Goal: Communication & Community: Participate in discussion

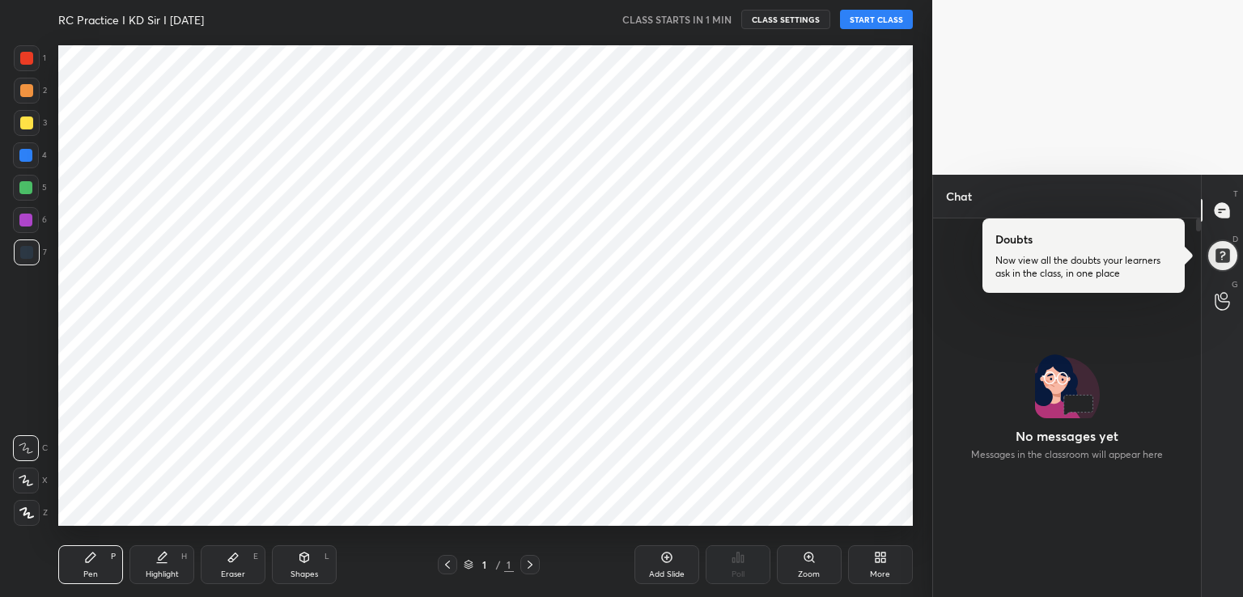
scroll to position [375, 263]
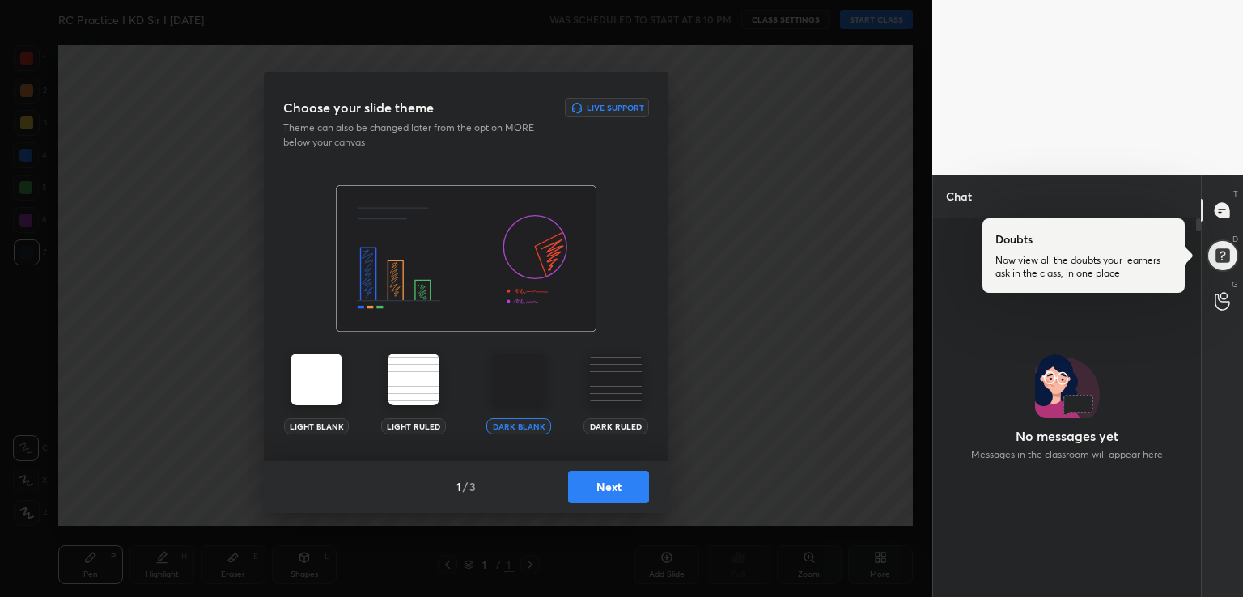
click at [576, 489] on button "Next" at bounding box center [608, 487] width 81 height 32
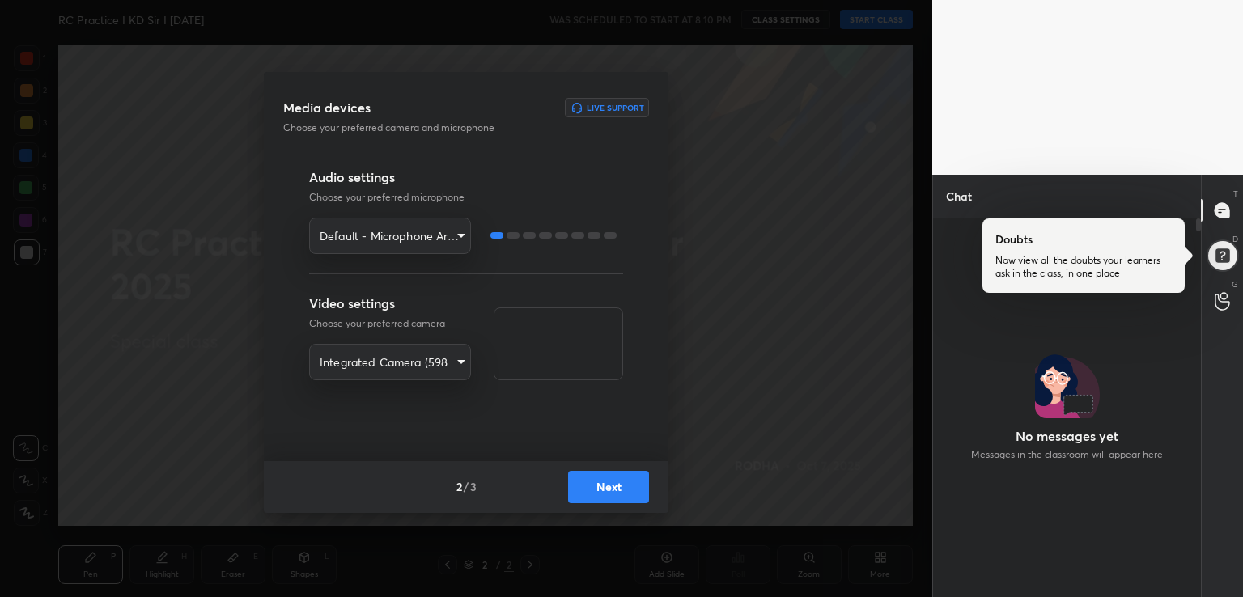
click at [436, 236] on body "1 2 3 4 5 6 7 R O A L C X Z Erase all C X Z RC Practice I KD Sir I 7th October …" at bounding box center [621, 298] width 1243 height 597
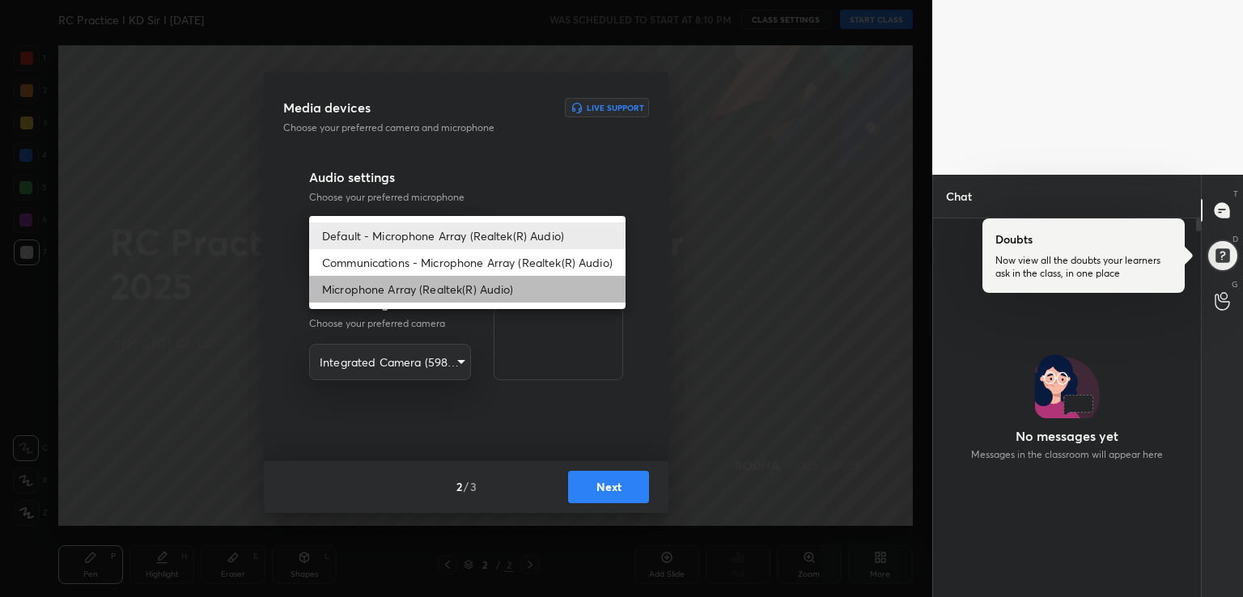
click at [443, 289] on li "Microphone Array (Realtek(R) Audio)" at bounding box center [467, 289] width 316 height 27
type input "a548886c439266b2150b89135514c3e7f3cc6c314e35c395f8db13f110880e58"
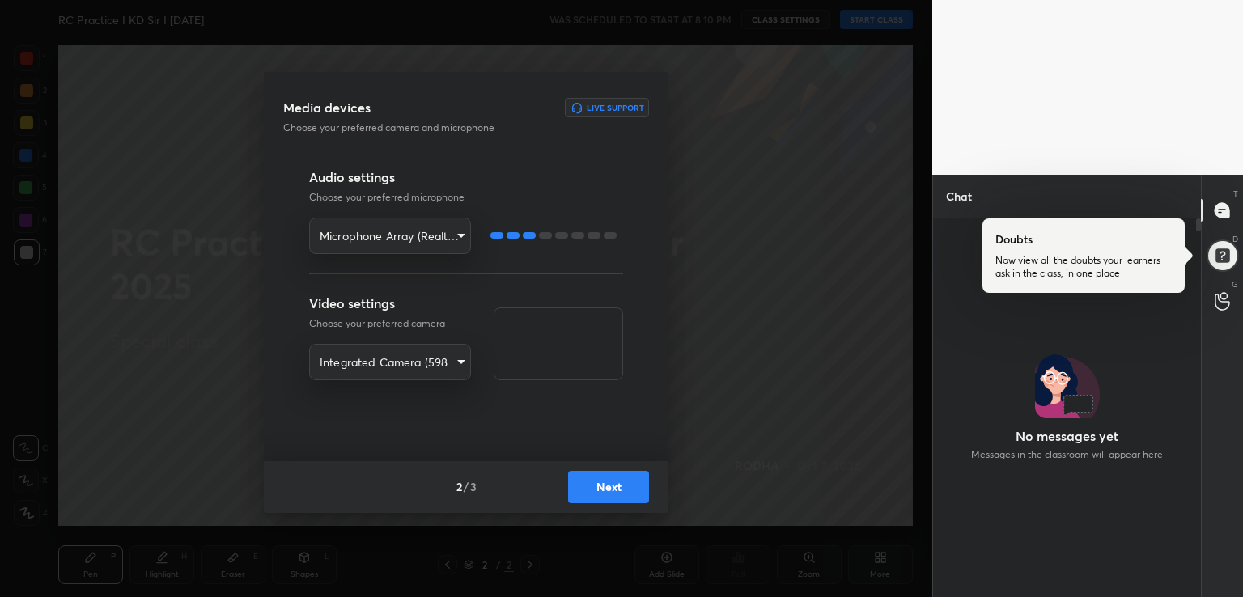
click at [432, 238] on body "1 2 3 4 5 6 7 R O A L C X Z Erase all C X Z RC Practice I KD Sir I 7th October …" at bounding box center [621, 298] width 1243 height 597
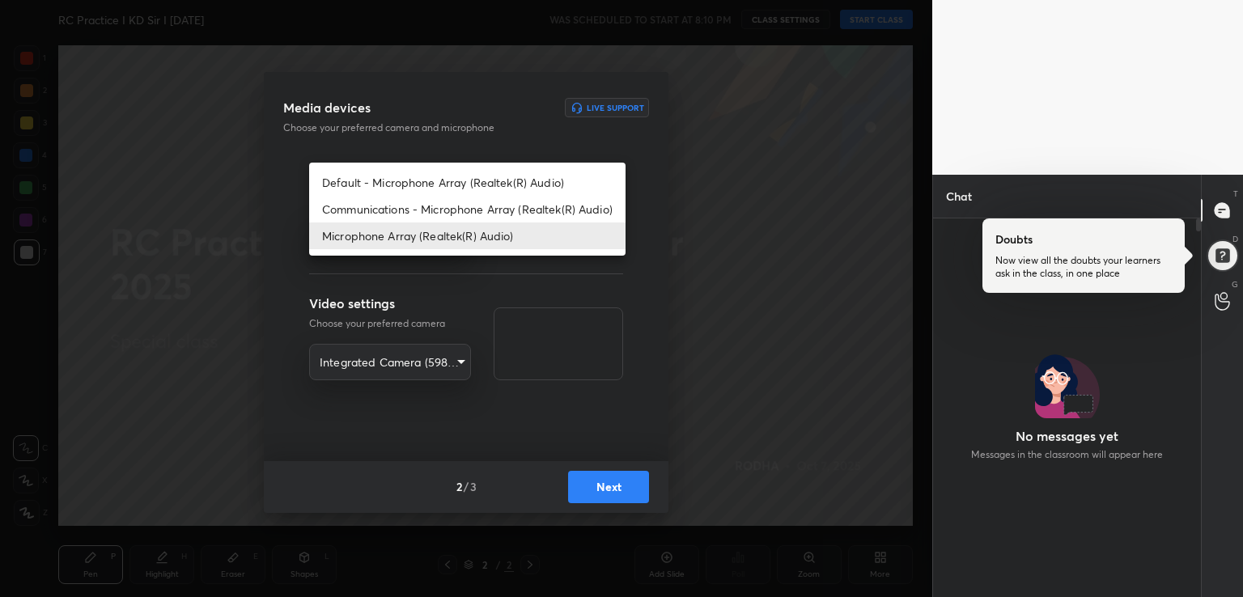
click at [722, 230] on div at bounding box center [621, 298] width 1243 height 597
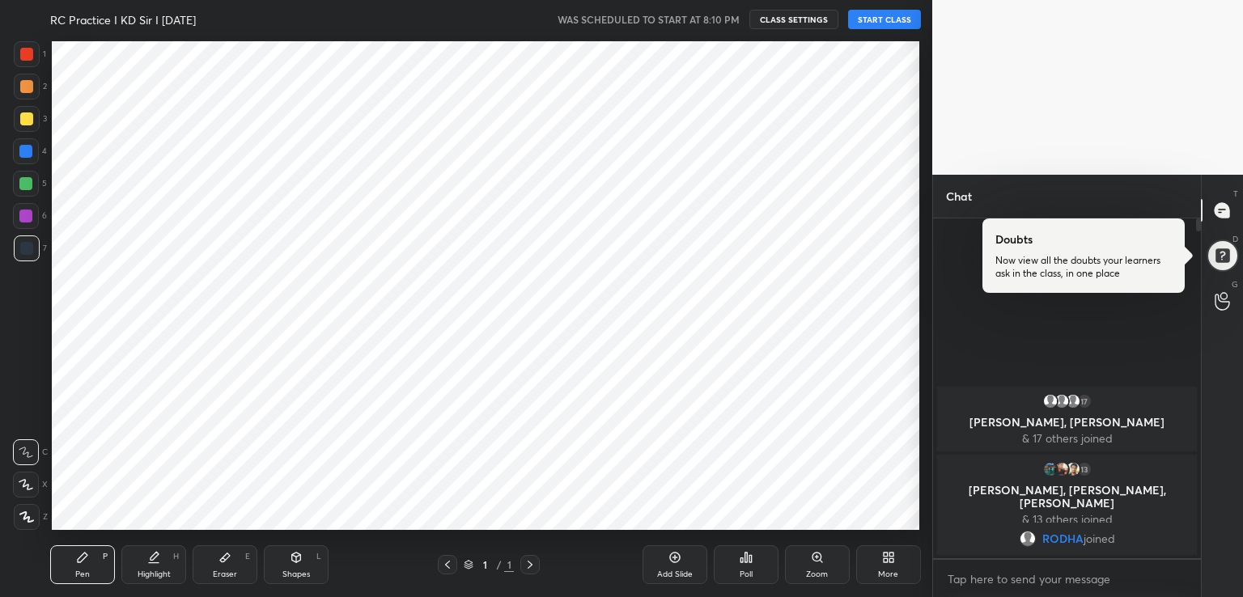
scroll to position [80416, 80043]
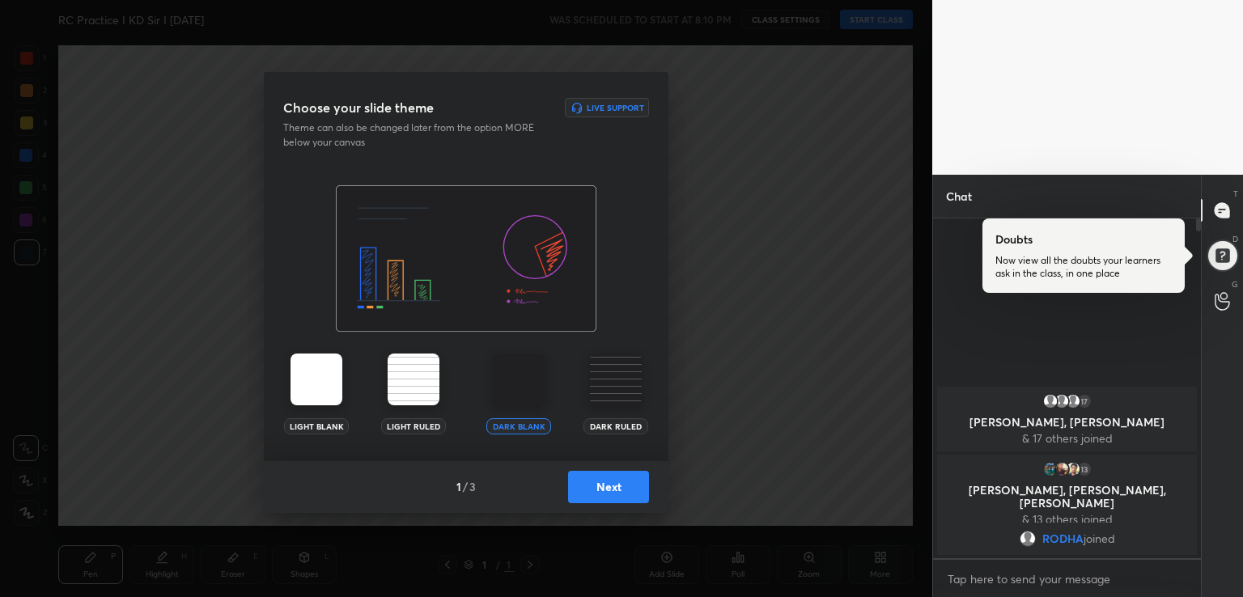
click at [594, 483] on button "Next" at bounding box center [608, 487] width 81 height 32
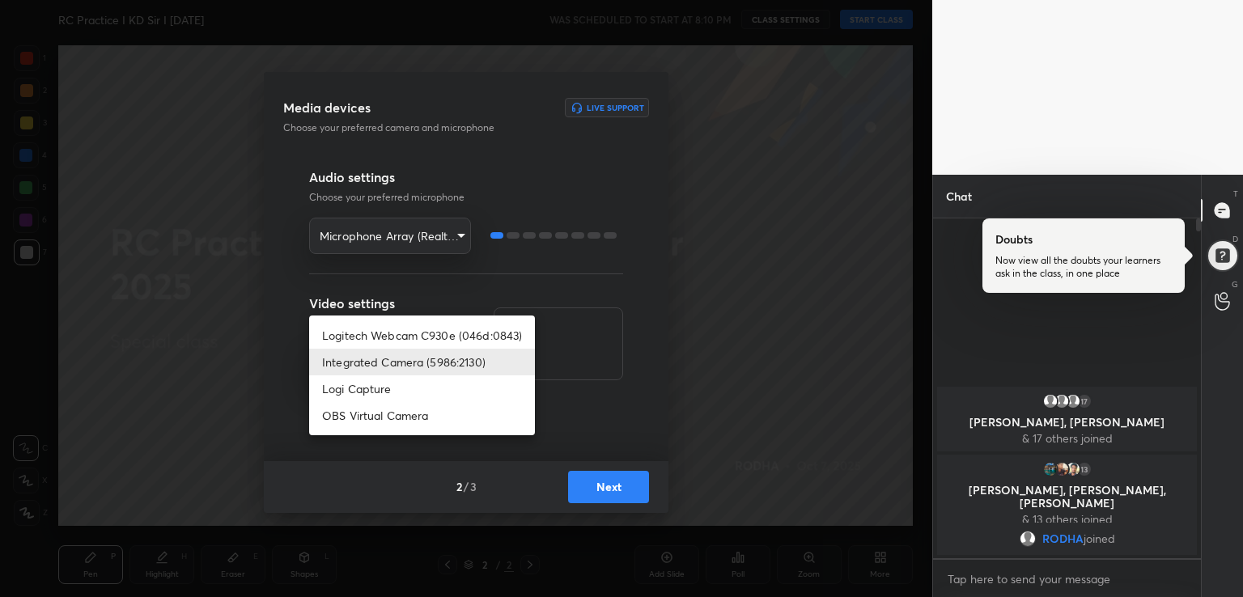
click at [420, 363] on body "1 2 3 4 5 6 7 R O A L C X Z Erase all C X Z RC Practice I KD Sir I [DATE] WAS S…" at bounding box center [621, 298] width 1243 height 597
click at [421, 331] on li "Logitech Webcam C930e (046d:0843)" at bounding box center [422, 335] width 226 height 27
type input "0e499a11125a3a710f3a01dd9a4dbfd4880dbebf6fb73d51da5a6f55e3af2799"
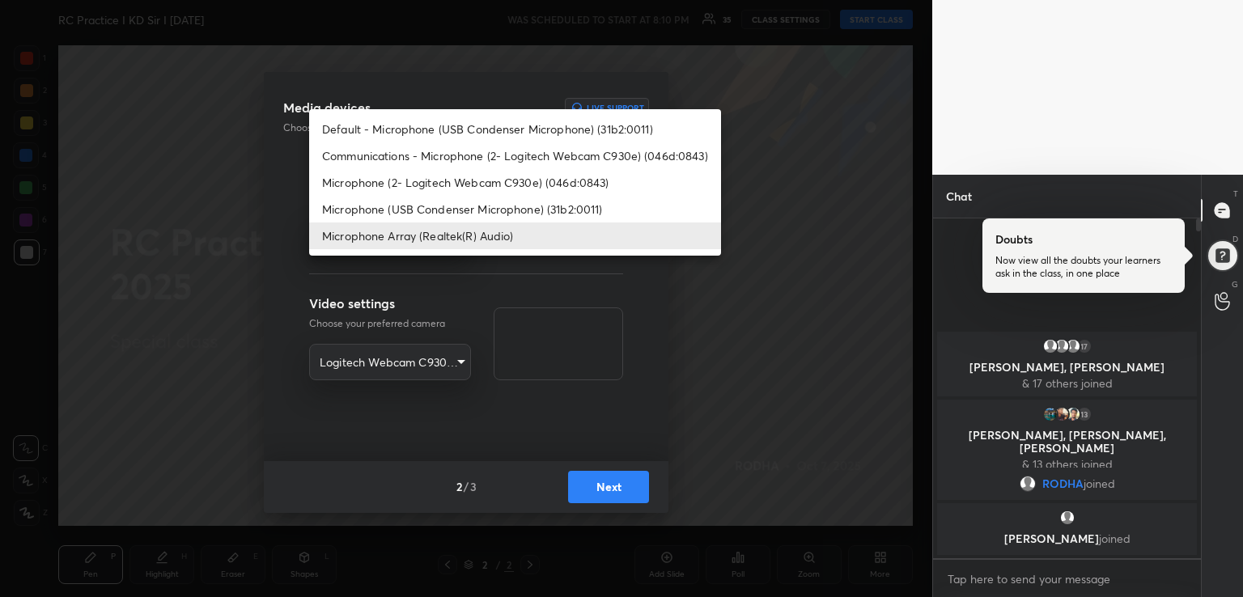
click at [424, 231] on body "1 2 3 4 5 6 7 R O A L C X Z Erase all C X Z RC Practice I KD Sir I [DATE] WAS S…" at bounding box center [621, 298] width 1243 height 597
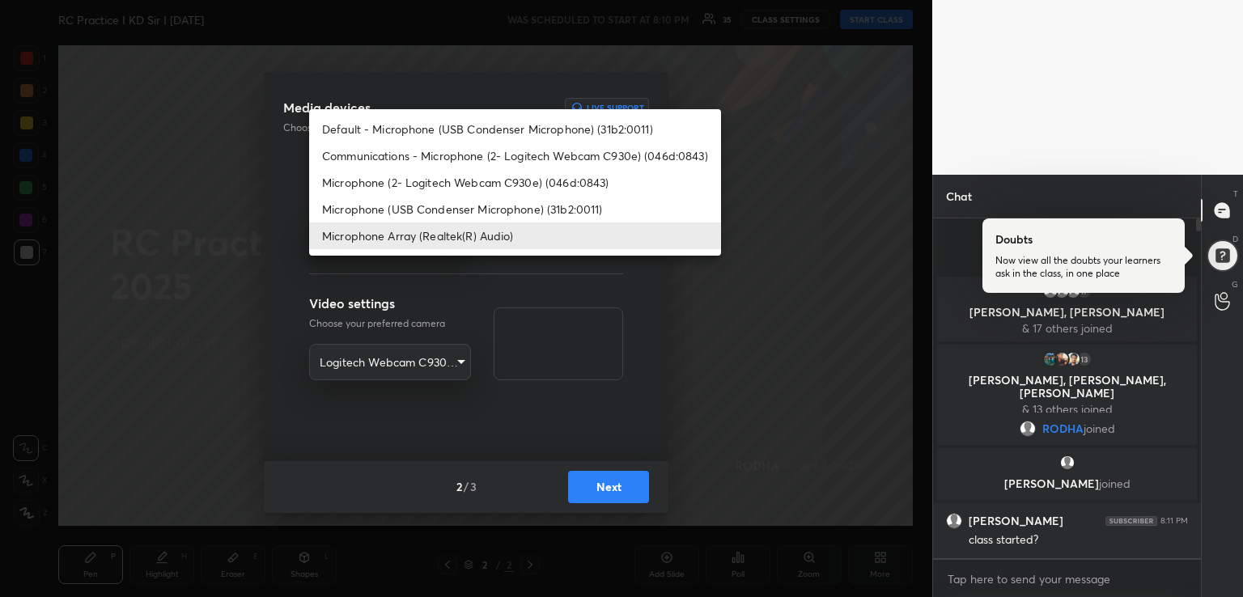
click at [499, 127] on li "Default - Microphone (USB Condenser Microphone) (31b2:0011)" at bounding box center [515, 129] width 412 height 27
type input "default"
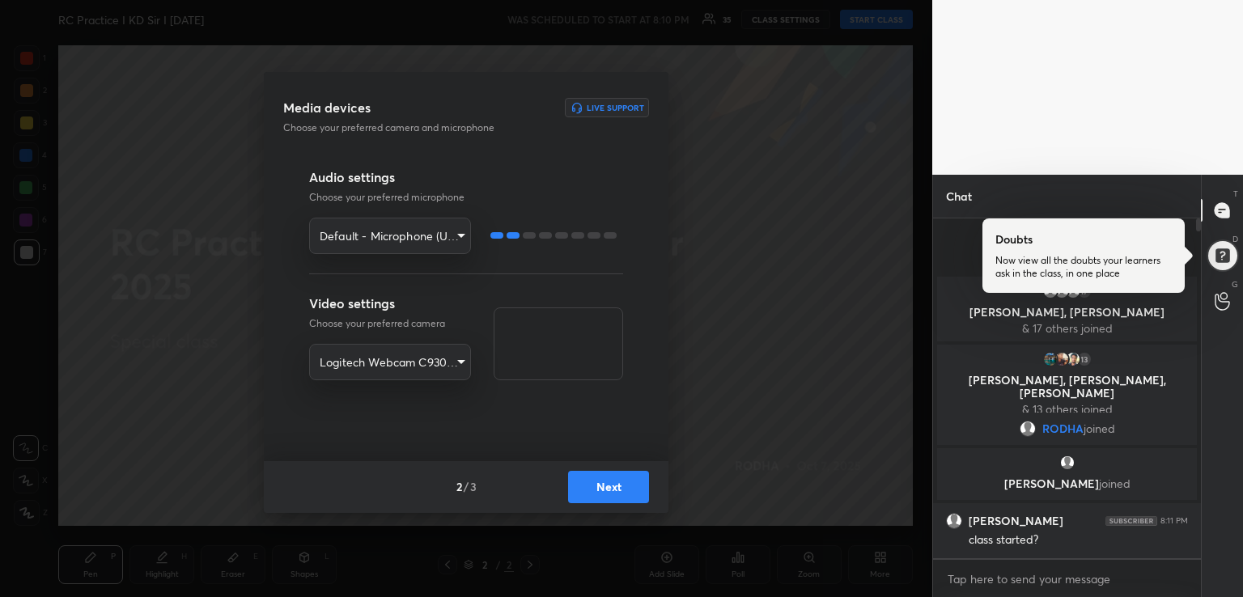
click at [619, 485] on button "Next" at bounding box center [608, 487] width 81 height 32
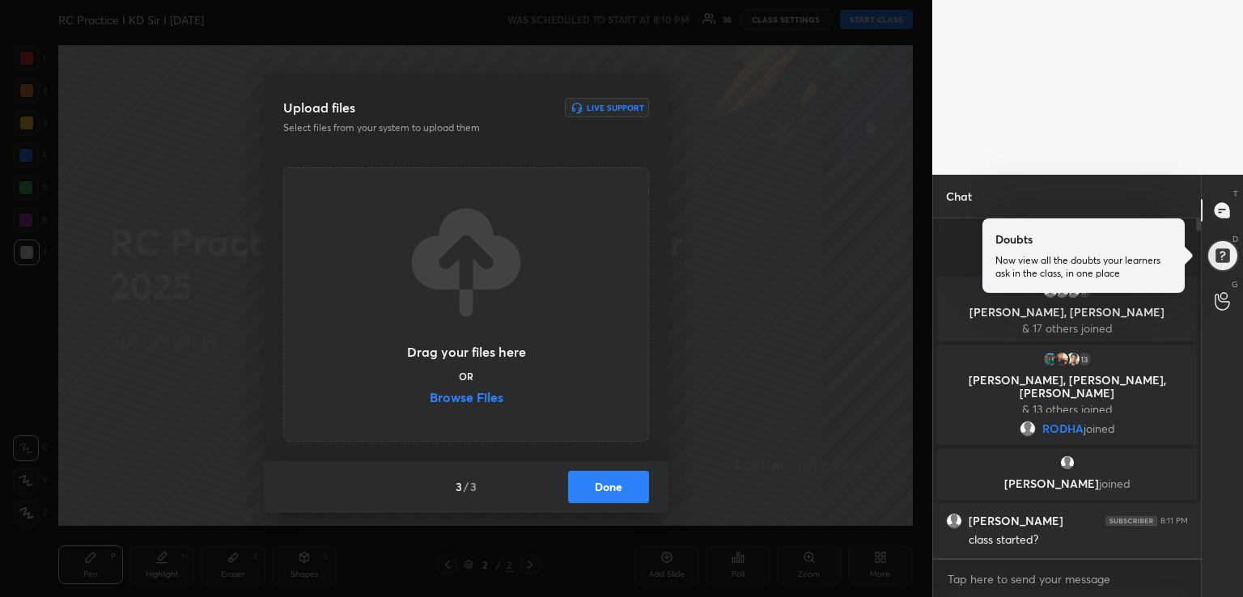
click at [463, 398] on label "Browse Files" at bounding box center [467, 399] width 74 height 17
click at [430, 398] on input "Browse Files" at bounding box center [430, 399] width 0 height 17
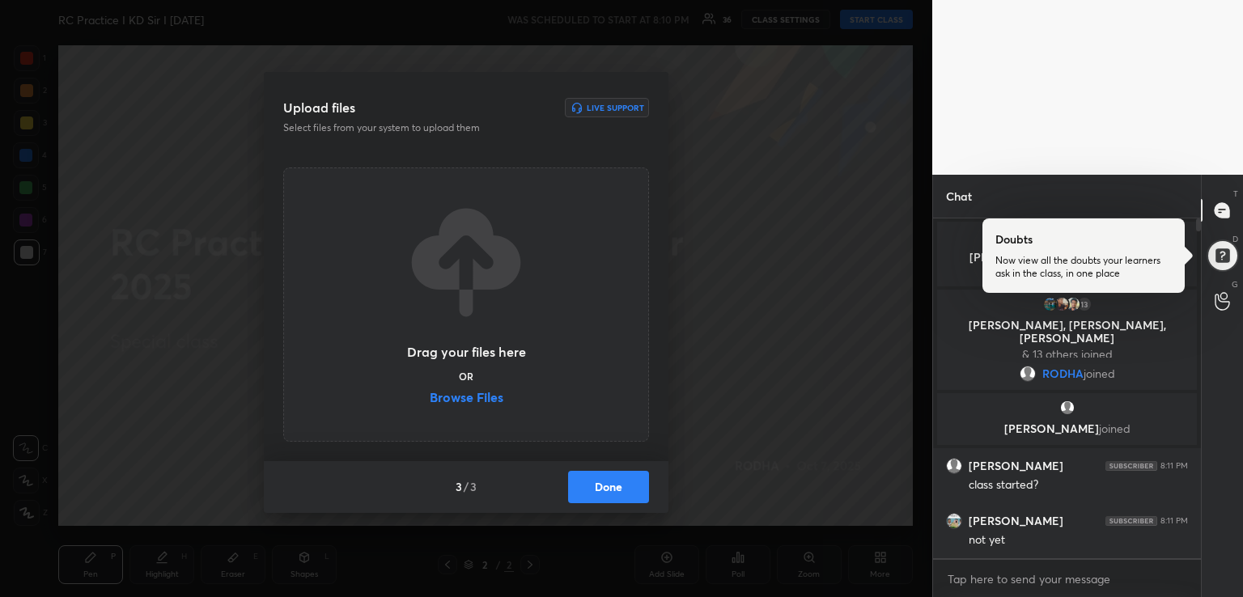
scroll to position [58, 0]
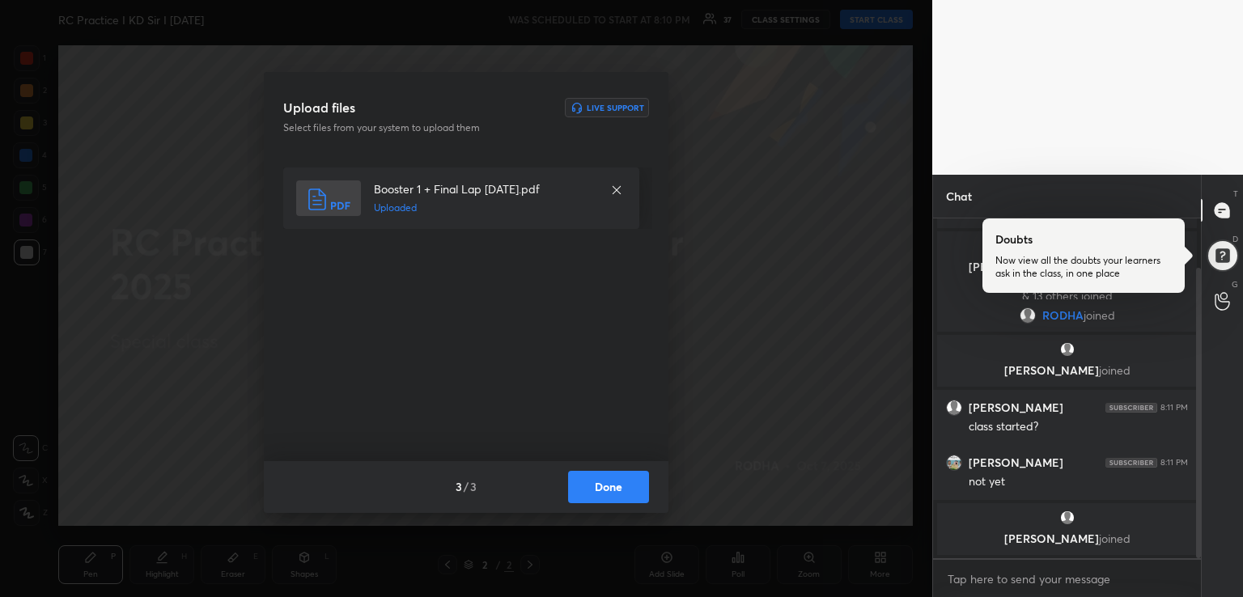
click at [594, 481] on button "Done" at bounding box center [608, 487] width 81 height 32
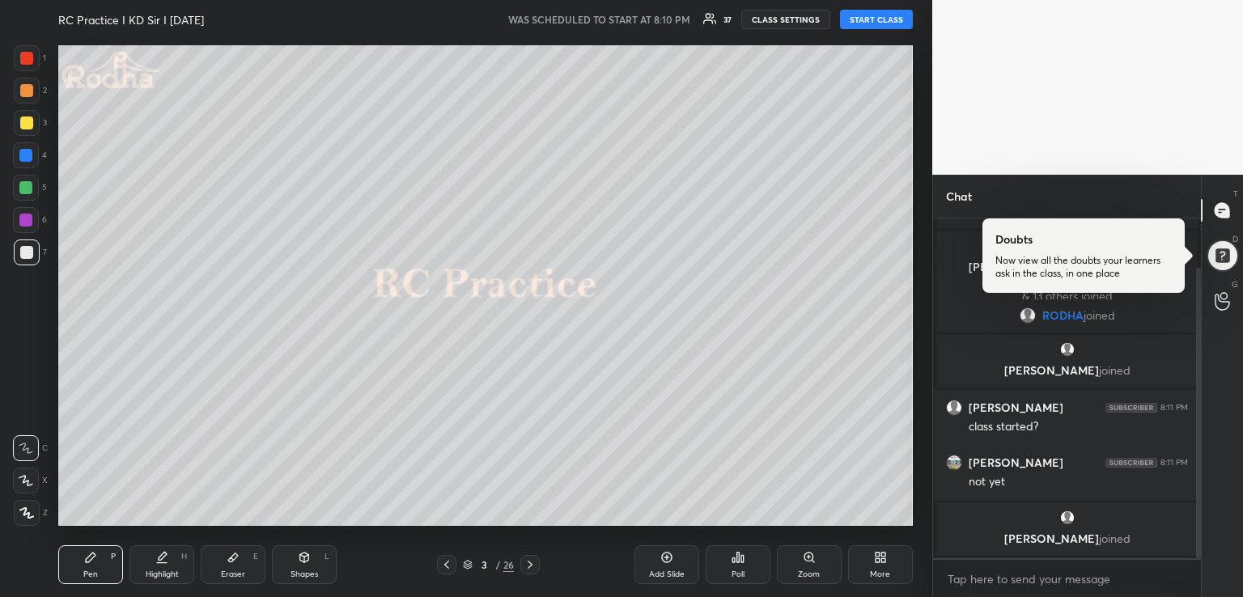
click at [874, 19] on button "START CLASS" at bounding box center [876, 19] width 73 height 19
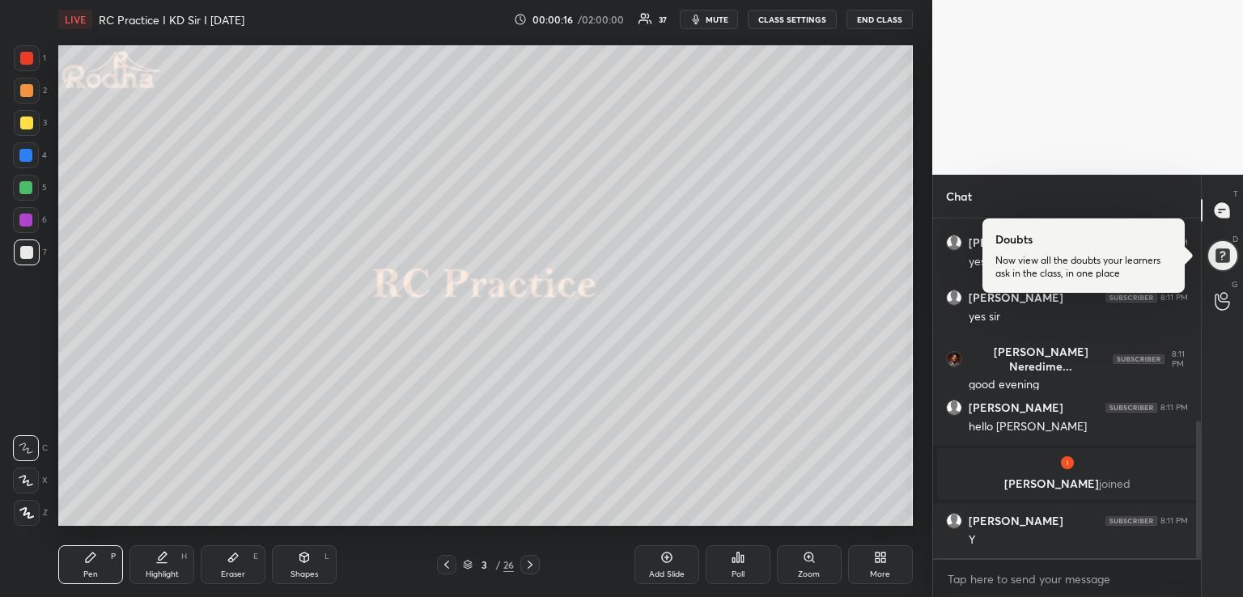
scroll to position [502, 0]
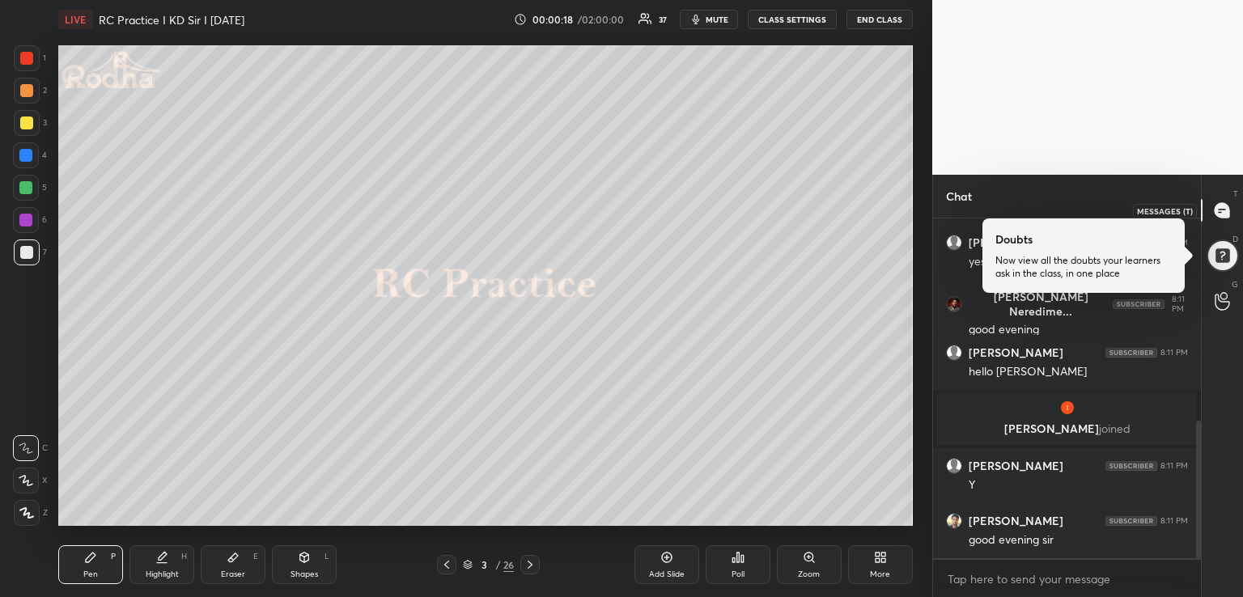
click at [1219, 214] on icon at bounding box center [1221, 210] width 15 height 15
click at [1215, 209] on icon at bounding box center [1221, 210] width 15 height 15
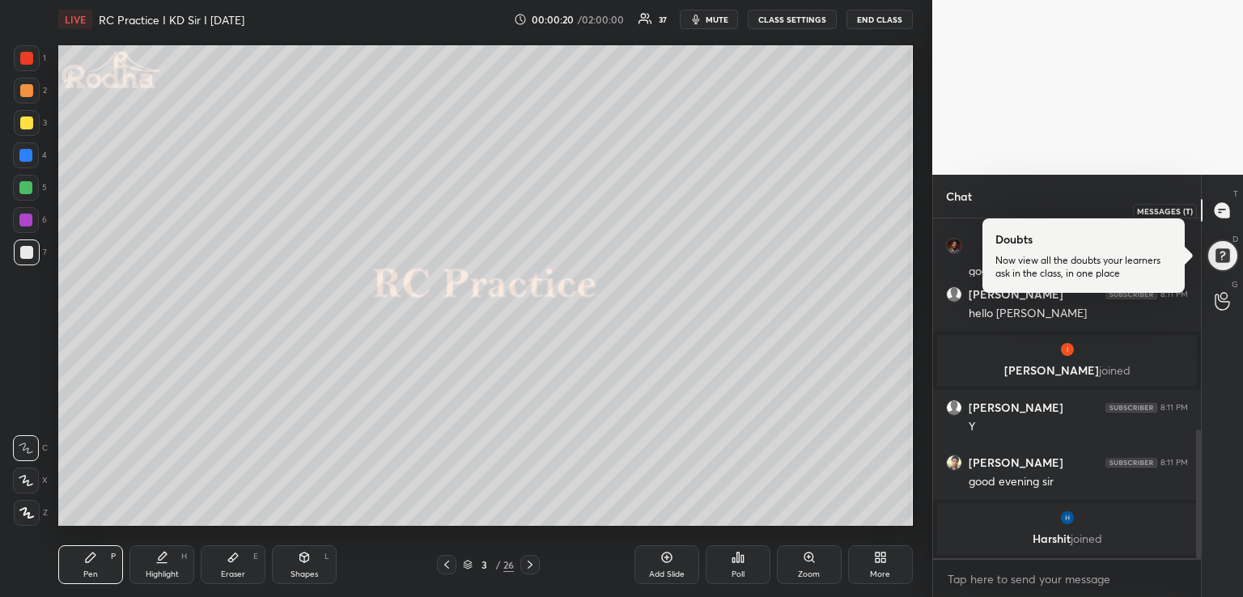
click at [1225, 212] on icon at bounding box center [1221, 210] width 15 height 15
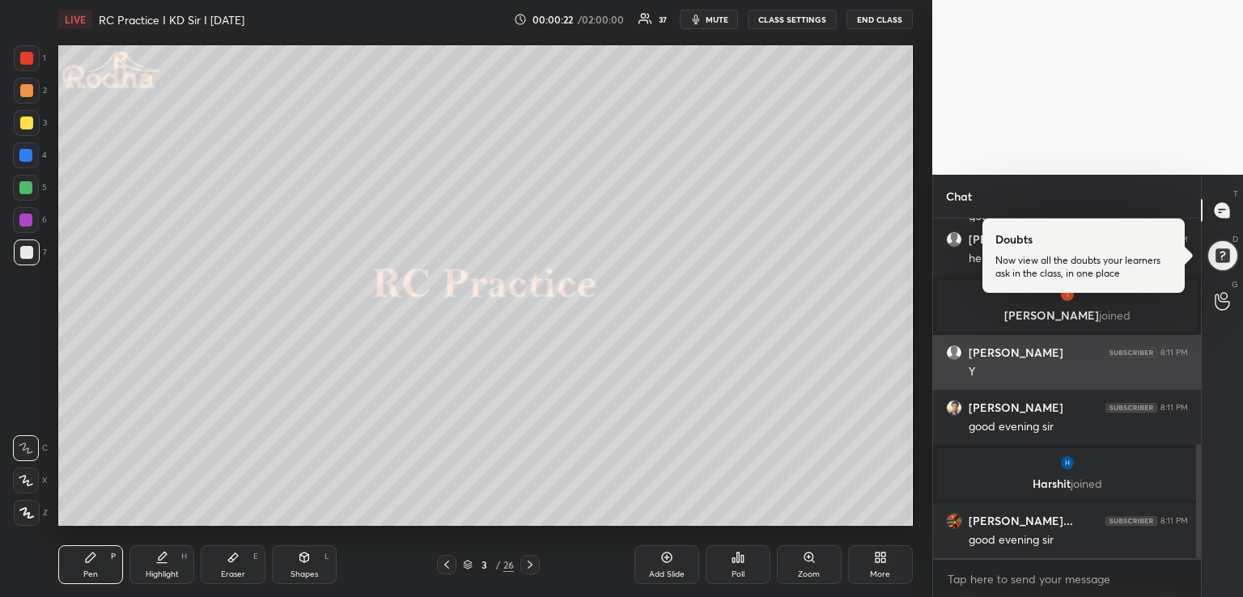
scroll to position [670, 0]
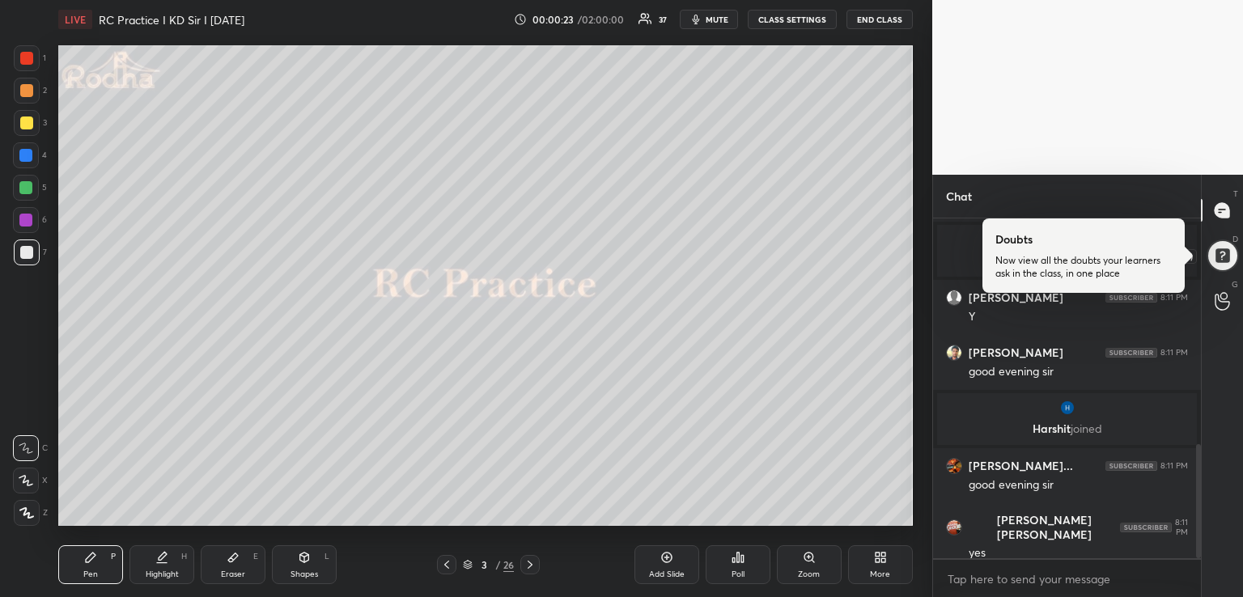
click at [1222, 253] on div at bounding box center [1223, 256] width 34 height 34
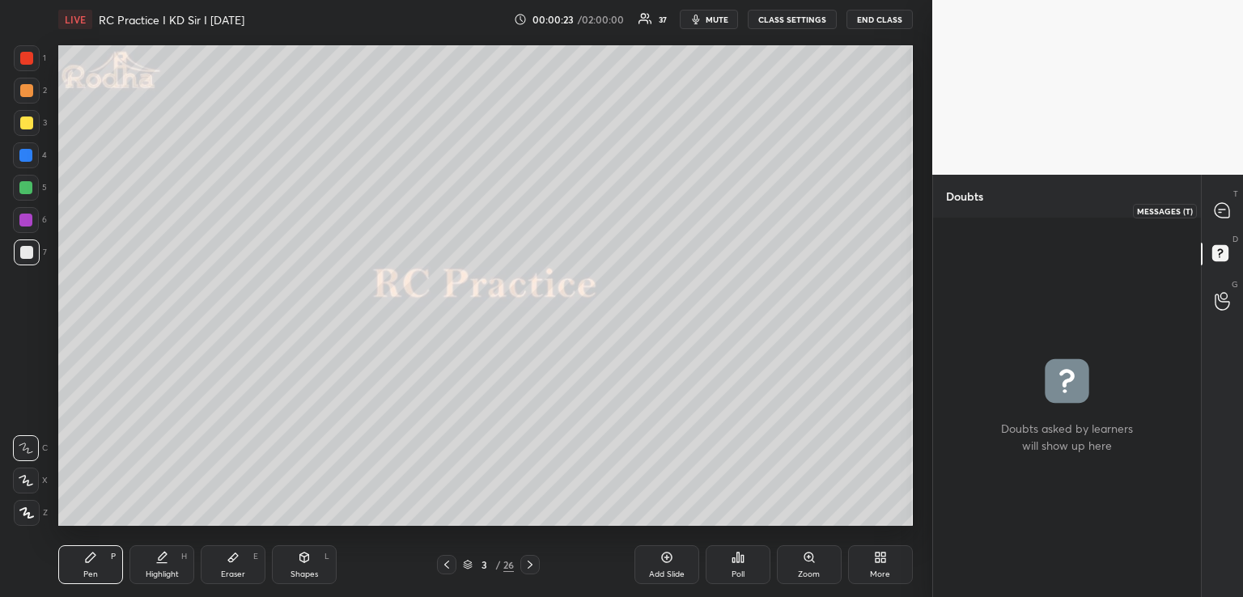
click at [1221, 212] on icon at bounding box center [1221, 210] width 15 height 15
type textarea "x"
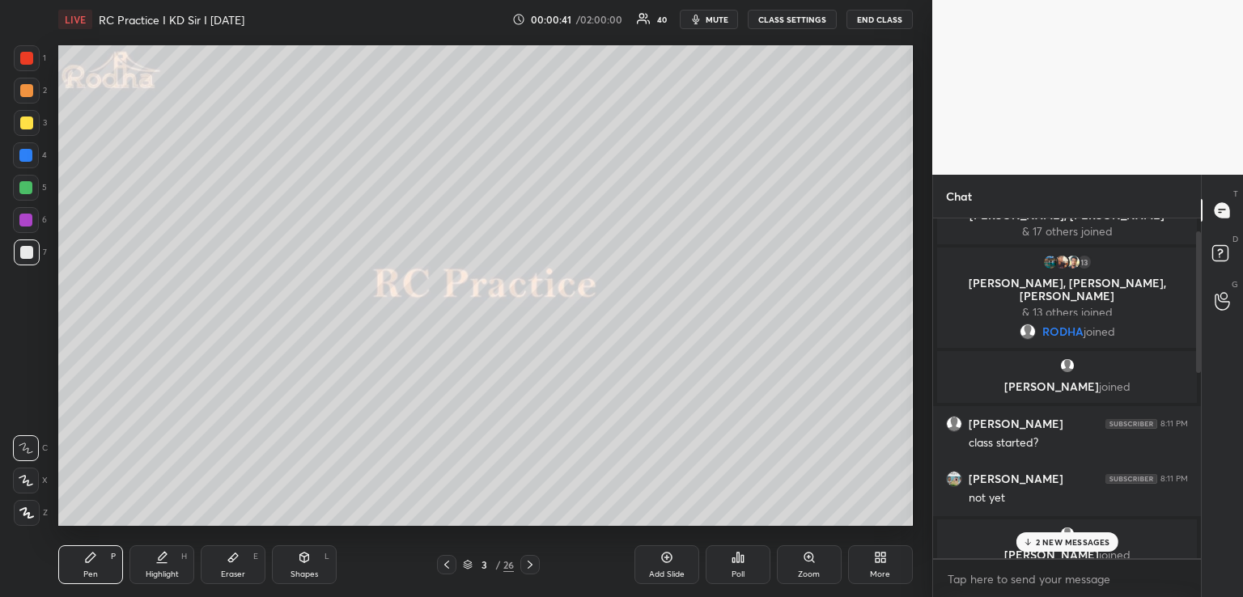
scroll to position [0, 0]
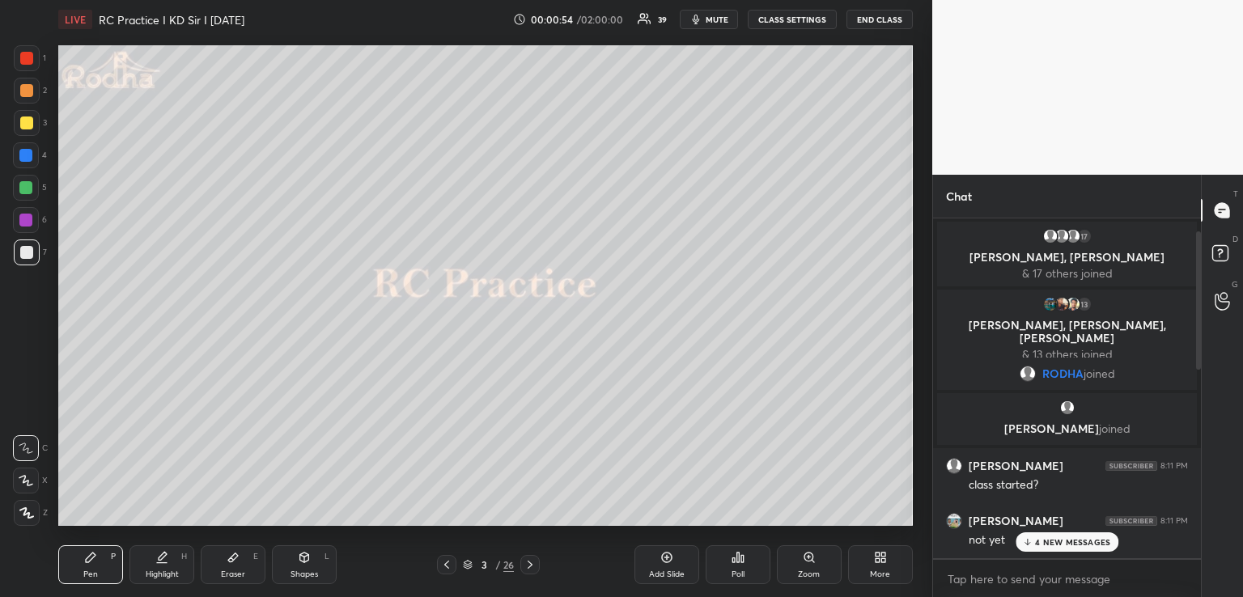
click at [1057, 540] on p "4 NEW MESSAGES" at bounding box center [1072, 542] width 75 height 10
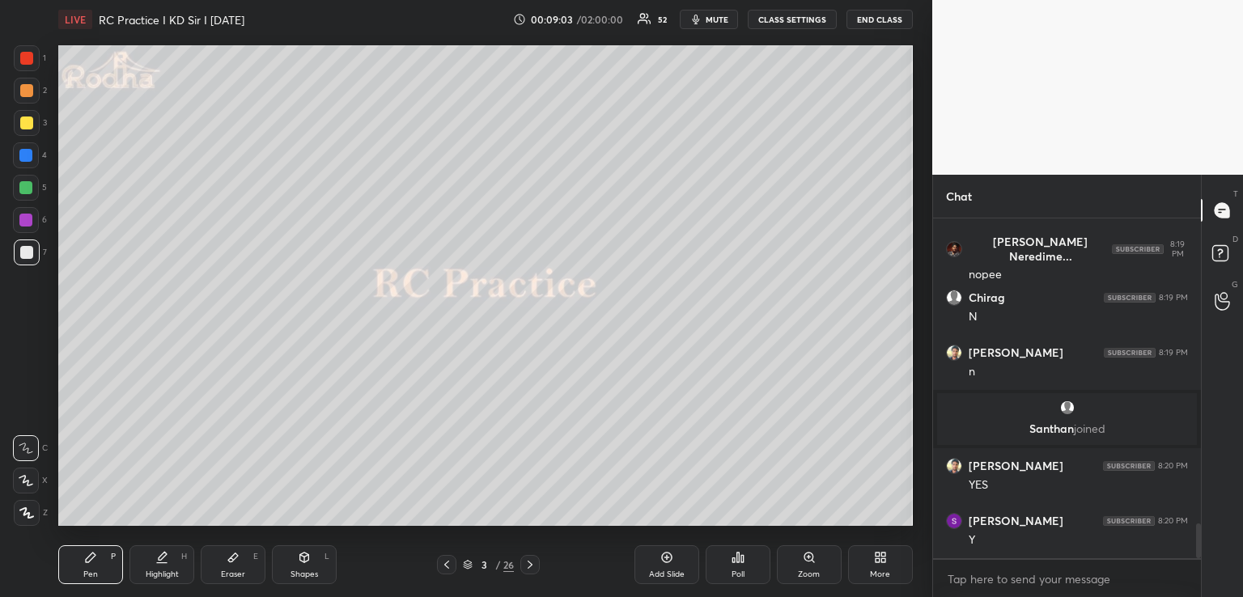
scroll to position [3047, 0]
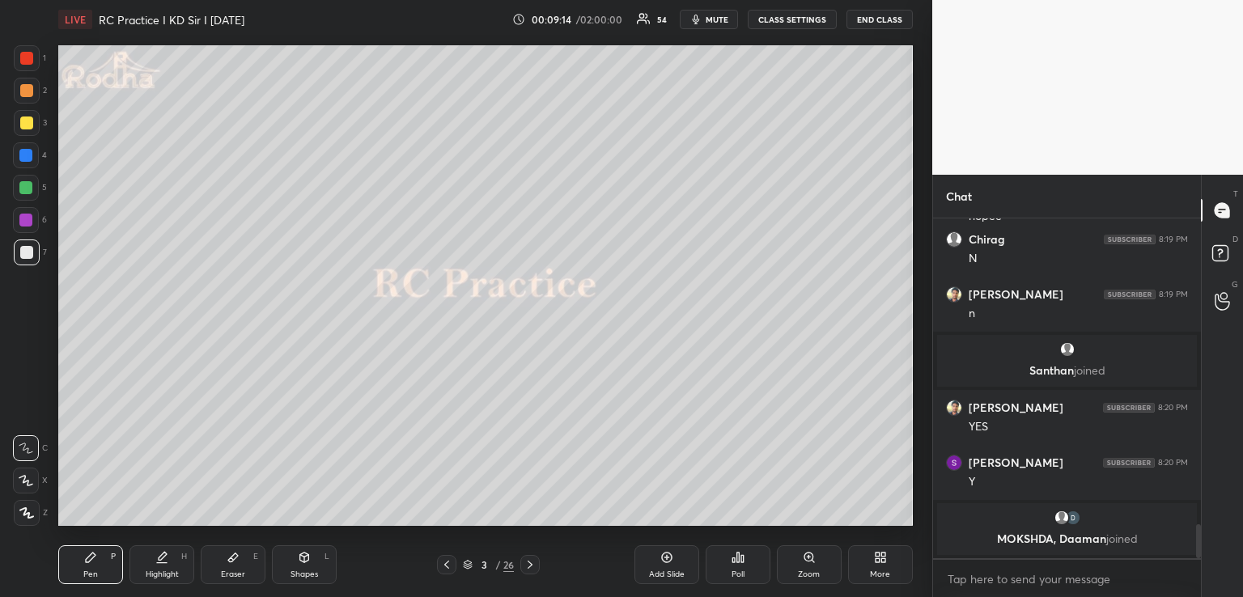
click at [310, 559] on icon at bounding box center [304, 557] width 13 height 13
click at [28, 124] on div at bounding box center [26, 123] width 13 height 13
click at [528, 565] on icon at bounding box center [529, 564] width 13 height 13
click at [735, 560] on icon at bounding box center [737, 557] width 13 height 13
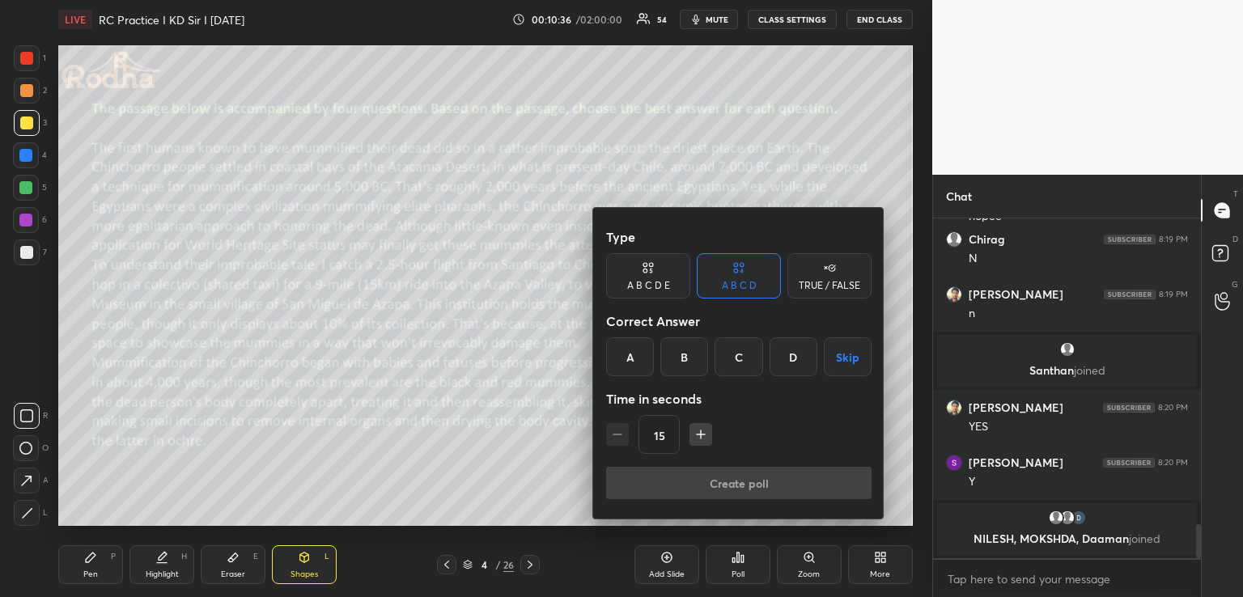
click at [835, 282] on div "TRUE / FALSE" at bounding box center [829, 286] width 61 height 10
click at [840, 351] on button "Skip" at bounding box center [829, 356] width 84 height 39
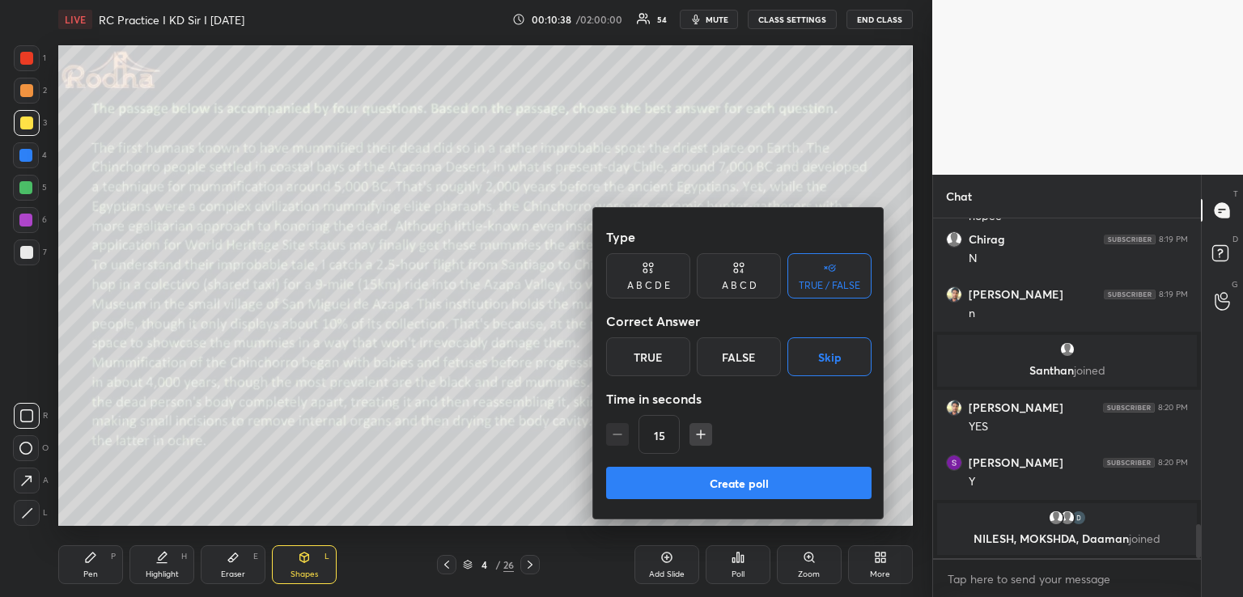
click at [705, 434] on icon "button" at bounding box center [701, 434] width 16 height 16
click at [706, 435] on icon "button" at bounding box center [701, 434] width 16 height 16
click at [700, 435] on icon "button" at bounding box center [701, 434] width 16 height 16
click at [700, 438] on icon "button" at bounding box center [701, 434] width 16 height 16
click at [696, 440] on icon "button" at bounding box center [701, 434] width 16 height 16
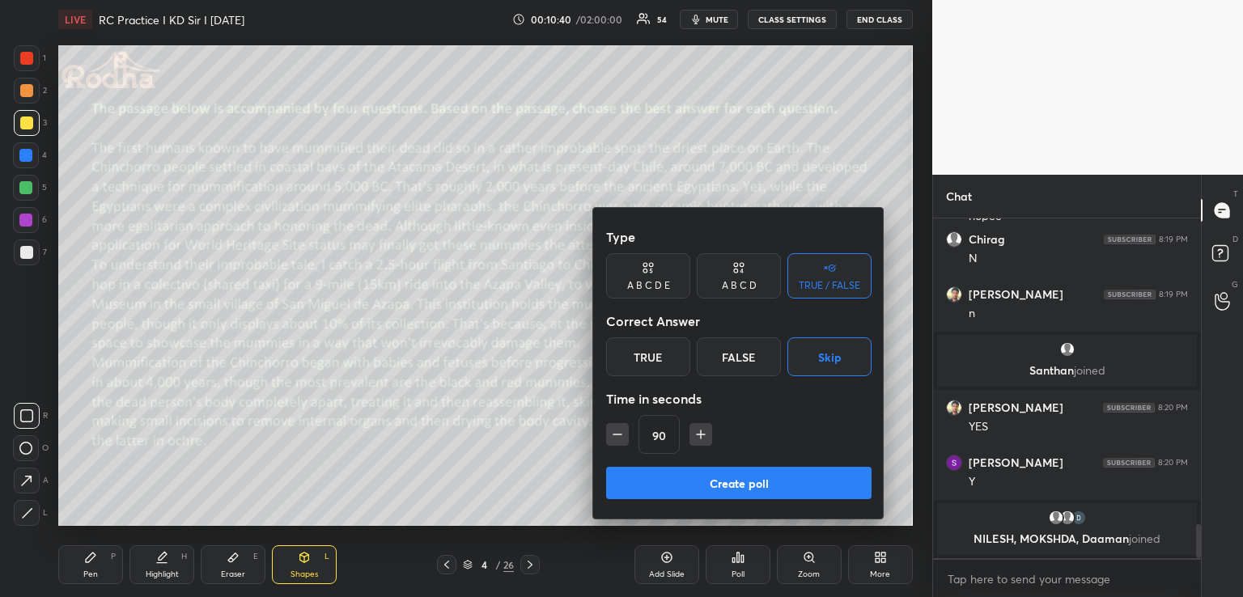
click at [701, 441] on icon "button" at bounding box center [701, 434] width 16 height 16
click at [708, 438] on icon "button" at bounding box center [708, 434] width 0 height 8
type input "120"
click at [716, 479] on button "Create poll" at bounding box center [738, 483] width 265 height 32
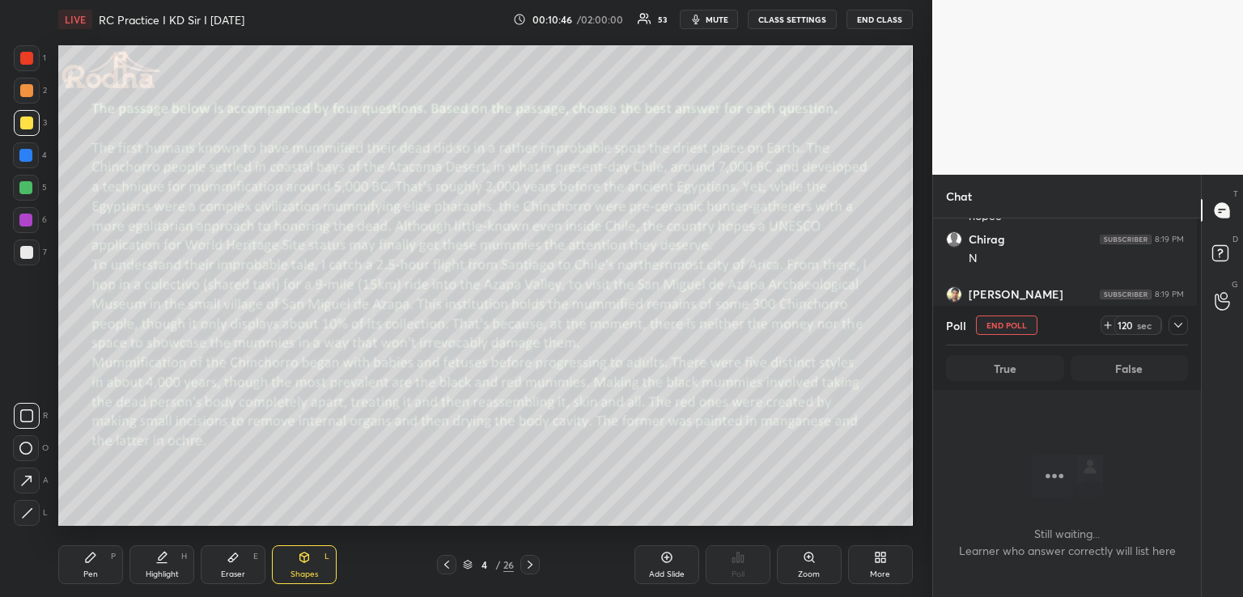
scroll to position [0, 0]
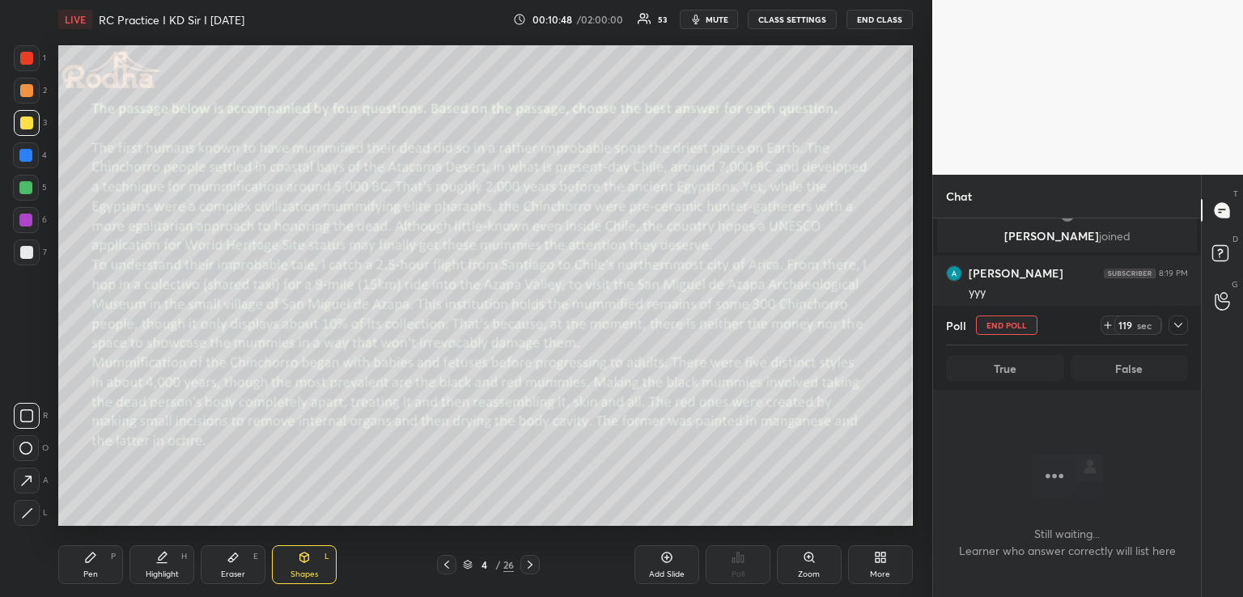
click at [1180, 328] on icon at bounding box center [1178, 325] width 13 height 13
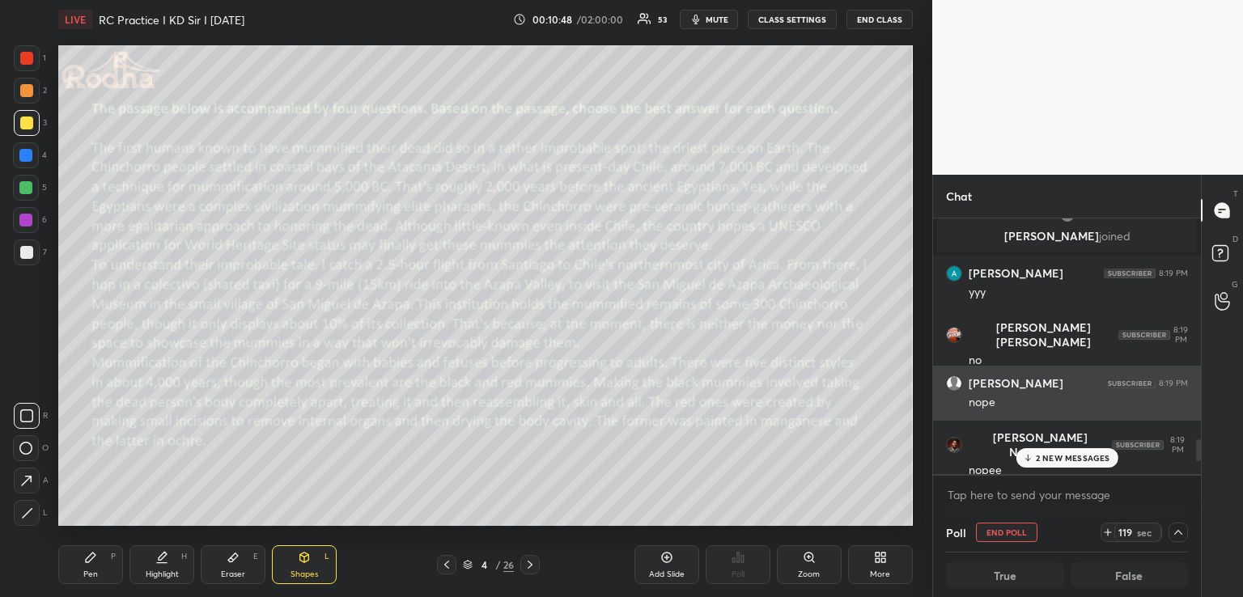
scroll to position [5, 6]
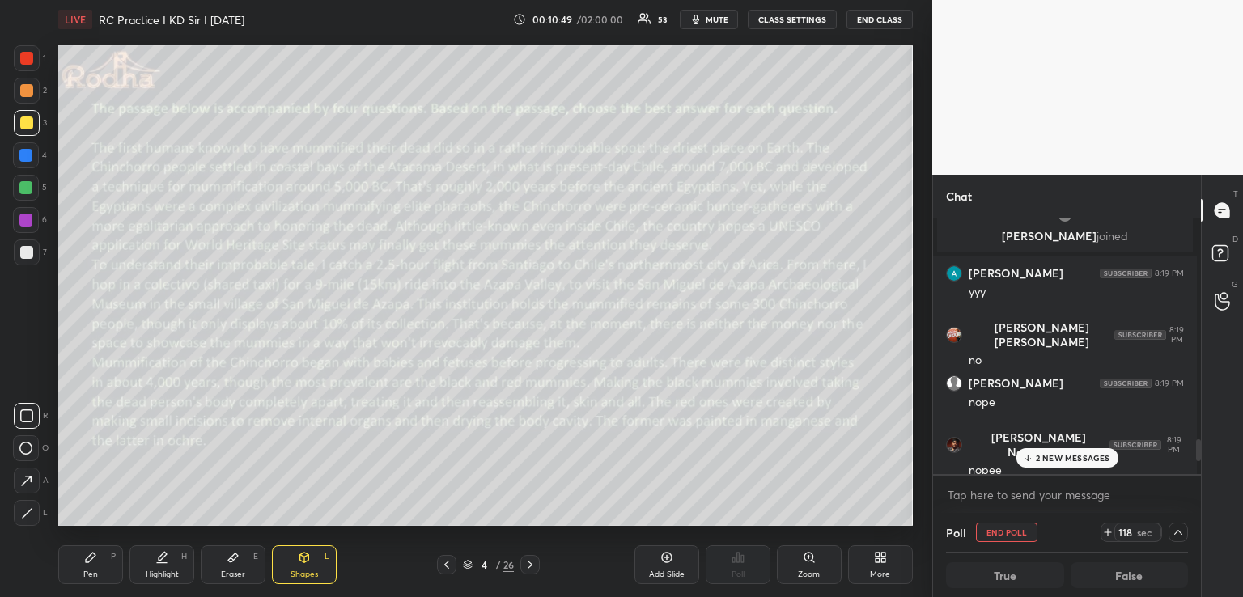
click at [1055, 460] on p "2 NEW MESSAGES" at bounding box center [1073, 458] width 74 height 10
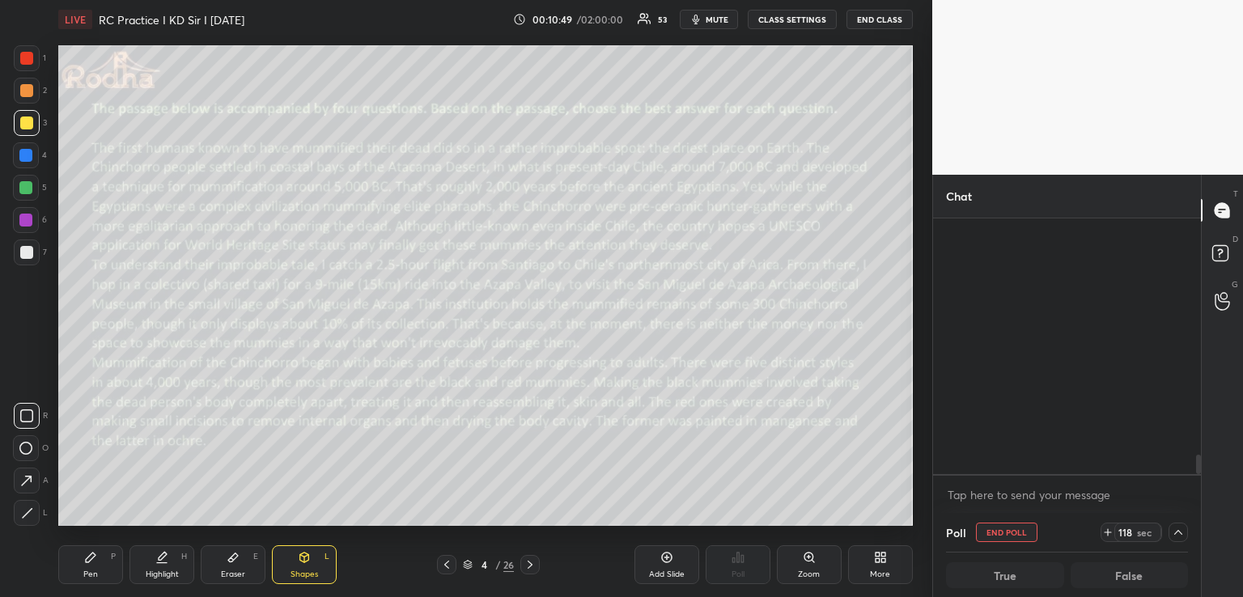
scroll to position [3130, 0]
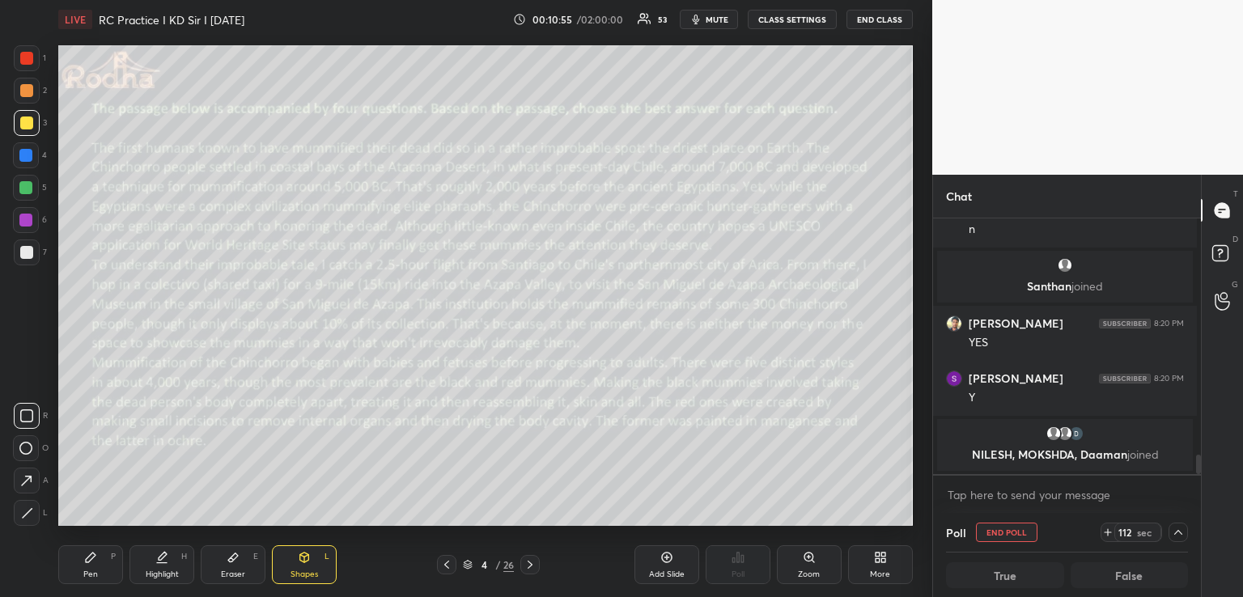
click at [718, 22] on span "mute" at bounding box center [717, 19] width 23 height 11
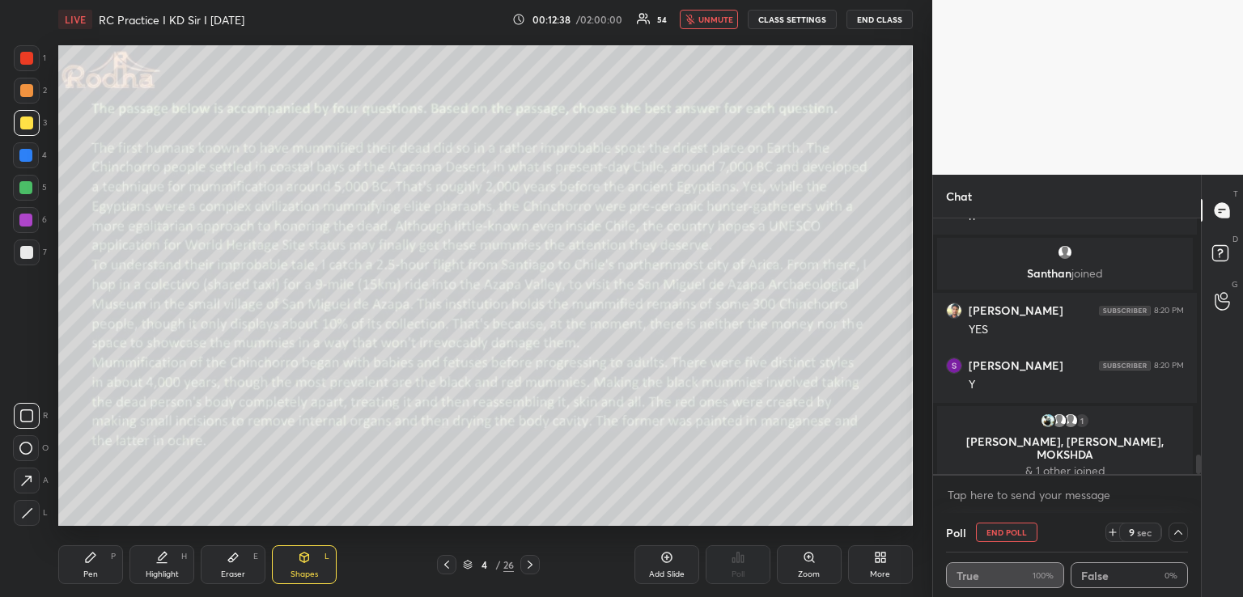
click at [712, 19] on span "unmute" at bounding box center [715, 19] width 35 height 11
click at [70, 567] on div "Pen P" at bounding box center [90, 564] width 65 height 39
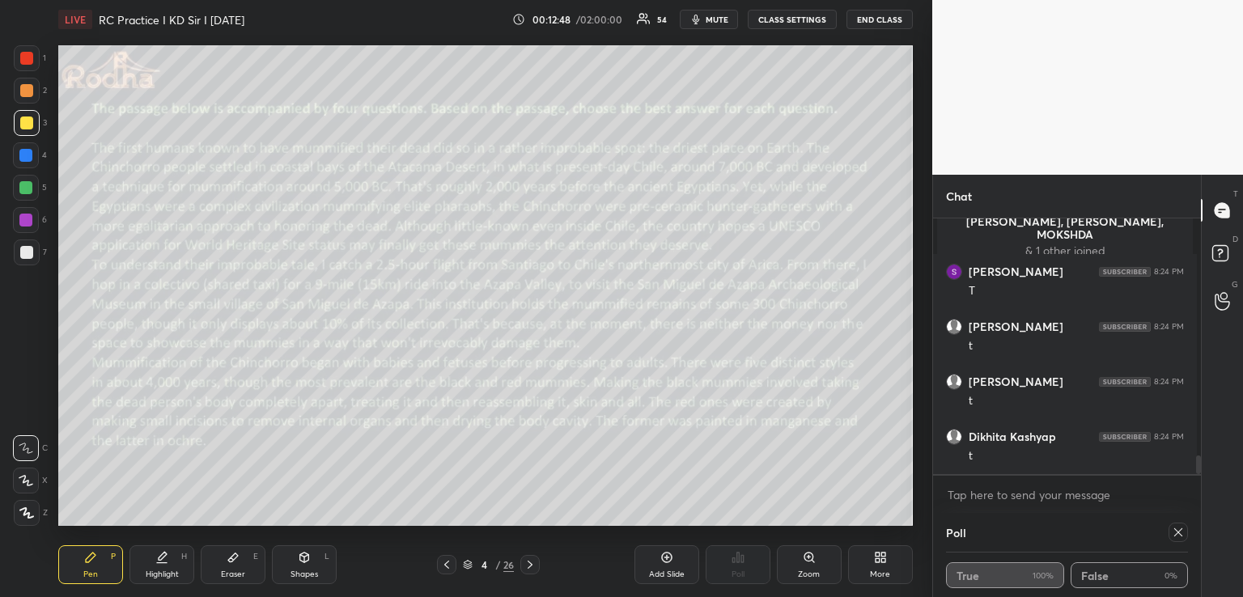
scroll to position [3356, 0]
click at [1174, 532] on icon at bounding box center [1178, 532] width 8 height 8
type textarea "x"
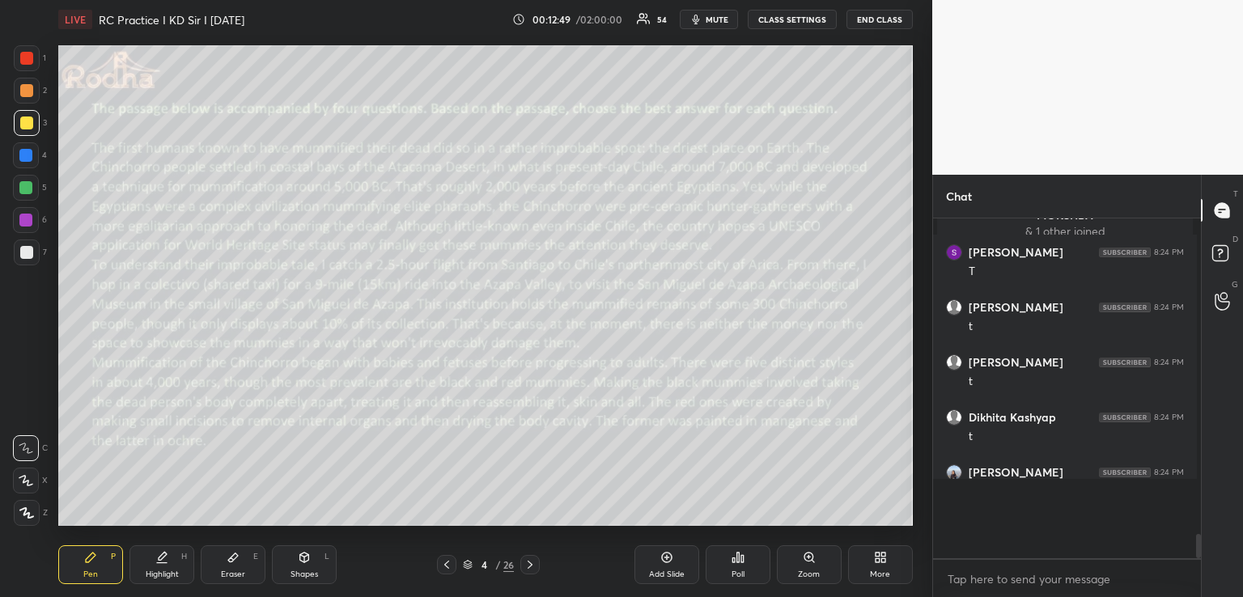
scroll to position [3273, 0]
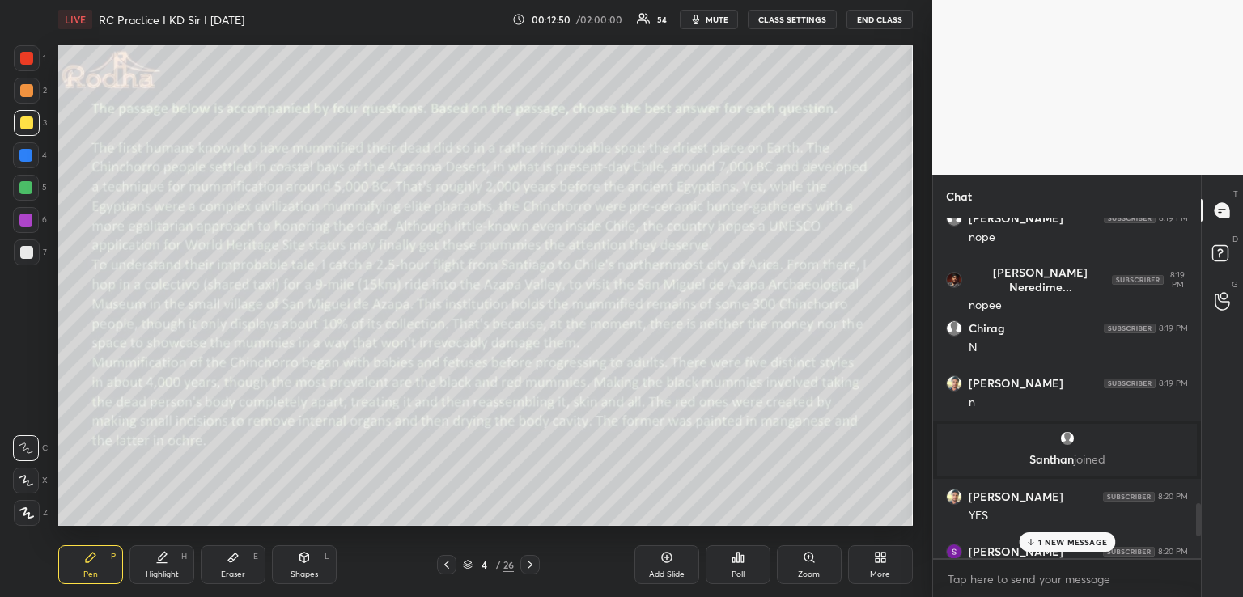
click at [729, 551] on div "Poll" at bounding box center [738, 564] width 65 height 39
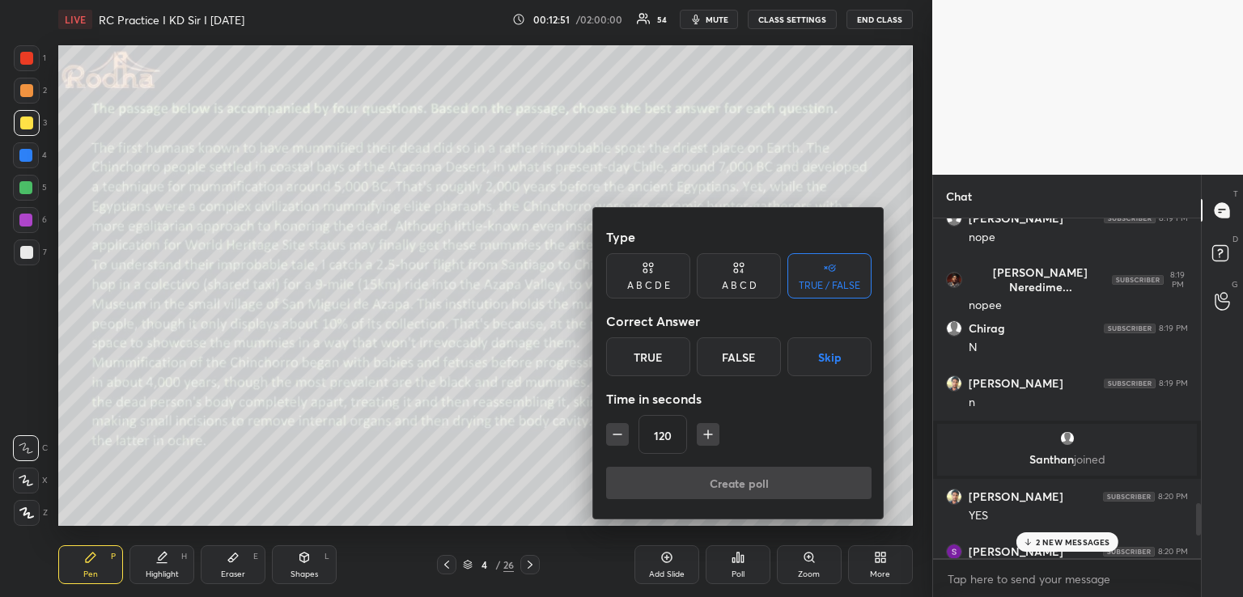
click at [824, 354] on button "Skip" at bounding box center [829, 356] width 84 height 39
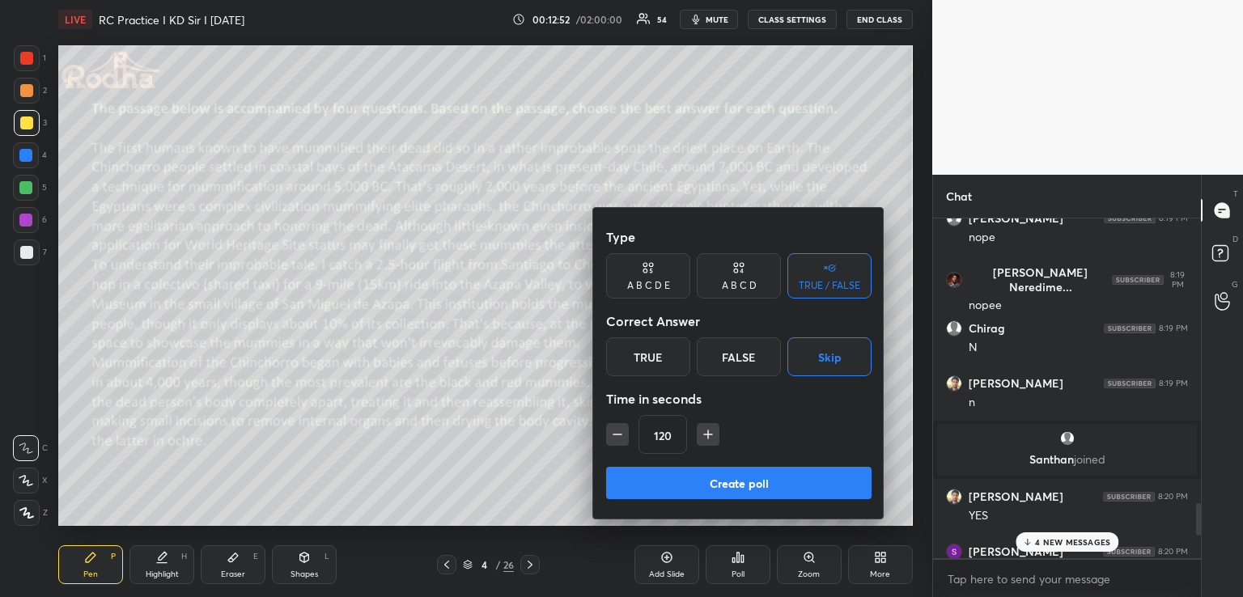
click at [618, 437] on icon "button" at bounding box center [617, 434] width 16 height 16
type input "60"
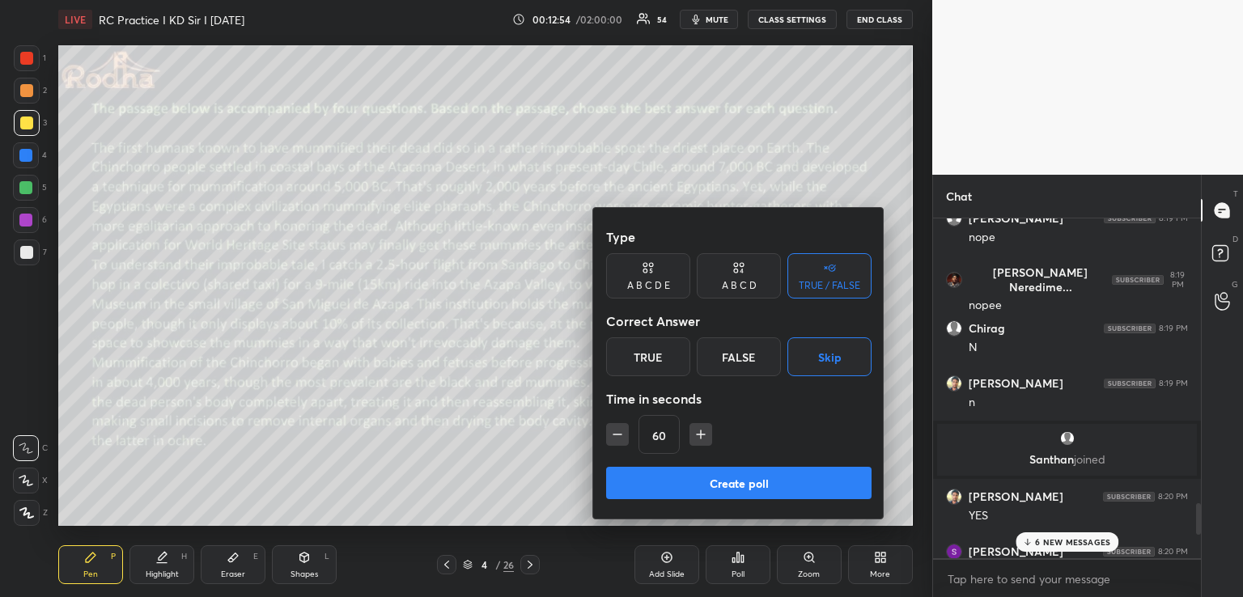
click at [718, 483] on button "Create poll" at bounding box center [738, 483] width 265 height 32
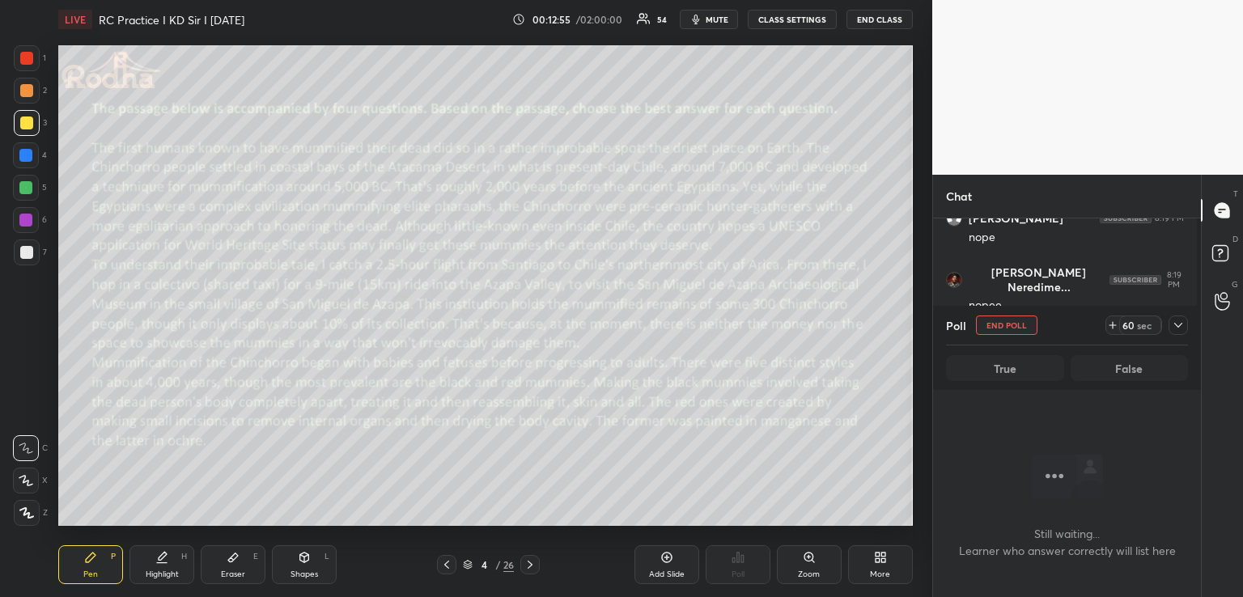
scroll to position [291, 263]
click at [1180, 325] on icon at bounding box center [1178, 325] width 8 height 5
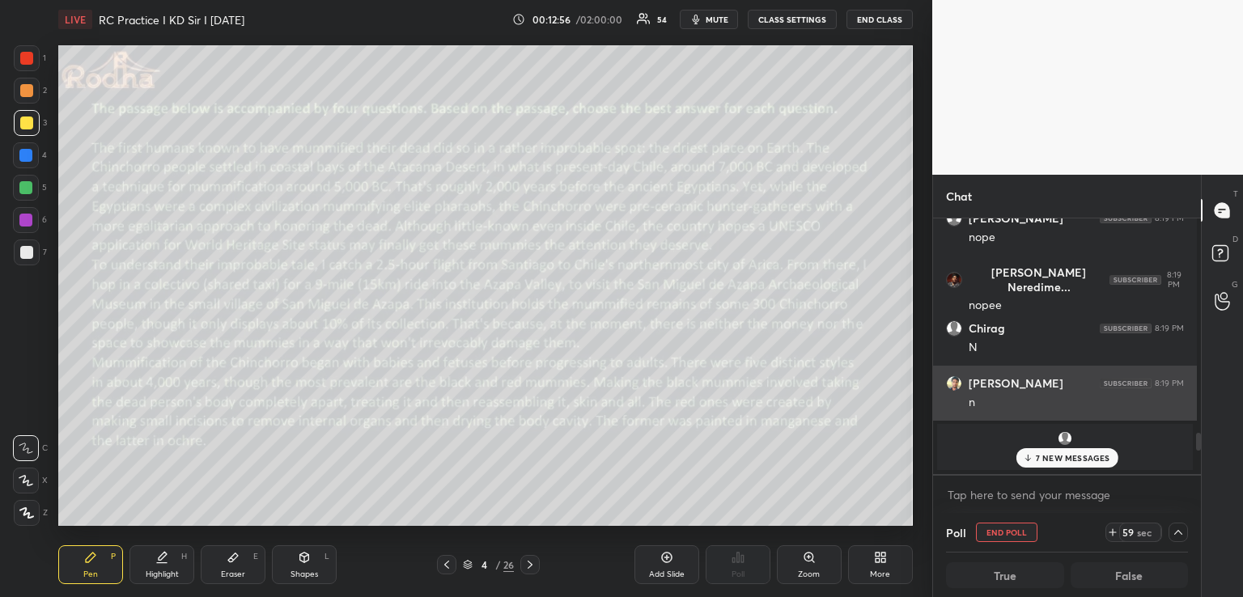
scroll to position [251, 259]
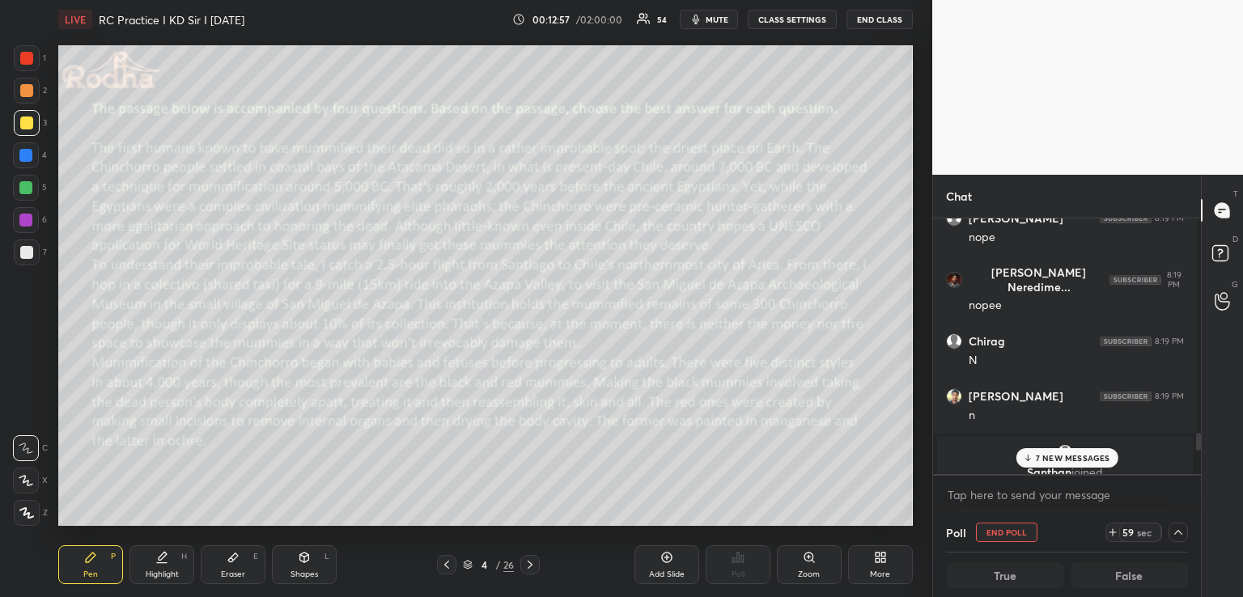
click at [1071, 456] on p "7 NEW MESSAGES" at bounding box center [1073, 458] width 74 height 10
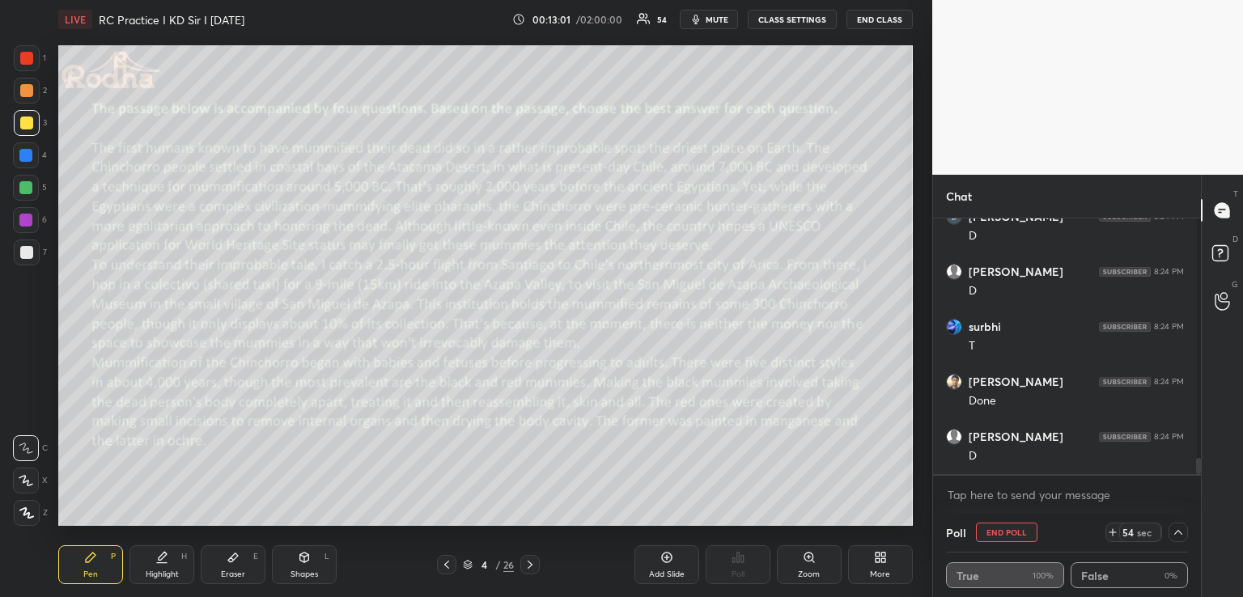
click at [229, 558] on icon at bounding box center [233, 557] width 13 height 13
click at [108, 574] on div "Pen P" at bounding box center [90, 564] width 65 height 39
click at [693, 21] on icon "button" at bounding box center [696, 20] width 7 height 10
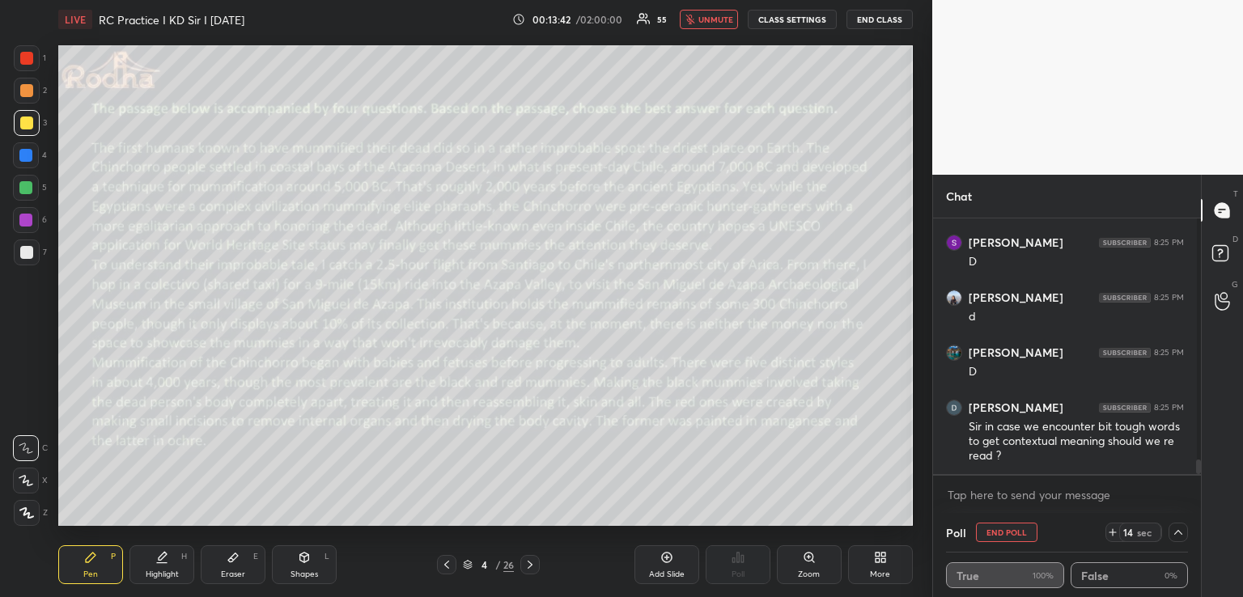
click at [718, 17] on span "unmute" at bounding box center [715, 19] width 35 height 11
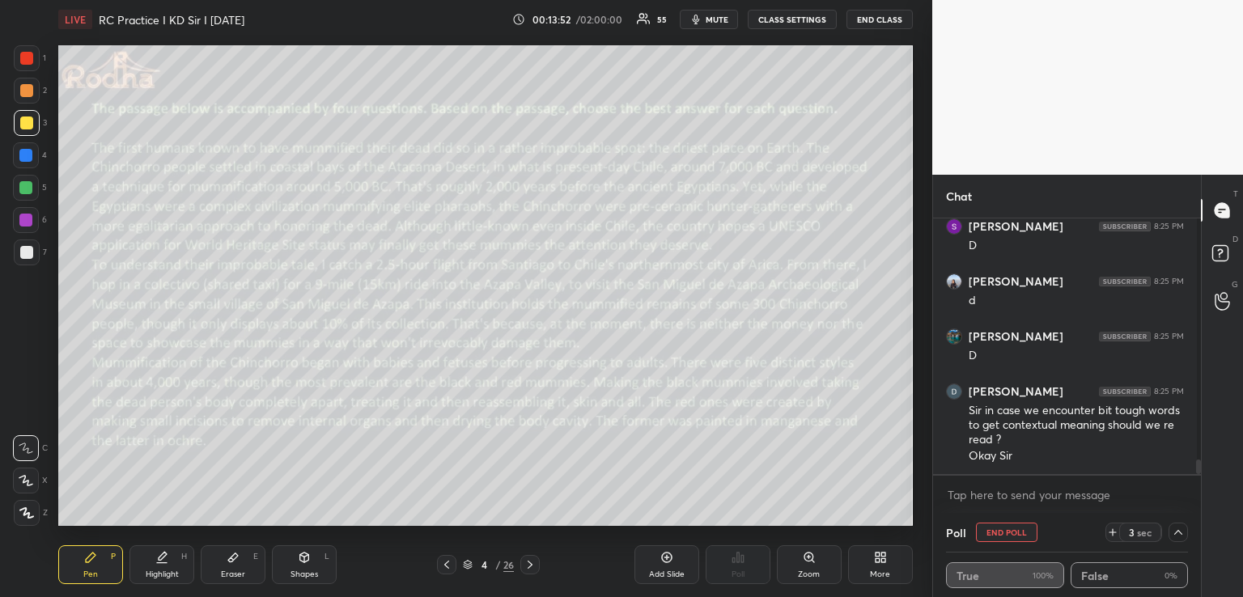
click at [712, 23] on span "mute" at bounding box center [717, 19] width 23 height 11
click at [722, 20] on span "unmute" at bounding box center [715, 19] width 35 height 11
click at [1174, 534] on icon at bounding box center [1178, 532] width 8 height 8
type textarea "x"
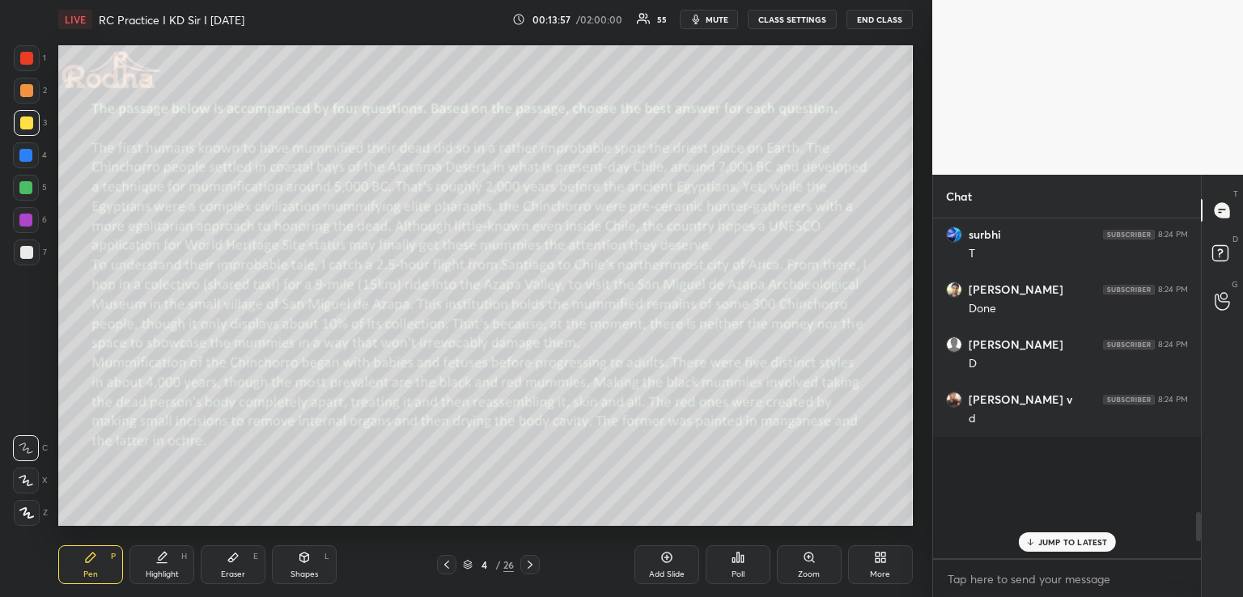
scroll to position [3463, 0]
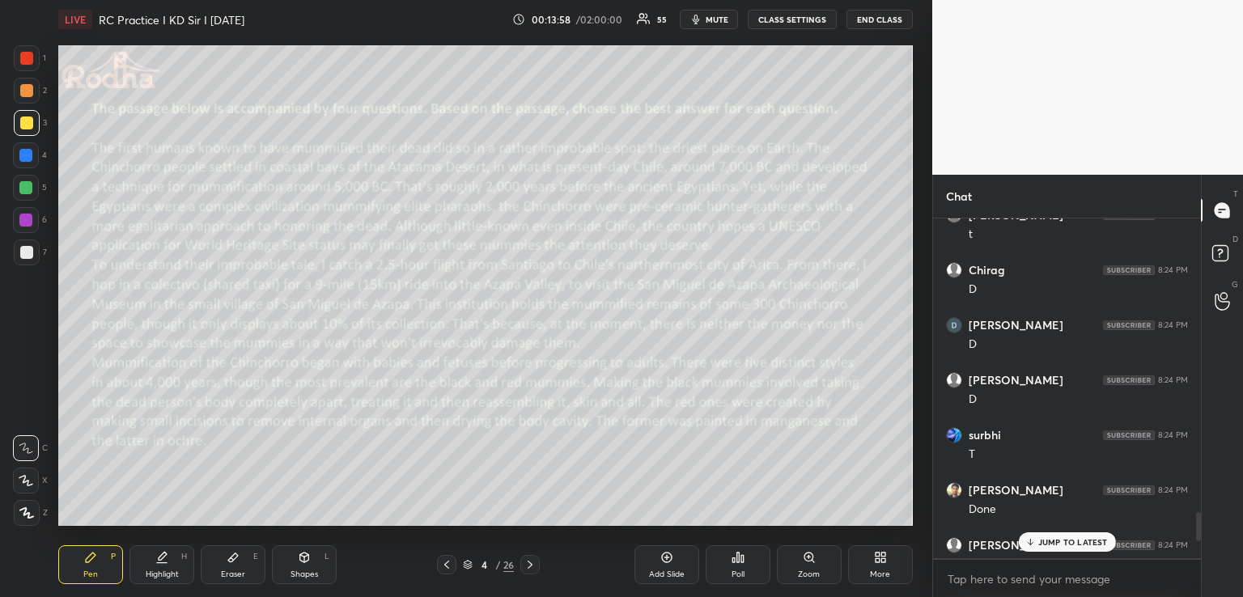
click at [528, 563] on icon at bounding box center [529, 564] width 13 height 13
click at [1059, 534] on div "JUMP TO LATEST" at bounding box center [1066, 541] width 97 height 19
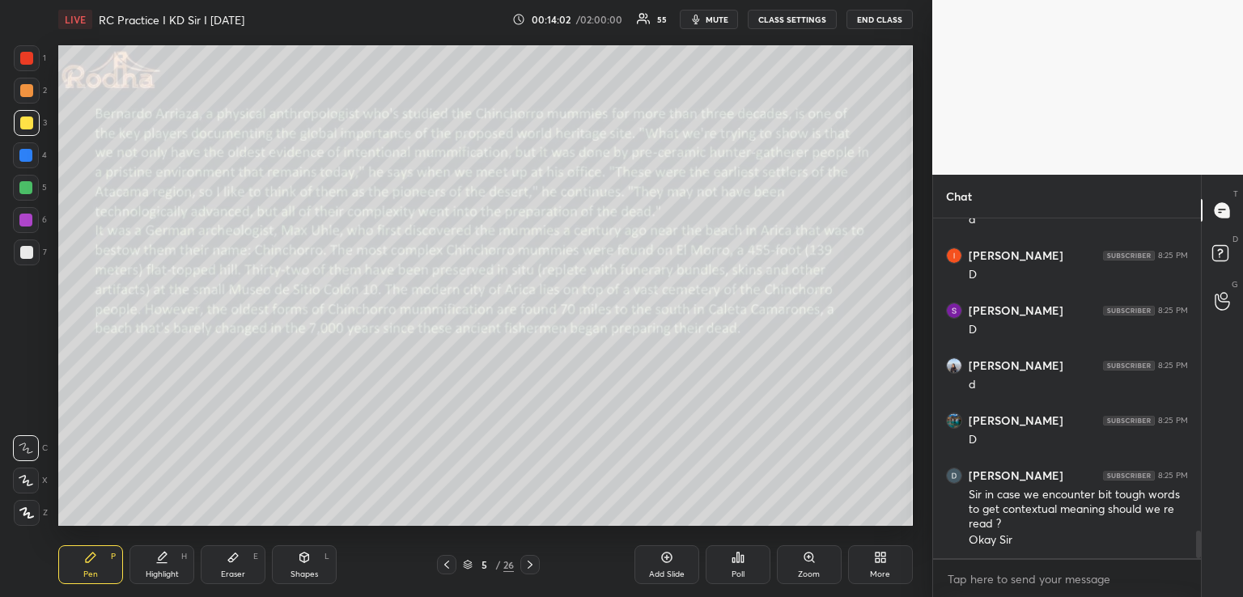
click at [741, 562] on icon at bounding box center [742, 558] width 2 height 7
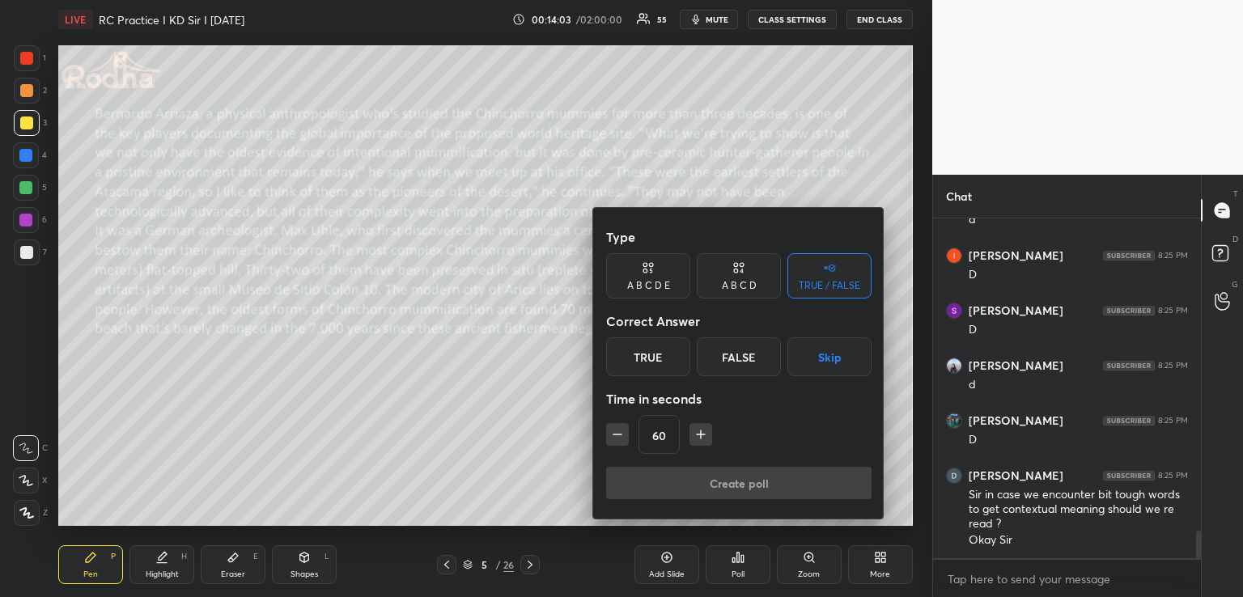
click at [822, 350] on button "Skip" at bounding box center [829, 356] width 84 height 39
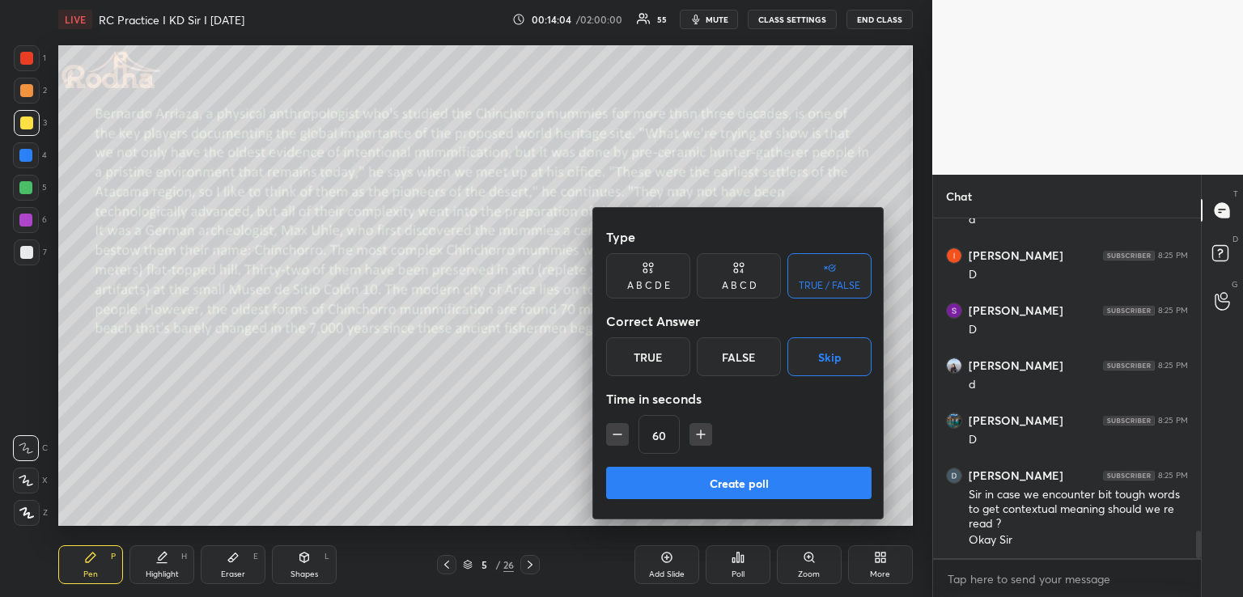
click at [702, 434] on icon "button" at bounding box center [701, 434] width 8 height 0
click at [701, 434] on icon "button" at bounding box center [701, 434] width 8 height 0
type input "105"
click at [724, 478] on button "Create poll" at bounding box center [738, 483] width 265 height 32
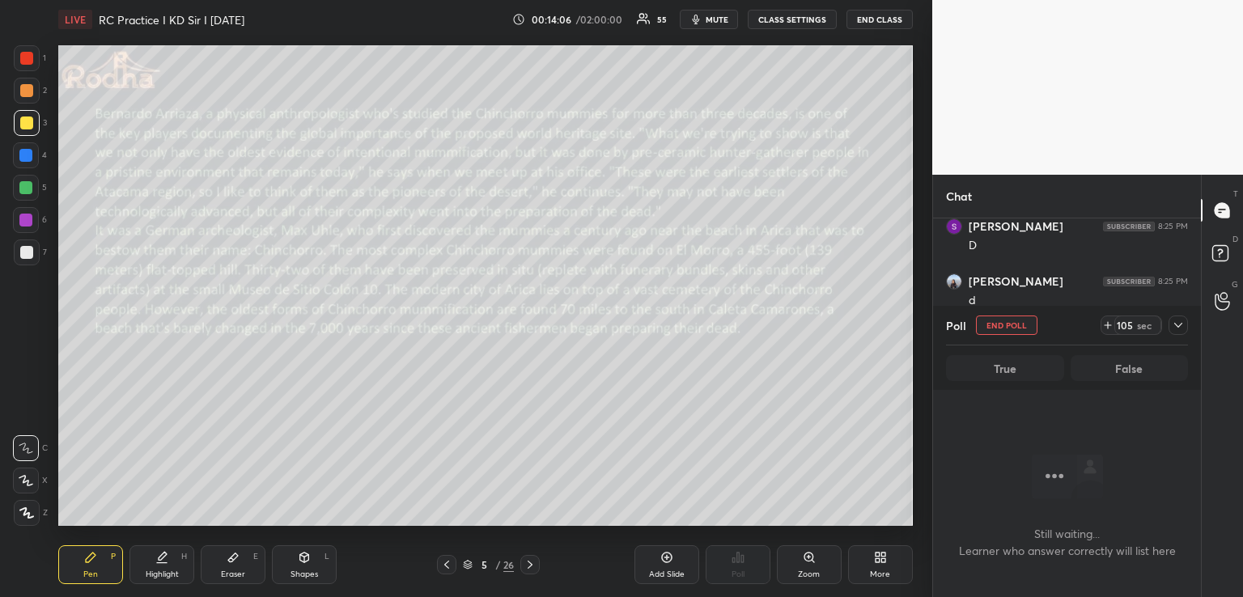
scroll to position [3782, 0]
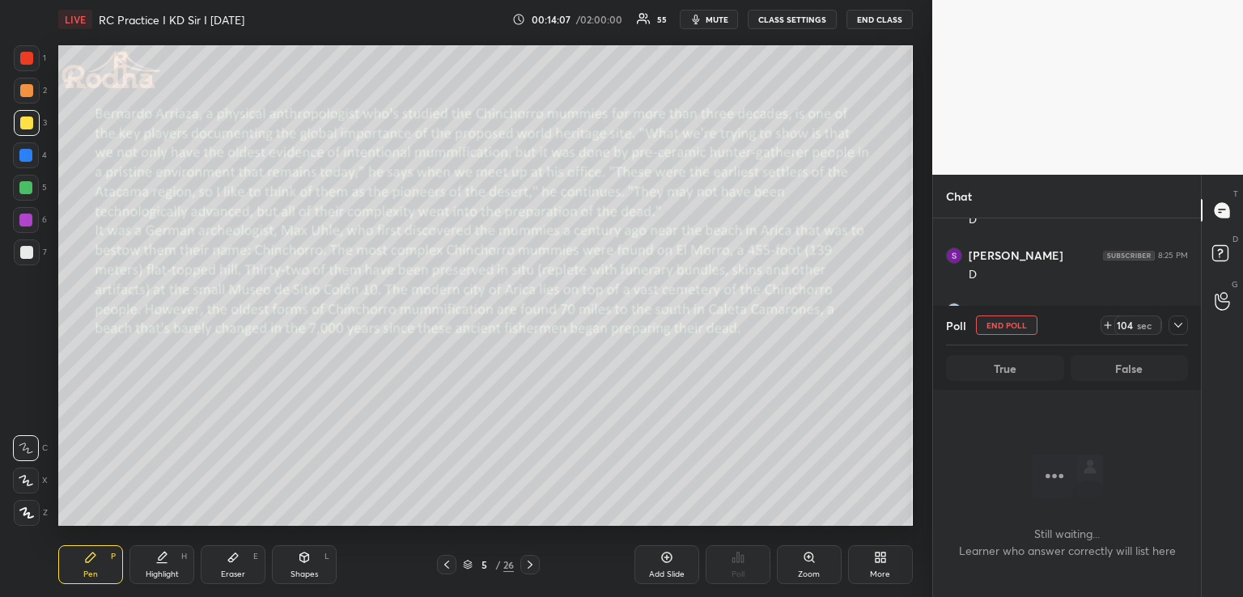
click at [1174, 324] on icon at bounding box center [1178, 325] width 13 height 13
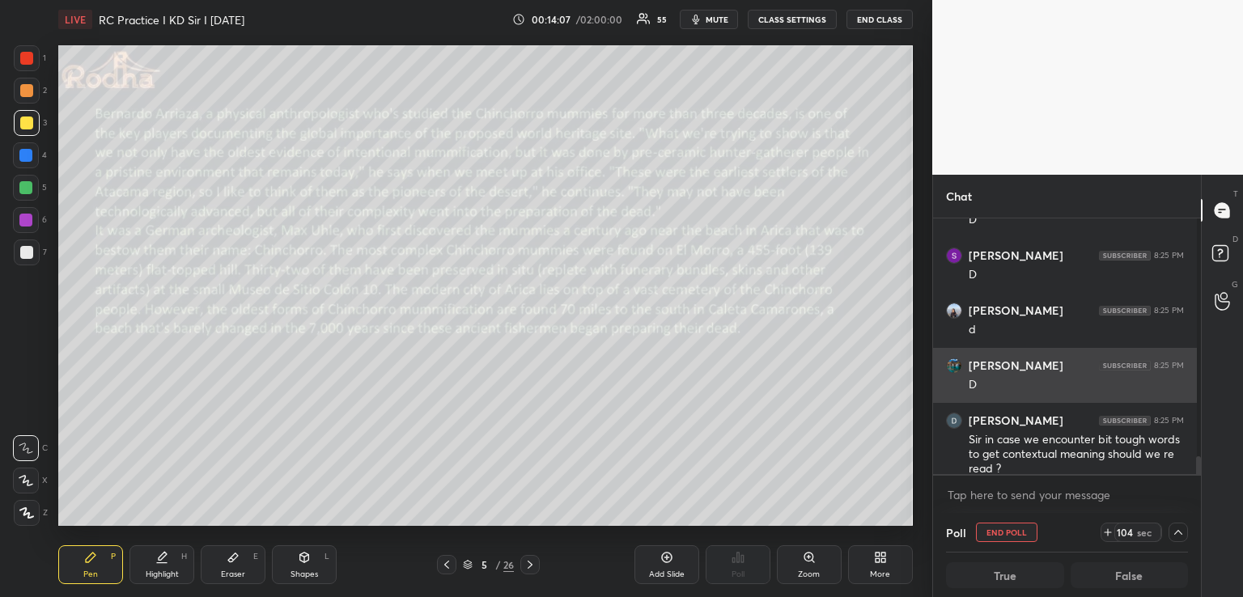
scroll to position [5, 6]
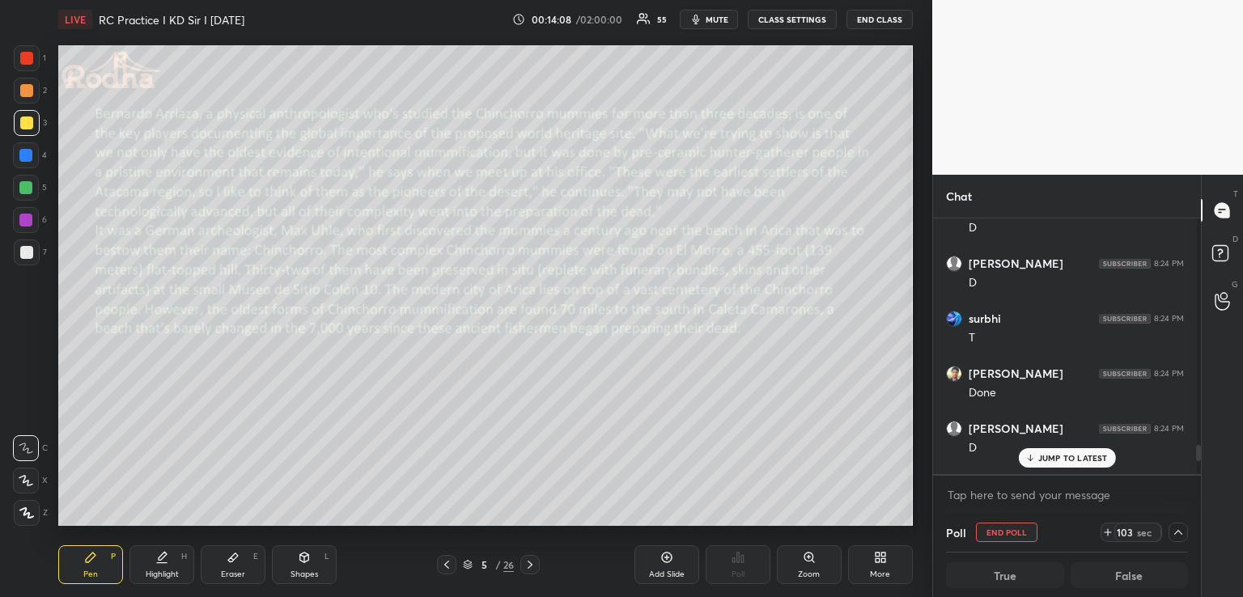
click at [1056, 459] on p "JUMP TO LATEST" at bounding box center [1073, 458] width 70 height 10
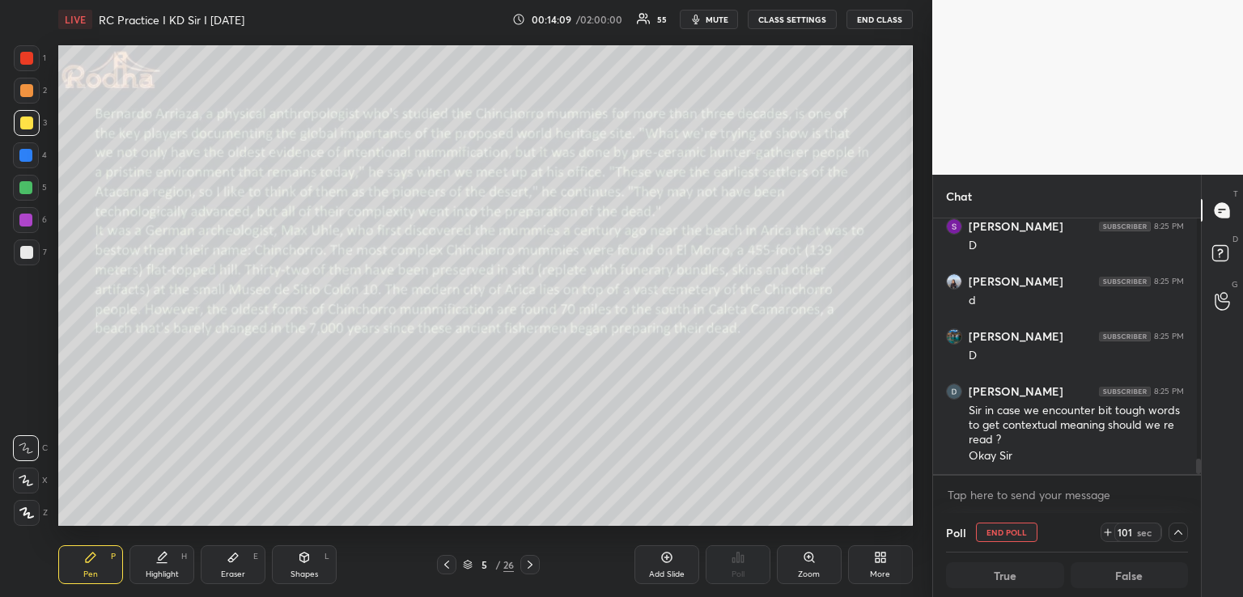
click at [718, 22] on span "mute" at bounding box center [717, 19] width 23 height 11
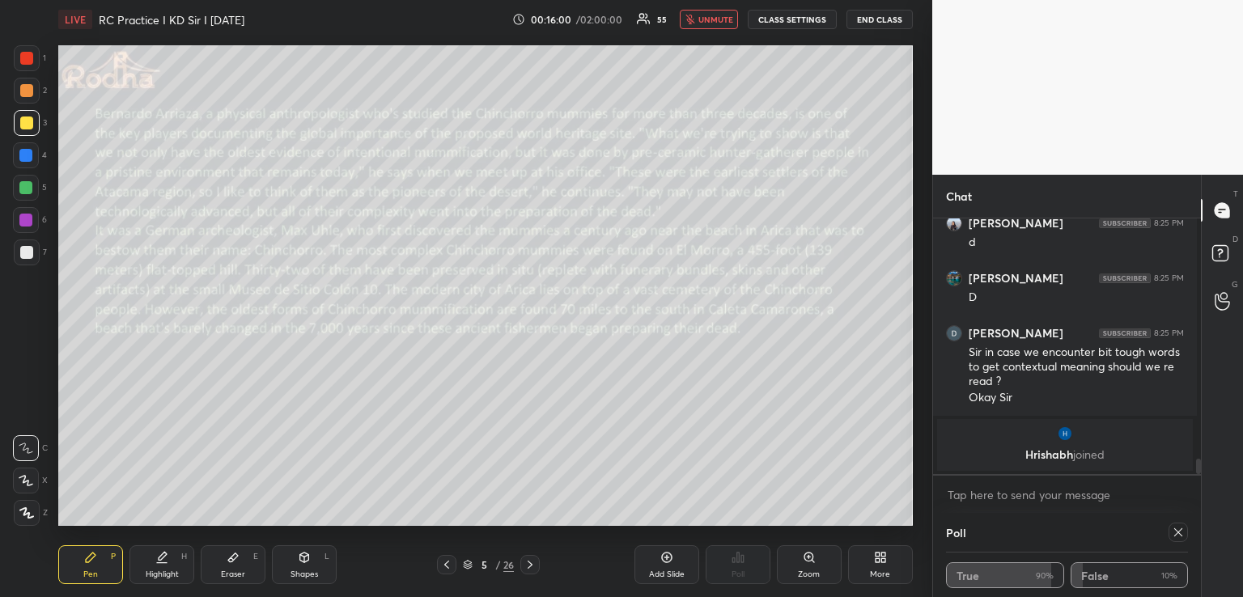
click at [718, 16] on span "unmute" at bounding box center [715, 19] width 35 height 11
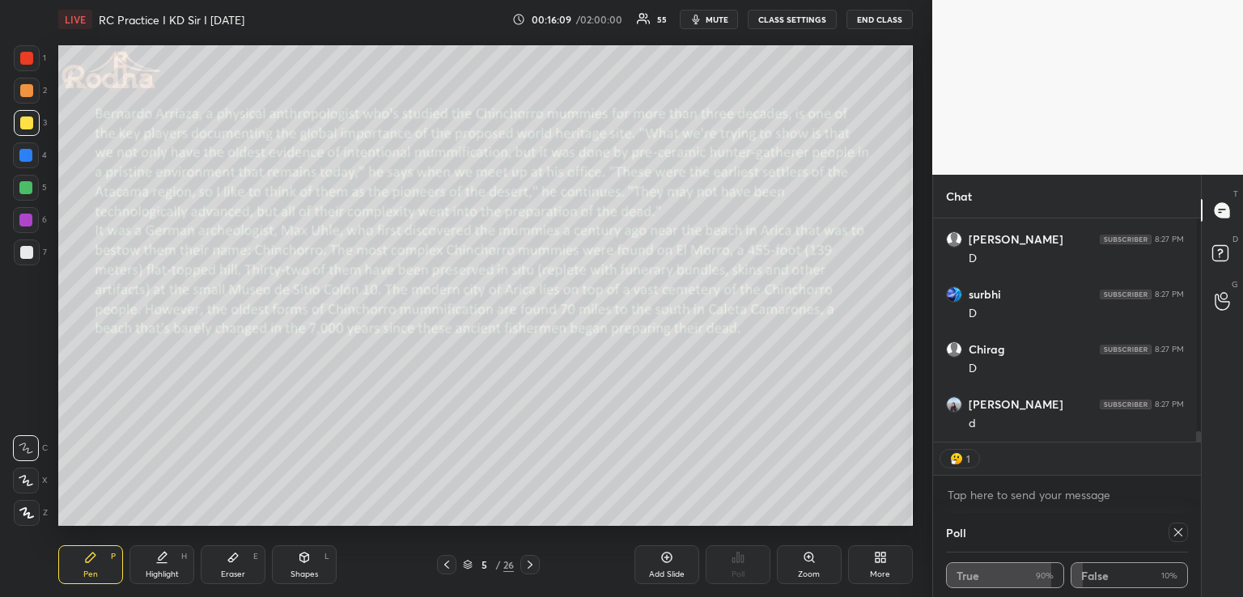
scroll to position [4615, 0]
click at [1173, 534] on icon at bounding box center [1178, 532] width 13 height 13
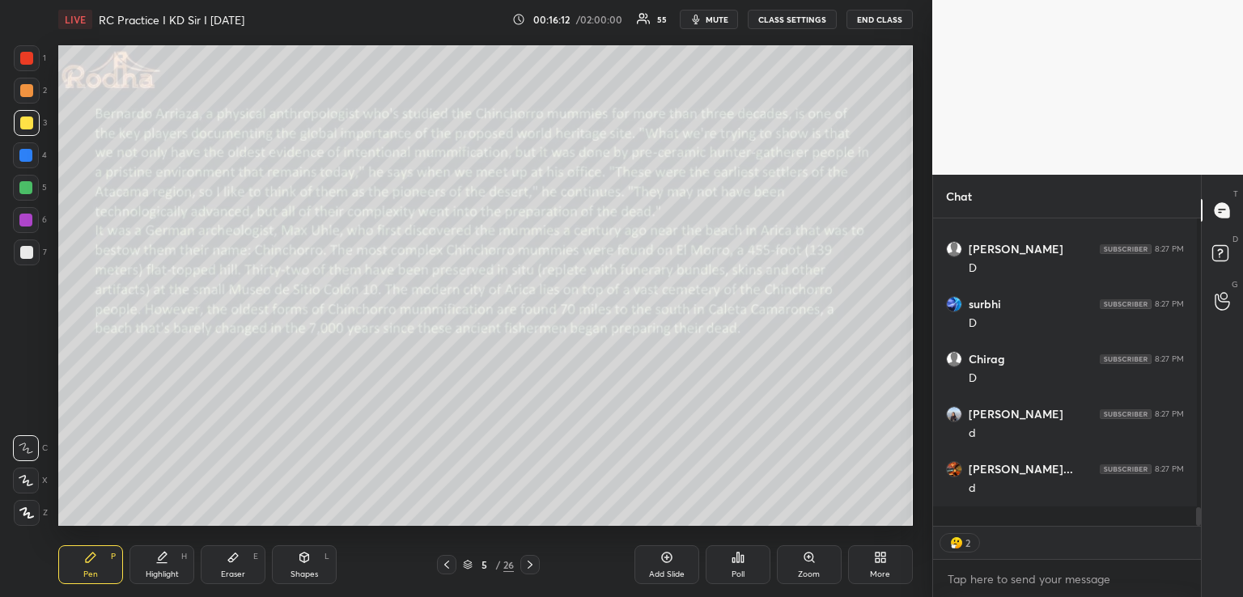
scroll to position [4, 5]
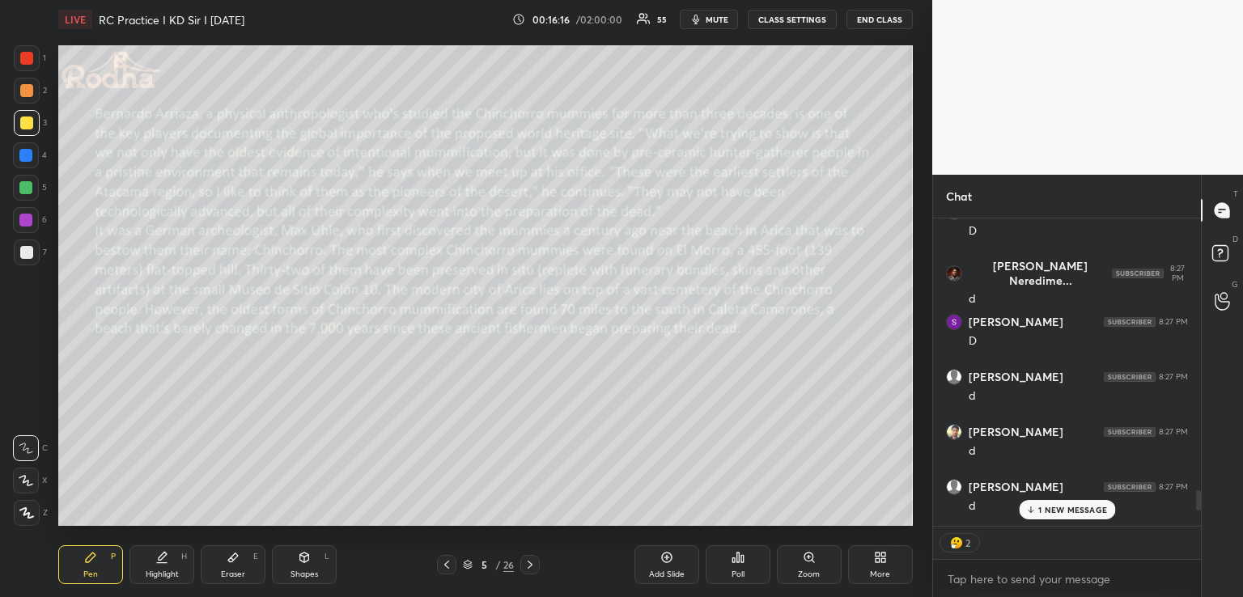
click at [532, 564] on icon at bounding box center [530, 565] width 5 height 8
click at [1073, 510] on p "1 NEW MESSAGE" at bounding box center [1072, 510] width 69 height 10
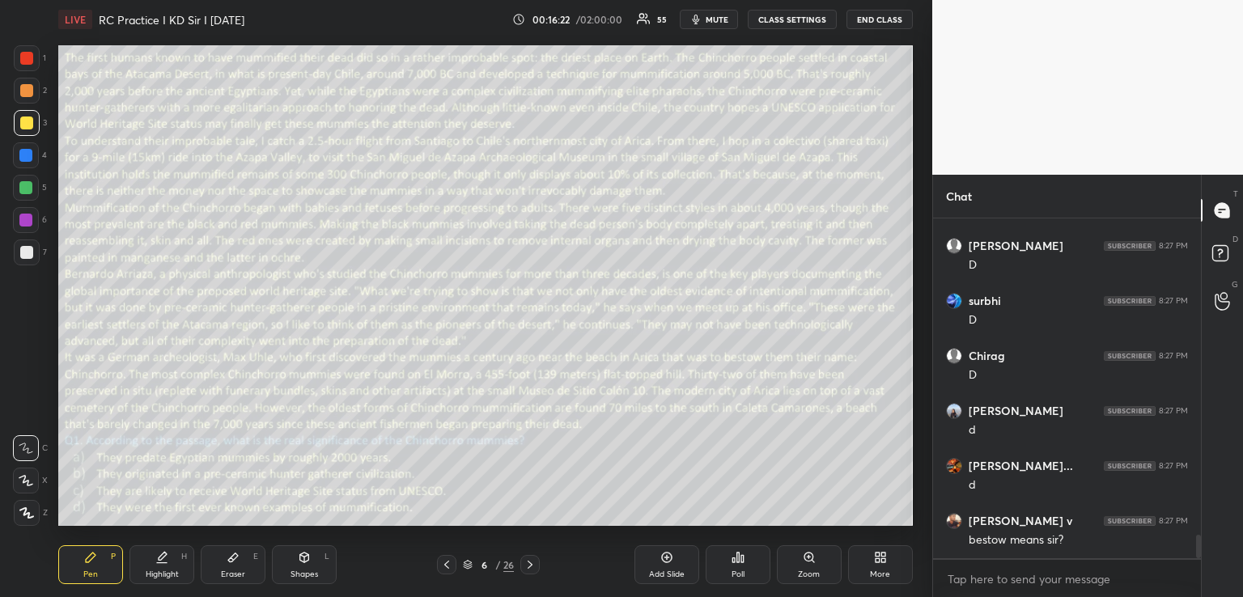
scroll to position [4526, 0]
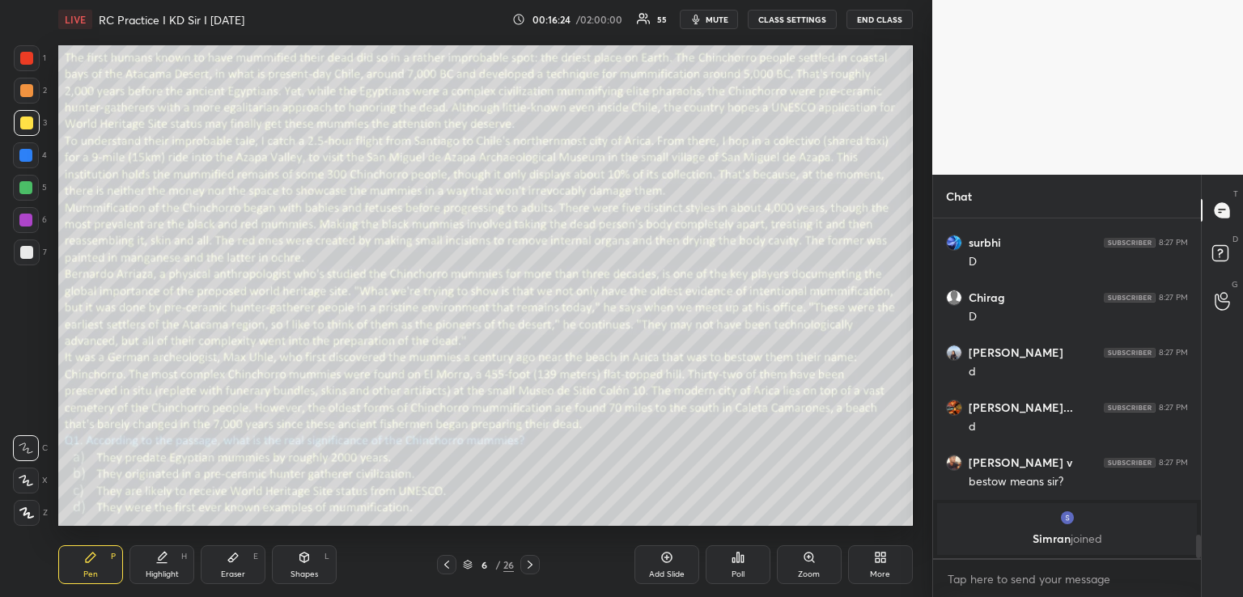
click at [737, 557] on icon at bounding box center [738, 558] width 2 height 10
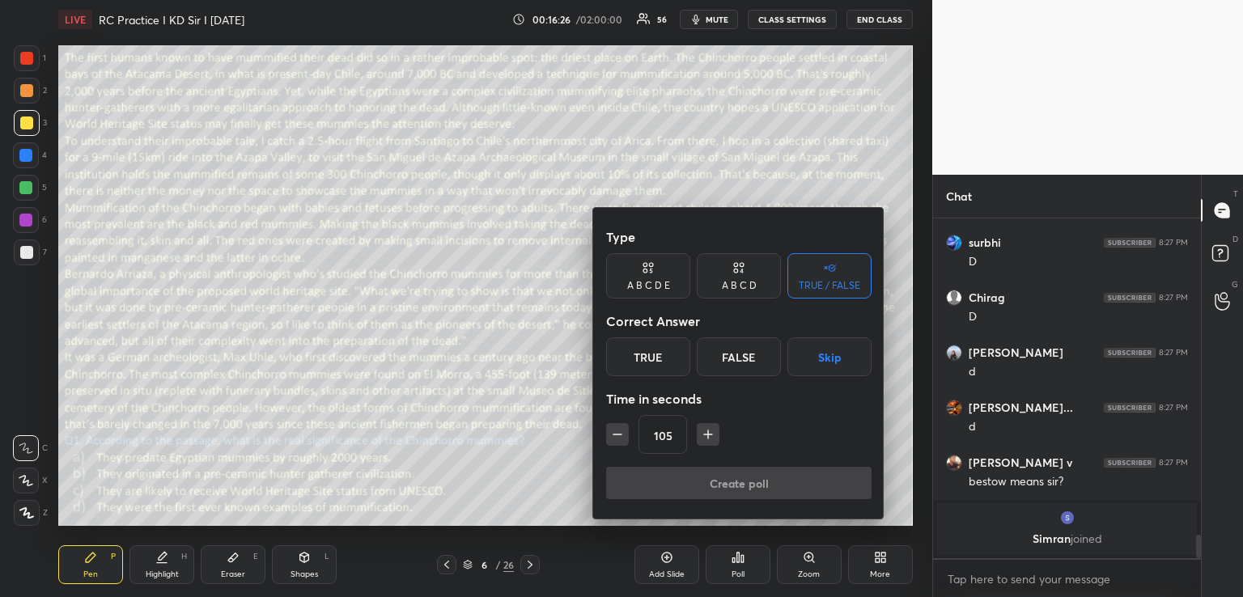
click at [670, 288] on div "A B C D E" at bounding box center [648, 275] width 84 height 45
click at [732, 272] on icon at bounding box center [738, 268] width 13 height 16
click at [778, 365] on div "D" at bounding box center [793, 356] width 48 height 39
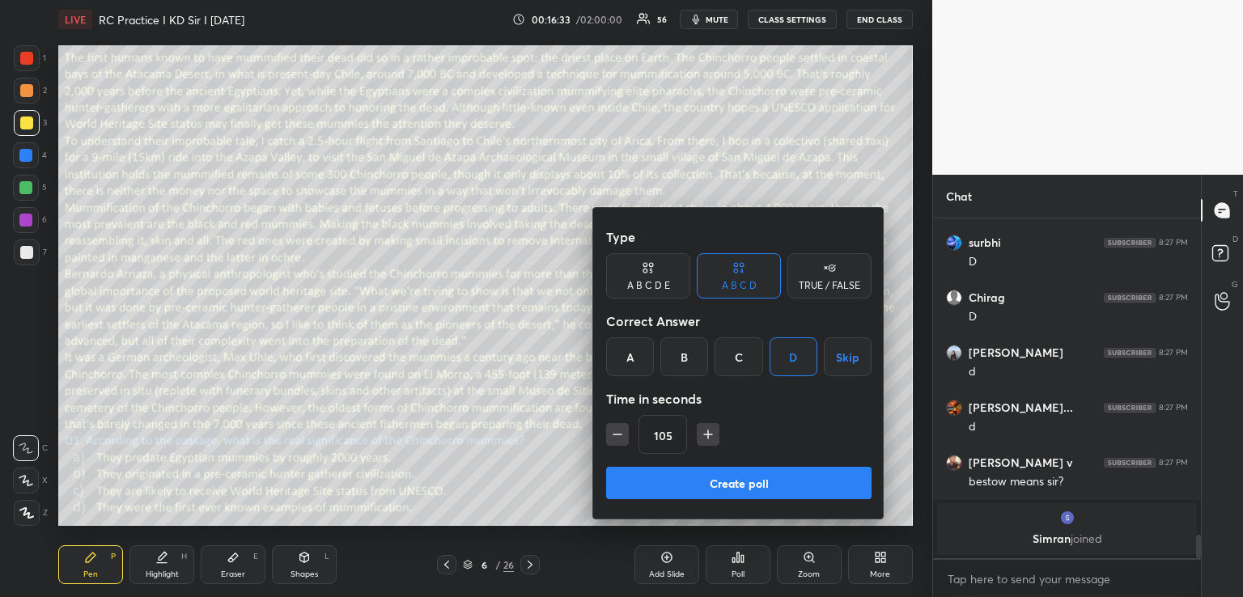
click at [702, 479] on button "Create poll" at bounding box center [738, 483] width 265 height 32
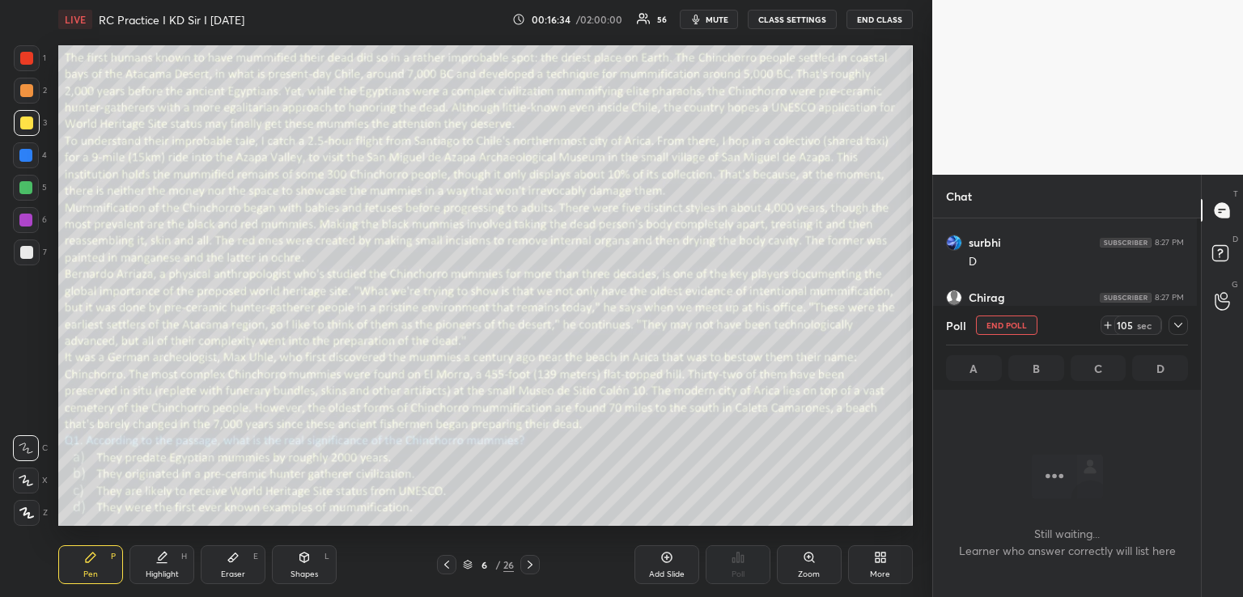
scroll to position [5, 5]
click at [1179, 324] on icon at bounding box center [1178, 325] width 13 height 13
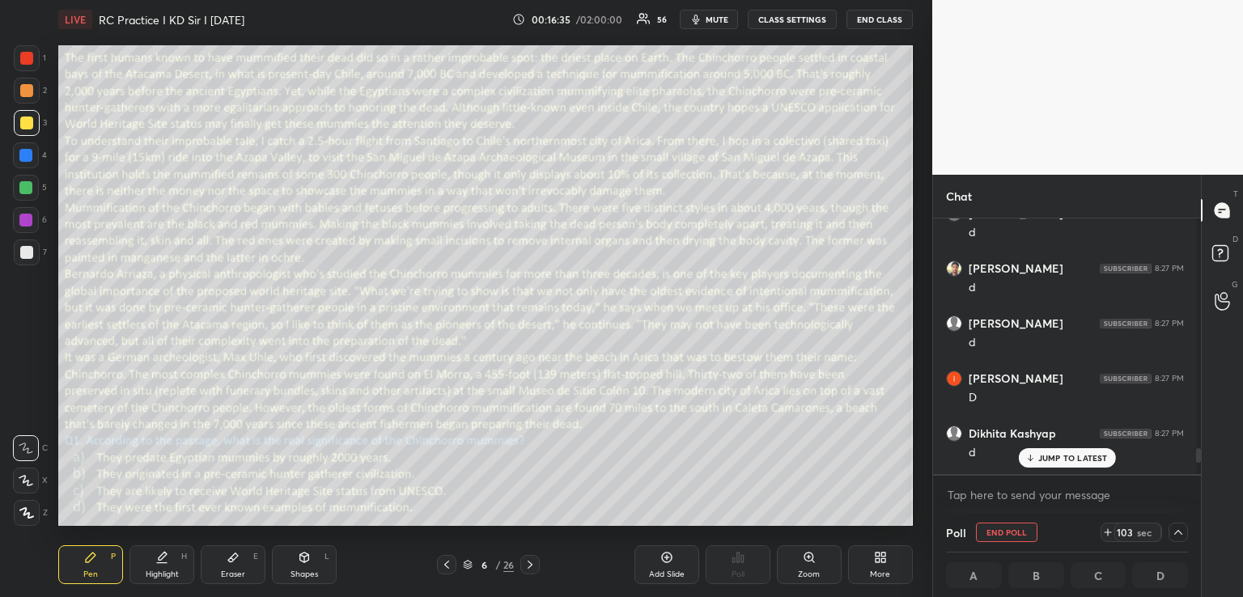
click at [1059, 456] on p "JUMP TO LATEST" at bounding box center [1073, 458] width 70 height 10
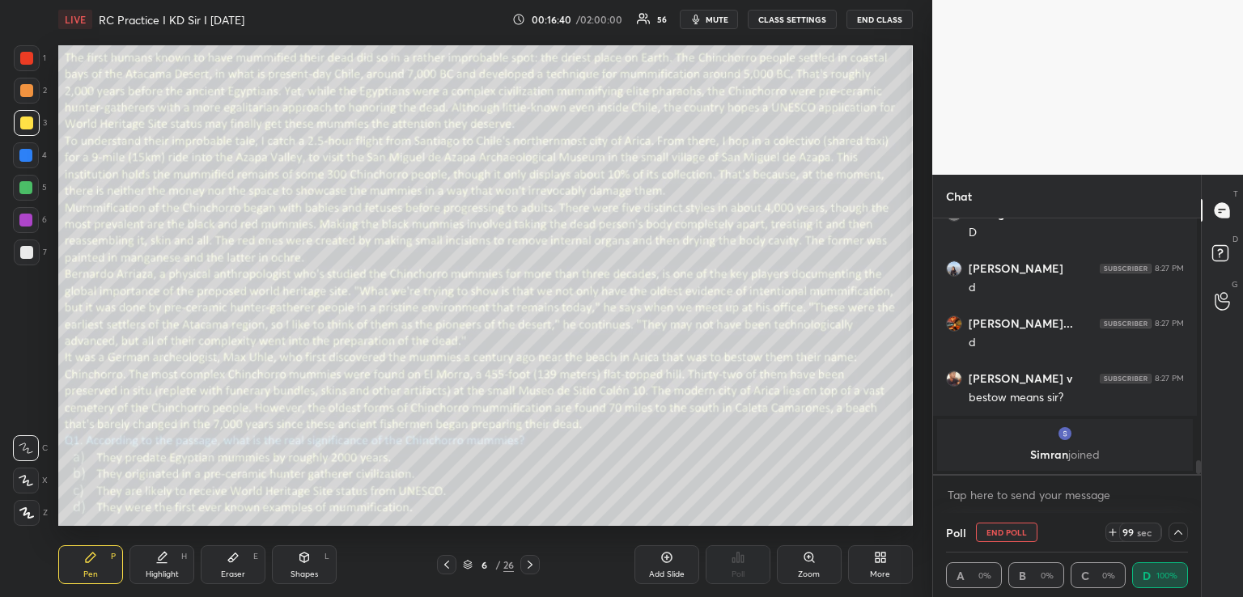
click at [706, 19] on span "mute" at bounding box center [717, 19] width 23 height 11
click at [1172, 535] on icon at bounding box center [1178, 532] width 13 height 13
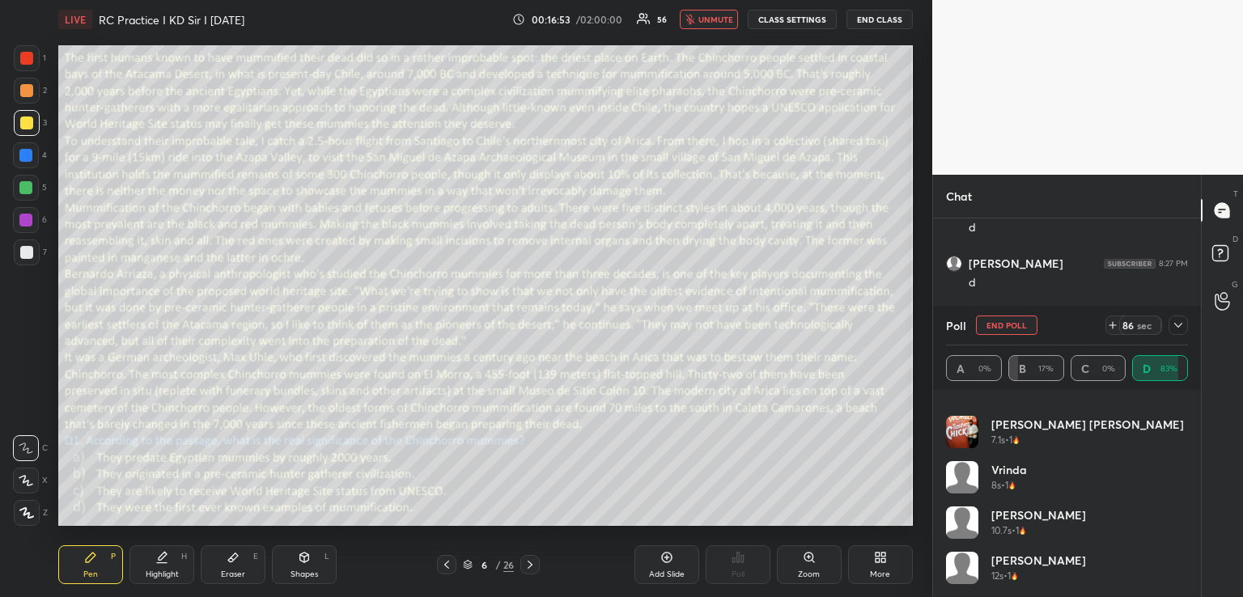
click at [1174, 326] on icon at bounding box center [1178, 325] width 13 height 13
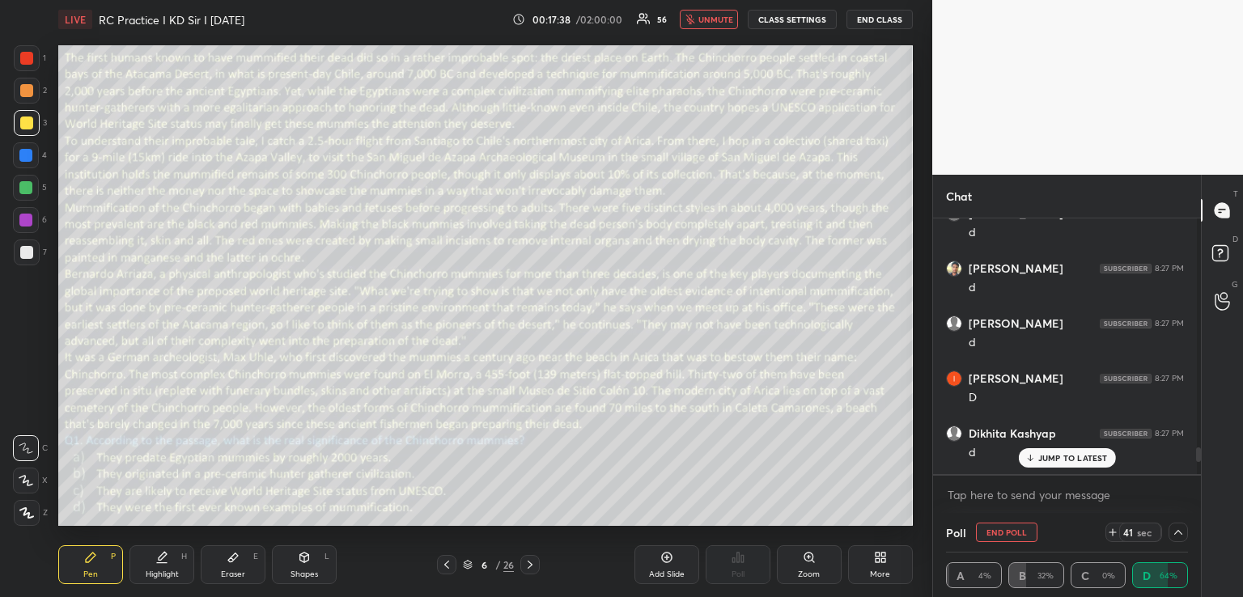
click at [1049, 460] on p "JUMP TO LATEST" at bounding box center [1073, 458] width 70 height 10
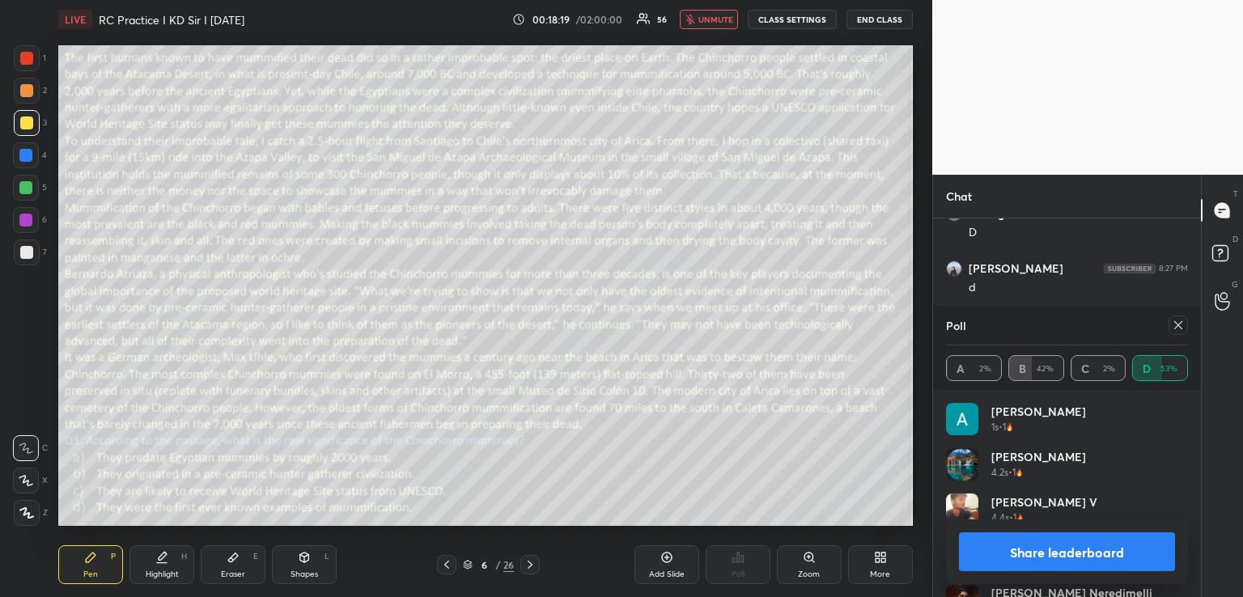
scroll to position [4227, 0]
click at [703, 17] on span "unmute" at bounding box center [715, 19] width 35 height 11
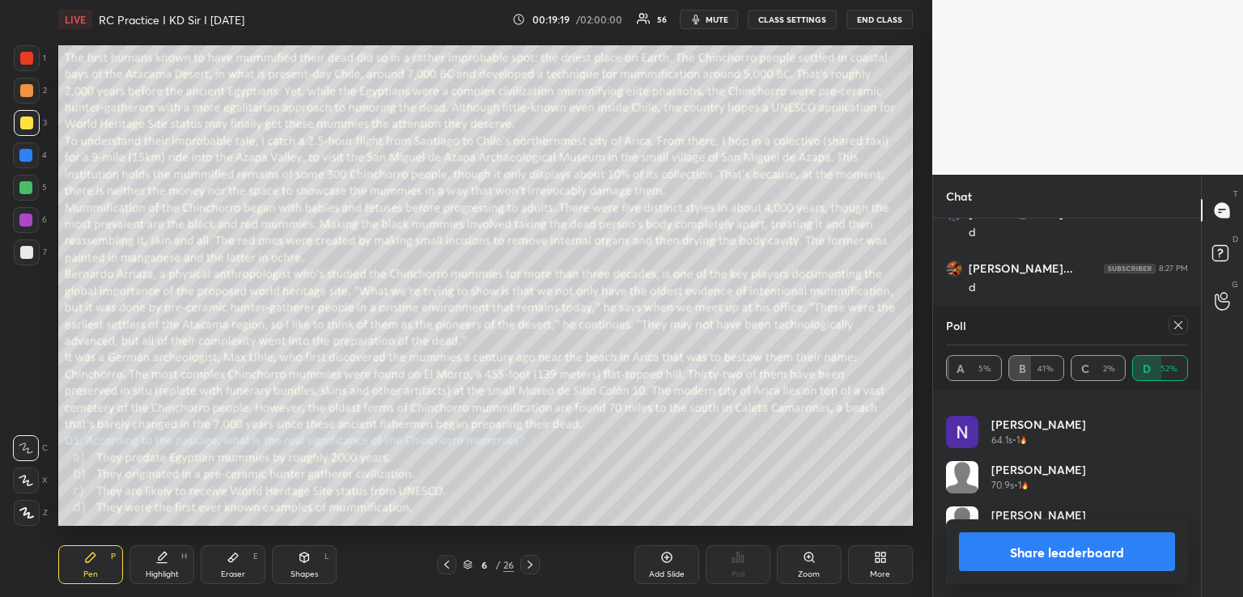
scroll to position [4662, 0]
click at [1176, 322] on icon at bounding box center [1178, 325] width 13 height 13
type textarea "x"
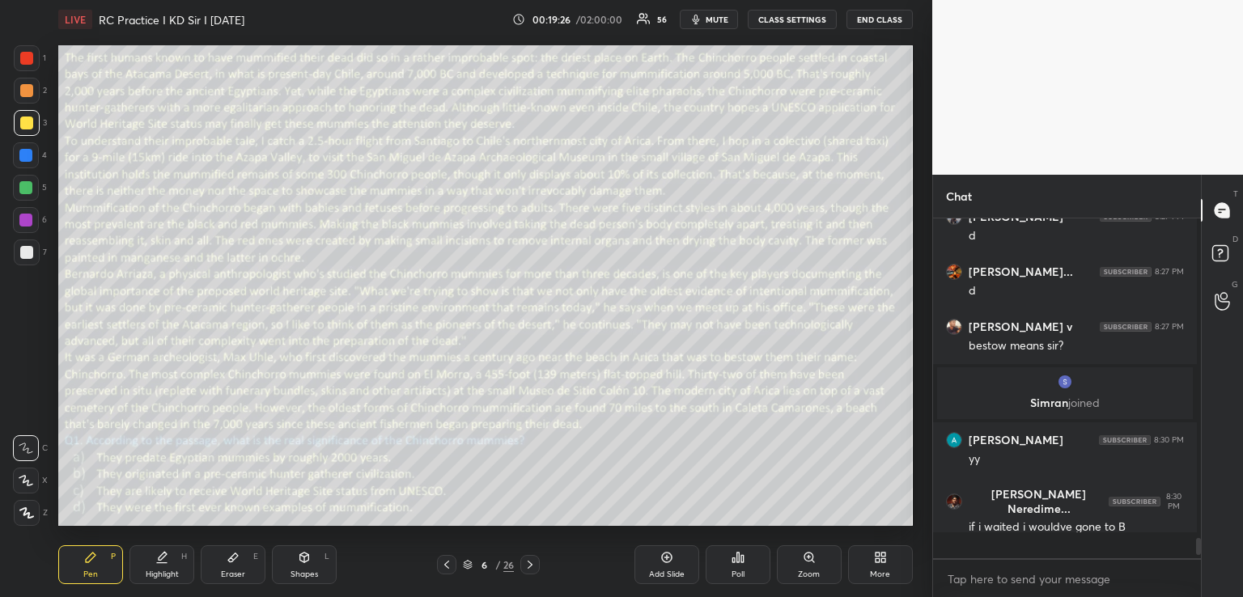
scroll to position [1, 6]
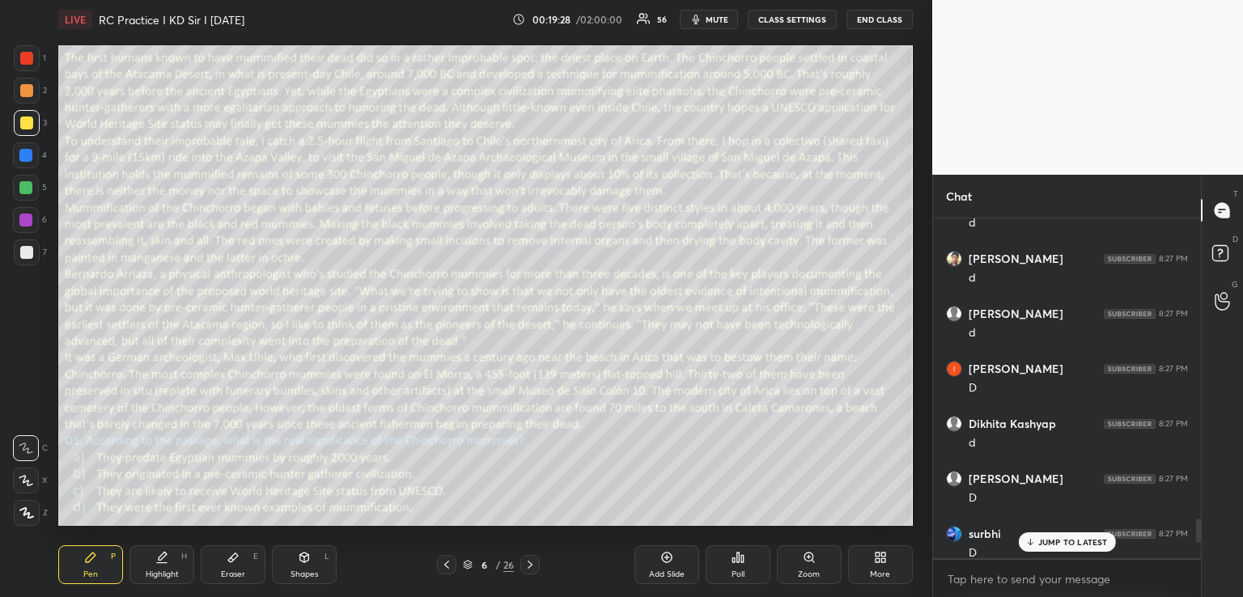
click at [1043, 537] on p "JUMP TO LATEST" at bounding box center [1073, 542] width 70 height 10
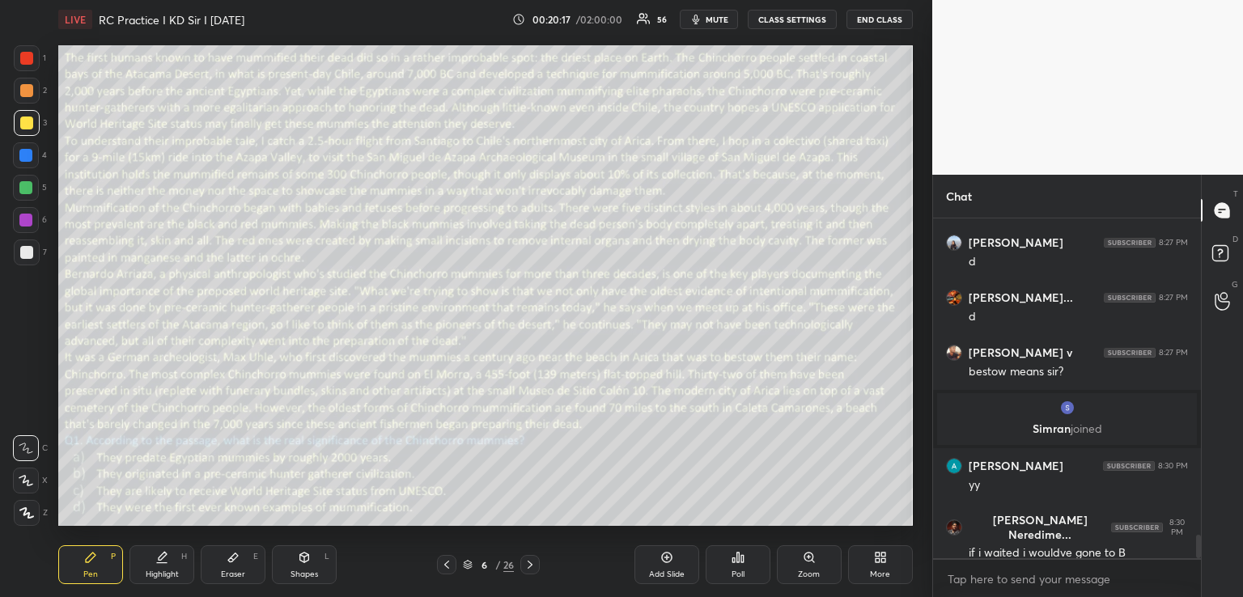
scroll to position [4651, 0]
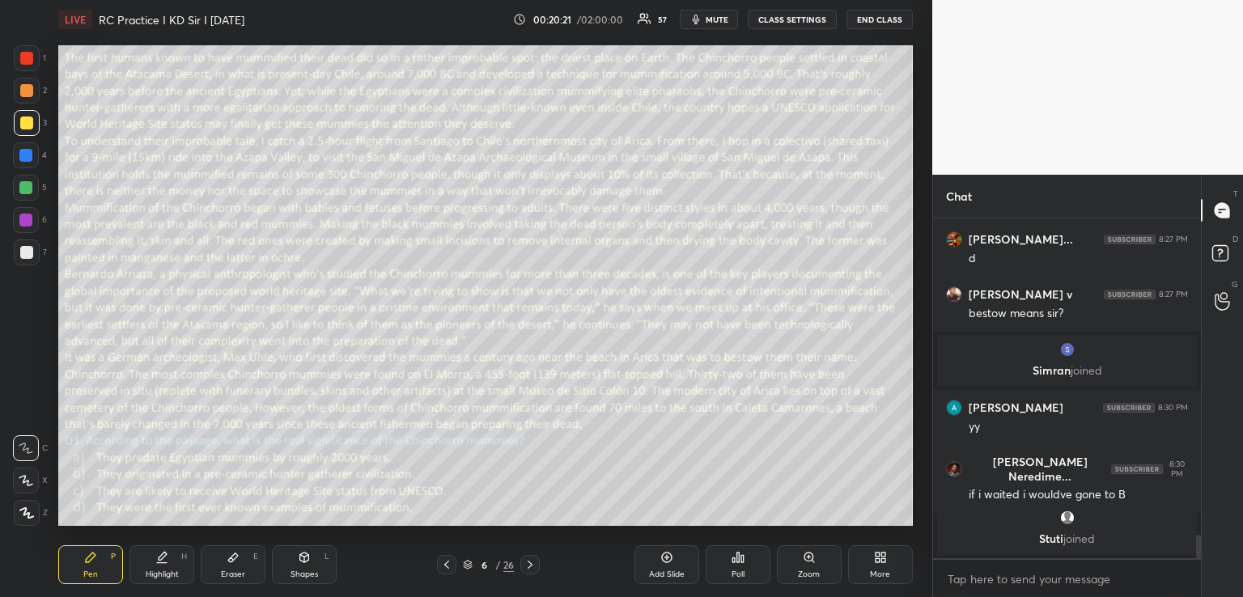
click at [308, 561] on icon at bounding box center [304, 558] width 9 height 10
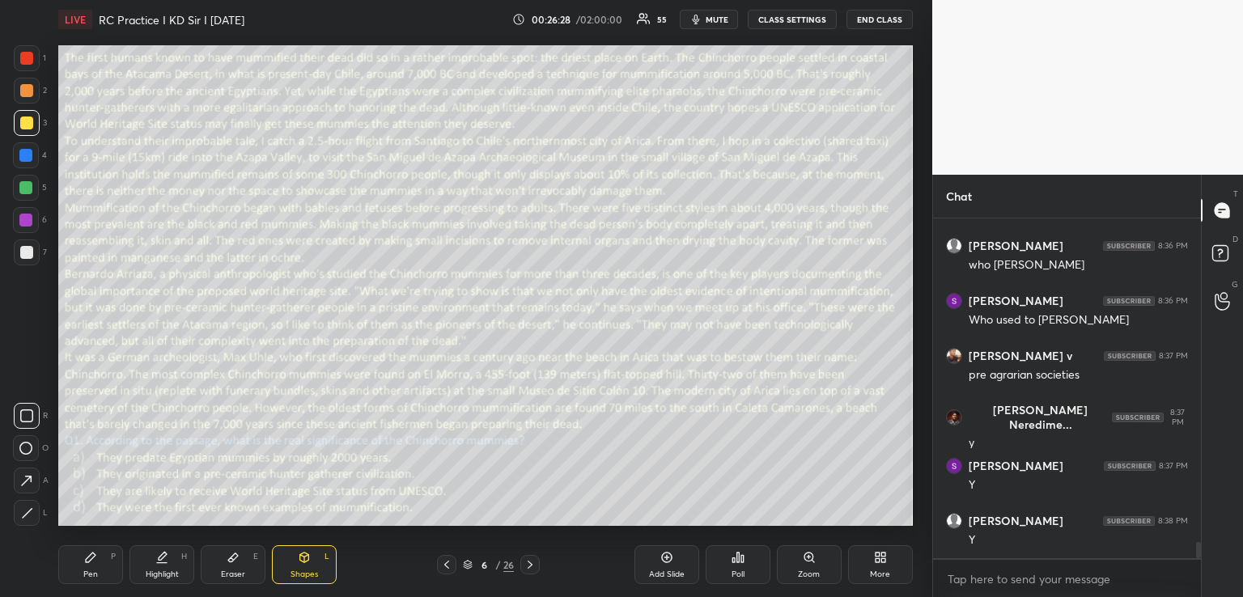
scroll to position [6963, 0]
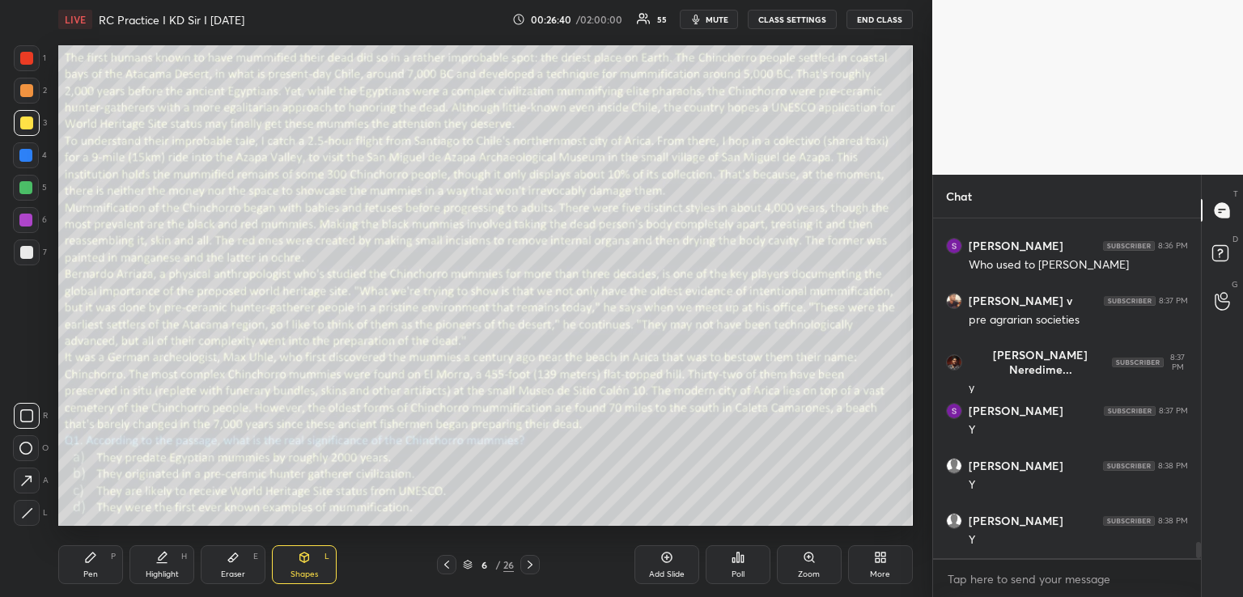
click at [533, 562] on icon at bounding box center [529, 564] width 13 height 13
click at [741, 562] on icon at bounding box center [742, 558] width 2 height 7
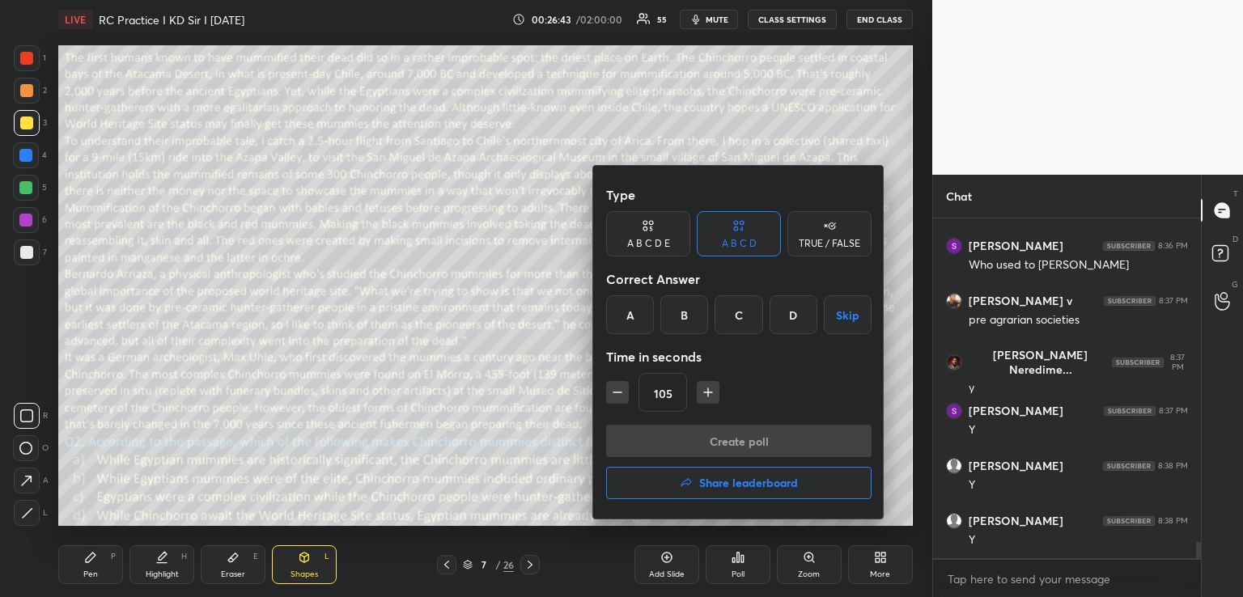
click at [691, 315] on div "B" at bounding box center [684, 314] width 48 height 39
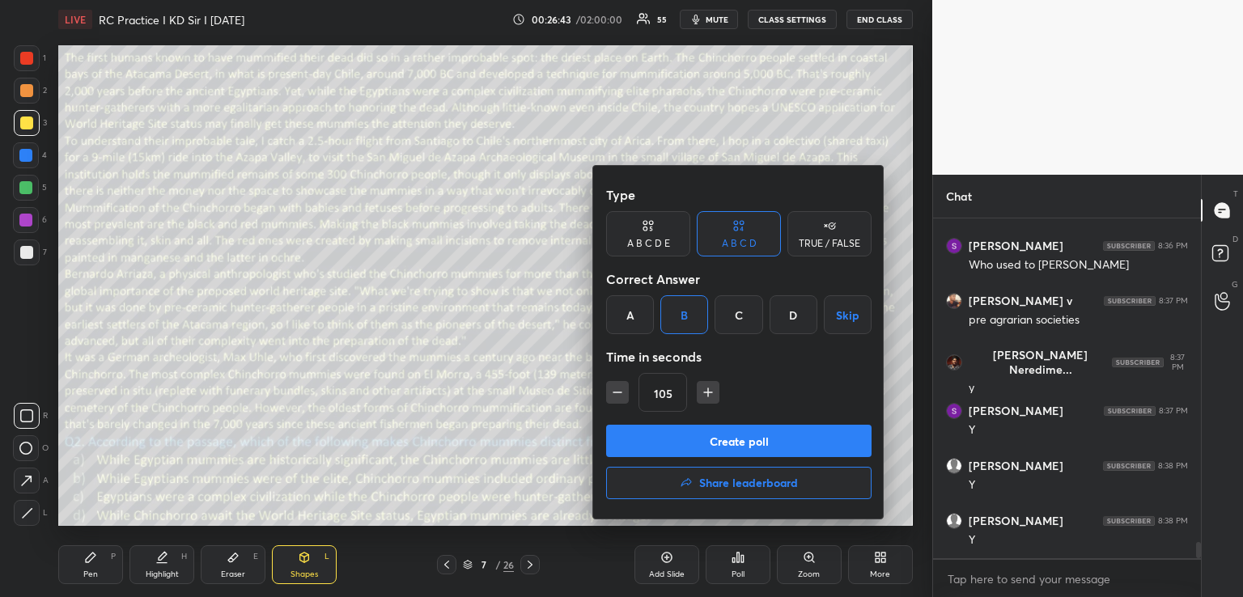
click at [707, 392] on icon "button" at bounding box center [708, 392] width 16 height 16
type input "120"
click at [699, 443] on button "Create poll" at bounding box center [738, 441] width 265 height 32
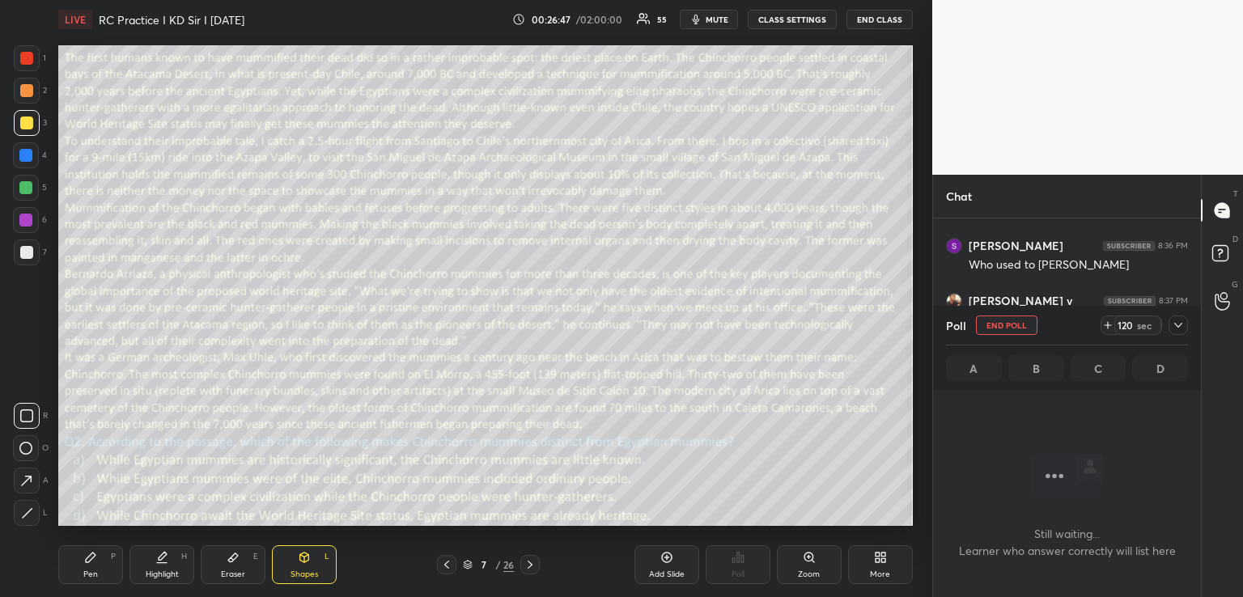
scroll to position [5974, 0]
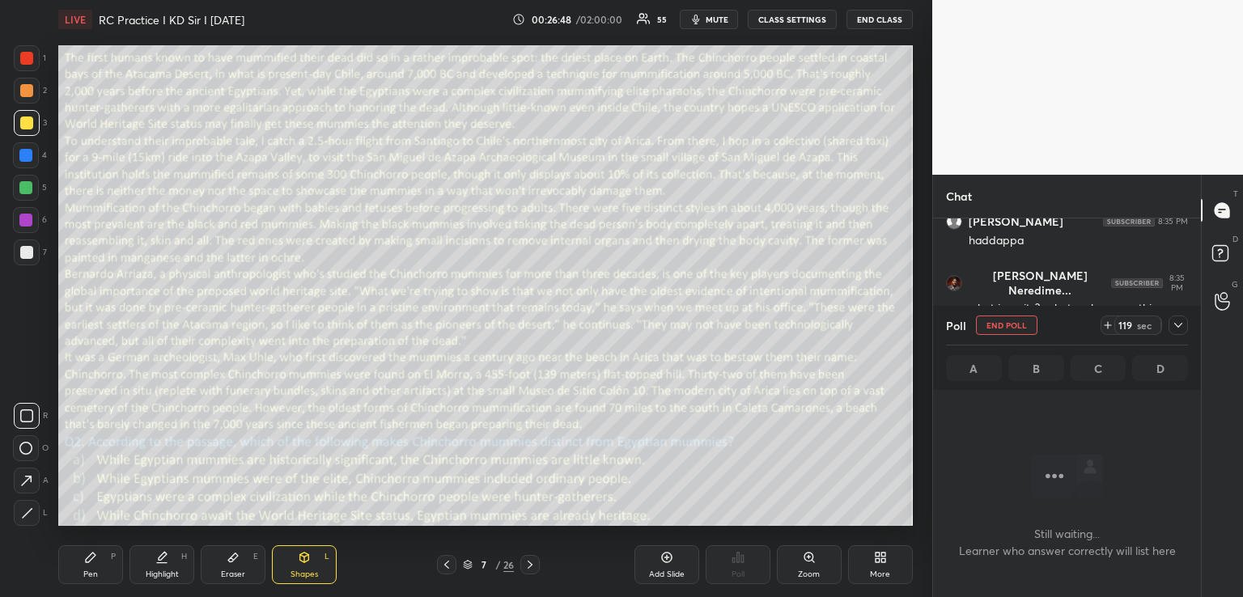
click at [1185, 326] on div at bounding box center [1177, 325] width 19 height 19
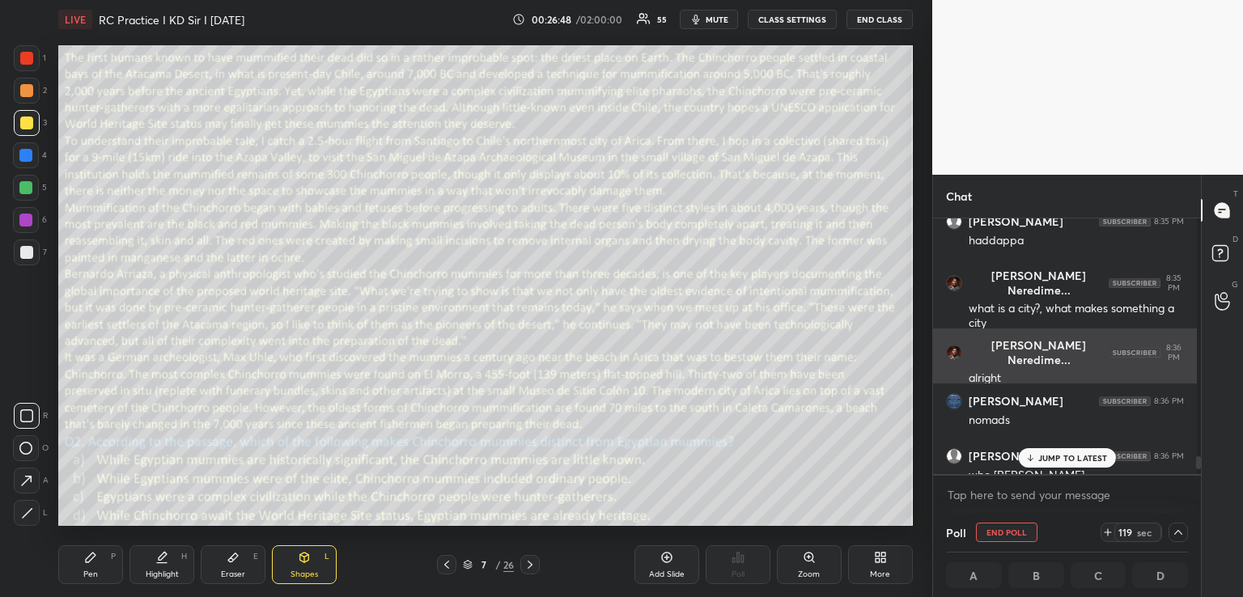
scroll to position [5, 6]
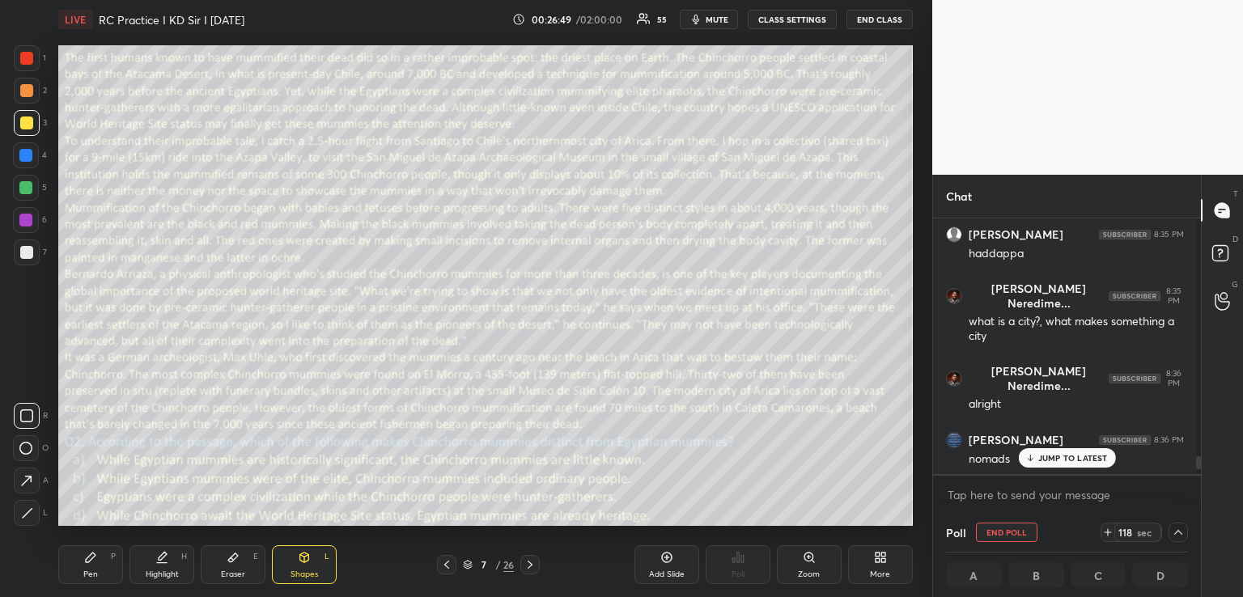
click at [1062, 455] on p "JUMP TO LATEST" at bounding box center [1073, 458] width 70 height 10
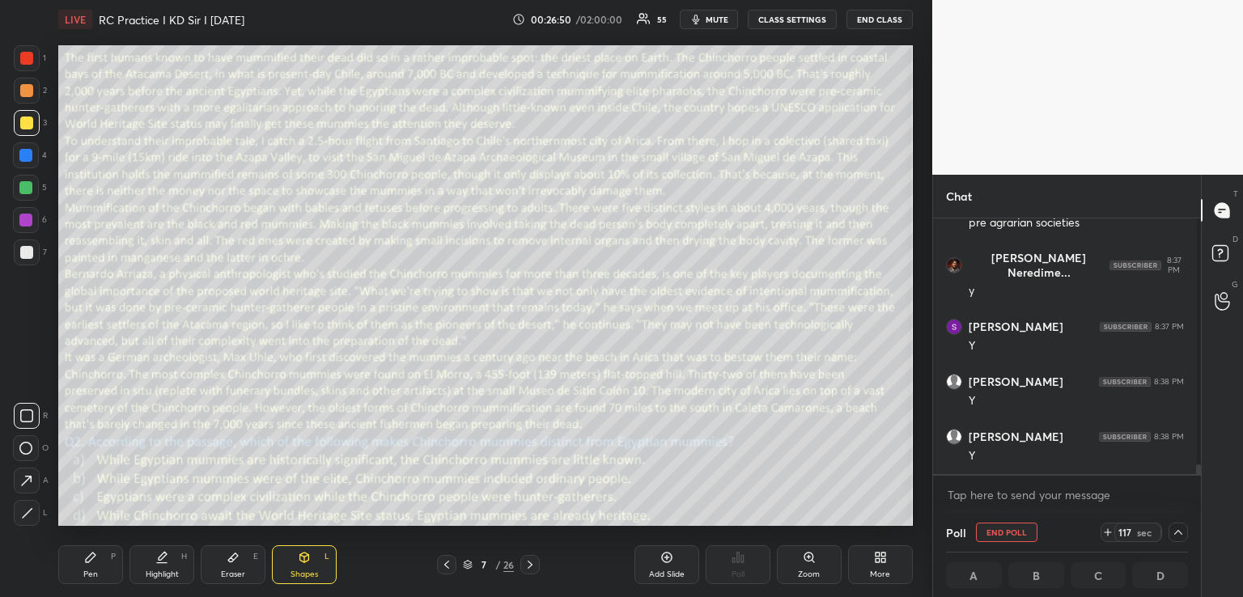
click at [714, 19] on span "mute" at bounding box center [717, 19] width 23 height 11
click at [723, 20] on span "unmute" at bounding box center [715, 19] width 35 height 11
click at [723, 20] on span "mute" at bounding box center [717, 19] width 23 height 11
click at [709, 19] on span "unmute" at bounding box center [715, 19] width 35 height 11
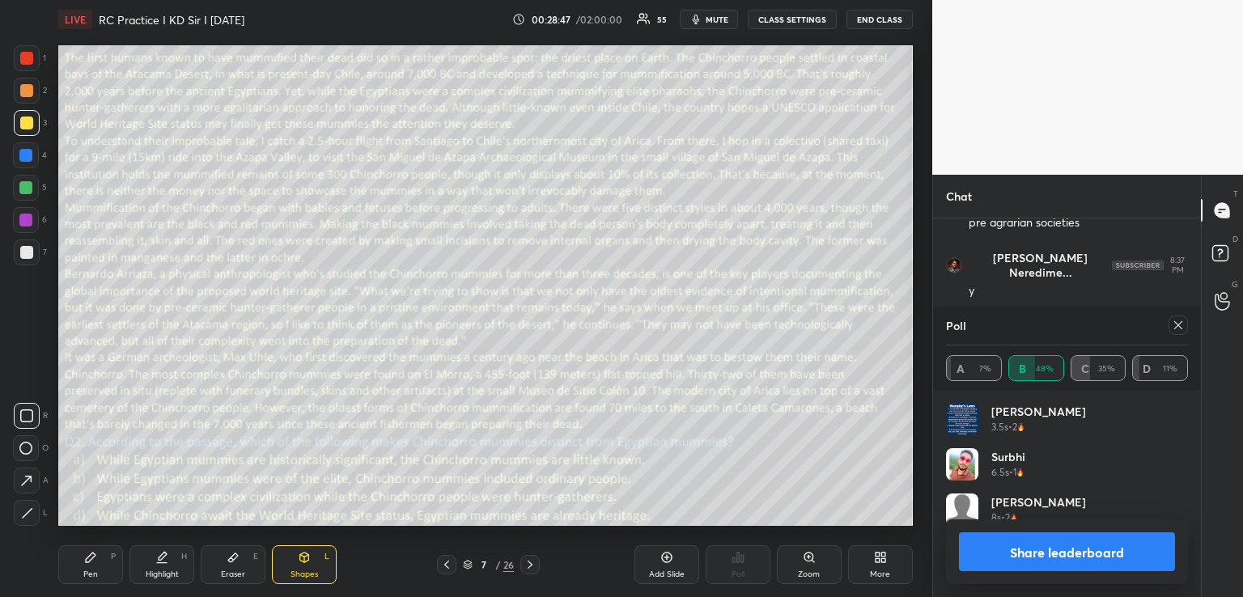
scroll to position [291, 263]
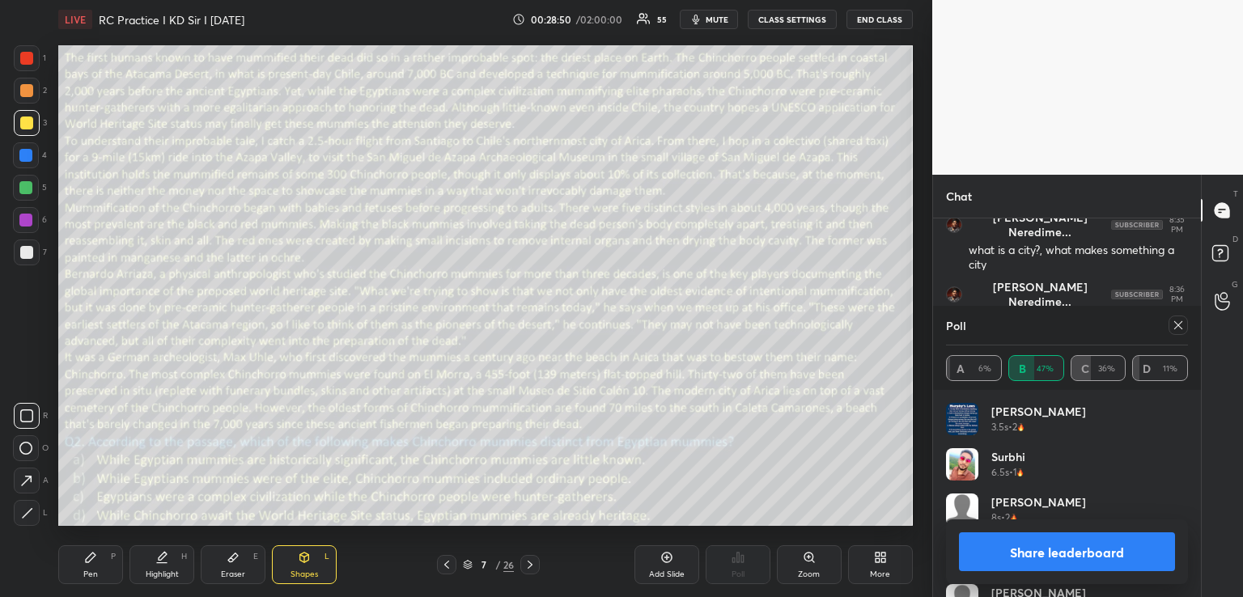
click at [93, 561] on icon at bounding box center [90, 557] width 13 height 13
click at [31, 214] on div at bounding box center [25, 220] width 13 height 13
click at [1179, 324] on icon at bounding box center [1178, 325] width 13 height 13
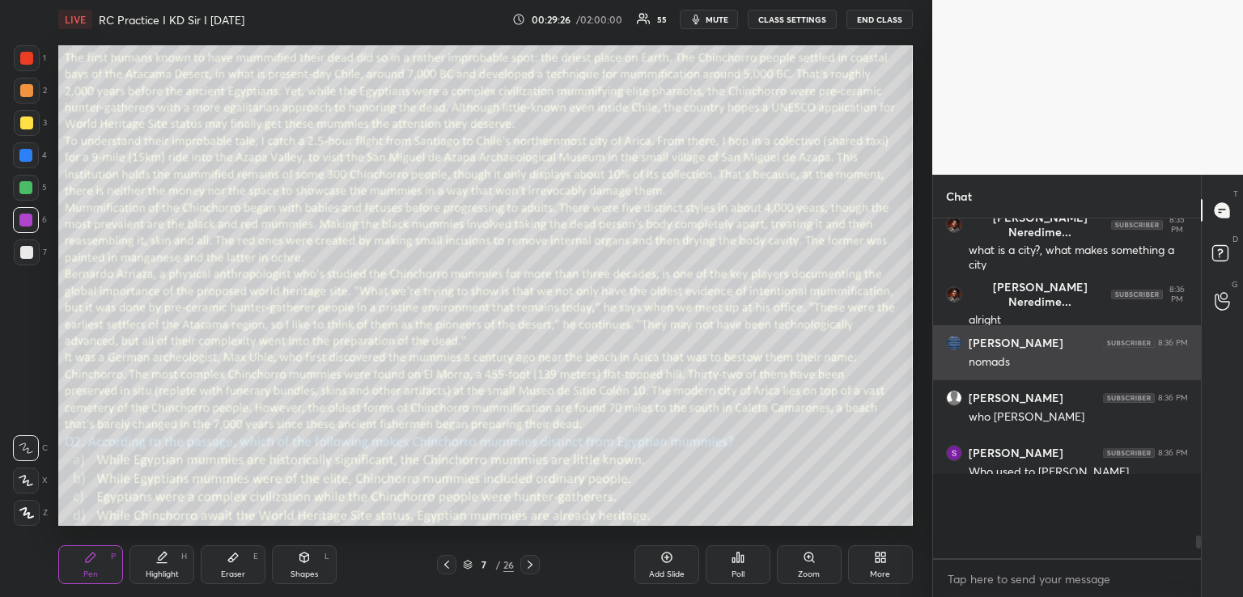
scroll to position [330, 259]
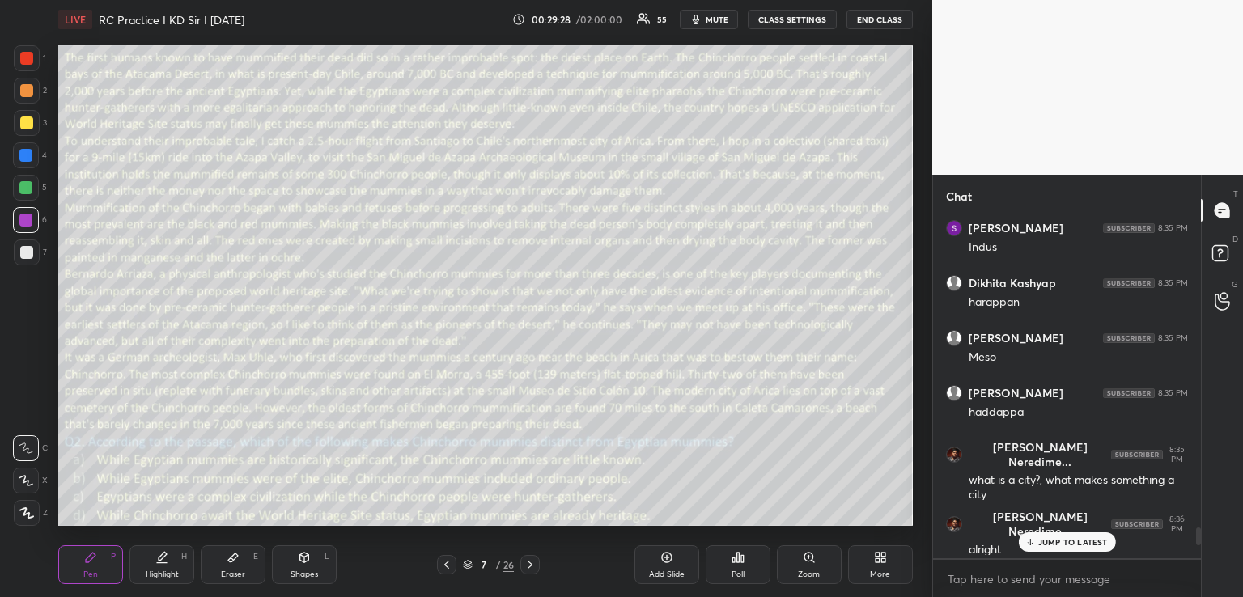
click at [532, 566] on icon at bounding box center [530, 565] width 5 height 8
click at [742, 559] on icon at bounding box center [742, 558] width 2 height 7
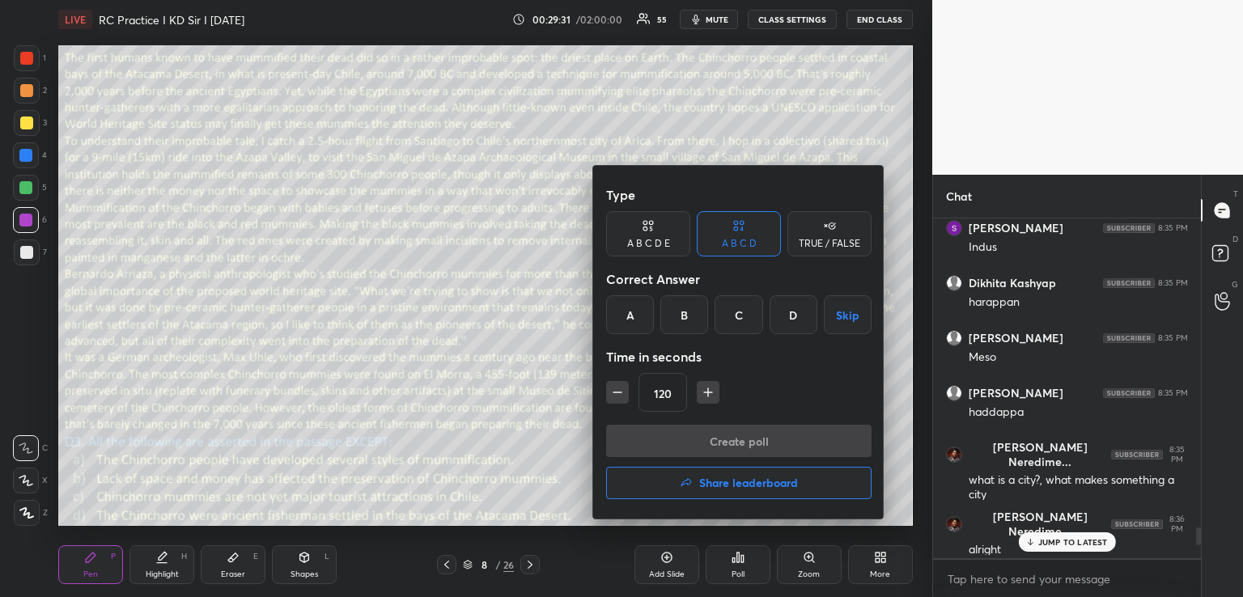
click at [684, 320] on div "B" at bounding box center [684, 314] width 48 height 39
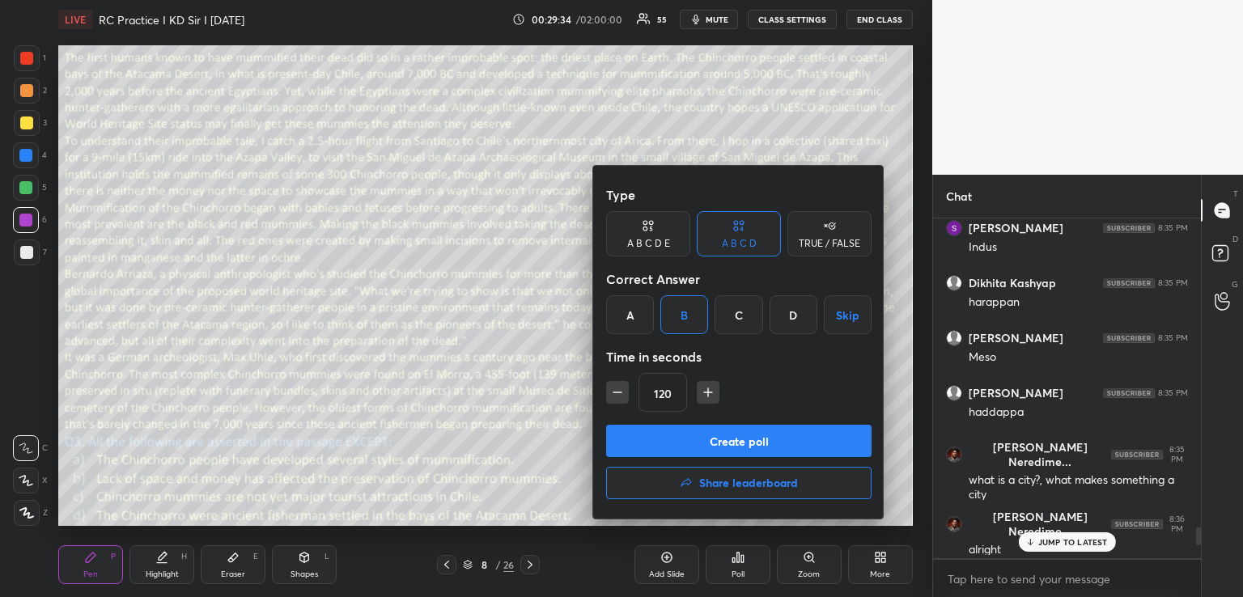
click at [708, 442] on button "Create poll" at bounding box center [738, 441] width 265 height 32
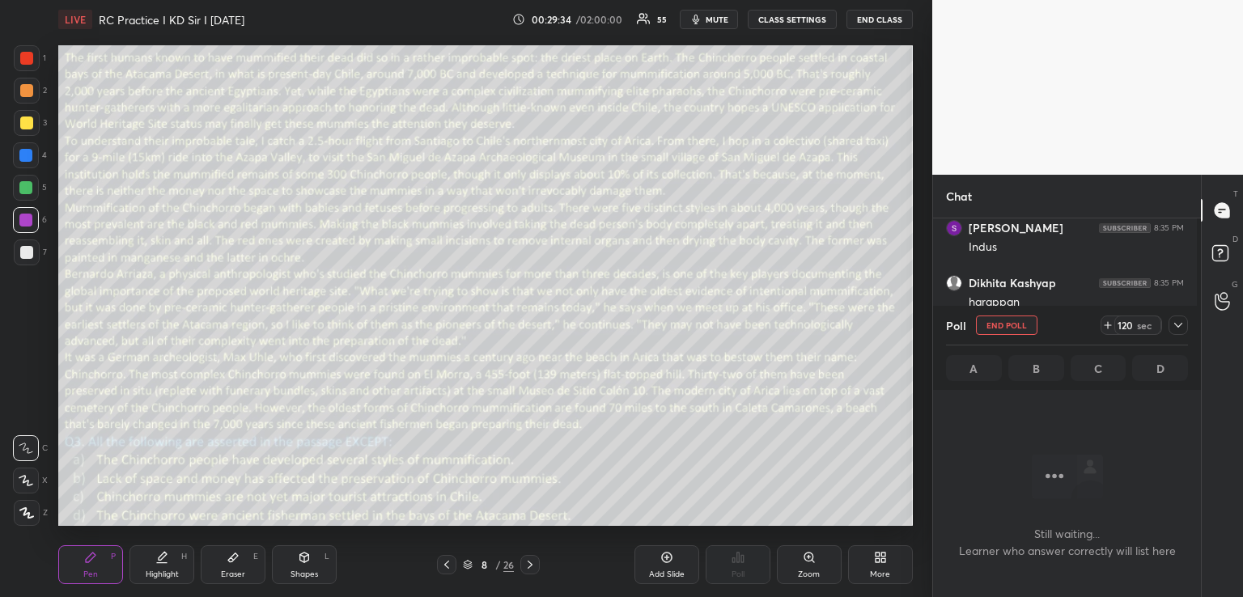
scroll to position [355, 259]
click at [711, 17] on span "mute" at bounding box center [717, 19] width 23 height 11
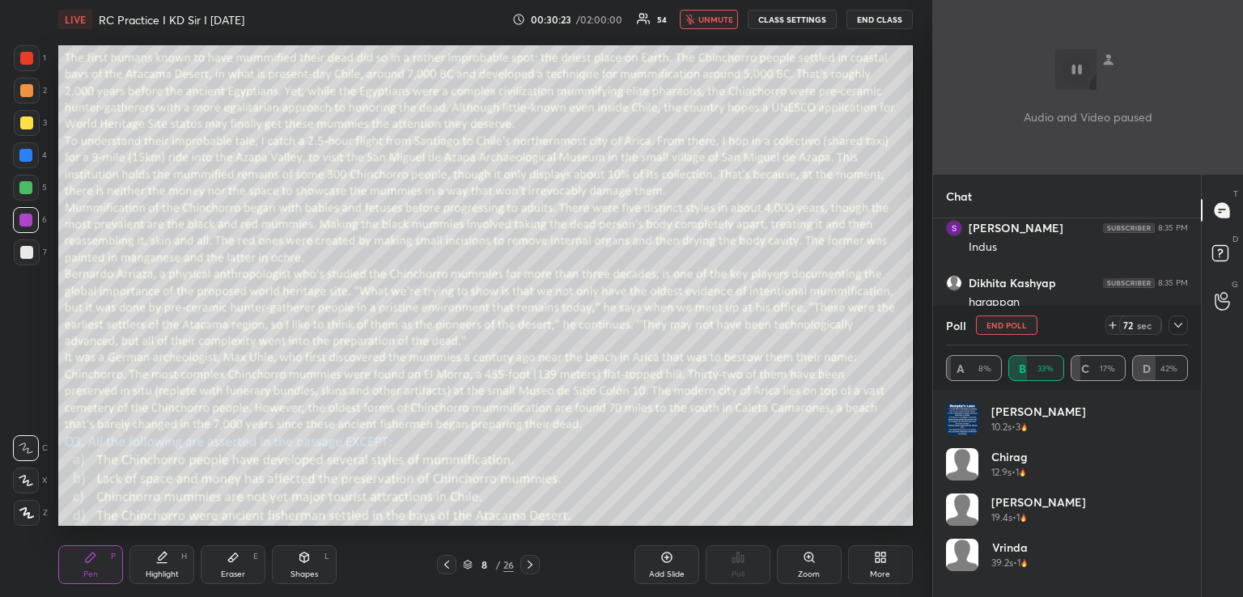
scroll to position [189, 237]
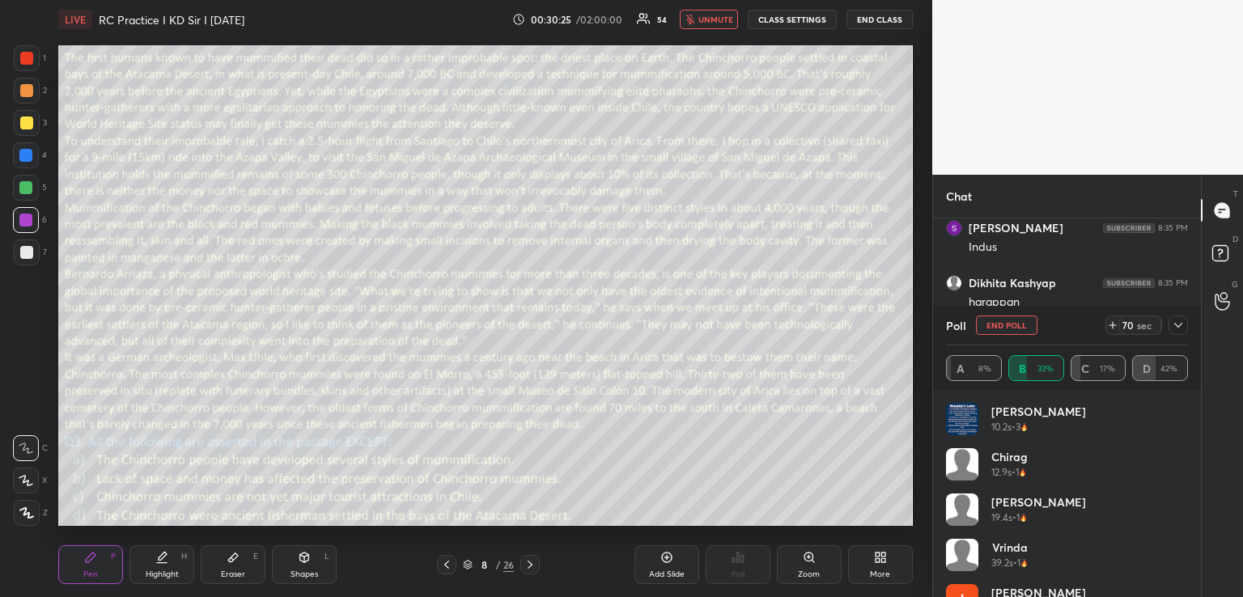
click at [1179, 324] on icon at bounding box center [1178, 325] width 13 height 13
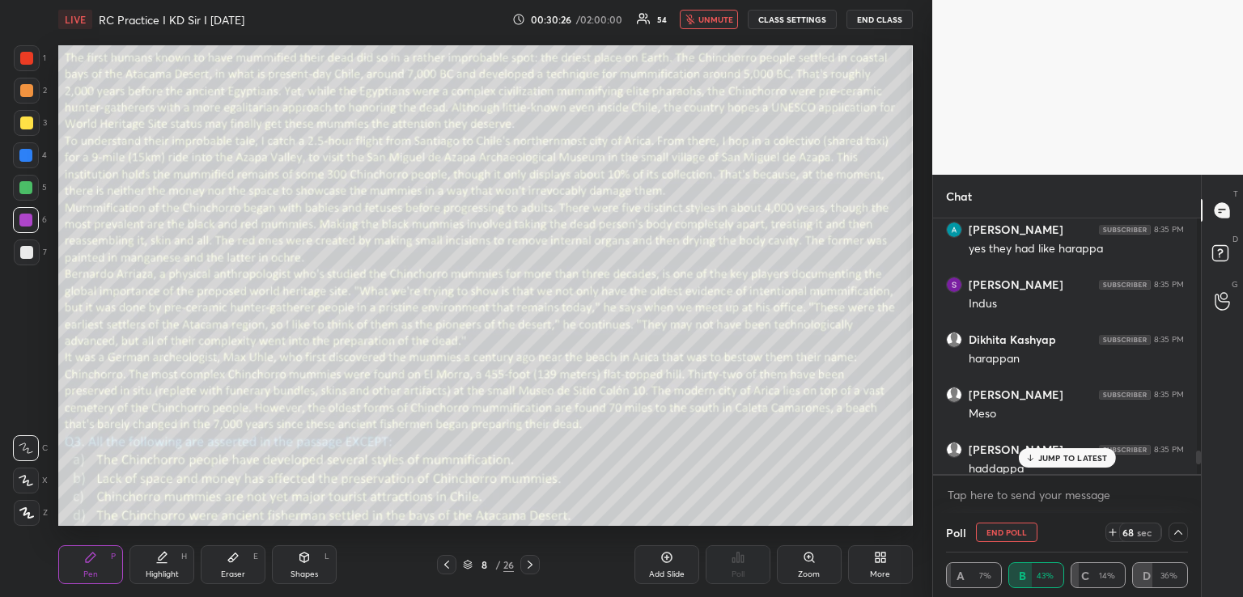
click at [1058, 456] on p "JUMP TO LATEST" at bounding box center [1073, 458] width 70 height 10
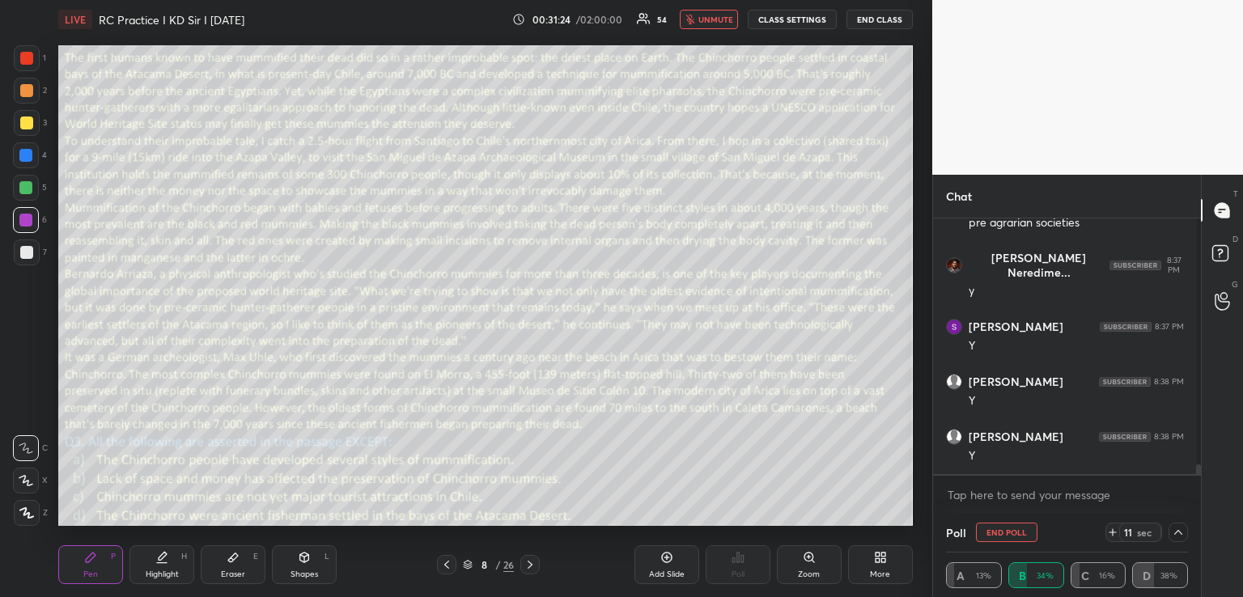
click at [1173, 532] on icon at bounding box center [1178, 532] width 13 height 13
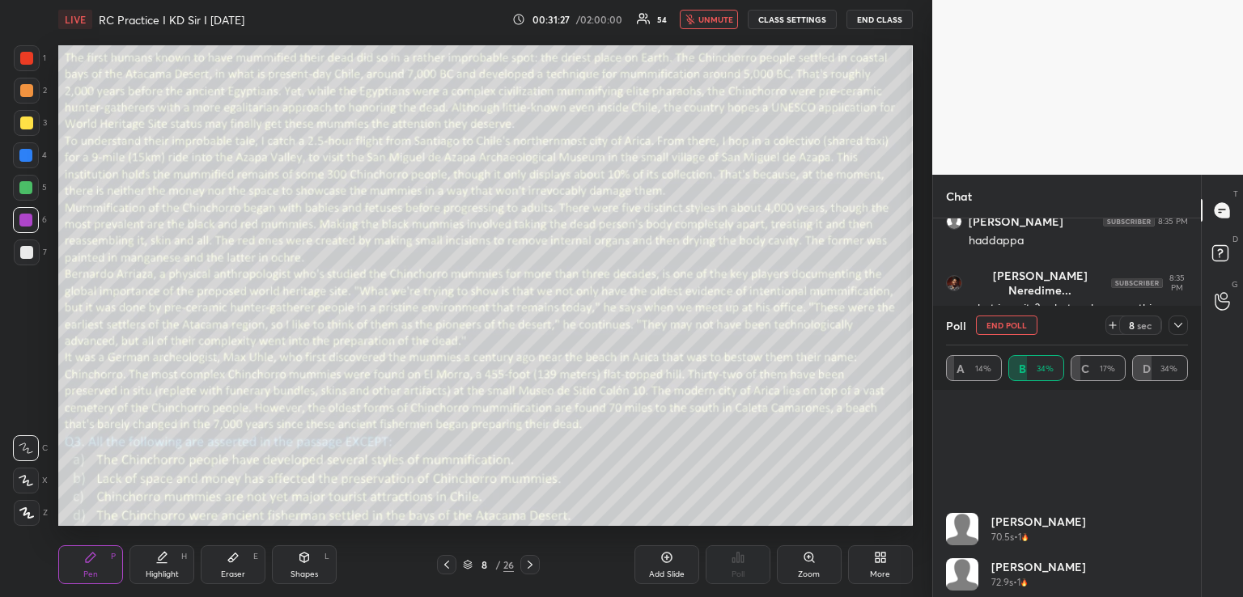
scroll to position [324, 0]
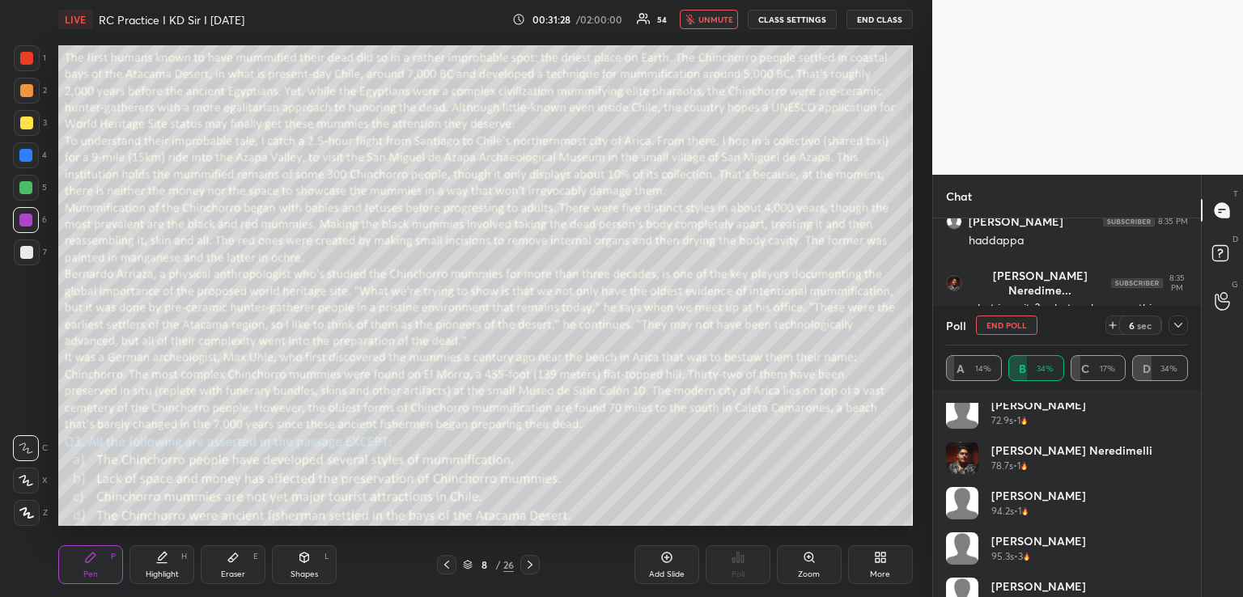
click at [1180, 326] on icon at bounding box center [1178, 325] width 13 height 13
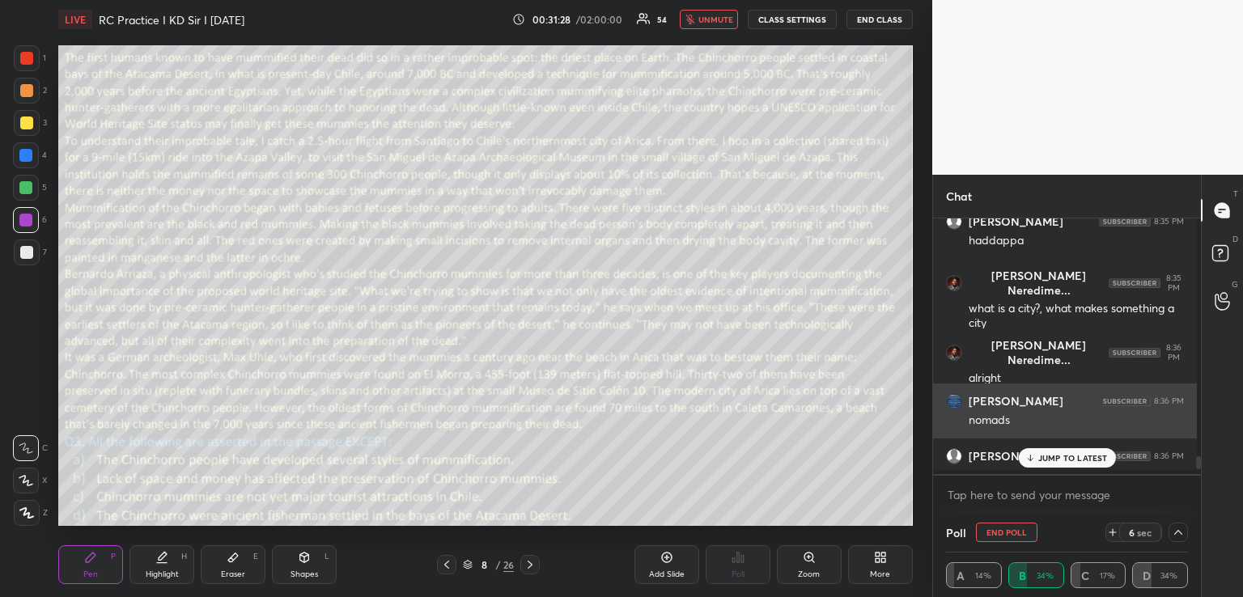
scroll to position [3, 233]
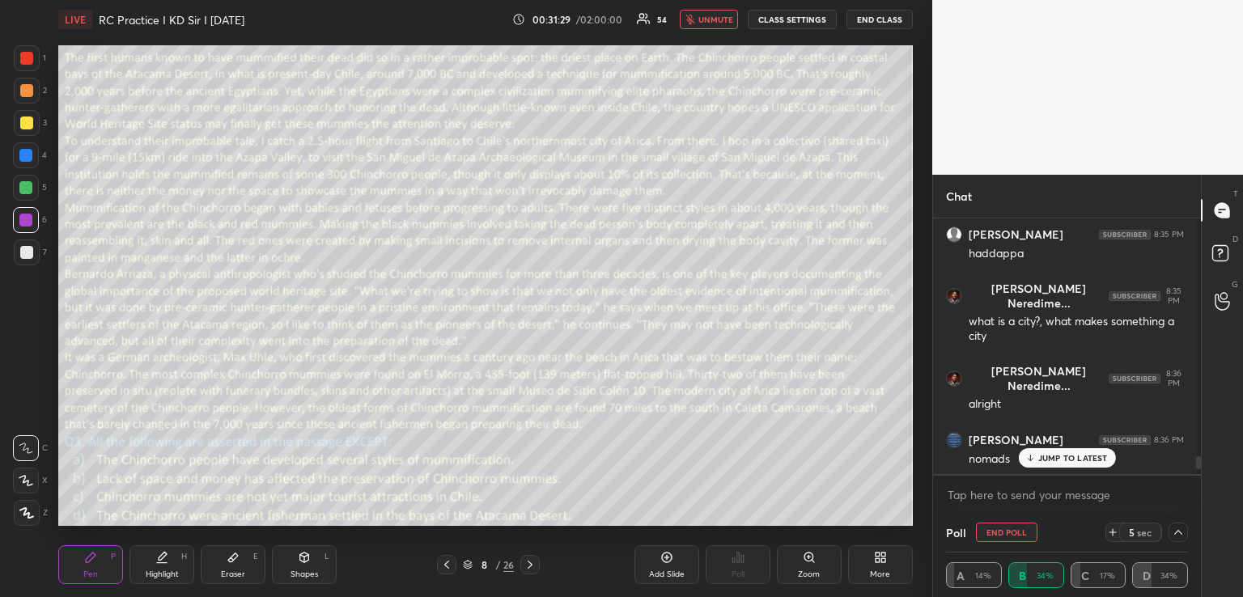
click at [1091, 455] on p "JUMP TO LATEST" at bounding box center [1073, 458] width 70 height 10
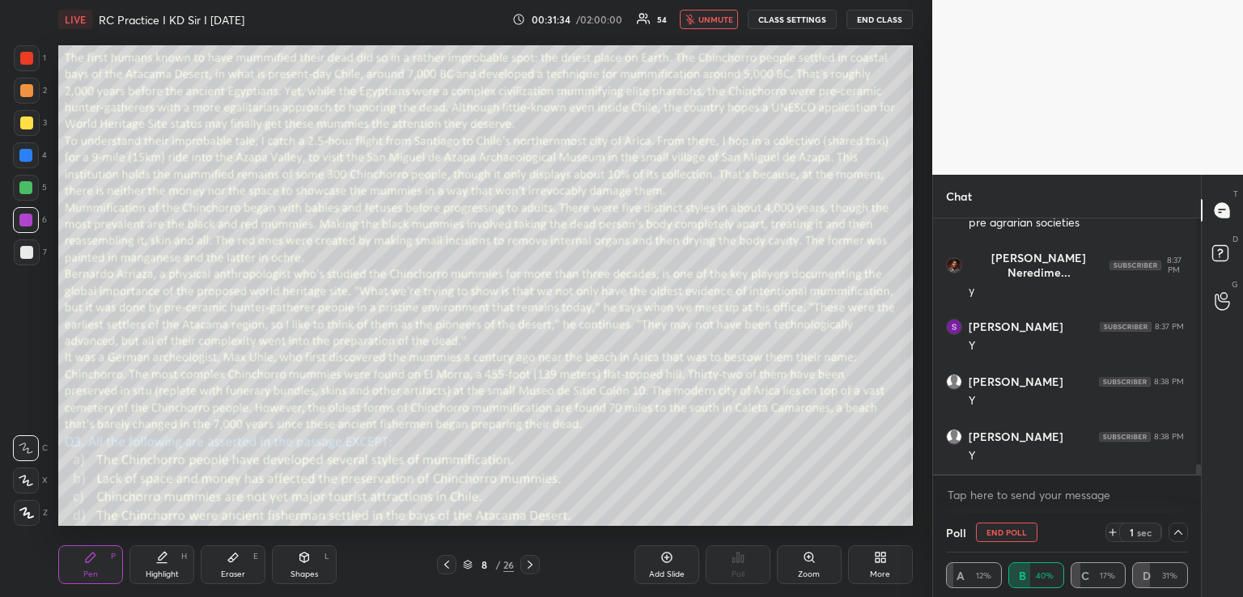
click at [706, 20] on span "unmute" at bounding box center [715, 19] width 35 height 11
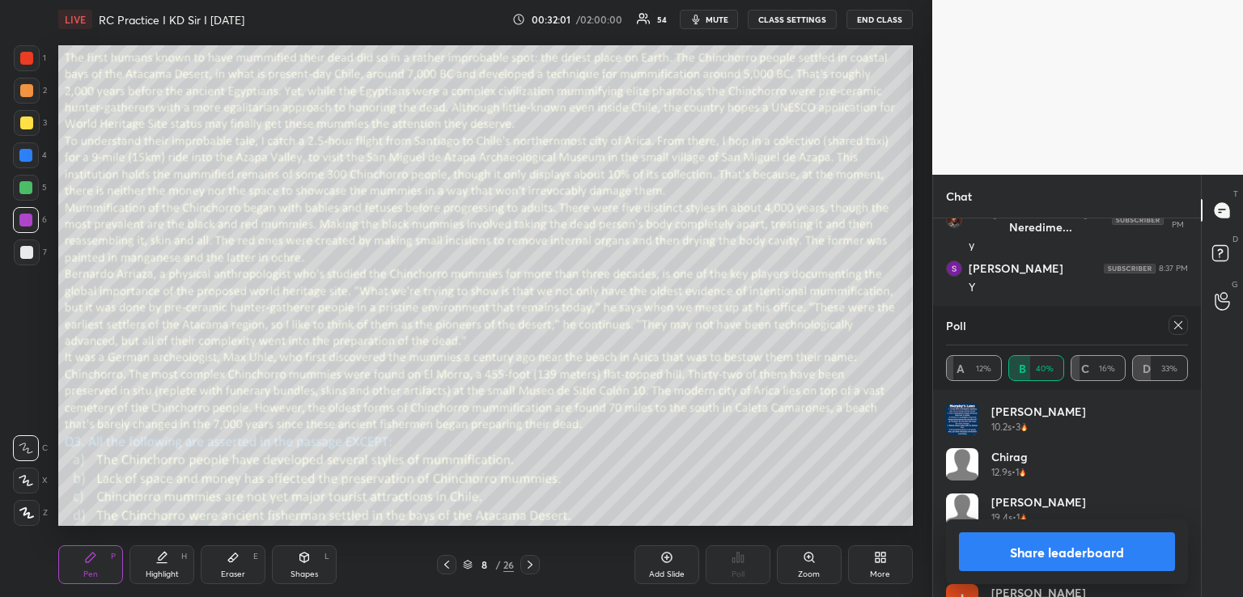
click at [1175, 323] on icon at bounding box center [1178, 325] width 8 height 8
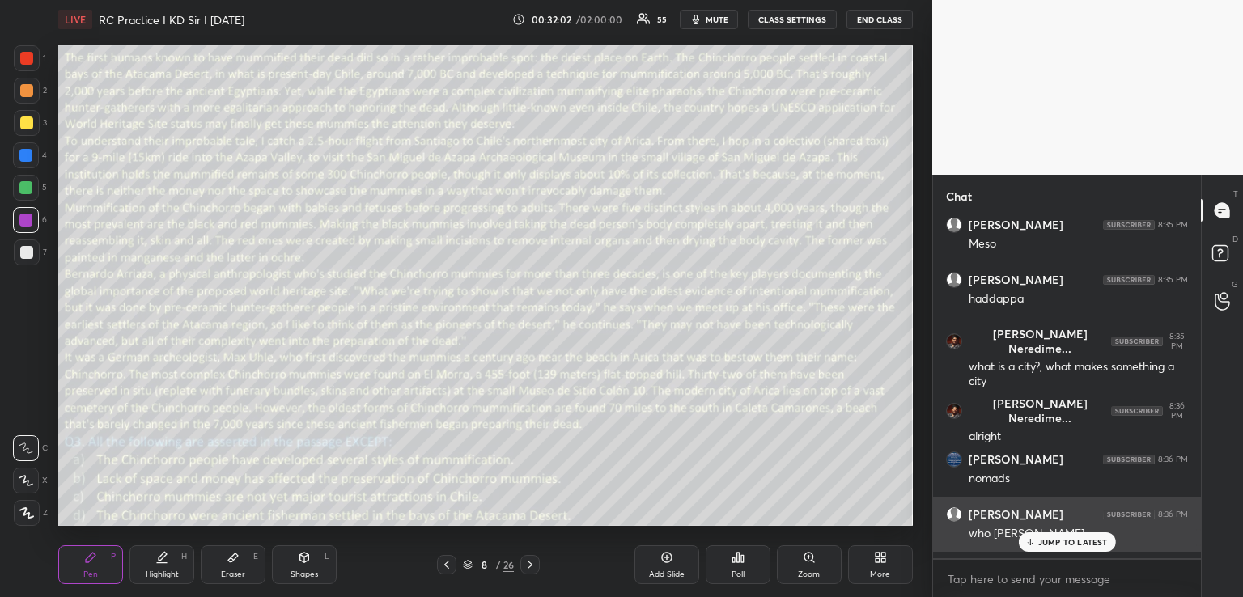
click at [1042, 532] on div "who [PERSON_NAME]" at bounding box center [1077, 534] width 219 height 16
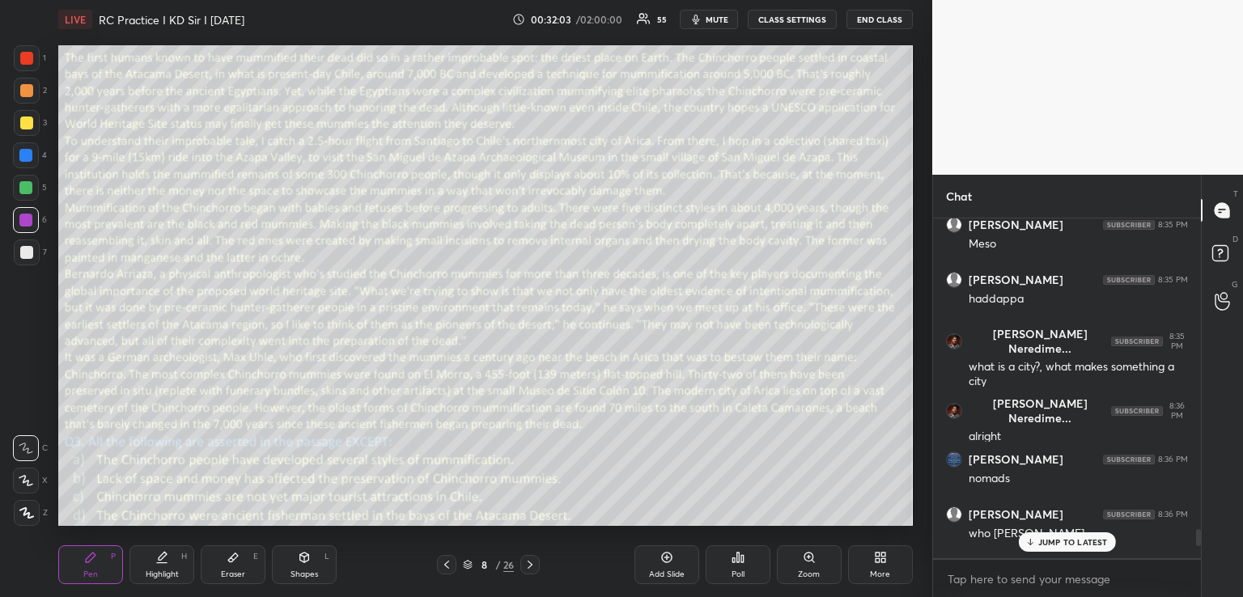
click at [1032, 541] on icon at bounding box center [1029, 542] width 11 height 10
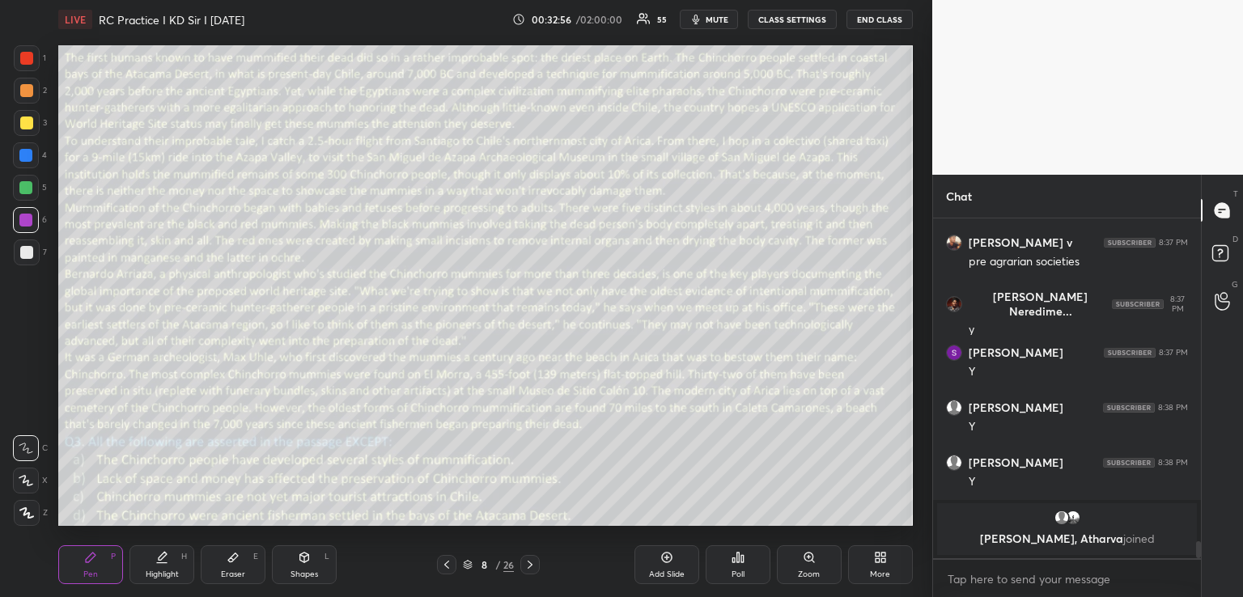
click at [531, 564] on icon at bounding box center [530, 565] width 5 height 8
click at [737, 554] on icon at bounding box center [738, 558] width 2 height 10
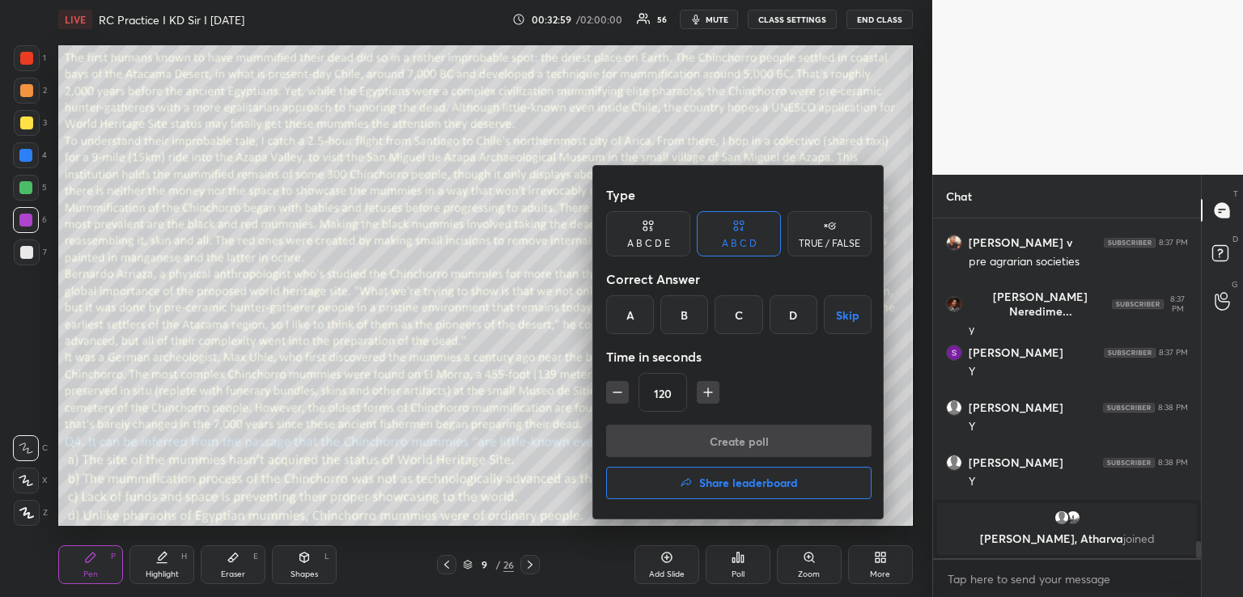
click at [632, 313] on div "A" at bounding box center [630, 314] width 48 height 39
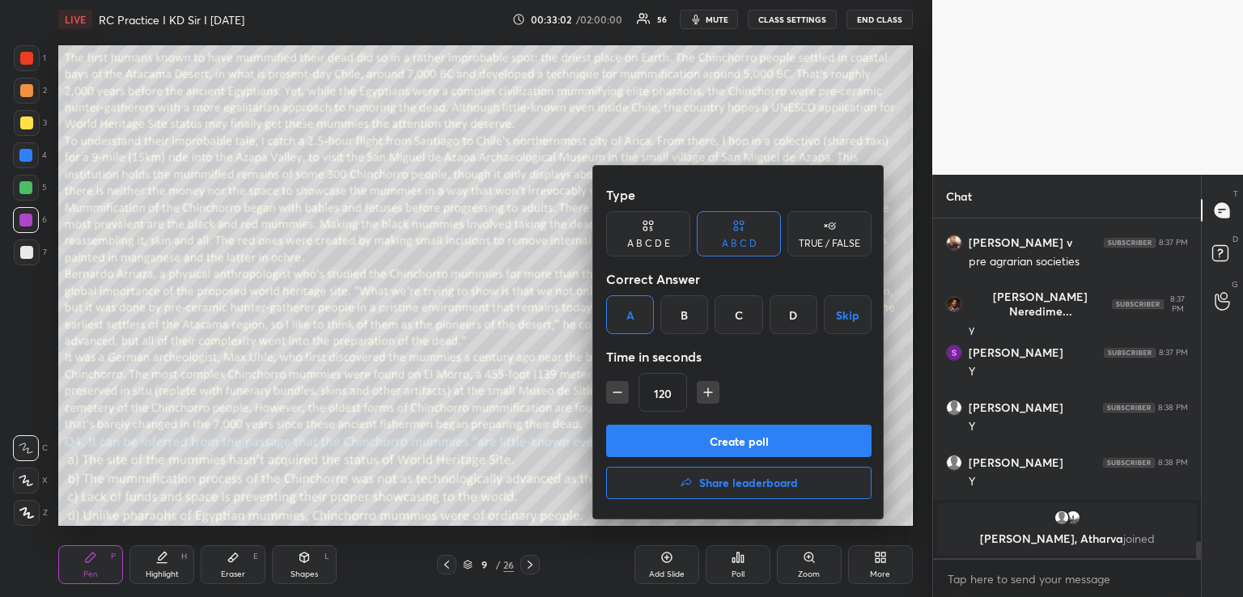
click at [703, 441] on button "Create poll" at bounding box center [738, 441] width 265 height 32
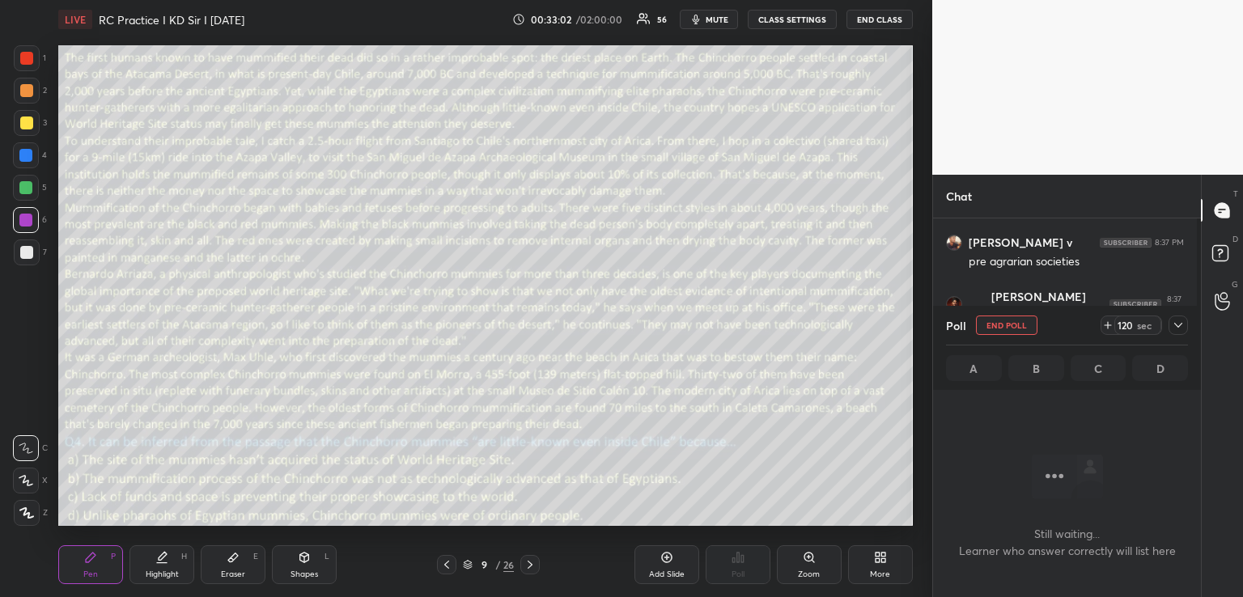
scroll to position [251, 263]
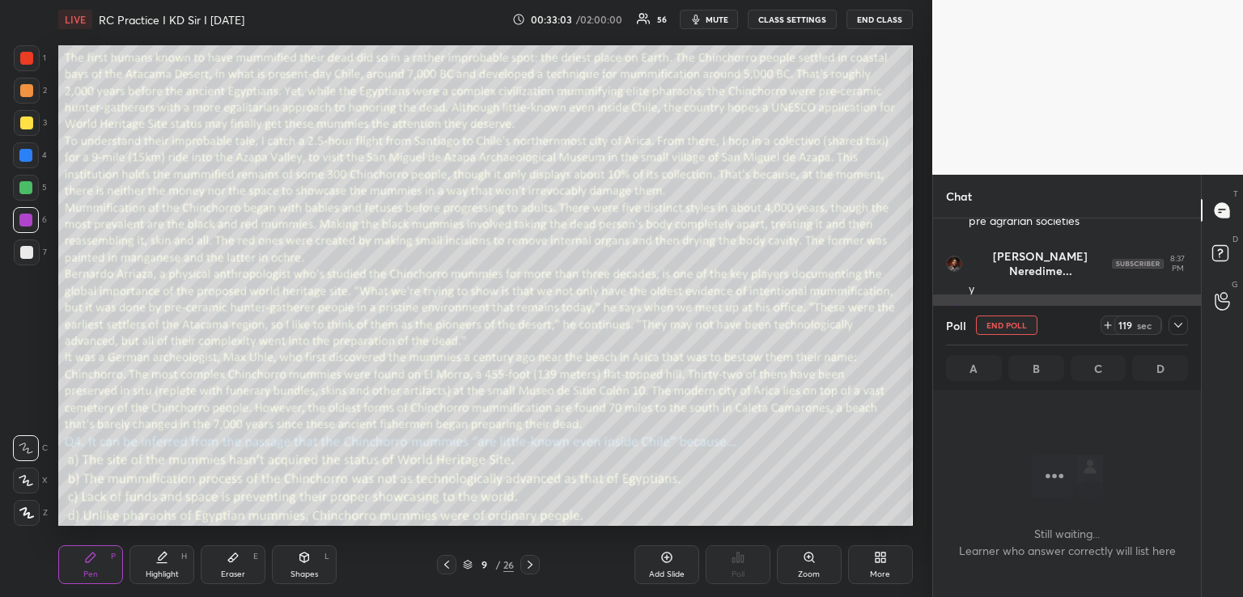
click at [1177, 321] on icon at bounding box center [1178, 325] width 13 height 13
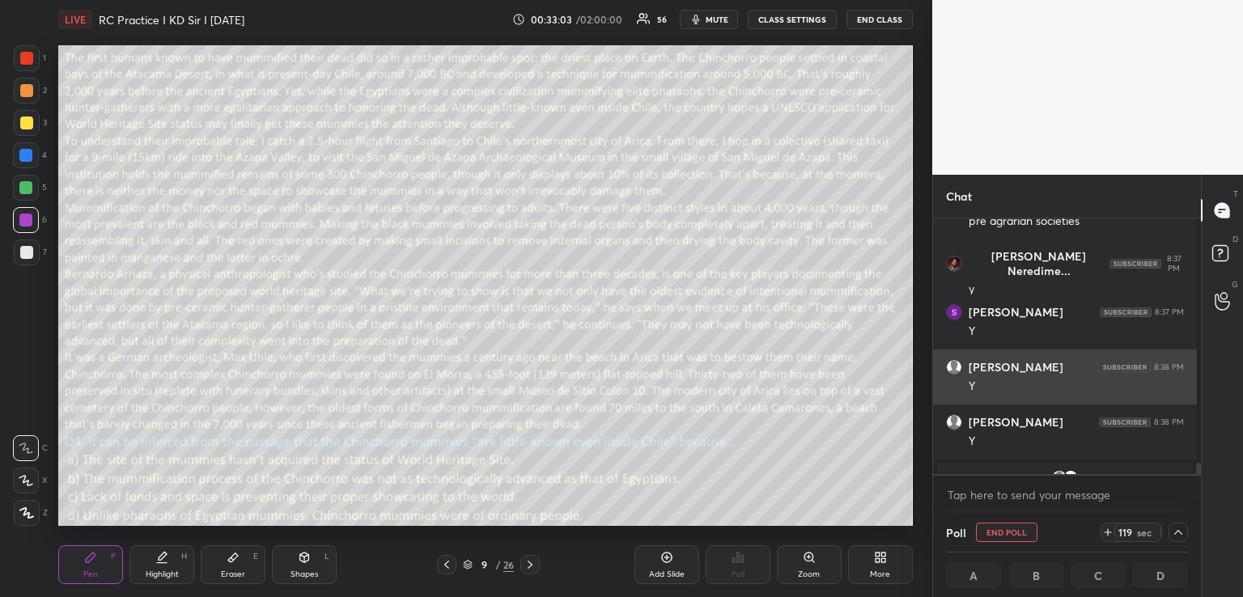
scroll to position [5, 6]
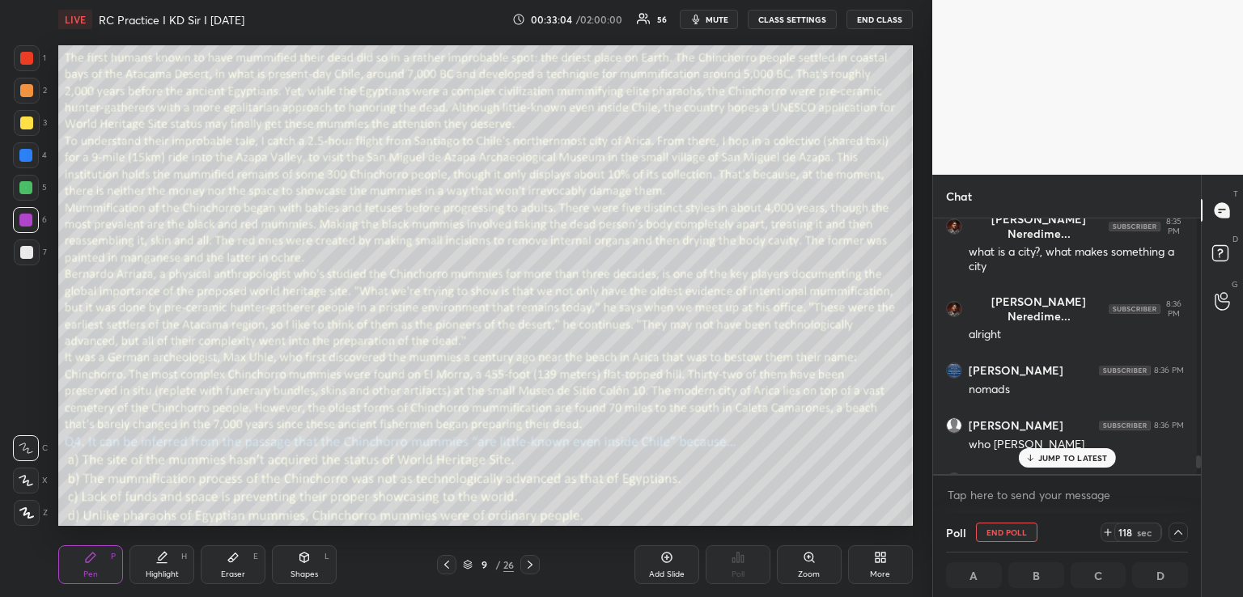
click at [1054, 455] on p "JUMP TO LATEST" at bounding box center [1073, 458] width 70 height 10
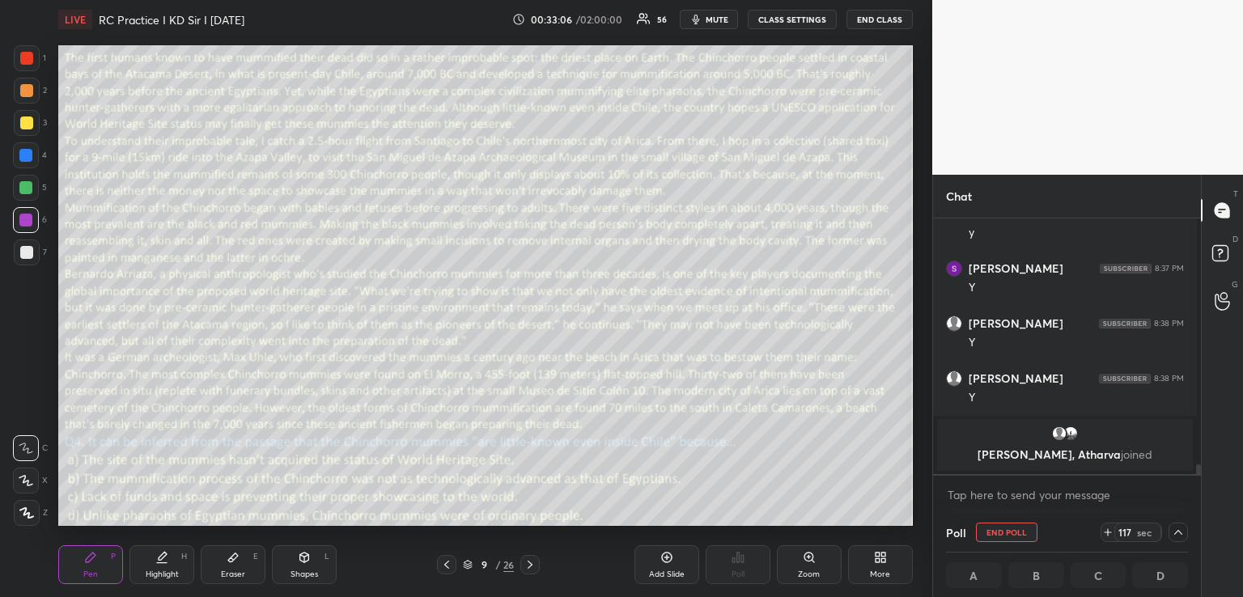
click at [706, 16] on span "mute" at bounding box center [717, 19] width 23 height 11
click at [710, 20] on span "unmute" at bounding box center [715, 19] width 35 height 11
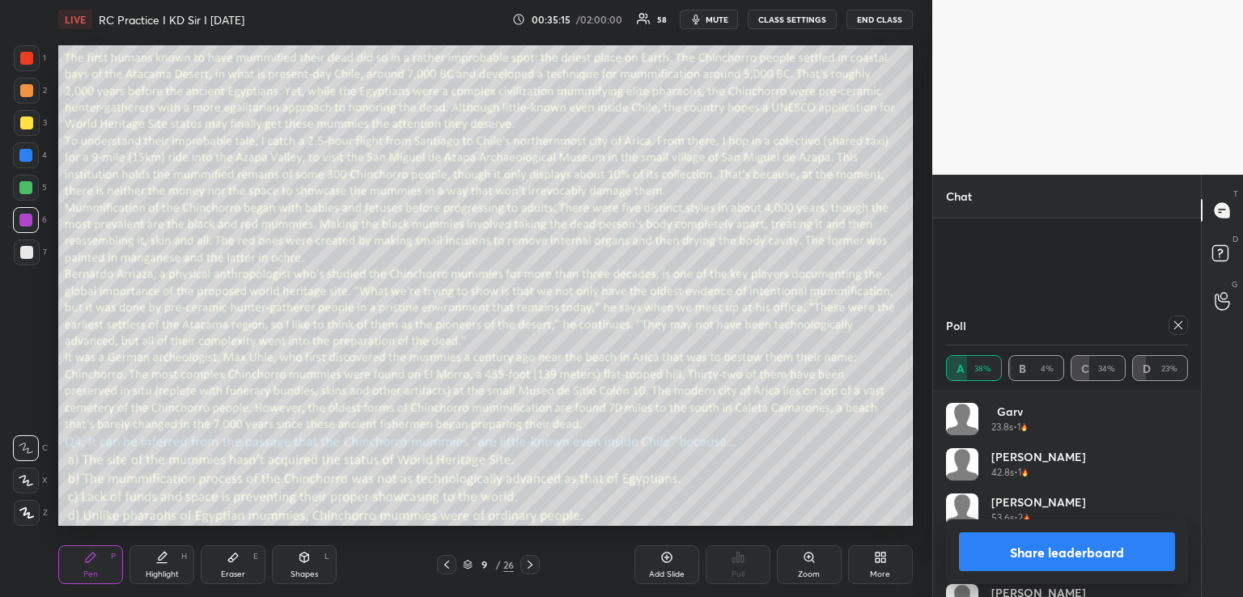
scroll to position [6379, 0]
click at [1176, 321] on icon at bounding box center [1178, 325] width 13 height 13
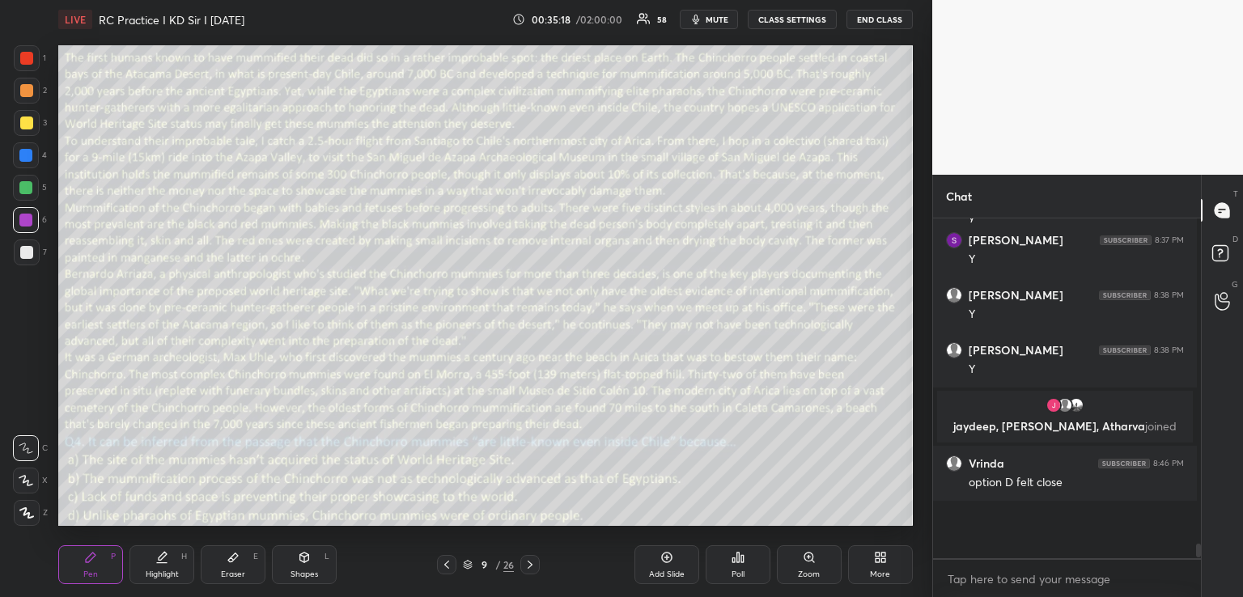
scroll to position [6, 6]
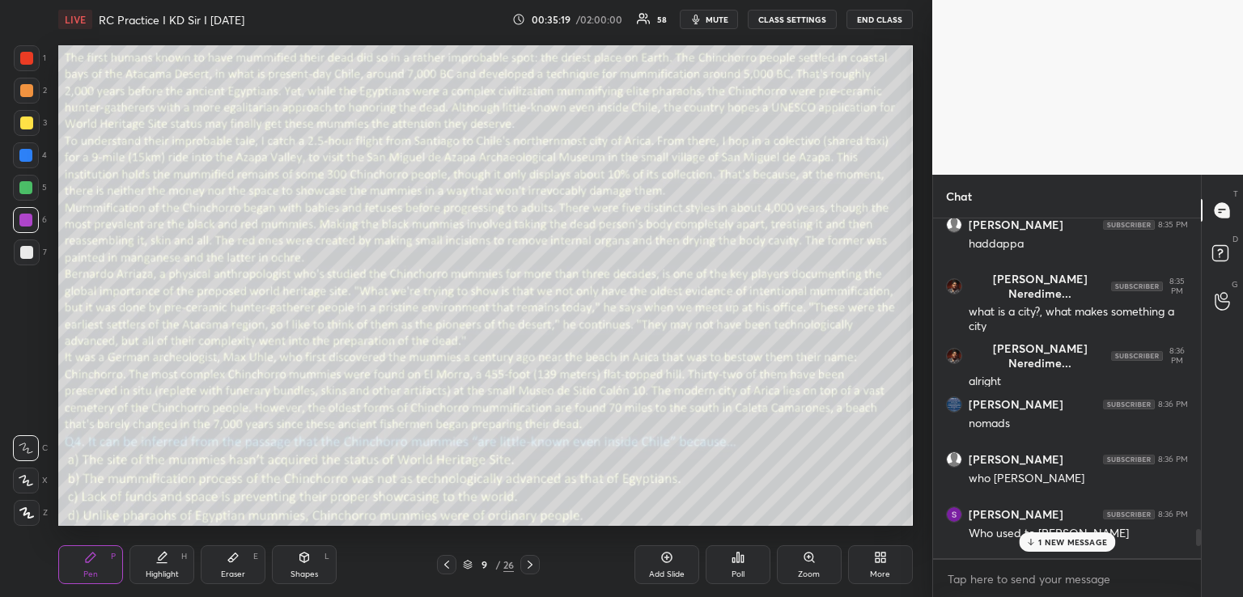
click at [1049, 539] on p "1 NEW MESSAGE" at bounding box center [1072, 542] width 69 height 10
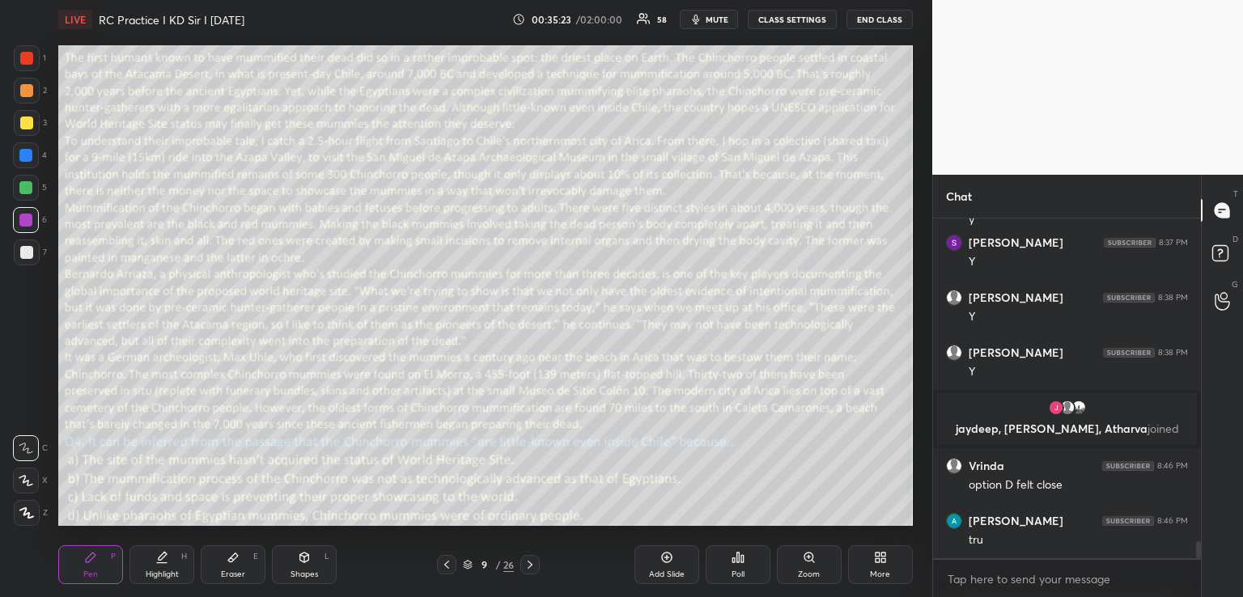
click at [741, 556] on icon at bounding box center [742, 558] width 2 height 7
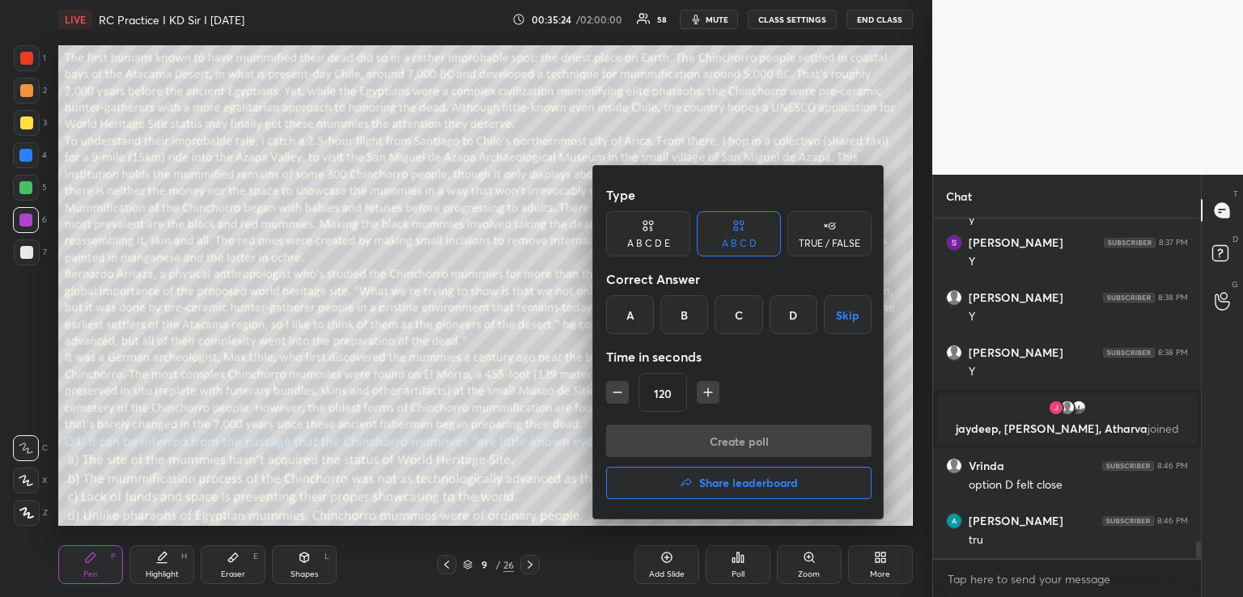
click at [732, 484] on h4 "Share leaderboard" at bounding box center [748, 482] width 99 height 11
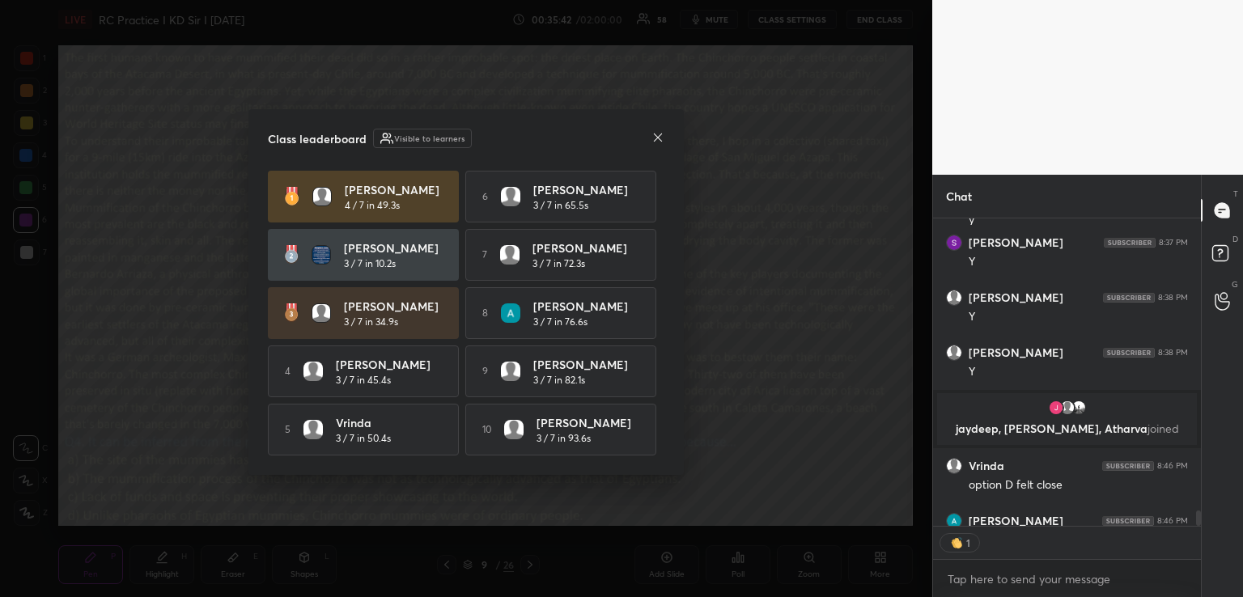
click at [656, 134] on icon at bounding box center [657, 137] width 13 height 13
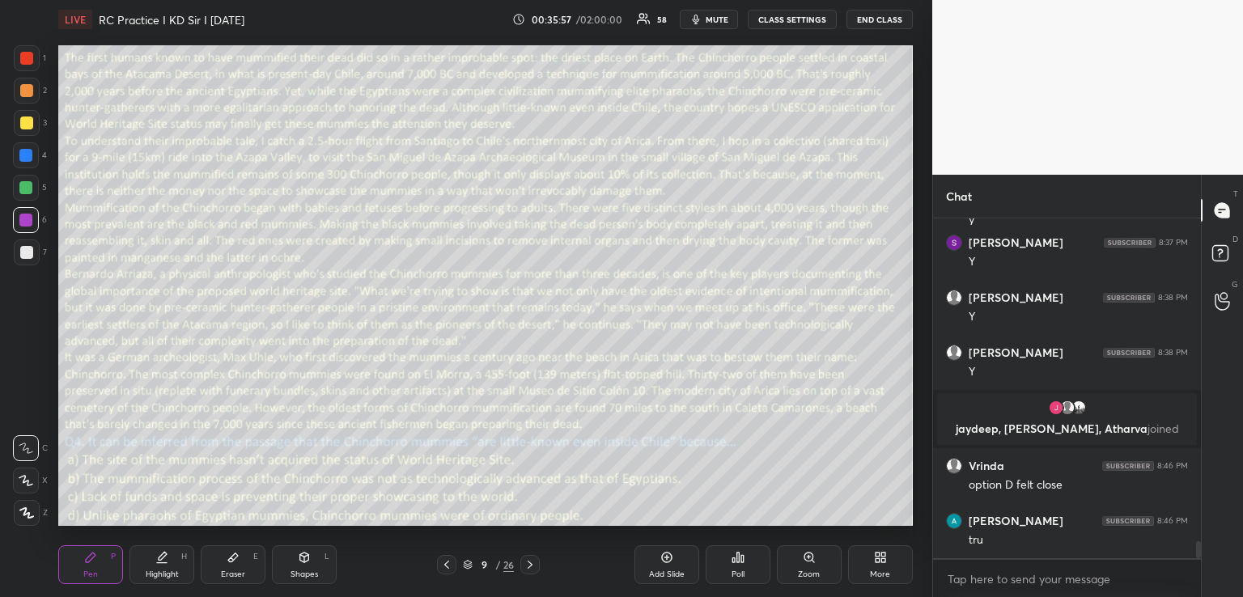
click at [447, 566] on icon at bounding box center [446, 564] width 13 height 13
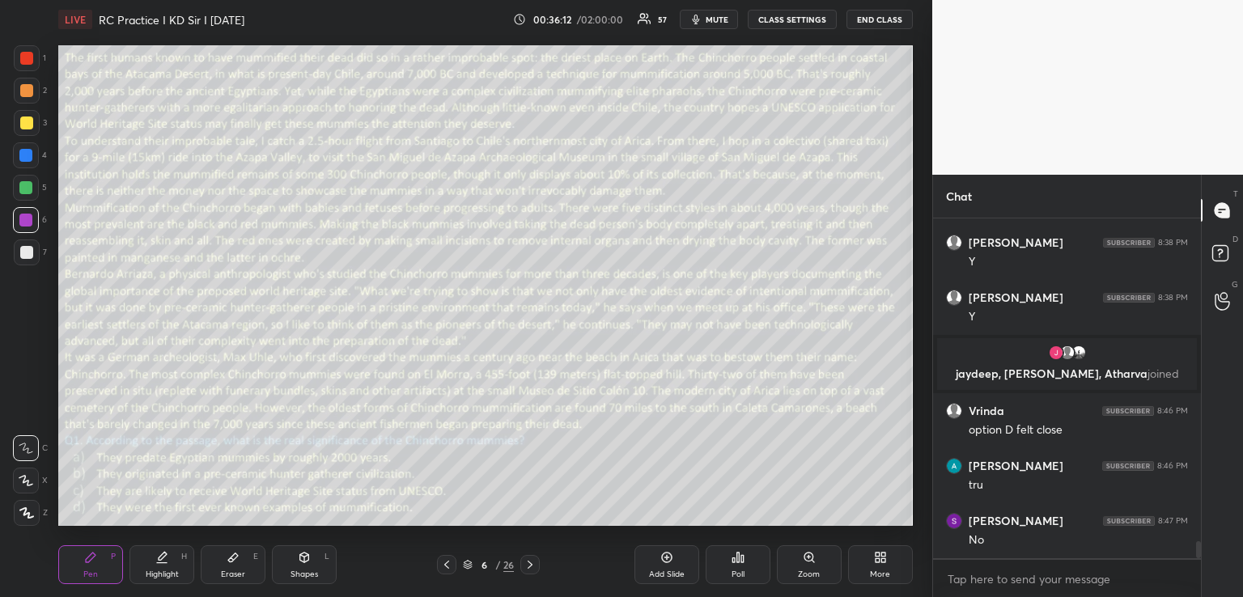
click at [447, 566] on icon at bounding box center [446, 564] width 13 height 13
click at [535, 563] on icon at bounding box center [529, 564] width 13 height 13
click at [449, 566] on icon at bounding box center [446, 564] width 13 height 13
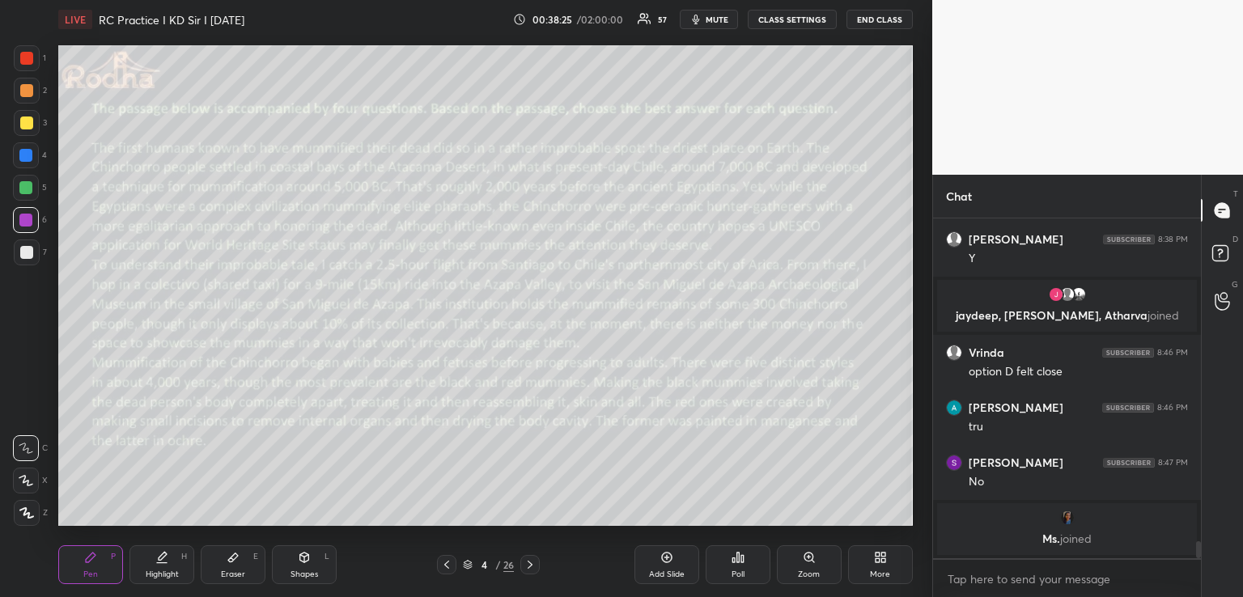
click at [242, 561] on div "Eraser E" at bounding box center [233, 564] width 65 height 39
click at [23, 519] on rect at bounding box center [24, 519] width 2 height 2
click at [98, 562] on div "Pen P" at bounding box center [90, 564] width 65 height 39
click at [319, 557] on div "Shapes L" at bounding box center [304, 564] width 65 height 39
click at [25, 120] on div at bounding box center [26, 123] width 13 height 13
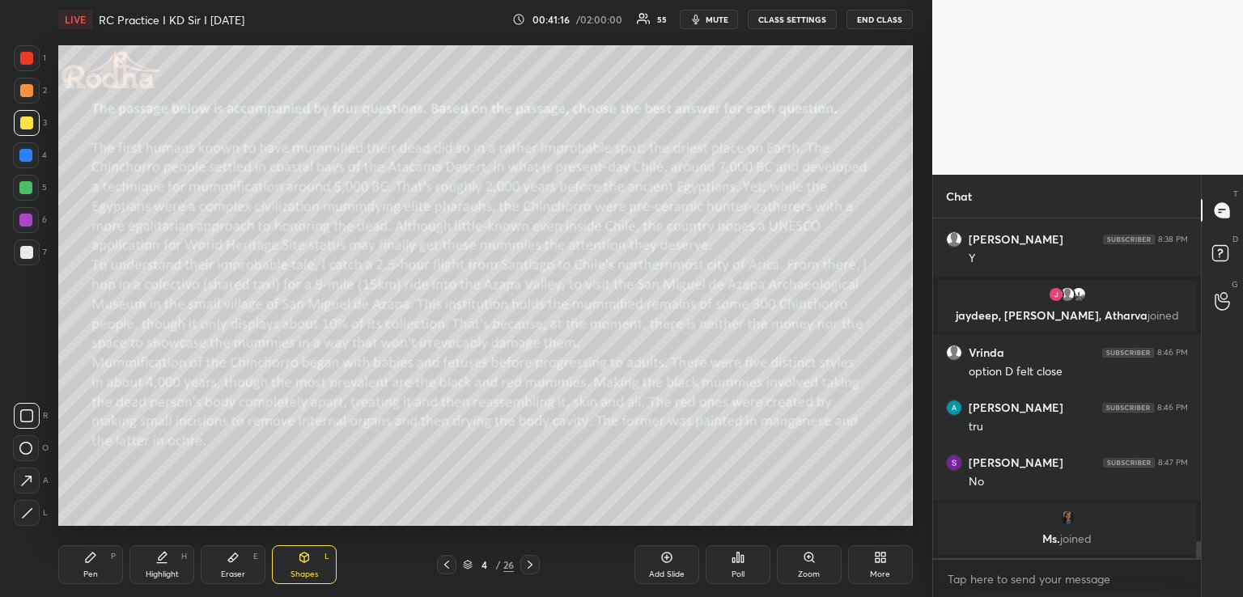
click at [534, 567] on icon at bounding box center [529, 564] width 13 height 13
click at [443, 567] on icon at bounding box center [446, 564] width 13 height 13
click at [528, 567] on icon at bounding box center [529, 564] width 13 height 13
click at [534, 564] on icon at bounding box center [529, 564] width 13 height 13
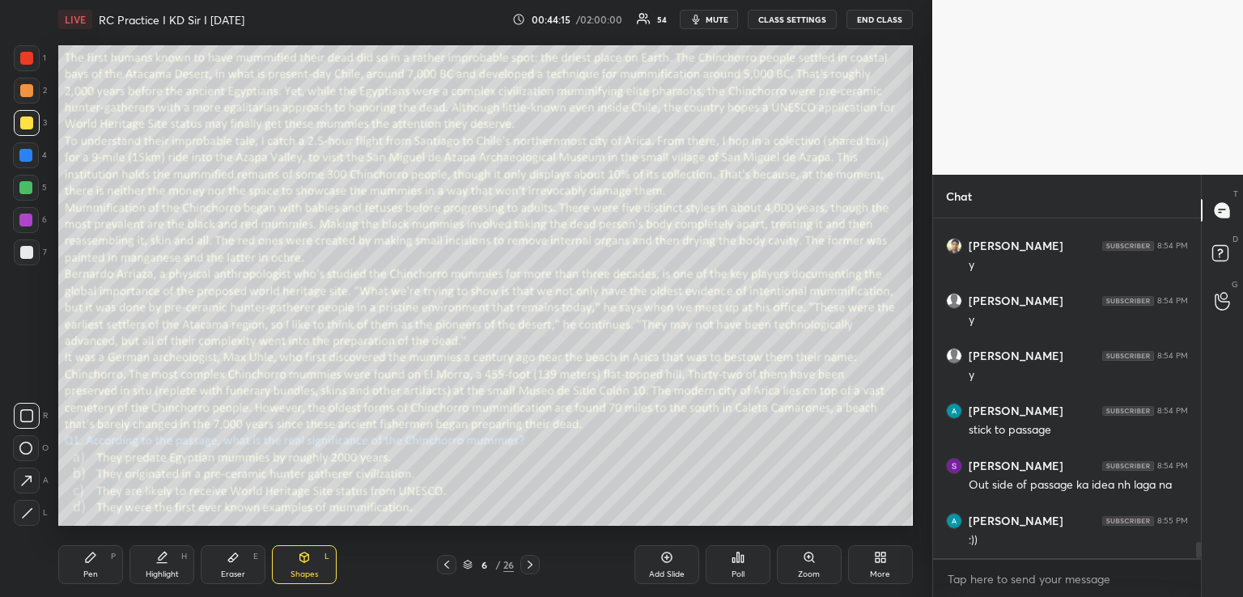
scroll to position [6926, 0]
click at [95, 564] on div "Pen P" at bounding box center [90, 564] width 65 height 39
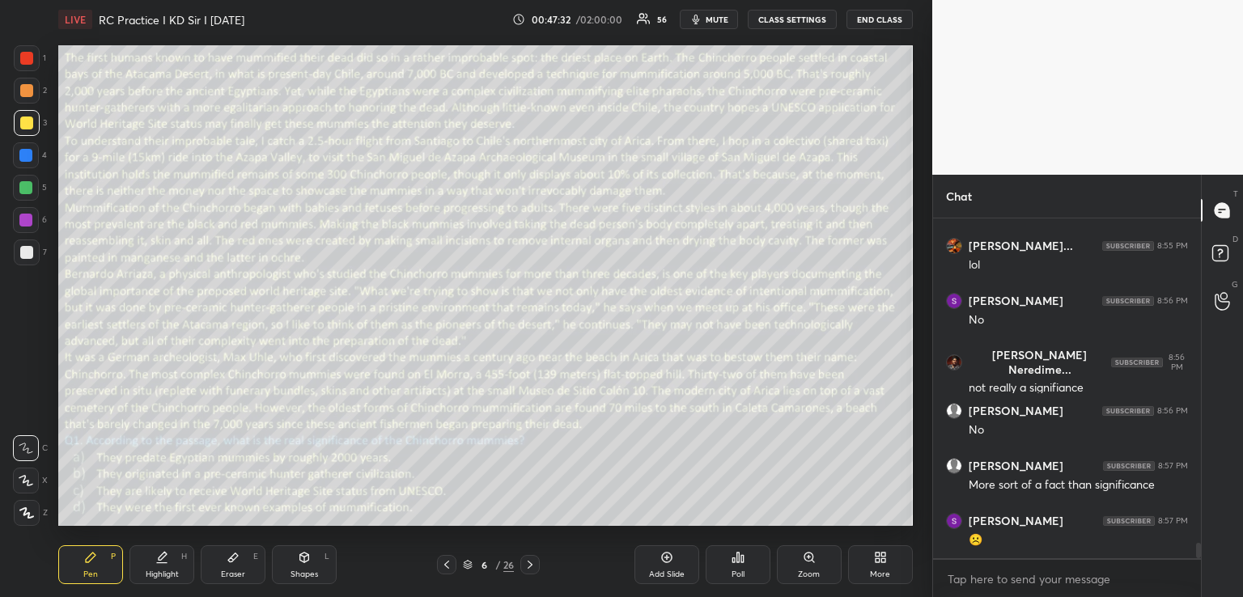
scroll to position [7259, 0]
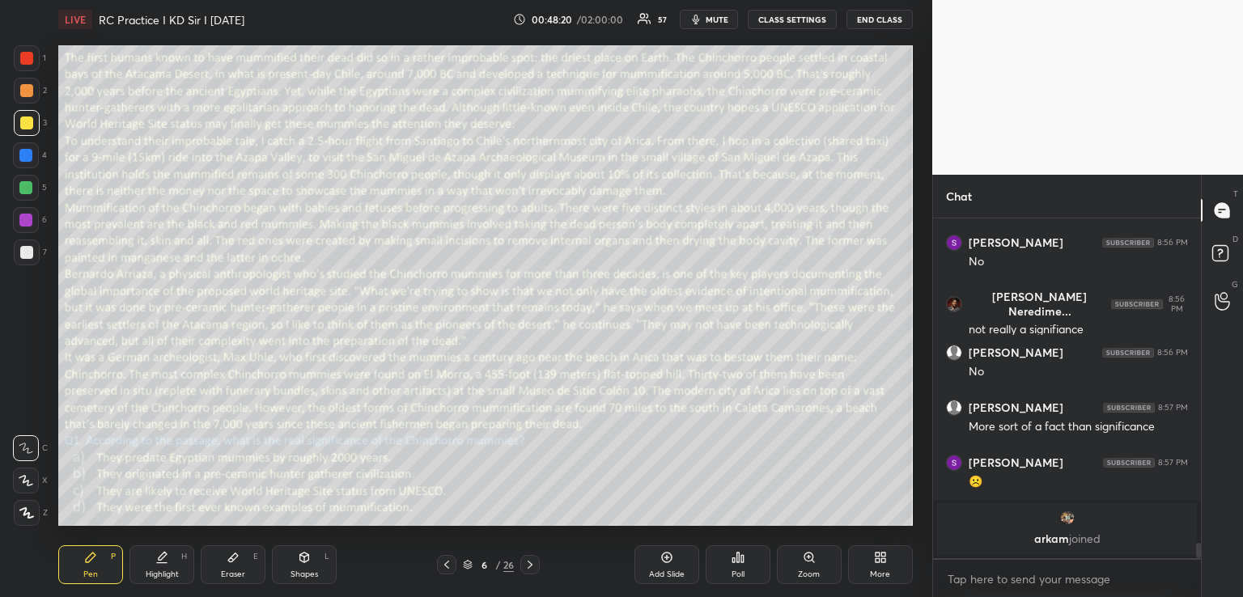
click at [533, 566] on icon at bounding box center [529, 564] width 13 height 13
click at [302, 561] on icon at bounding box center [304, 558] width 9 height 10
click at [97, 566] on div "Pen P" at bounding box center [90, 564] width 65 height 39
click at [306, 558] on icon at bounding box center [304, 558] width 9 height 10
click at [102, 562] on div "Pen P" at bounding box center [90, 564] width 65 height 39
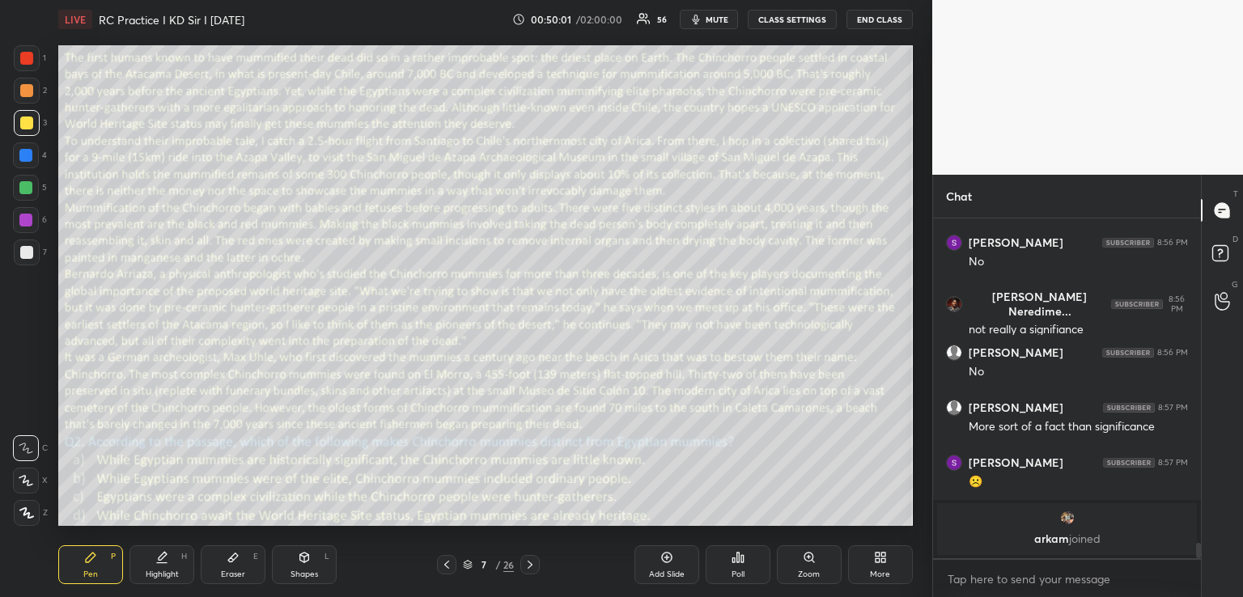
click at [236, 562] on icon at bounding box center [233, 557] width 13 height 13
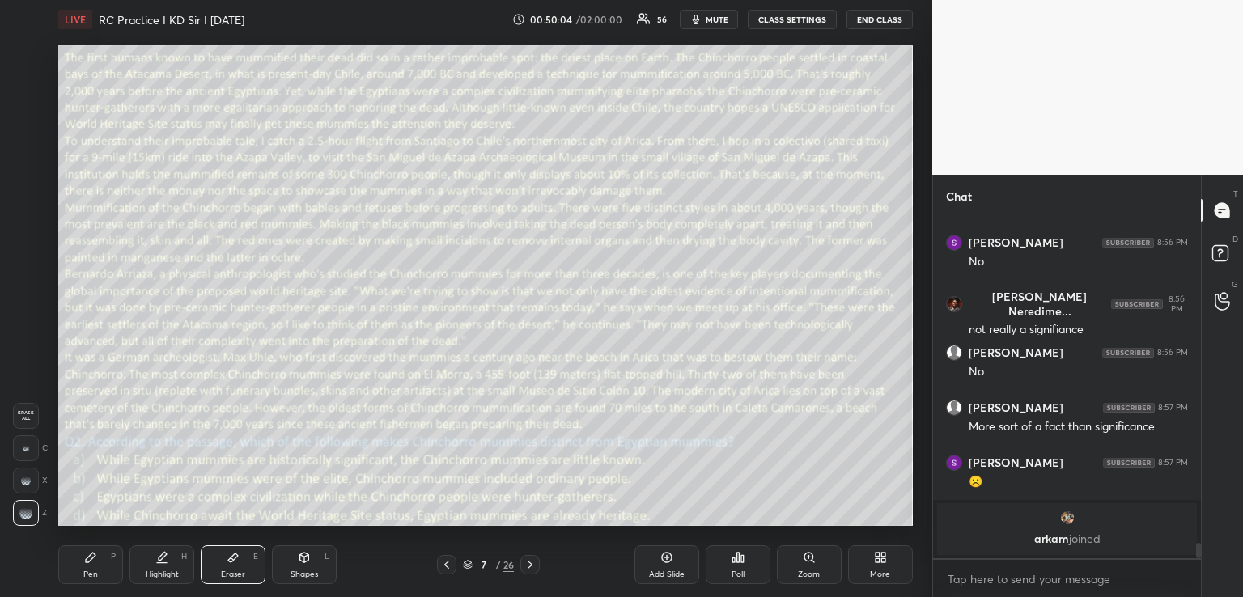
click at [107, 567] on div "Pen P" at bounding box center [90, 564] width 65 height 39
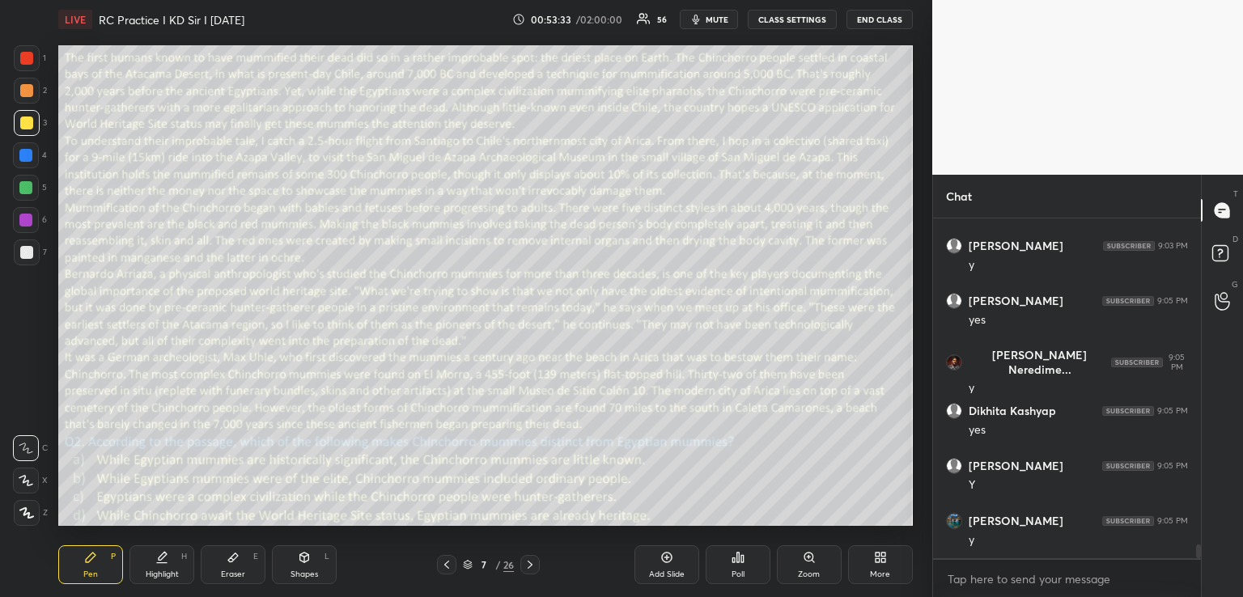
scroll to position [8109, 0]
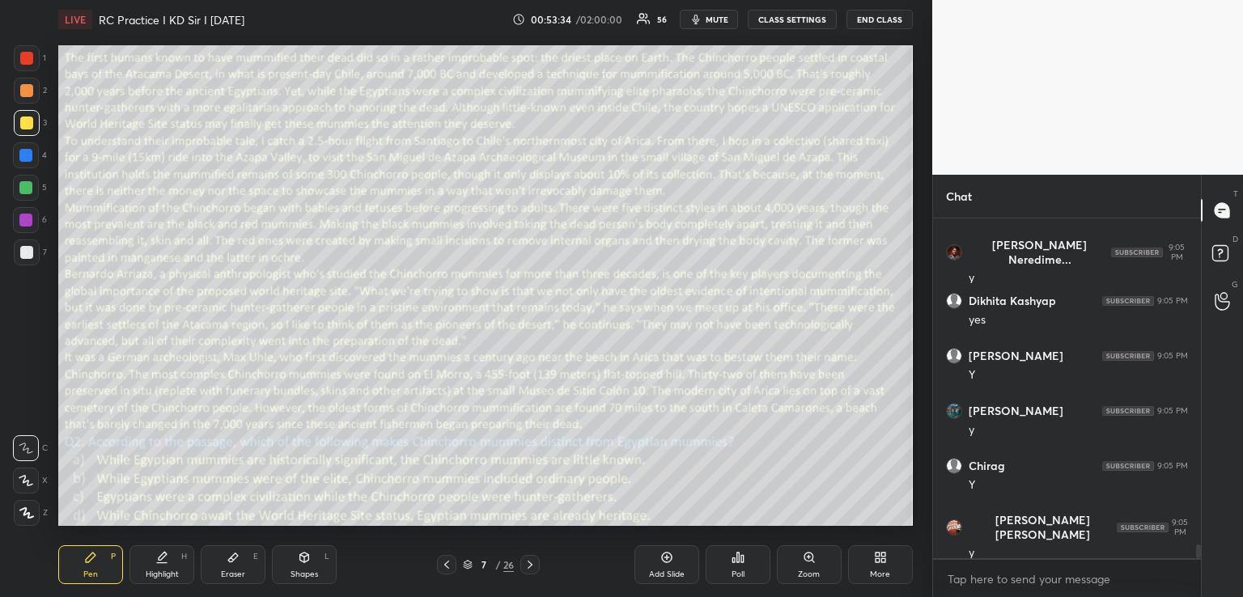
click at [534, 560] on icon at bounding box center [529, 564] width 13 height 13
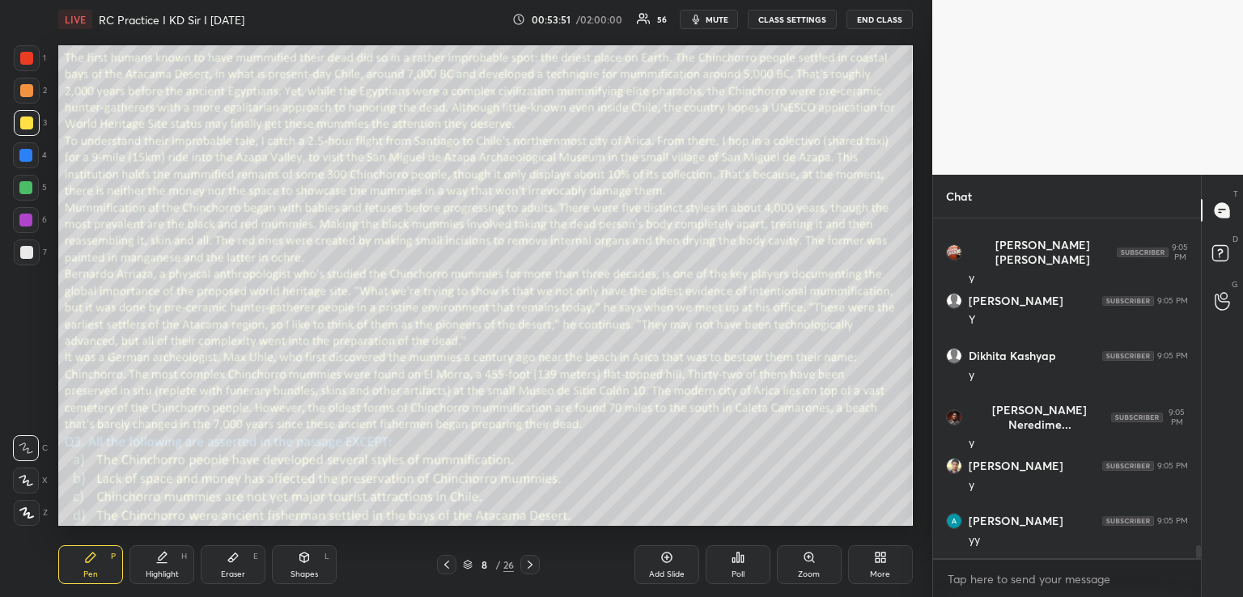
scroll to position [8439, 0]
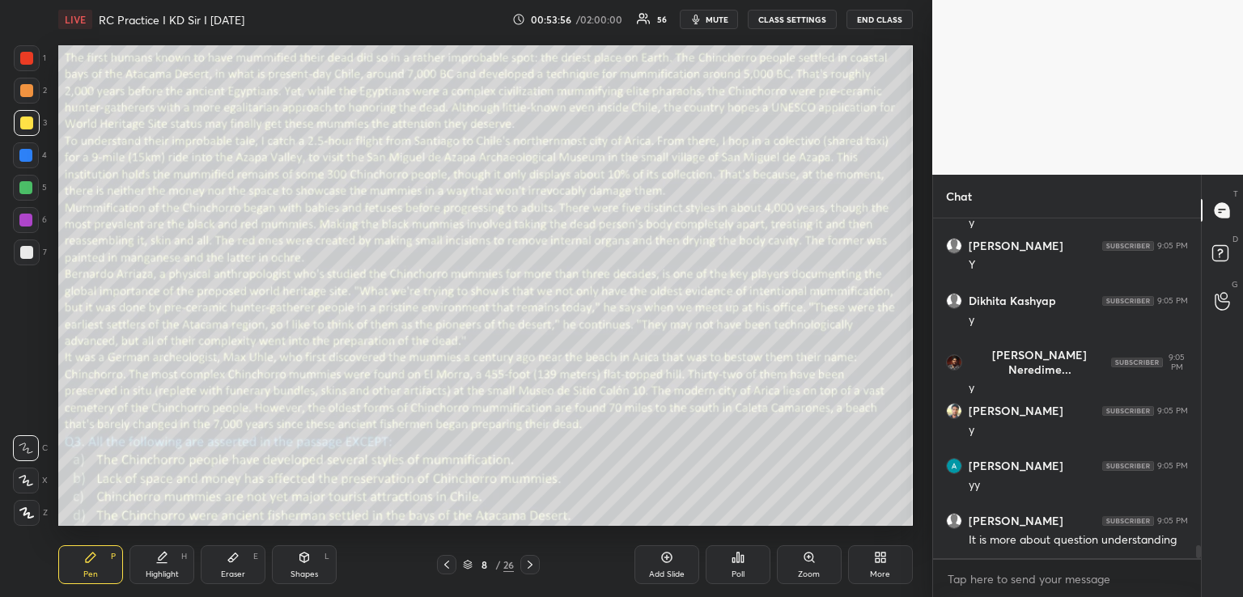
click at [227, 562] on icon at bounding box center [233, 557] width 13 height 13
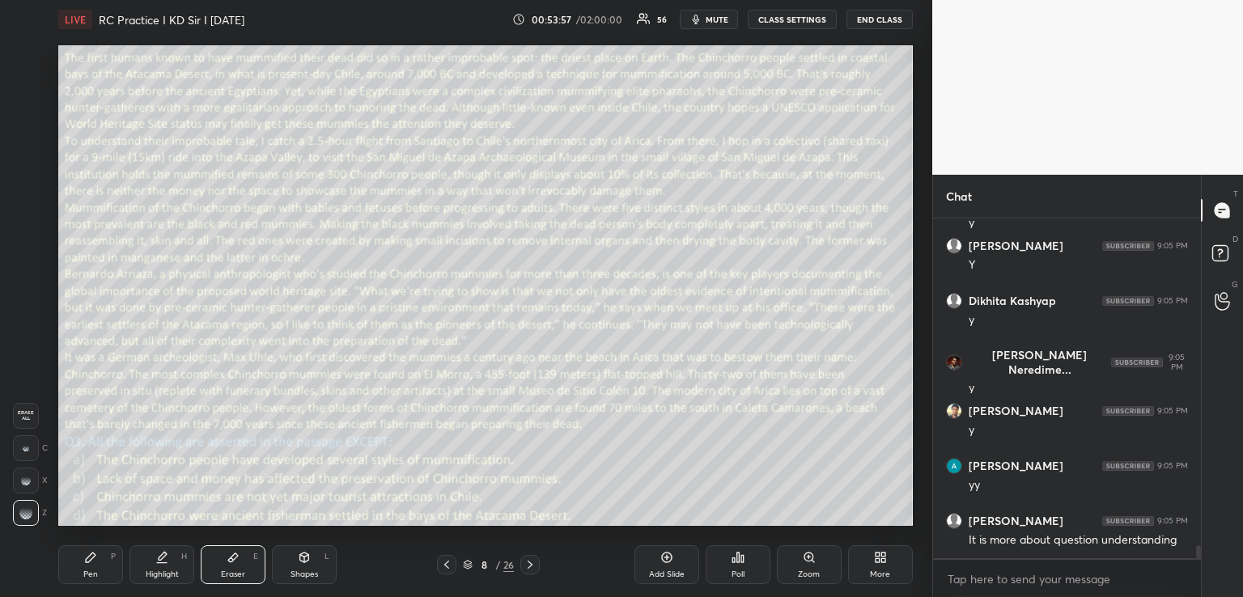
click at [295, 556] on div "Shapes L" at bounding box center [304, 564] width 65 height 39
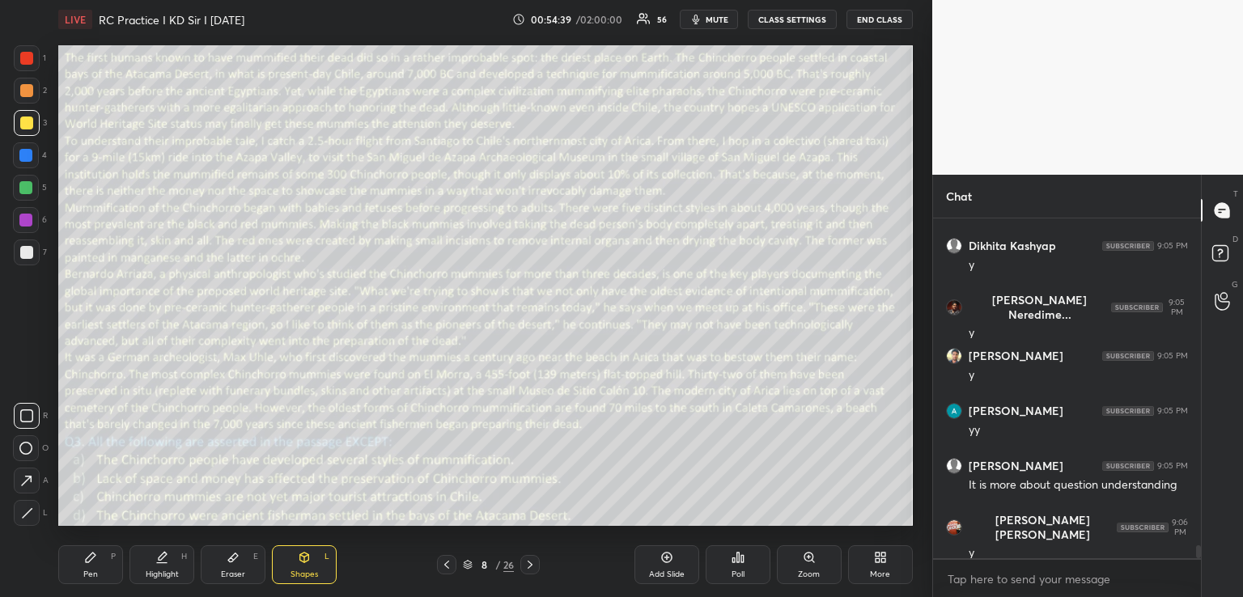
scroll to position [8549, 0]
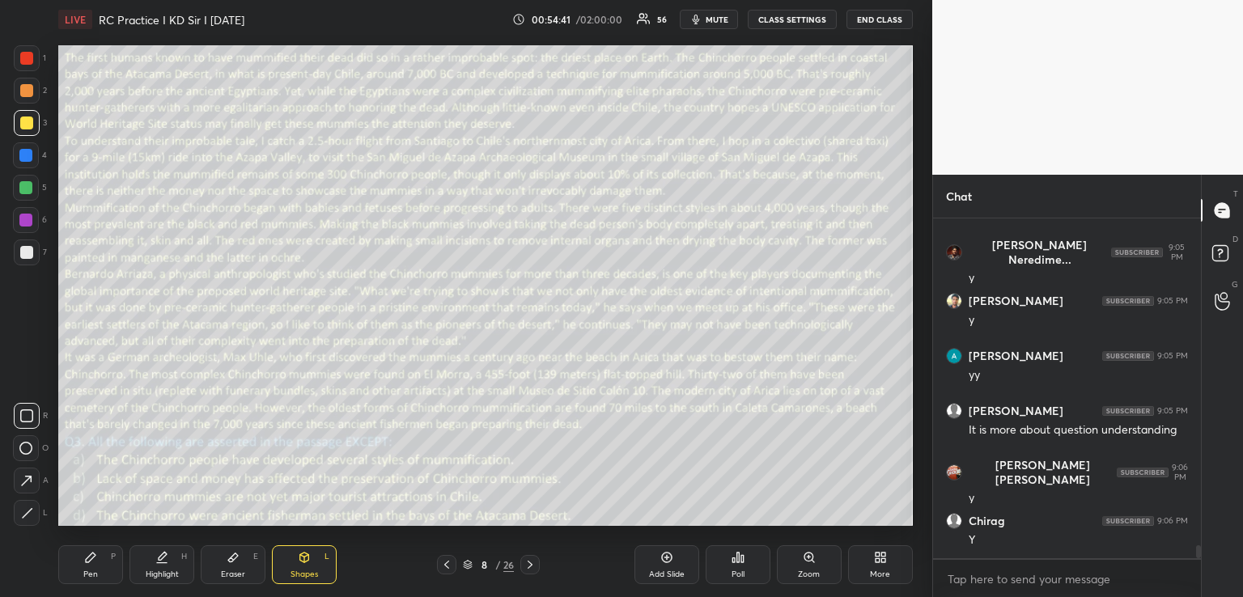
click at [90, 570] on div "Pen" at bounding box center [90, 574] width 15 height 8
click at [307, 561] on icon at bounding box center [304, 558] width 9 height 10
click at [21, 159] on div at bounding box center [25, 155] width 13 height 13
click at [94, 561] on icon at bounding box center [90, 557] width 13 height 13
click at [301, 557] on icon at bounding box center [304, 558] width 9 height 10
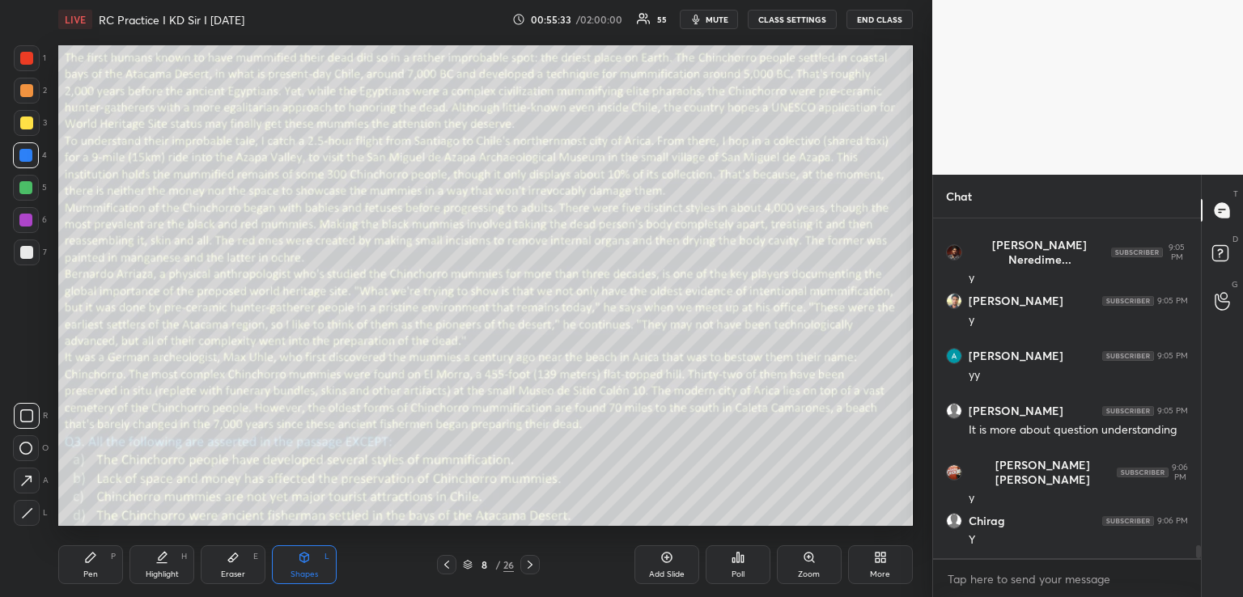
click at [231, 557] on icon at bounding box center [233, 557] width 10 height 9
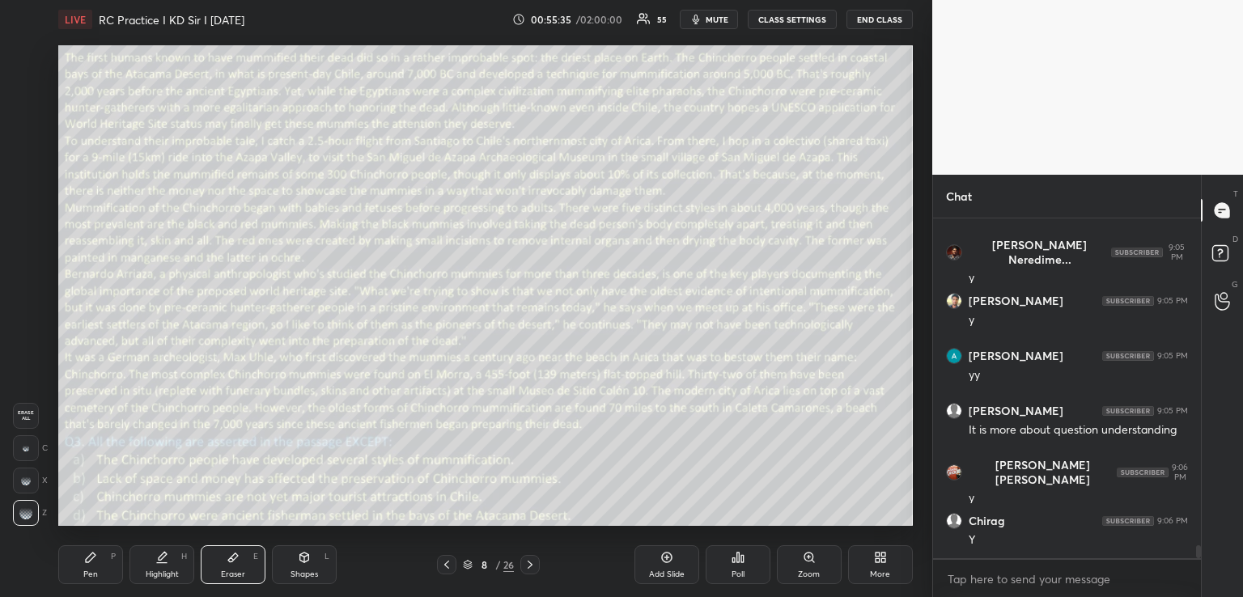
click at [85, 567] on div "Pen P" at bounding box center [90, 564] width 65 height 39
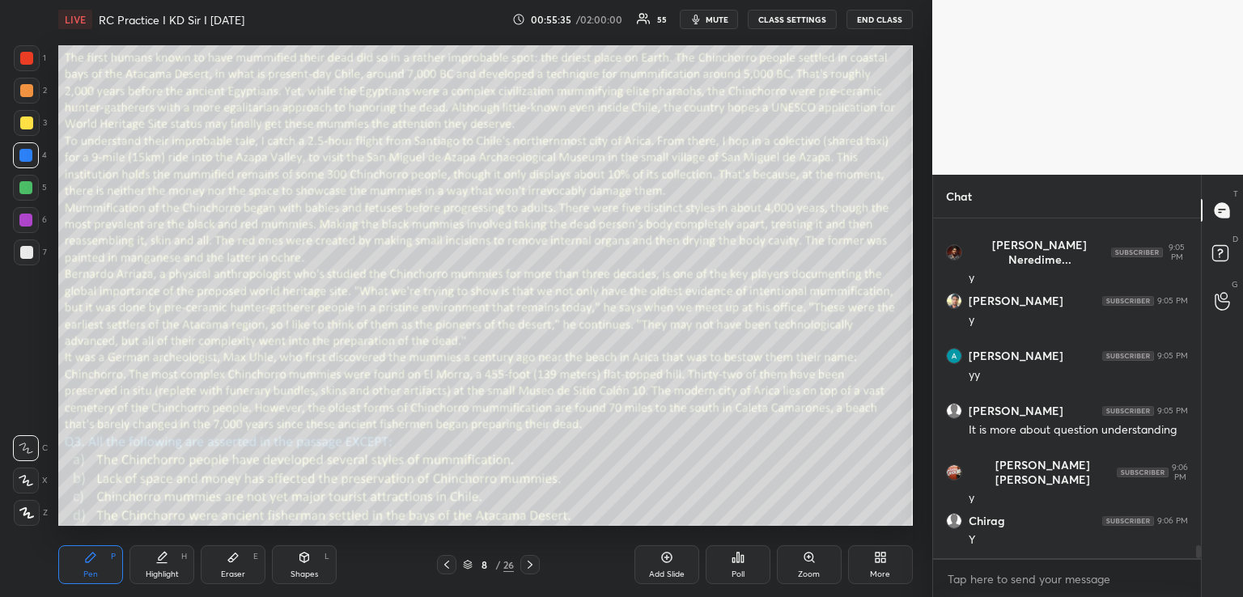
click at [304, 554] on icon at bounding box center [304, 558] width 9 height 10
click at [96, 553] on icon at bounding box center [90, 557] width 13 height 13
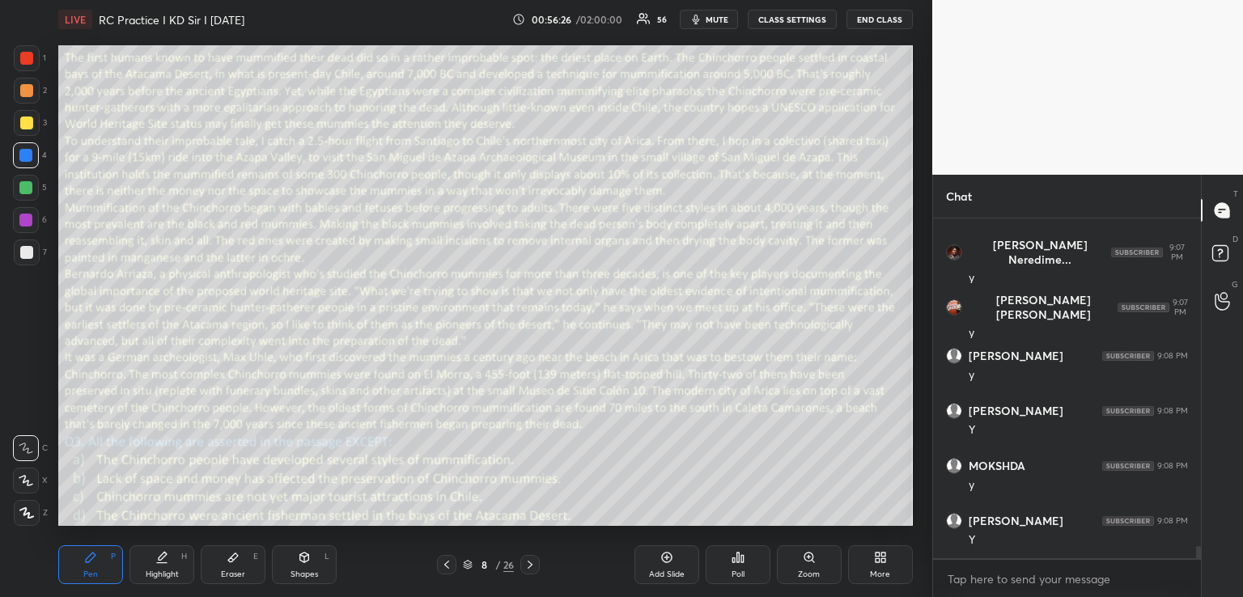
scroll to position [8947, 0]
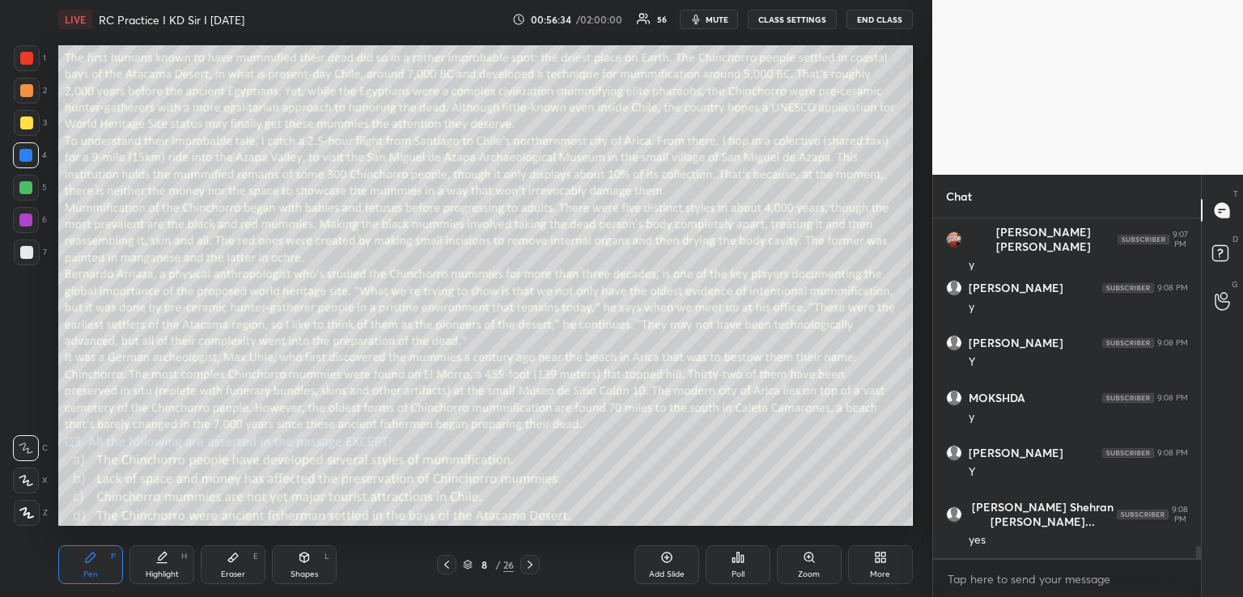
click at [297, 563] on div "Shapes L" at bounding box center [304, 564] width 65 height 39
click at [29, 252] on div at bounding box center [26, 252] width 13 height 13
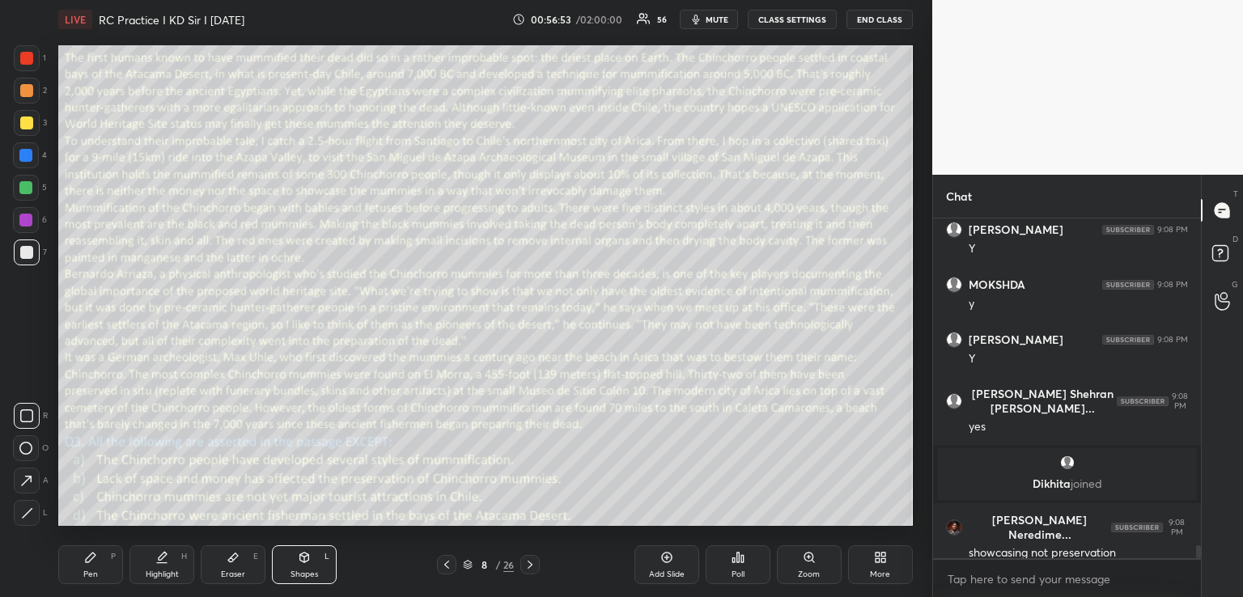
scroll to position [8530, 0]
click at [88, 566] on div "Pen P" at bounding box center [90, 564] width 65 height 39
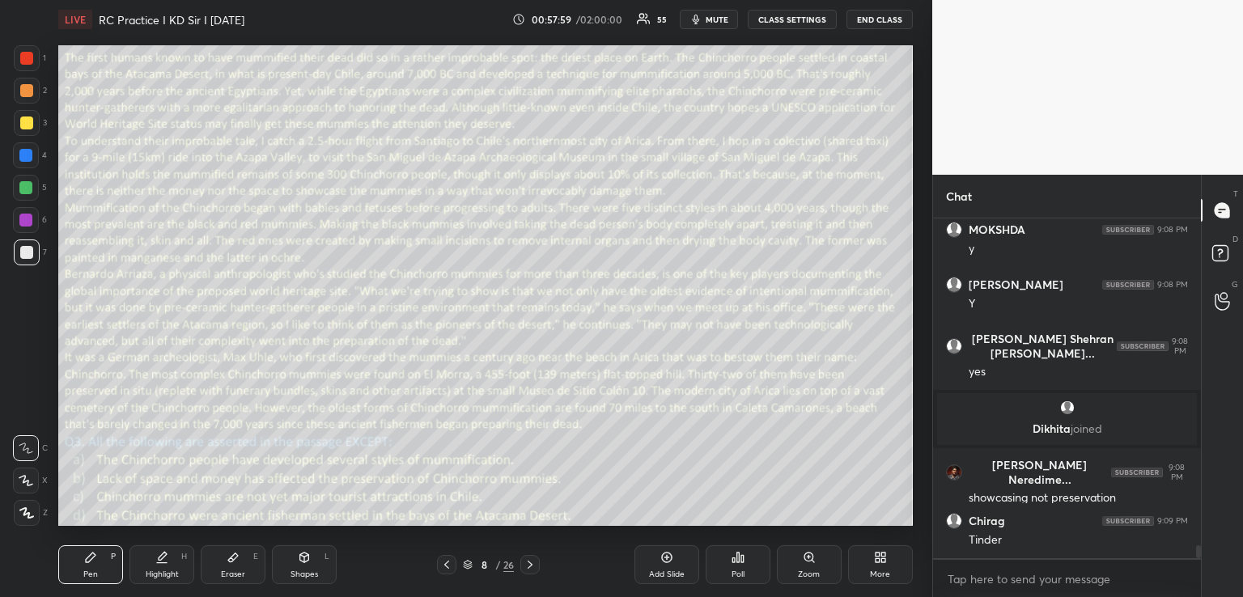
click at [667, 557] on icon at bounding box center [666, 557] width 13 height 13
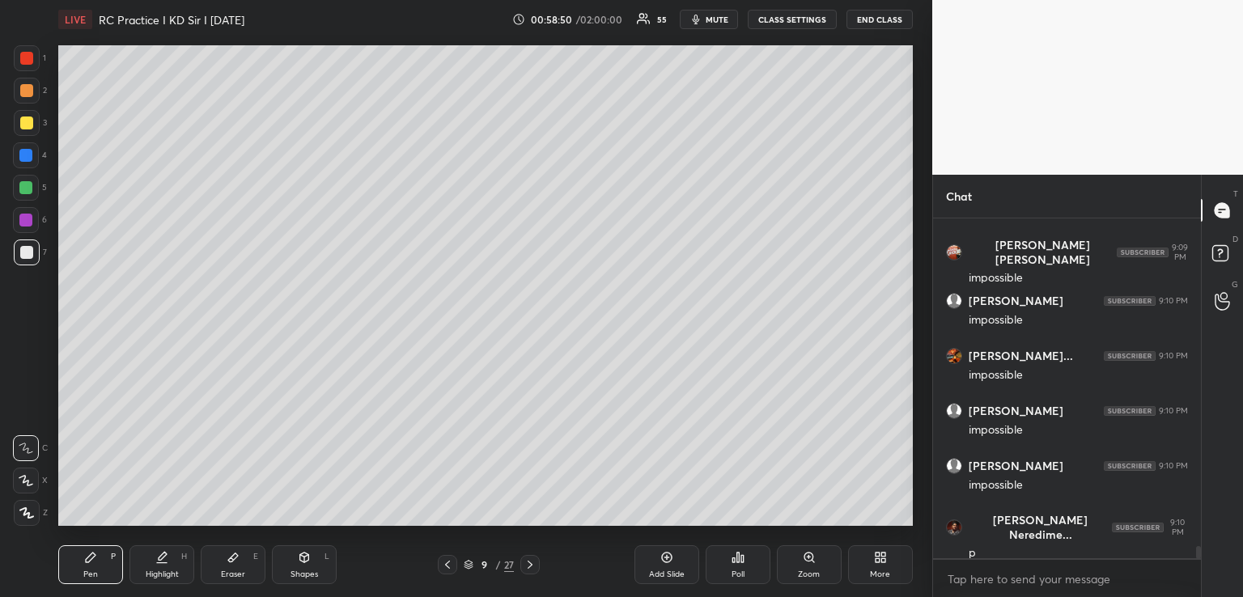
scroll to position [9203, 0]
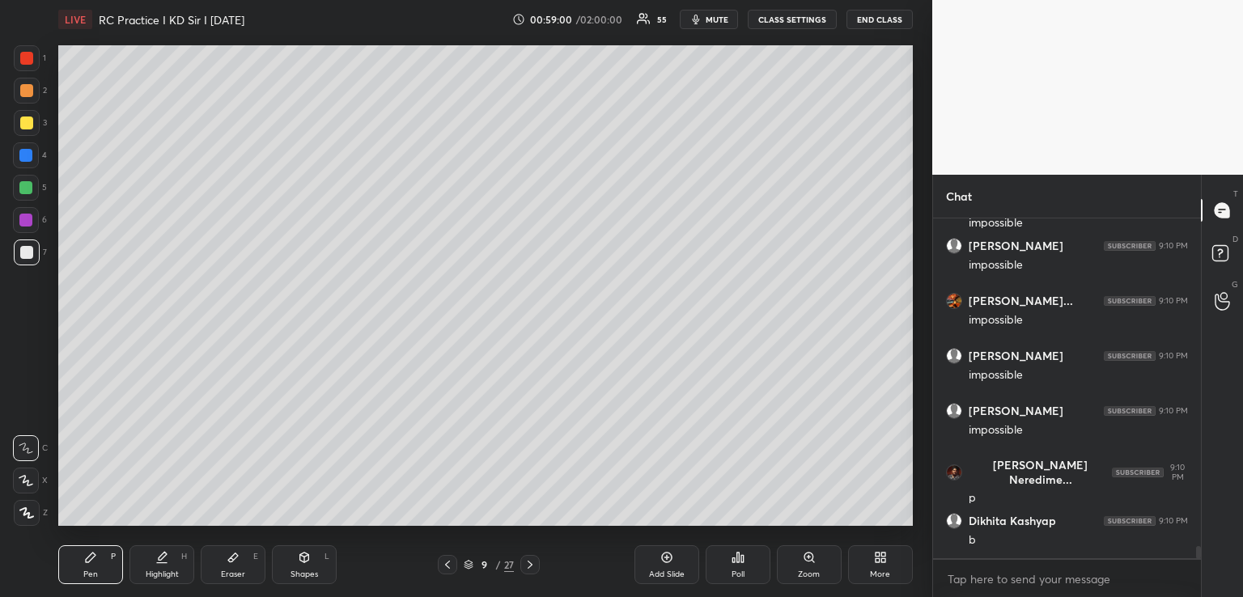
click at [300, 559] on icon at bounding box center [304, 558] width 9 height 10
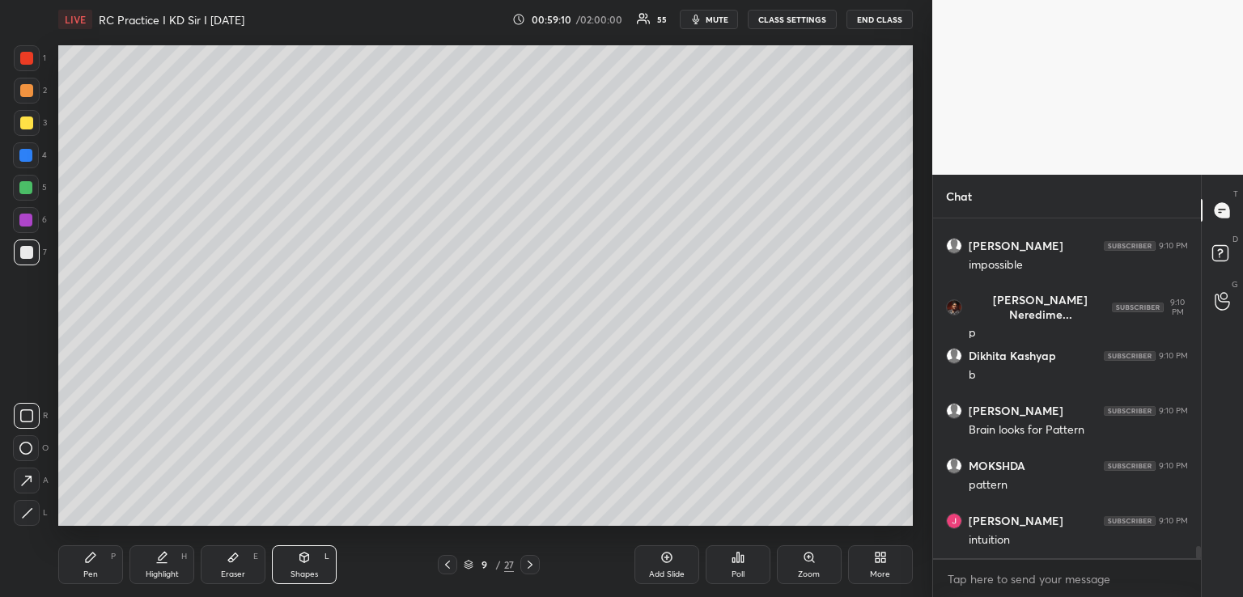
scroll to position [9423, 0]
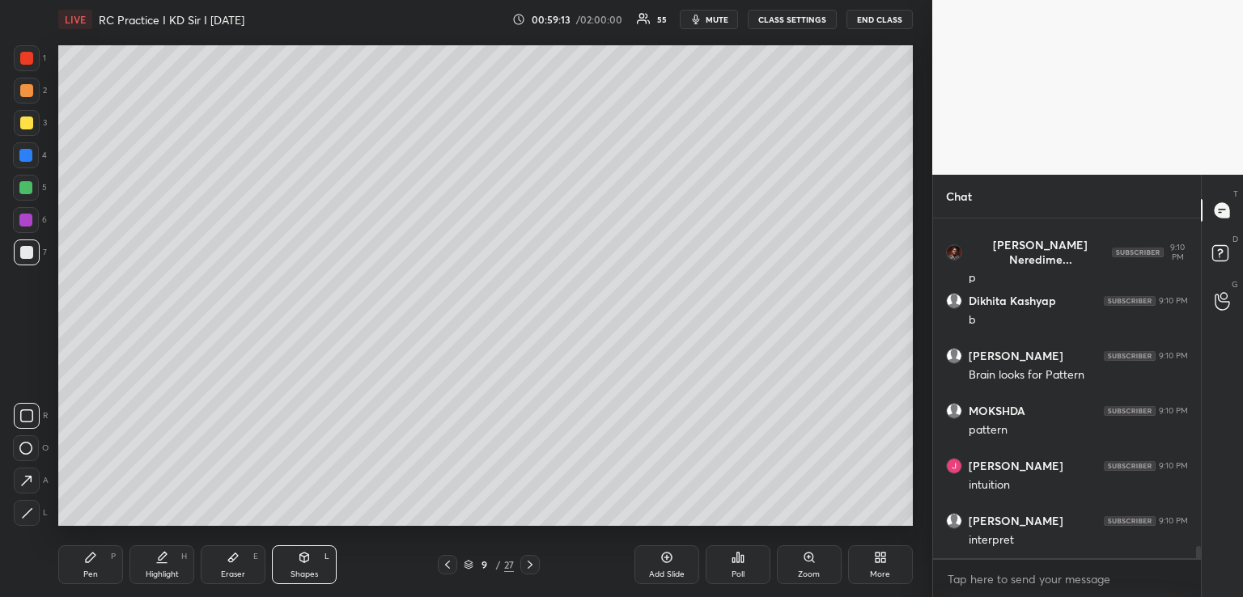
click at [113, 550] on div "Pen P" at bounding box center [90, 564] width 65 height 39
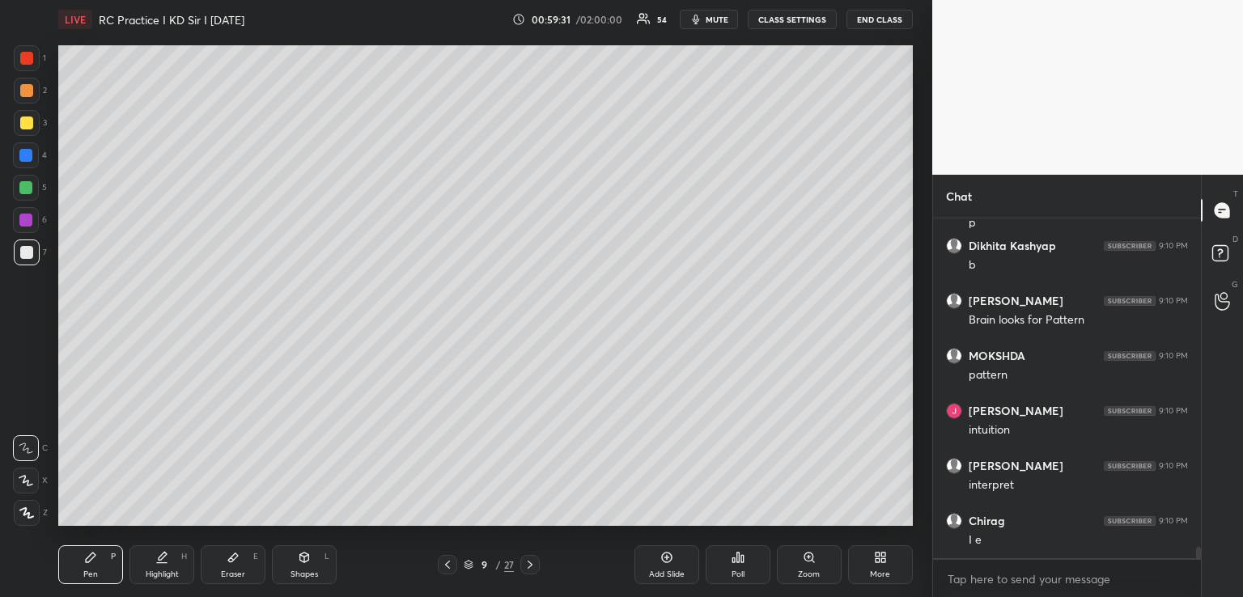
scroll to position [9533, 0]
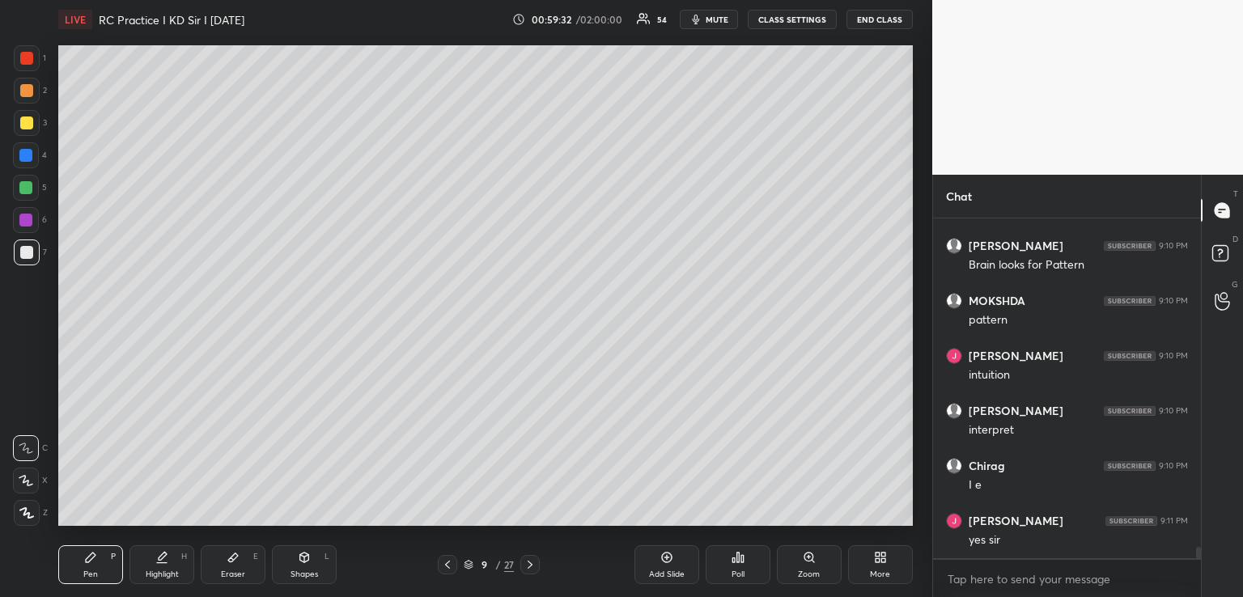
click at [668, 550] on div "Add Slide" at bounding box center [666, 564] width 65 height 39
click at [239, 560] on div "Eraser E" at bounding box center [233, 564] width 65 height 39
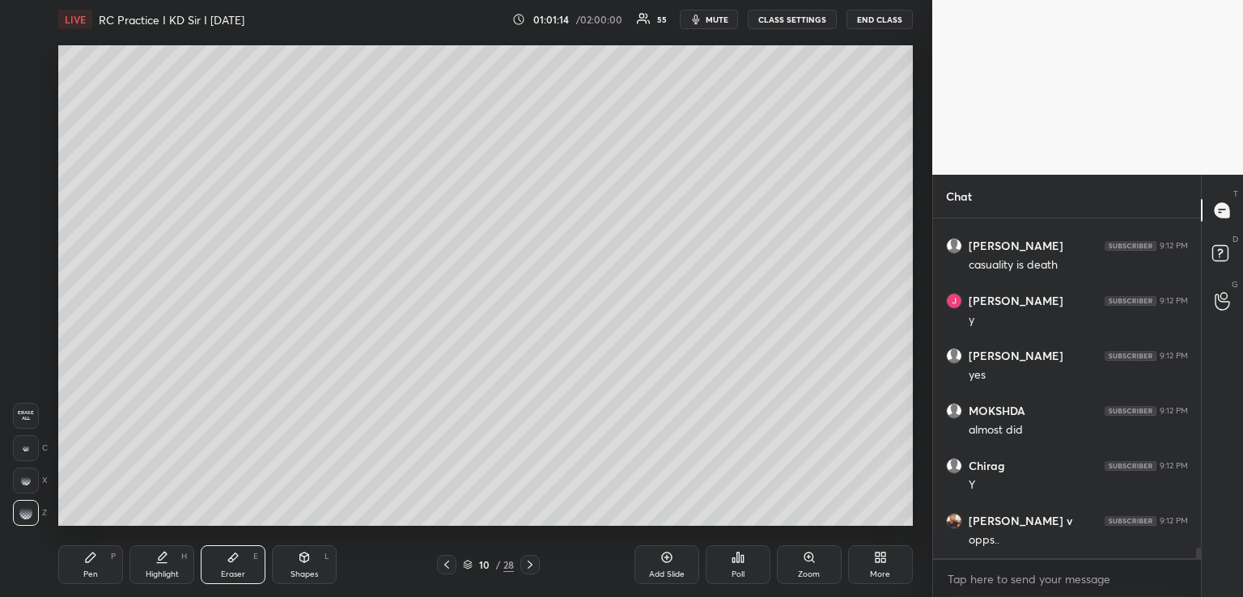
click at [26, 421] on span "Erase all" at bounding box center [26, 415] width 24 height 11
click at [95, 561] on icon at bounding box center [90, 557] width 13 height 13
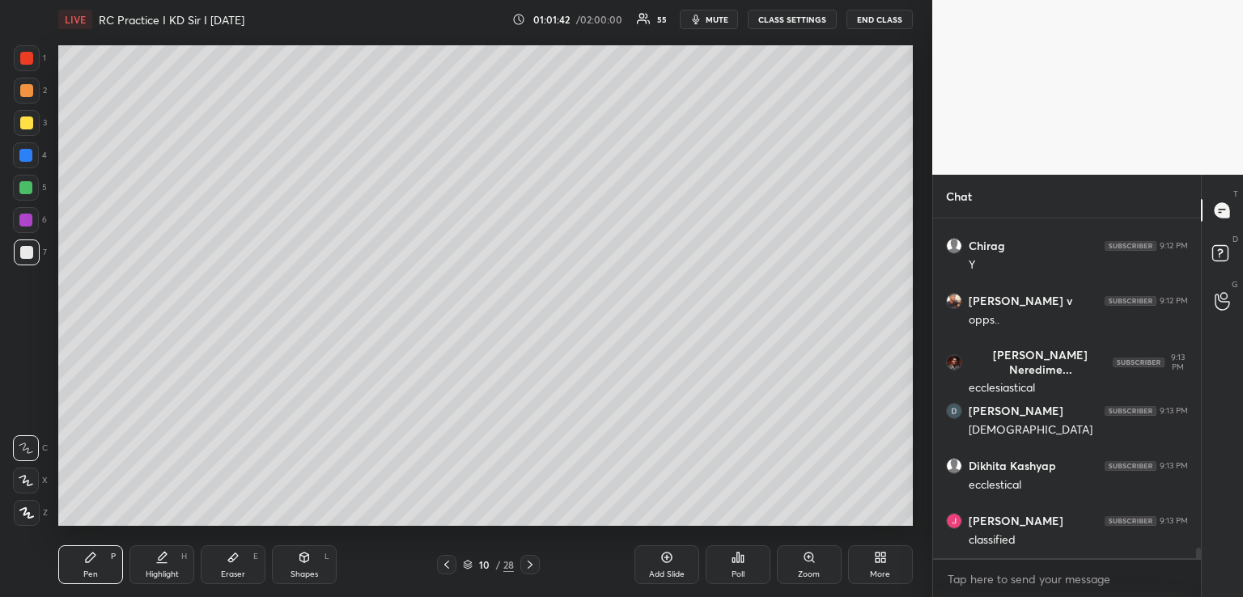
scroll to position [10963, 0]
click at [231, 557] on icon at bounding box center [233, 557] width 10 height 9
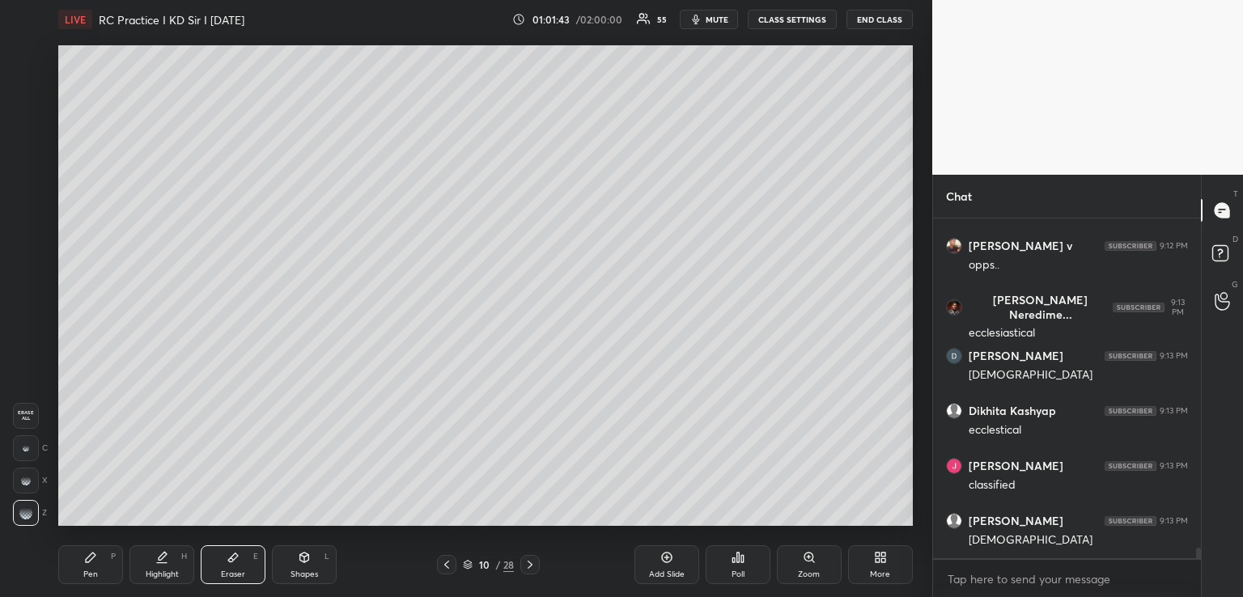
scroll to position [11018, 0]
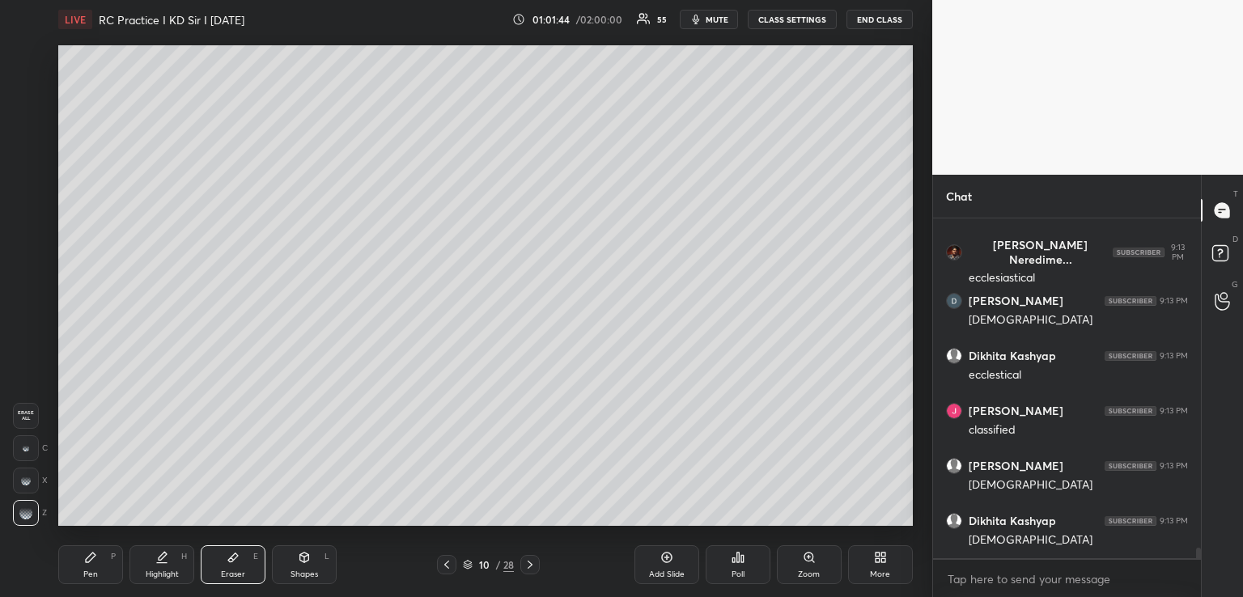
click at [27, 415] on span "Erase all" at bounding box center [26, 415] width 24 height 11
click at [84, 562] on icon at bounding box center [90, 557] width 13 height 13
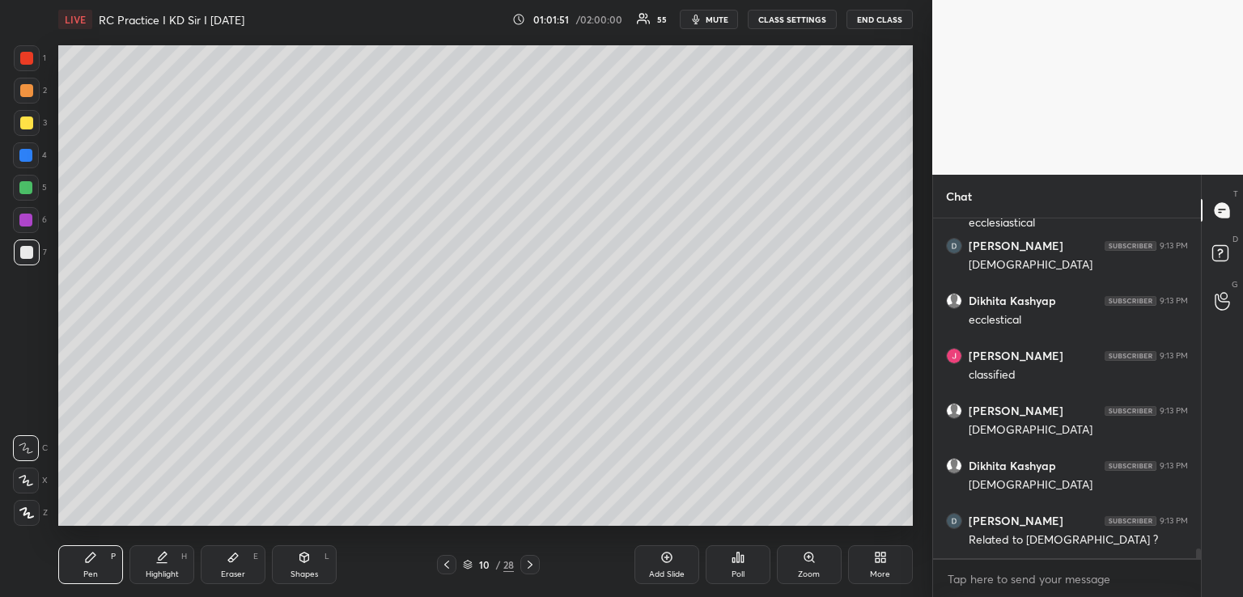
scroll to position [11128, 0]
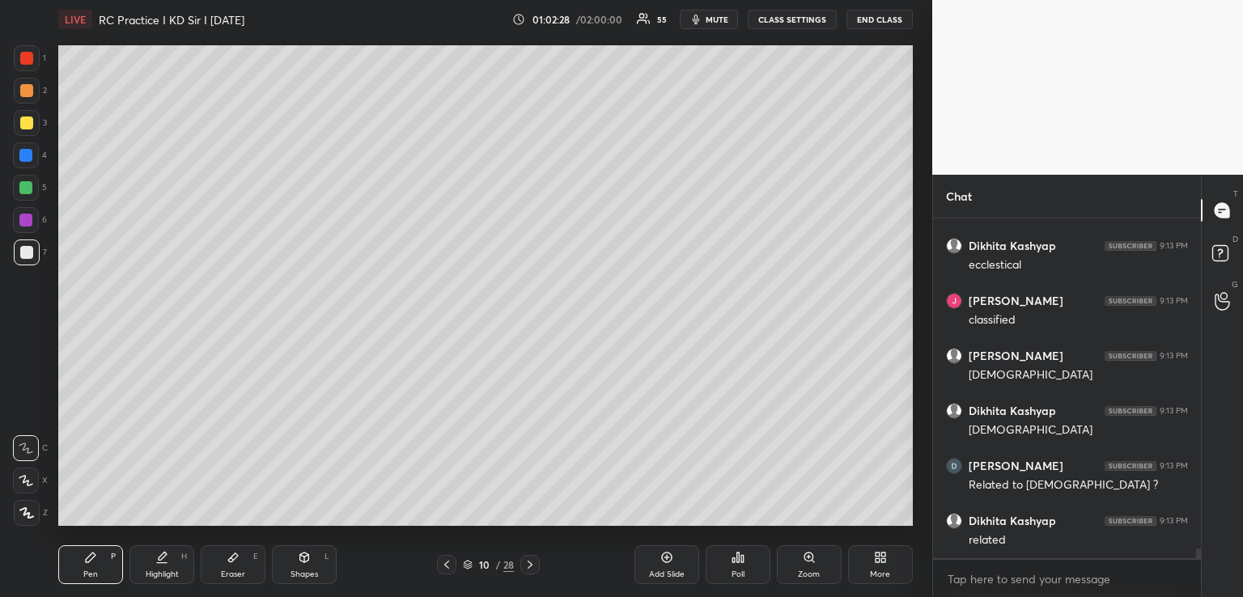
click at [447, 565] on icon at bounding box center [446, 564] width 13 height 13
click at [447, 567] on icon at bounding box center [446, 565] width 5 height 8
click at [528, 564] on icon at bounding box center [529, 564] width 13 height 13
click at [528, 565] on icon at bounding box center [529, 564] width 13 height 13
click at [531, 564] on icon at bounding box center [530, 565] width 5 height 8
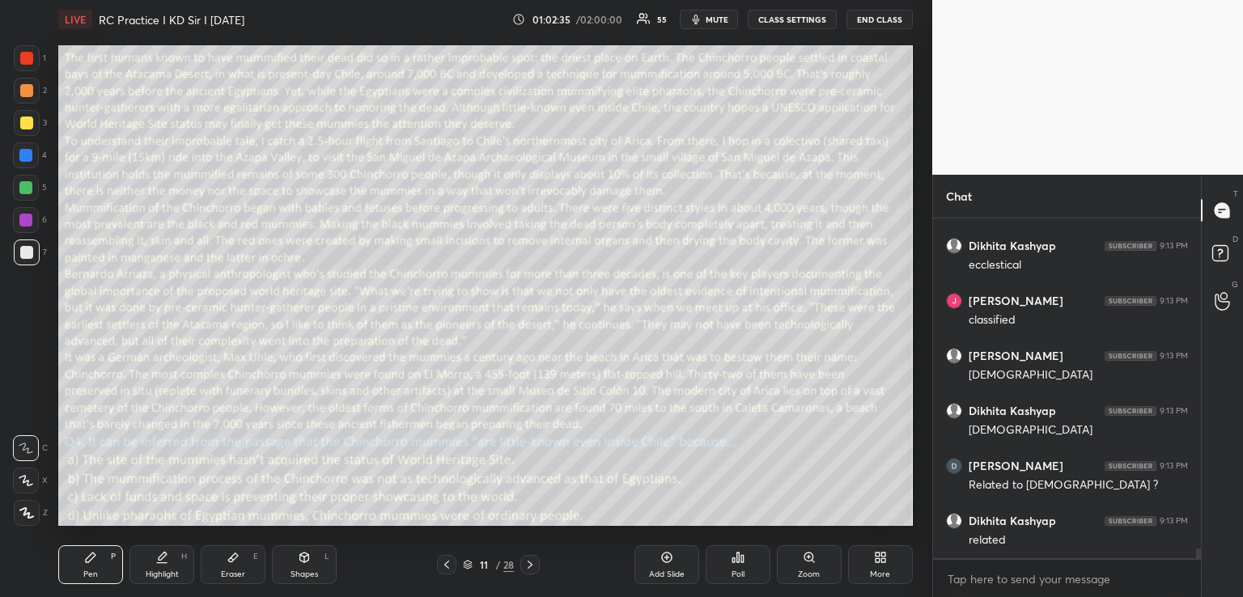
click at [303, 557] on icon at bounding box center [304, 556] width 9 height 2
click at [104, 558] on div "Pen P" at bounding box center [90, 564] width 65 height 39
click at [667, 555] on icon at bounding box center [666, 557] width 13 height 13
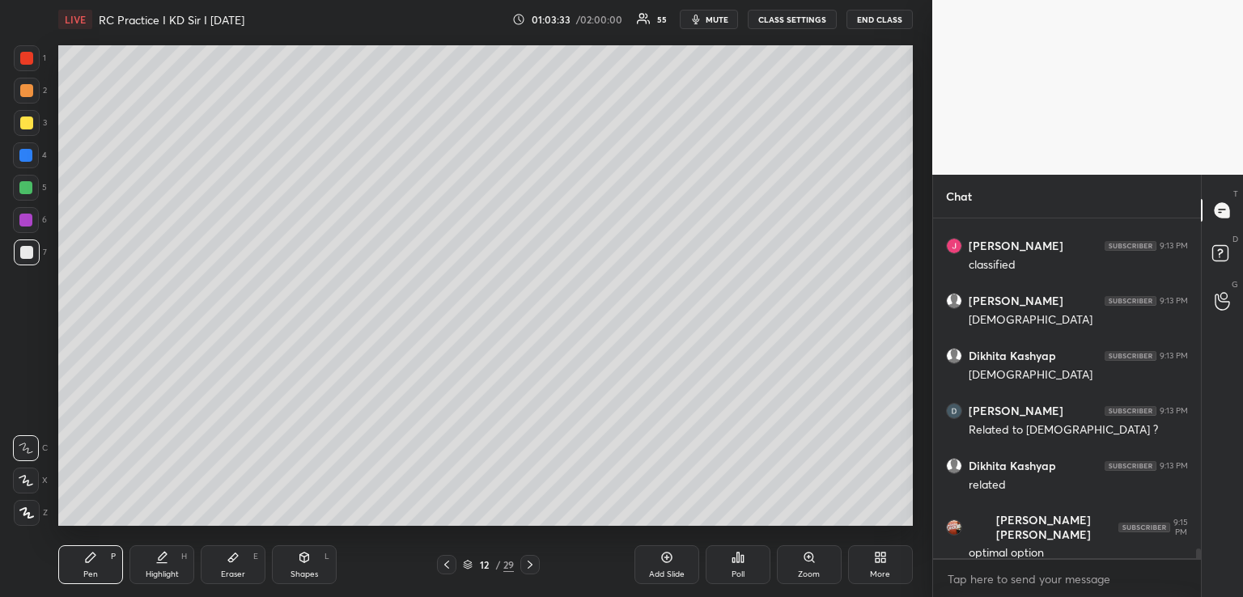
scroll to position [11238, 0]
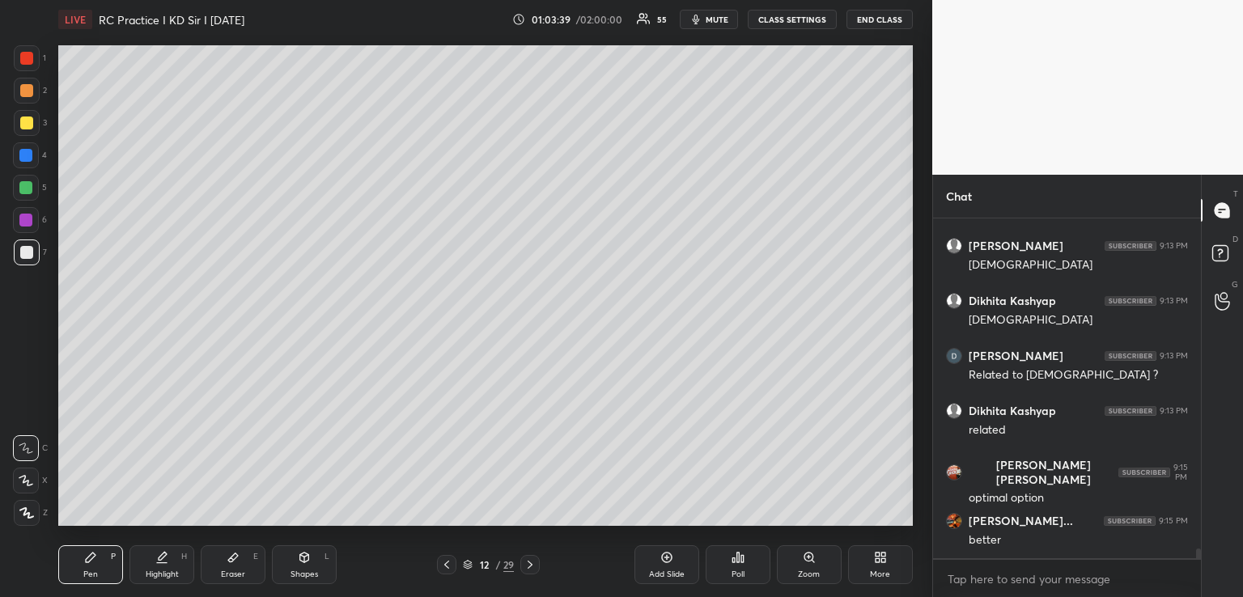
click at [239, 556] on icon at bounding box center [233, 557] width 13 height 13
click at [96, 563] on icon at bounding box center [90, 557] width 13 height 13
click at [451, 566] on icon at bounding box center [446, 564] width 13 height 13
click at [307, 558] on icon at bounding box center [304, 558] width 9 height 10
click at [662, 561] on icon at bounding box center [666, 558] width 11 height 11
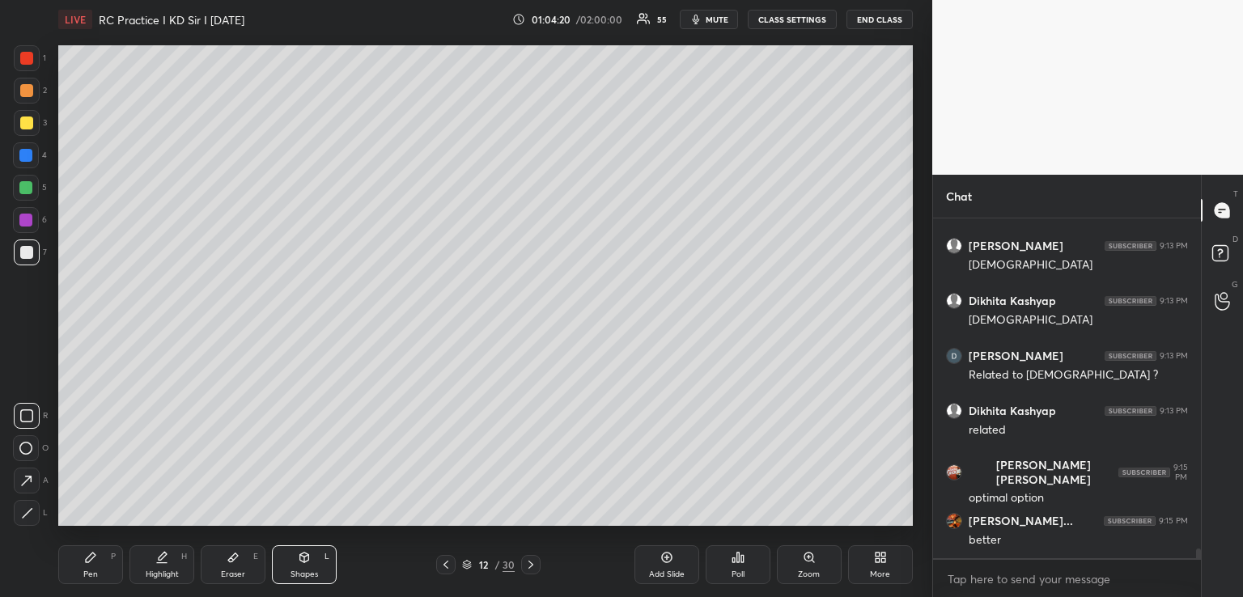
click at [95, 559] on icon at bounding box center [90, 557] width 13 height 13
click at [244, 557] on div "Eraser E" at bounding box center [233, 564] width 65 height 39
click at [100, 567] on div "Pen P" at bounding box center [90, 564] width 65 height 39
click at [241, 536] on div "Pen P Highlight H Eraser E Shapes L 12 / 30 Add Slide Poll Zoom More" at bounding box center [485, 564] width 854 height 65
click at [243, 538] on div "Pen P Highlight H Eraser E Shapes L 12 / 30 Add Slide Poll Zoom More" at bounding box center [485, 564] width 854 height 65
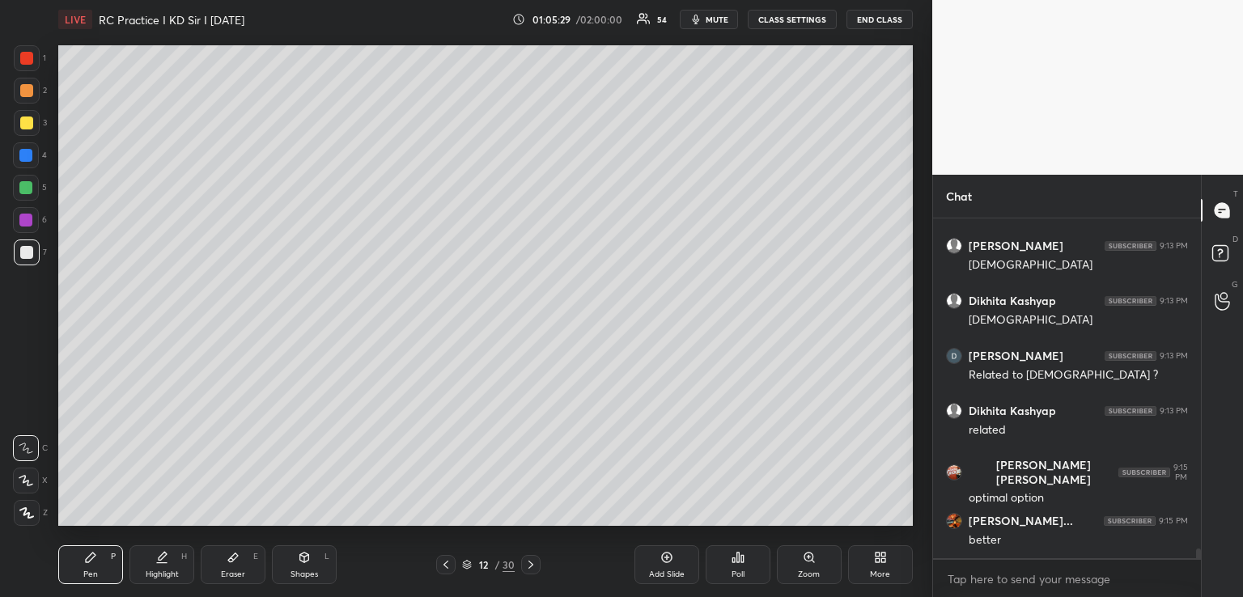
click at [248, 527] on div "Setting up your live class Poll for secs No correct answer Start poll" at bounding box center [485, 286] width 867 height 494
click at [241, 530] on div "Setting up your live class Poll for secs No correct answer Start poll" at bounding box center [485, 286] width 867 height 494
click at [236, 553] on icon at bounding box center [233, 557] width 13 height 13
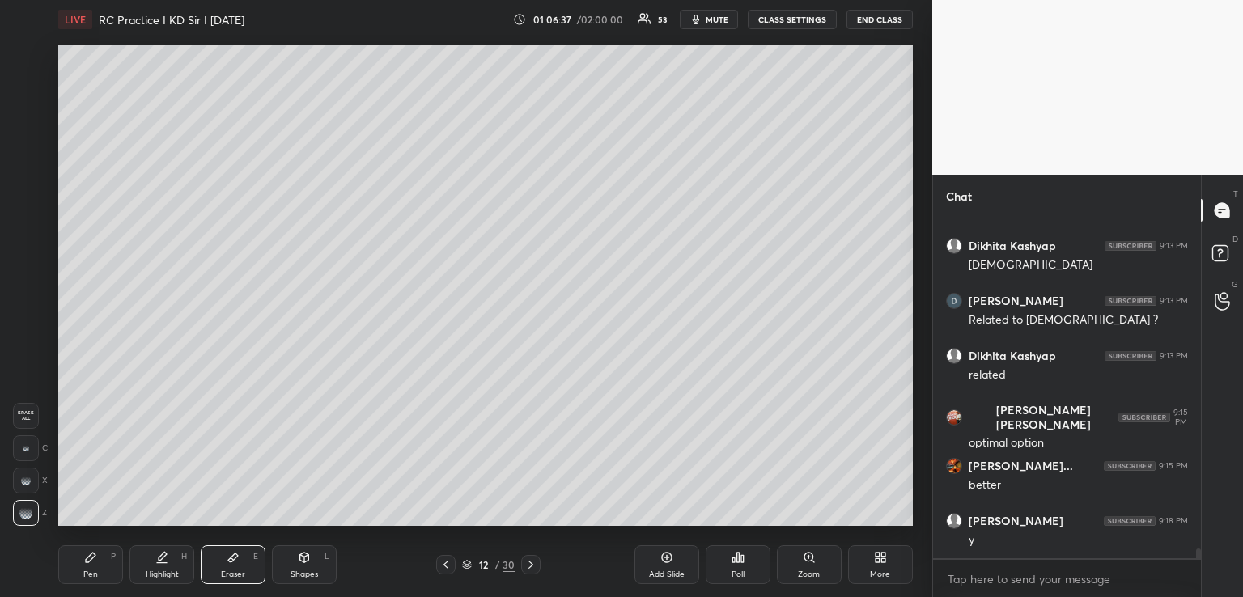
scroll to position [11348, 0]
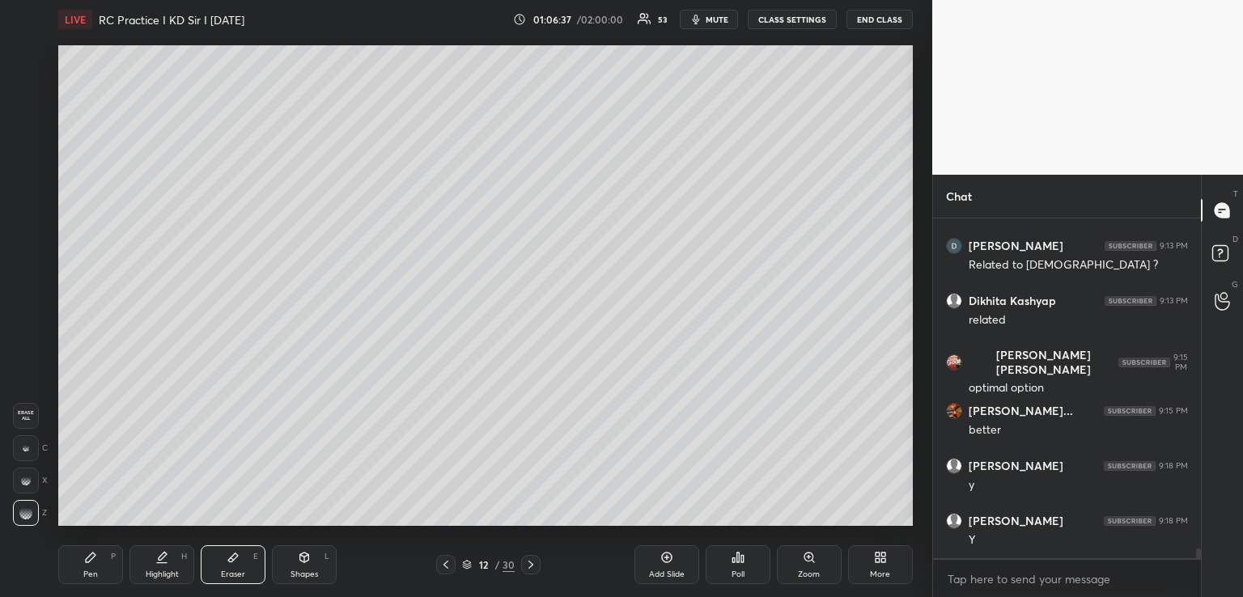
click at [105, 574] on div "Pen P" at bounding box center [90, 564] width 65 height 39
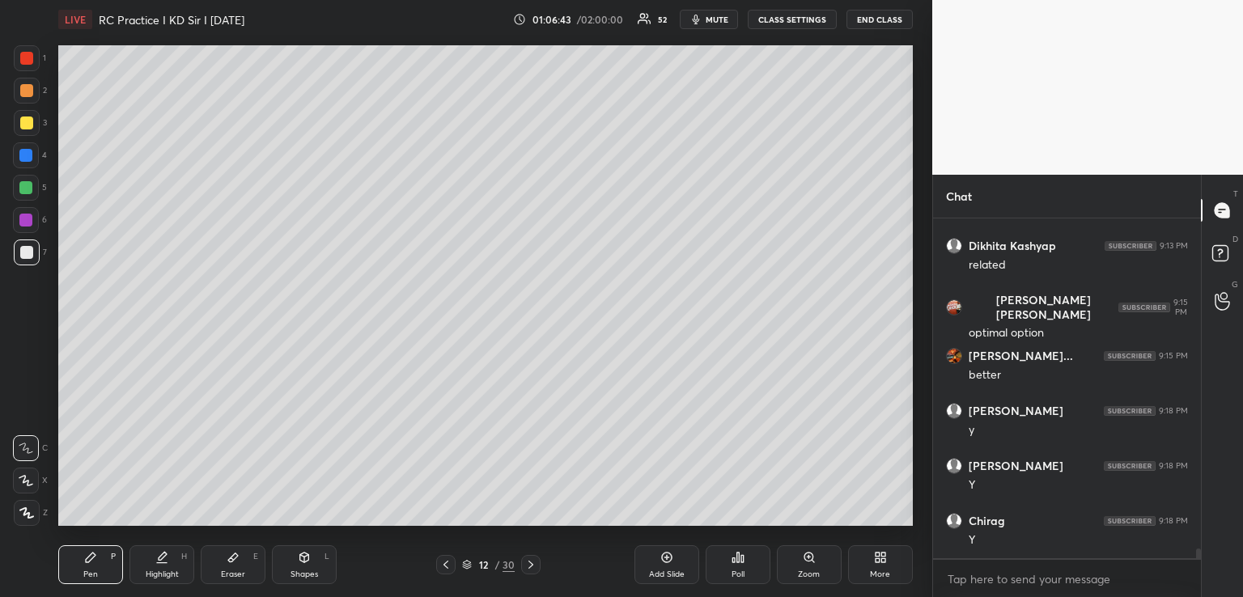
scroll to position [11459, 0]
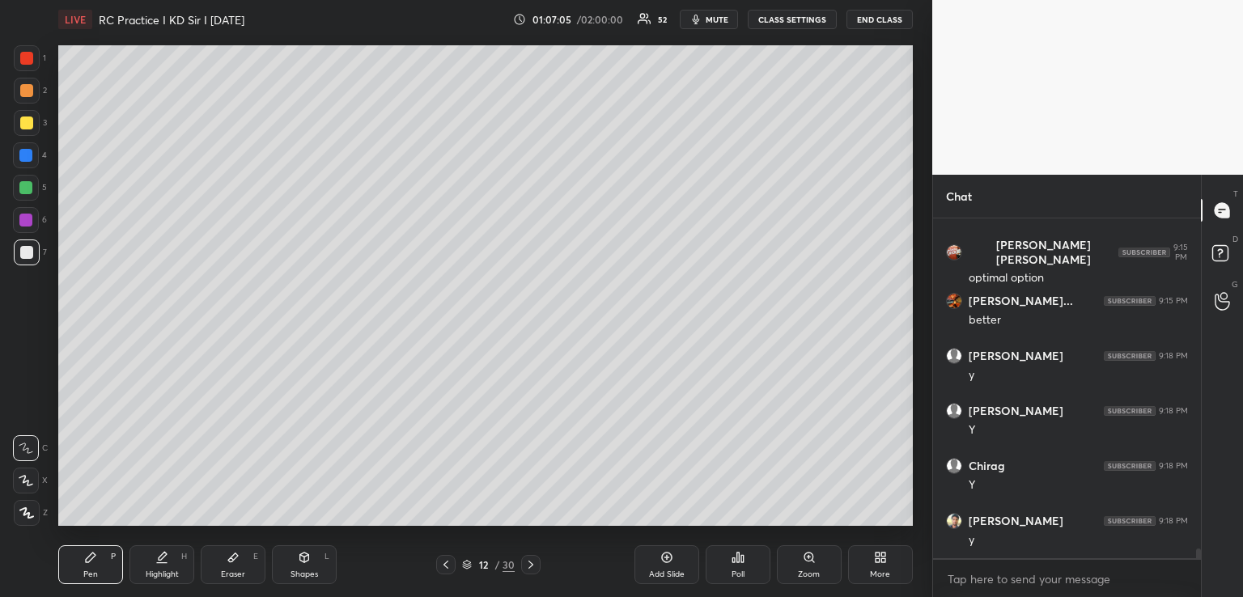
click at [303, 566] on div "Shapes L" at bounding box center [304, 564] width 65 height 39
click at [86, 560] on icon at bounding box center [91, 558] width 10 height 10
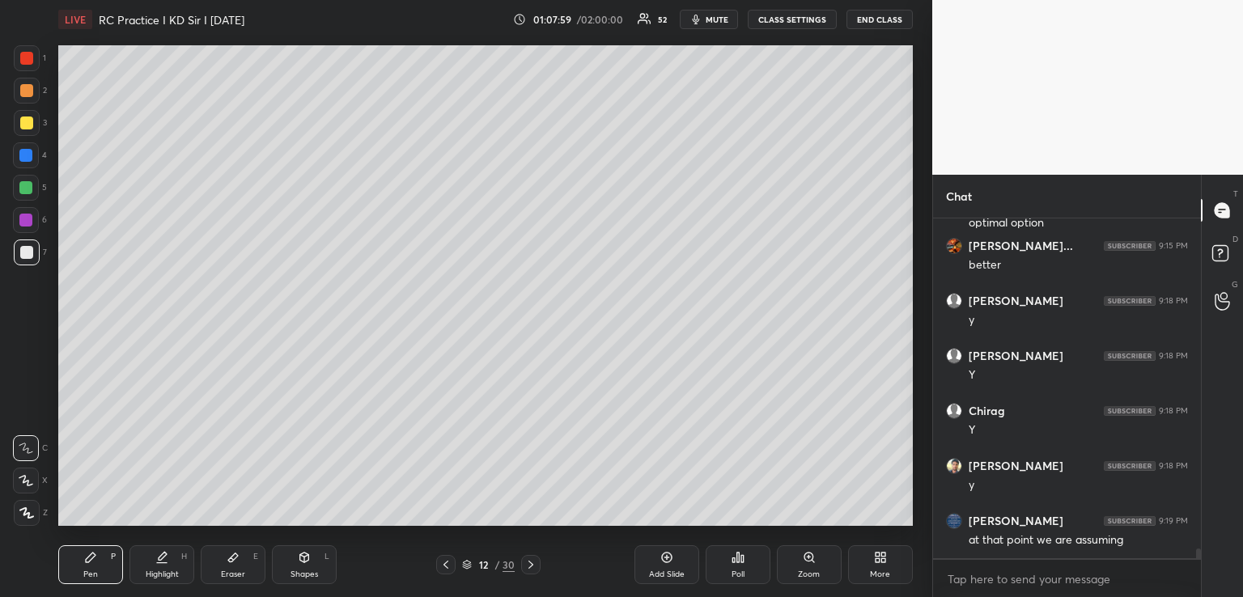
click at [450, 565] on icon at bounding box center [445, 564] width 13 height 13
click at [300, 559] on icon at bounding box center [304, 558] width 9 height 10
click at [91, 561] on icon at bounding box center [90, 557] width 13 height 13
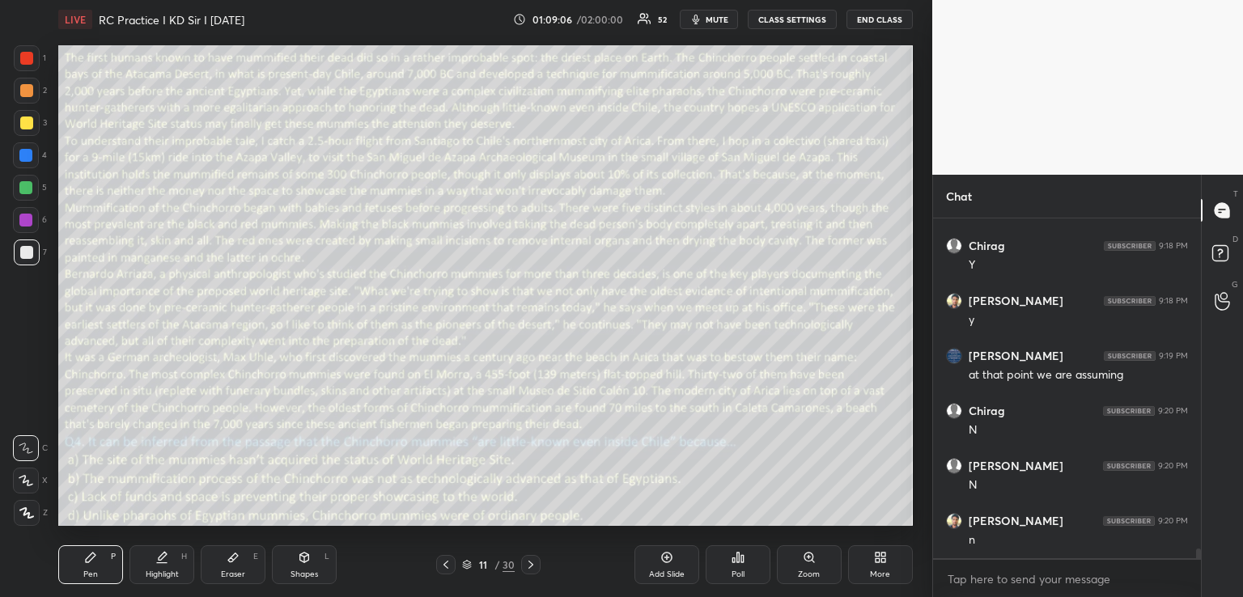
scroll to position [11734, 0]
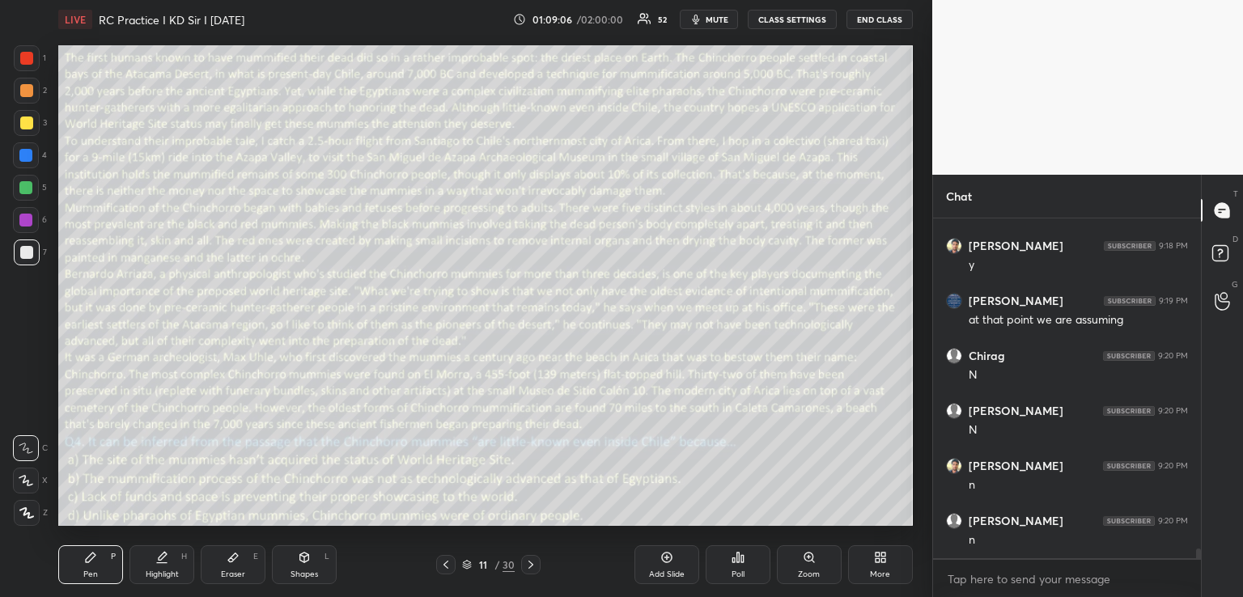
click at [29, 53] on div at bounding box center [26, 58] width 13 height 13
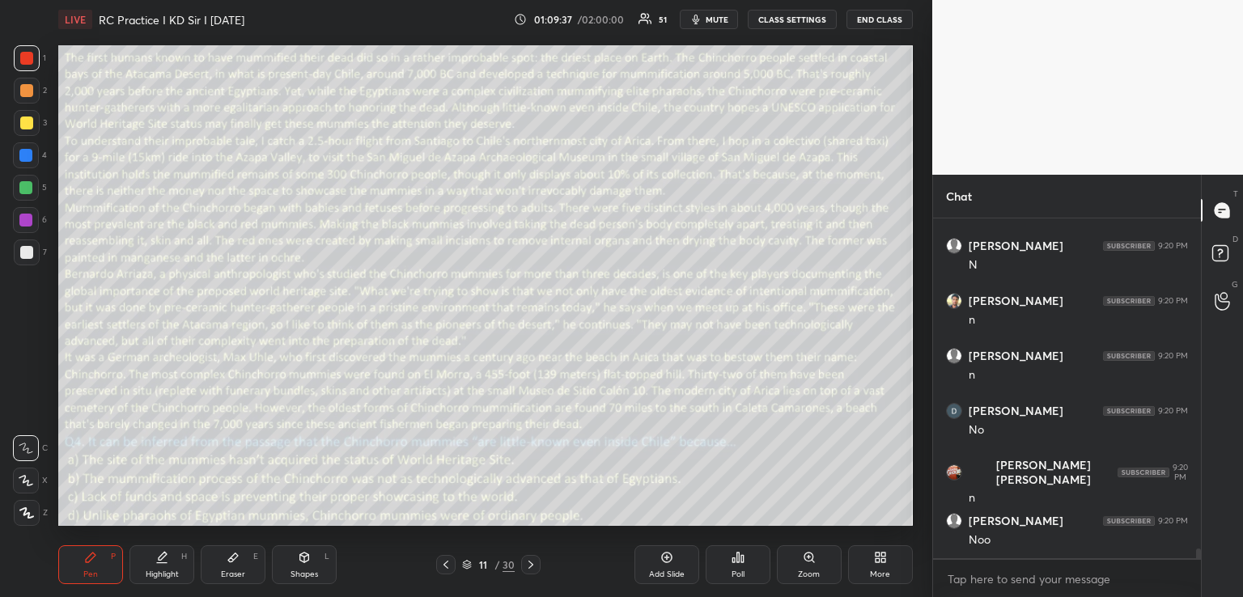
scroll to position [11954, 0]
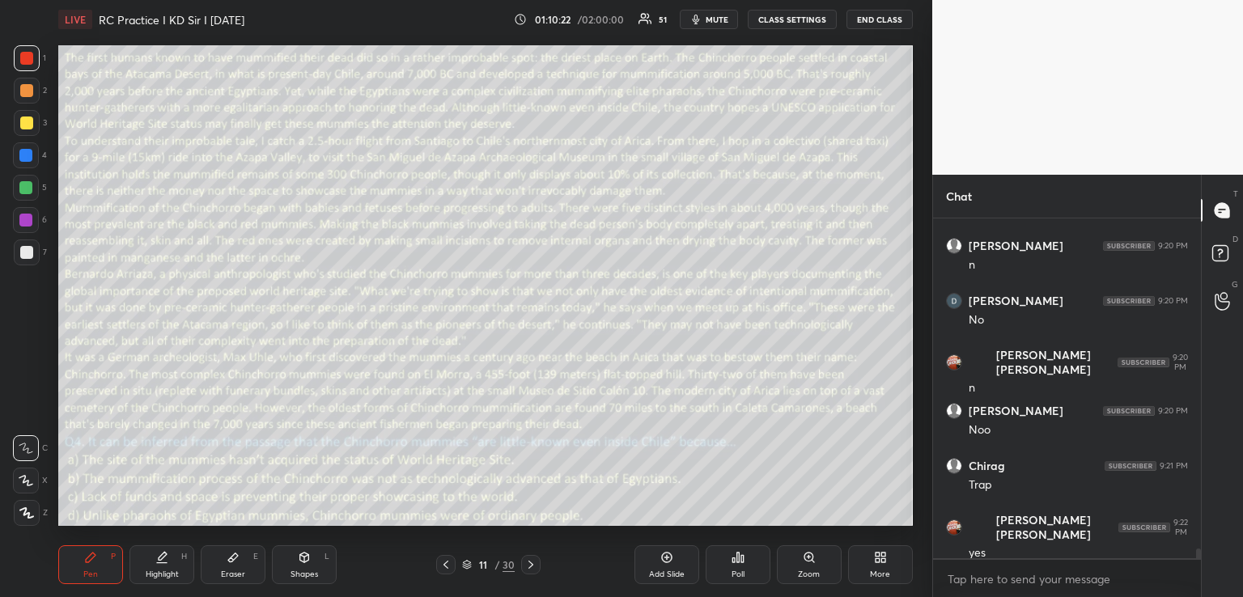
click at [446, 566] on icon at bounding box center [445, 565] width 5 height 8
click at [446, 565] on icon at bounding box center [445, 564] width 13 height 13
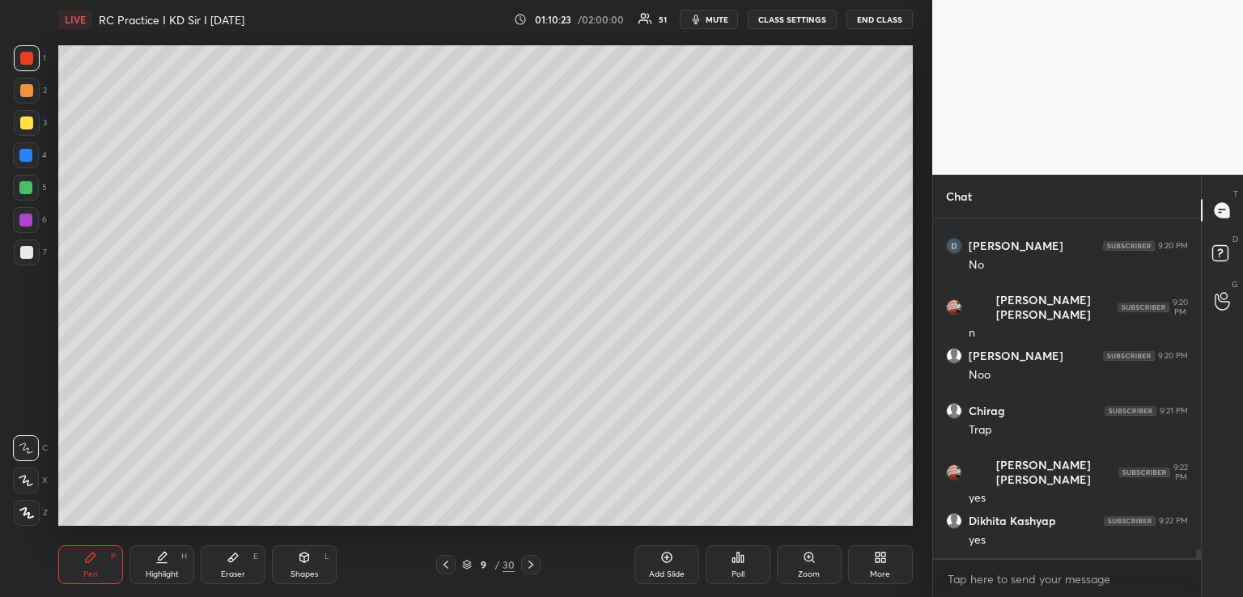
click at [442, 565] on icon at bounding box center [445, 564] width 13 height 13
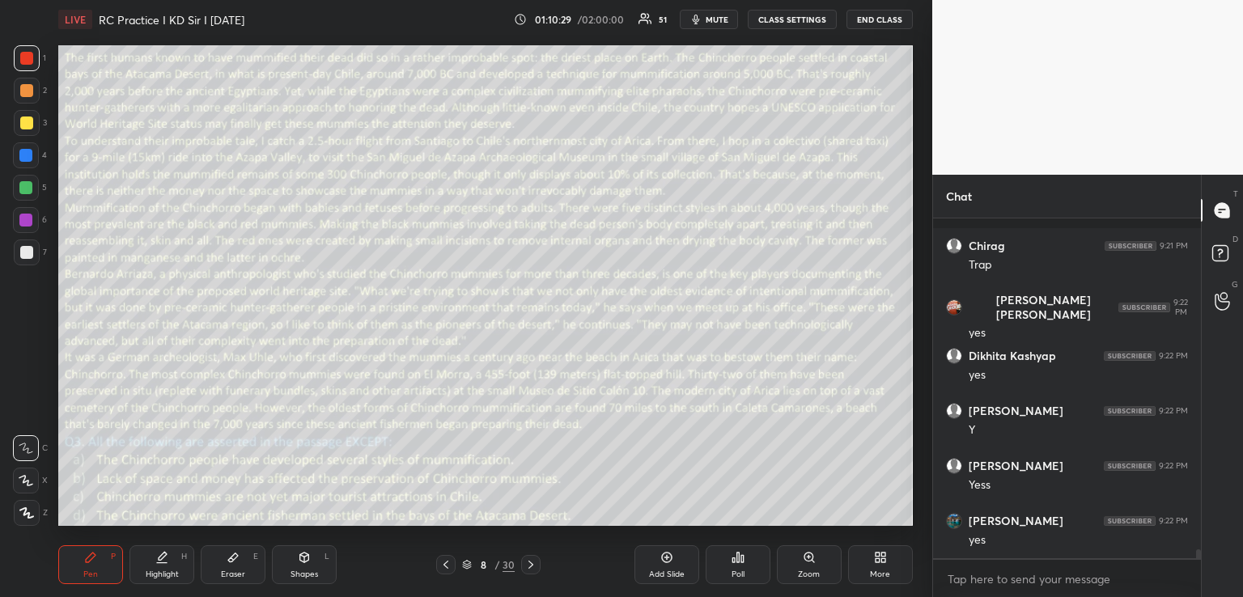
scroll to position [12339, 0]
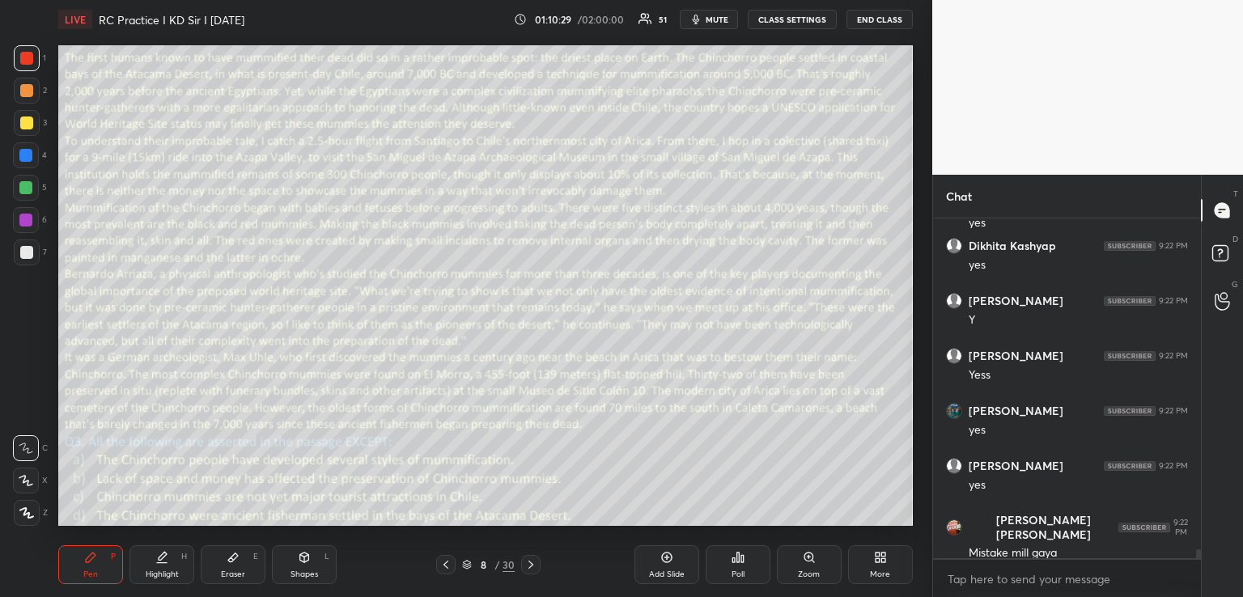
click at [442, 565] on icon at bounding box center [445, 564] width 13 height 13
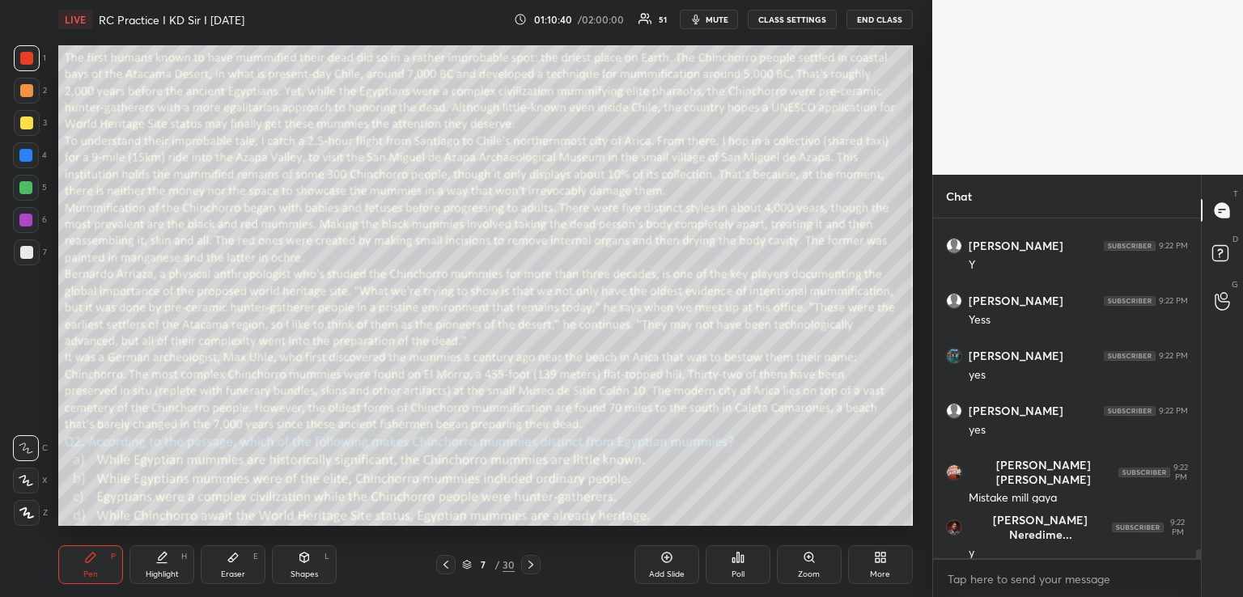
click at [442, 565] on icon at bounding box center [445, 564] width 13 height 13
click at [533, 569] on icon at bounding box center [530, 564] width 13 height 13
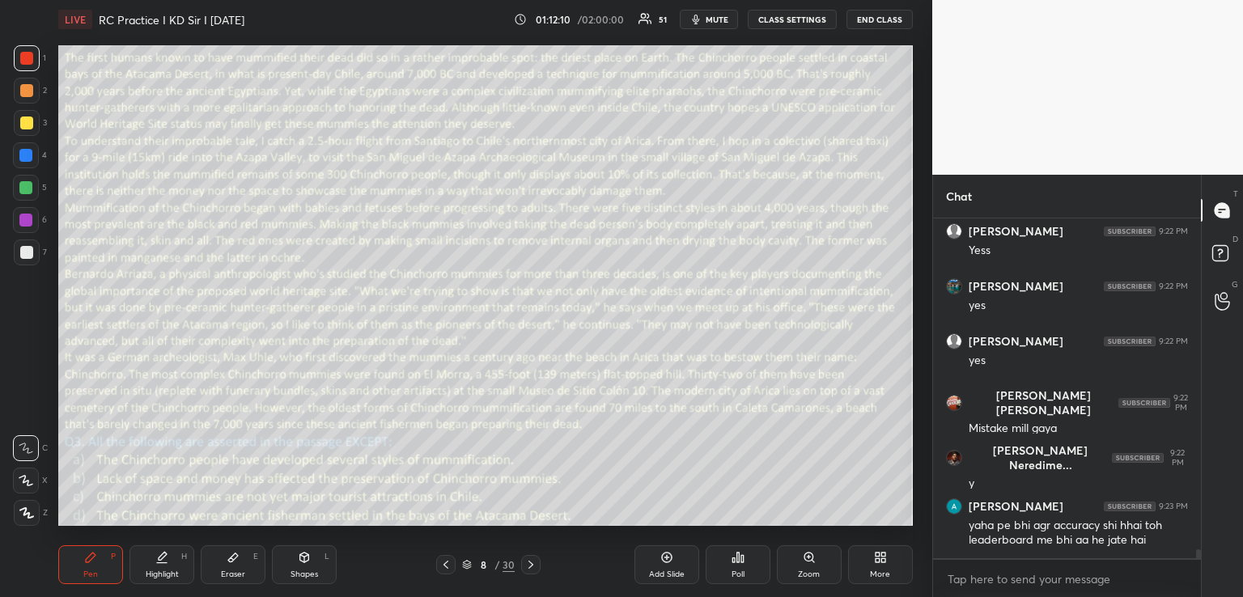
click at [531, 566] on icon at bounding box center [530, 565] width 5 height 8
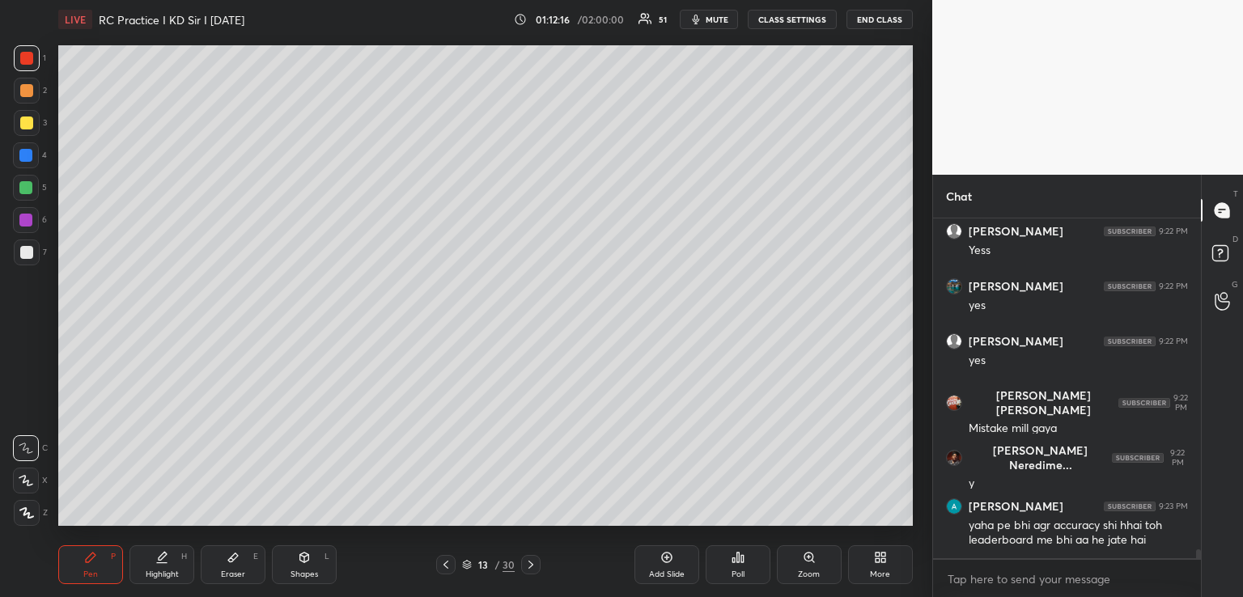
click at [531, 566] on icon at bounding box center [530, 565] width 5 height 8
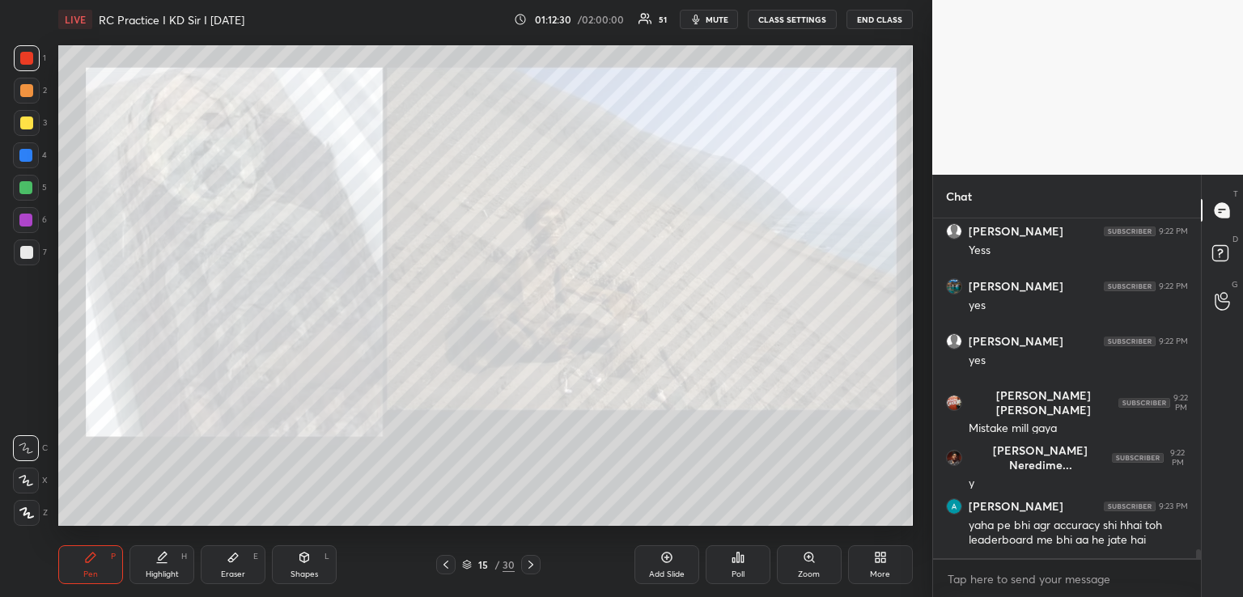
click at [443, 562] on icon at bounding box center [445, 564] width 13 height 13
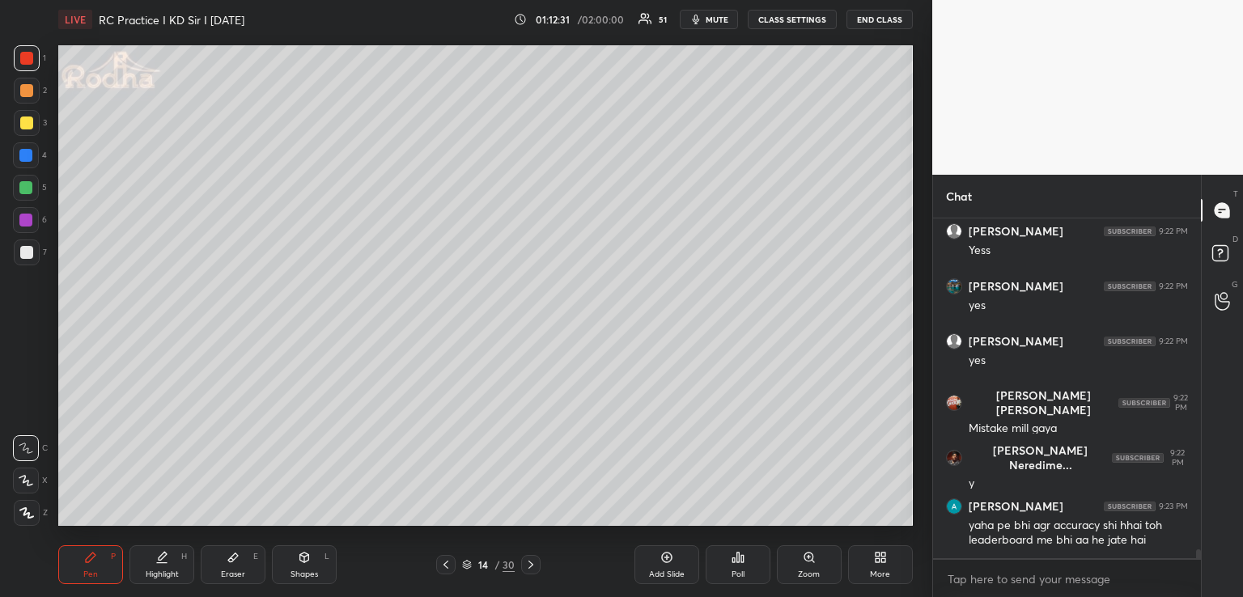
click at [443, 562] on icon at bounding box center [445, 564] width 13 height 13
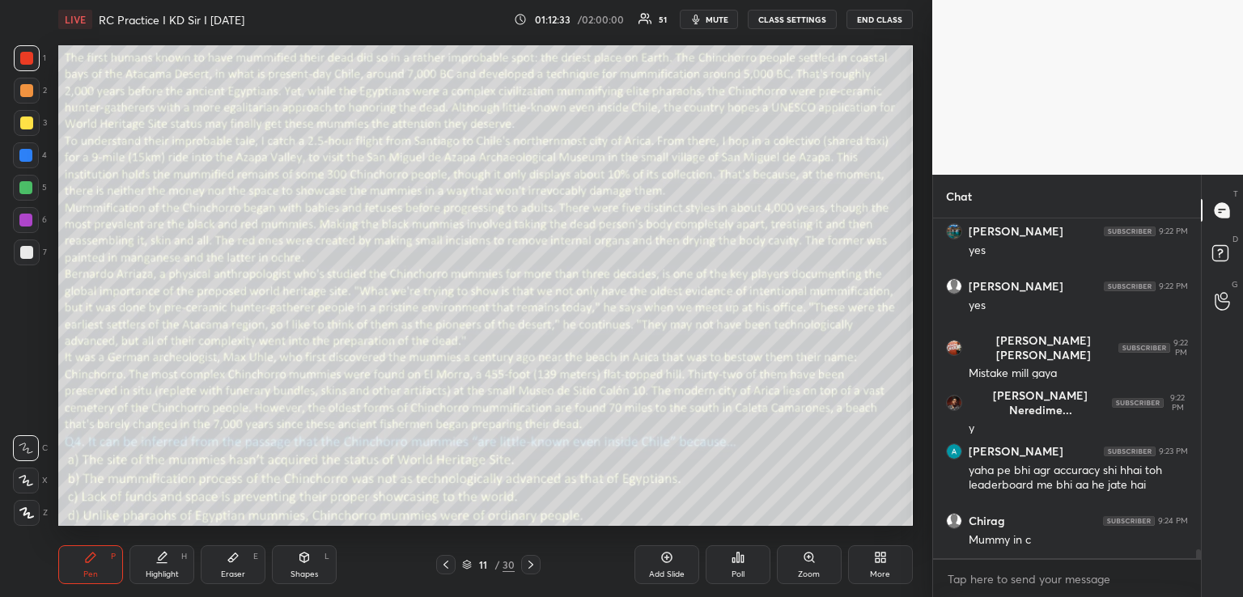
click at [443, 562] on icon at bounding box center [445, 564] width 13 height 13
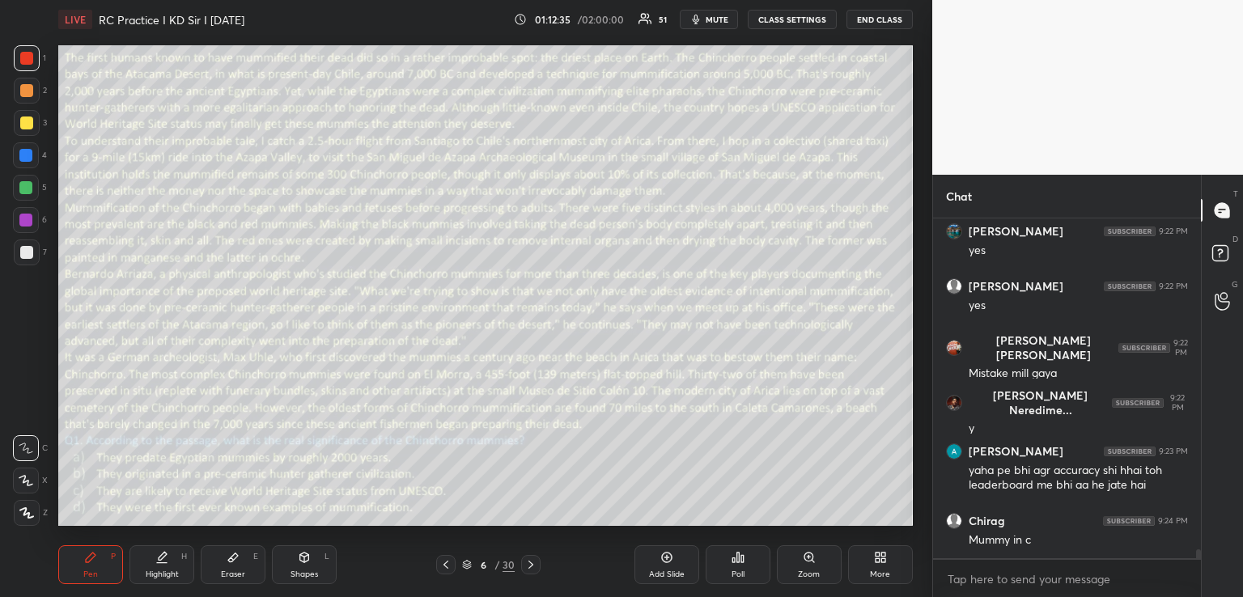
click at [443, 562] on icon at bounding box center [445, 564] width 13 height 13
click at [531, 565] on icon at bounding box center [530, 564] width 13 height 13
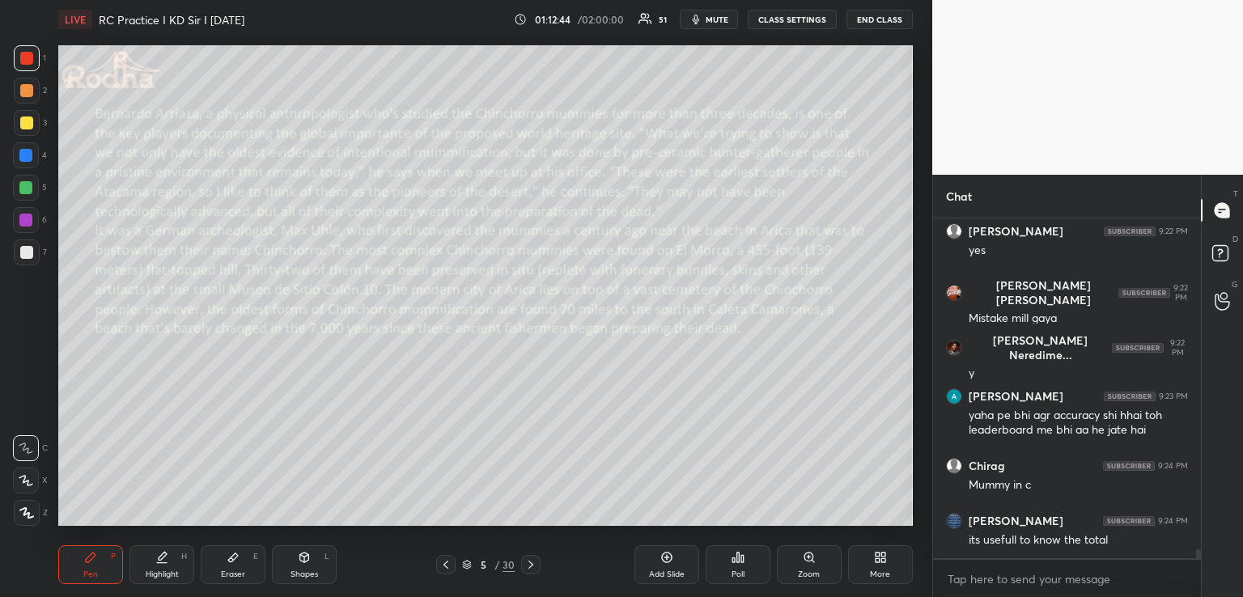
click at [531, 562] on icon at bounding box center [530, 564] width 13 height 13
click at [532, 561] on icon at bounding box center [530, 564] width 13 height 13
click at [533, 561] on icon at bounding box center [530, 564] width 13 height 13
click at [534, 560] on icon at bounding box center [530, 564] width 13 height 13
click at [533, 561] on icon at bounding box center [530, 564] width 13 height 13
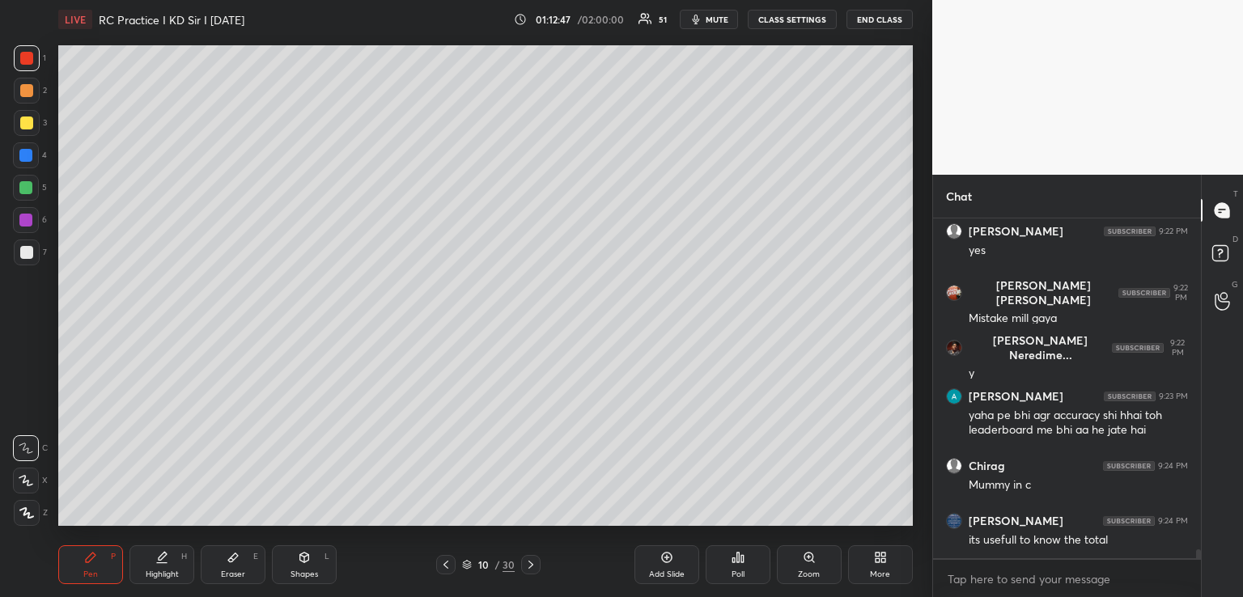
click at [535, 560] on icon at bounding box center [530, 564] width 13 height 13
click at [534, 559] on icon at bounding box center [530, 564] width 13 height 13
click at [536, 559] on icon at bounding box center [530, 564] width 13 height 13
click at [536, 560] on icon at bounding box center [530, 564] width 13 height 13
click at [537, 560] on div at bounding box center [530, 564] width 19 height 19
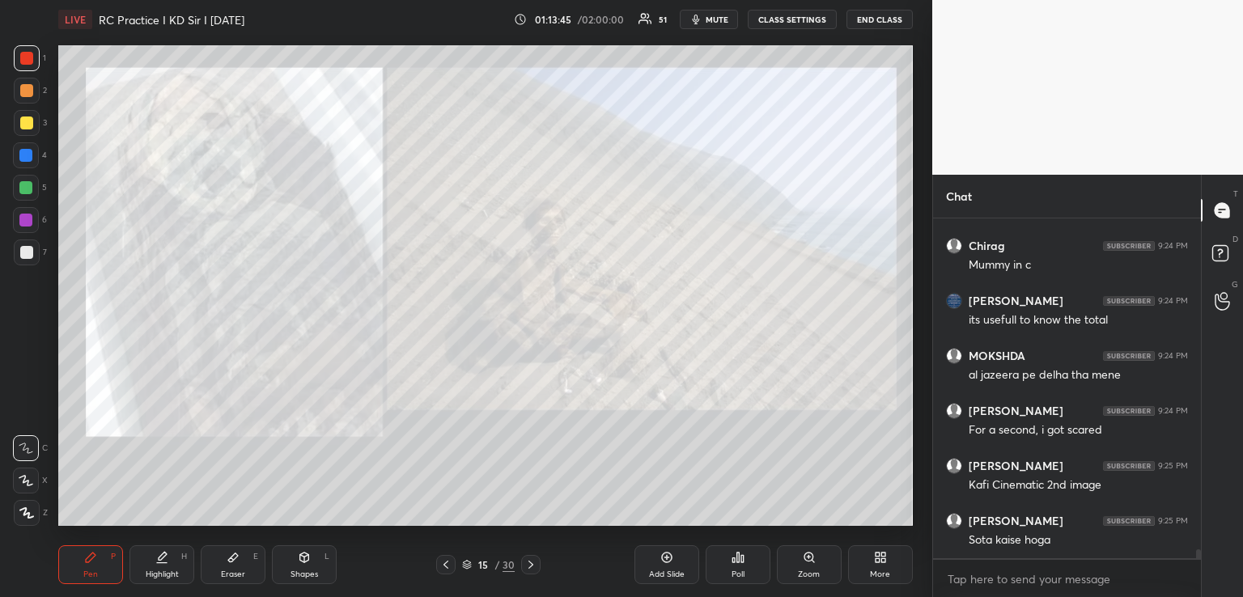
scroll to position [12849, 0]
click at [533, 563] on icon at bounding box center [530, 564] width 13 height 13
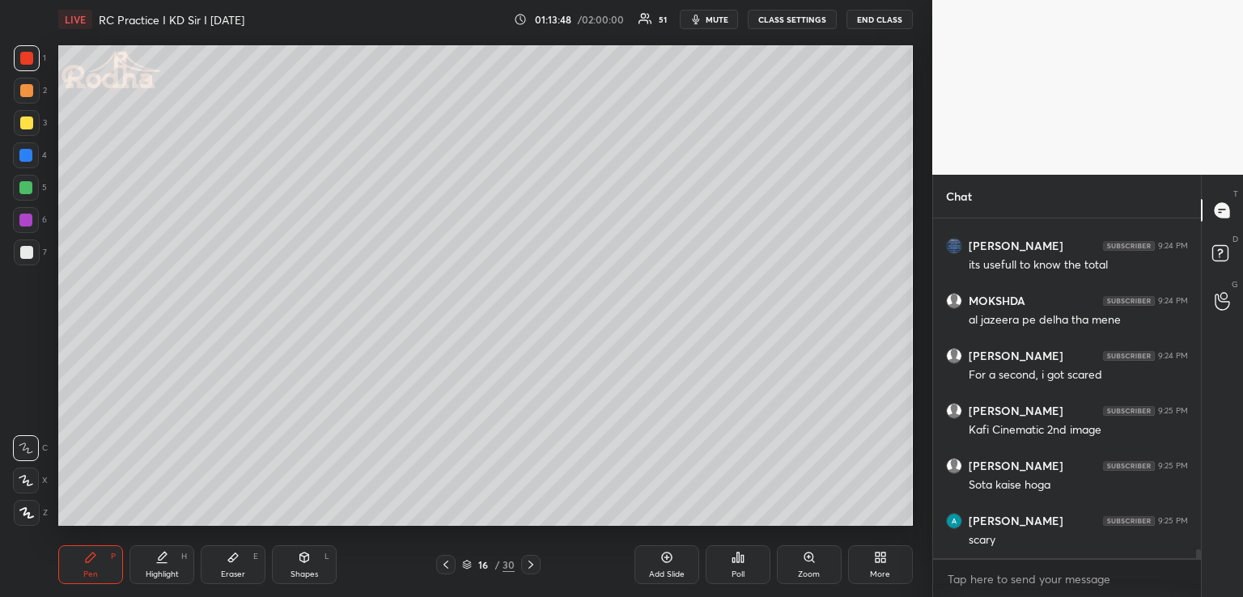
click at [534, 562] on icon at bounding box center [530, 564] width 13 height 13
click at [735, 552] on icon at bounding box center [737, 557] width 13 height 13
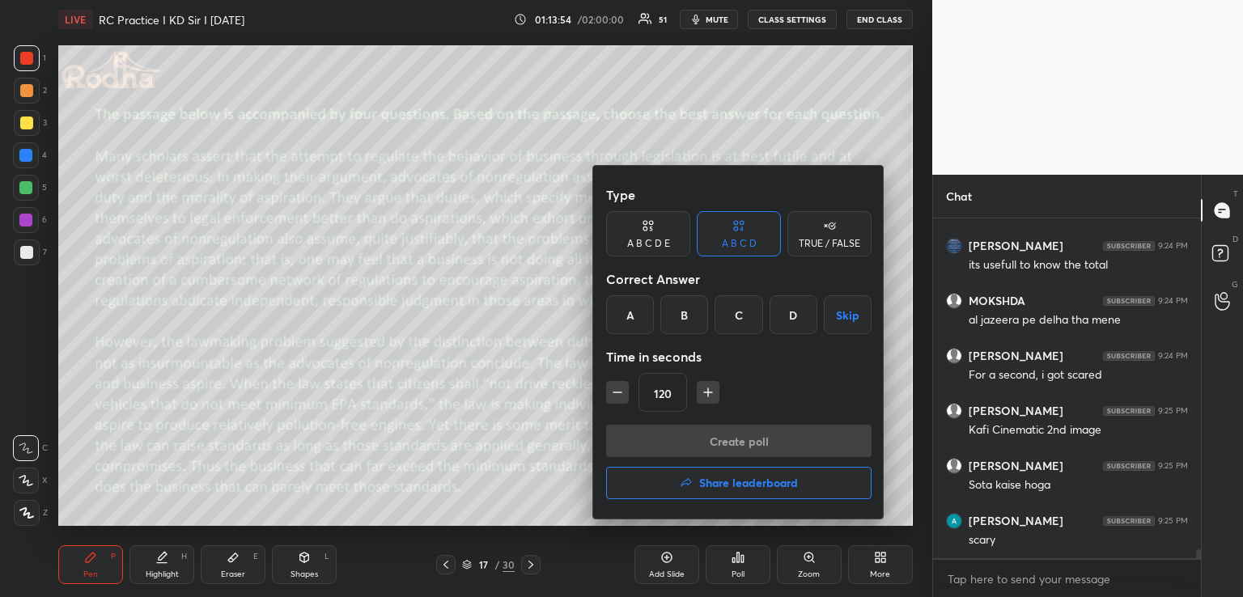
click at [845, 241] on div "TRUE / FALSE" at bounding box center [829, 244] width 61 height 10
click at [833, 312] on button "Skip" at bounding box center [829, 314] width 84 height 39
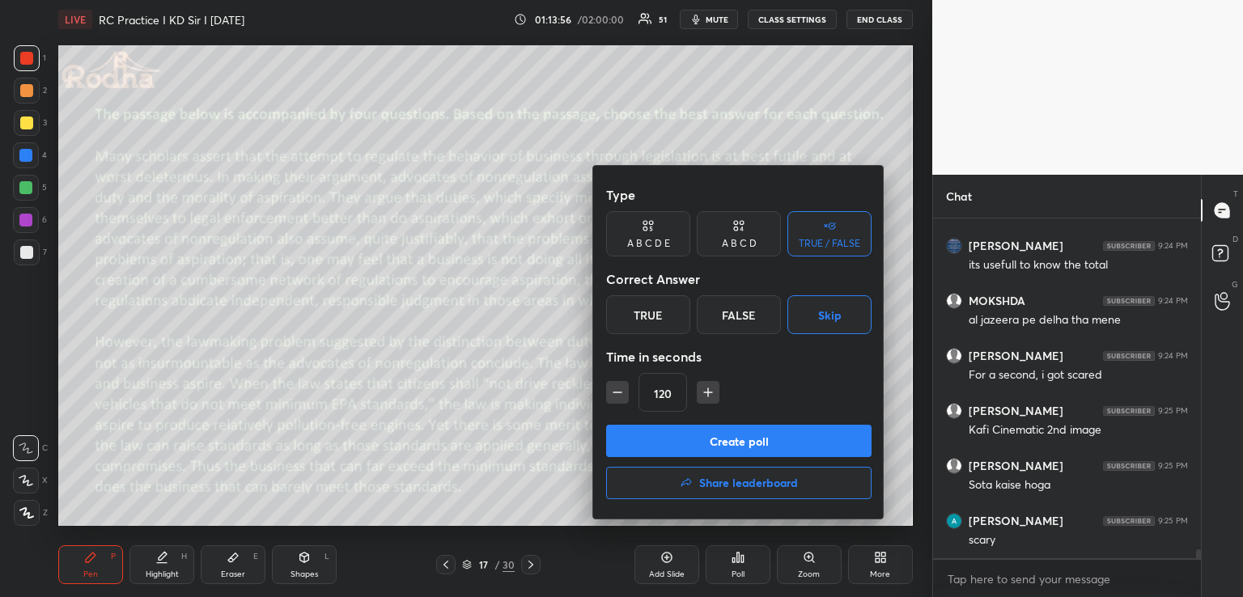
click at [725, 443] on button "Create poll" at bounding box center [738, 441] width 265 height 32
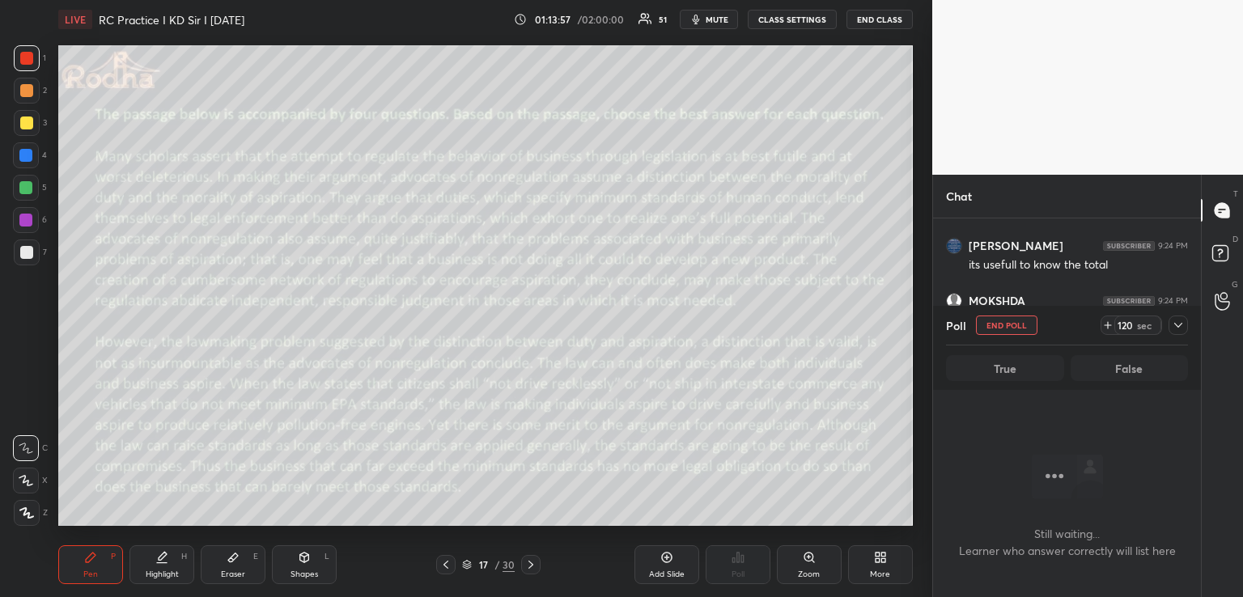
scroll to position [11505, 0]
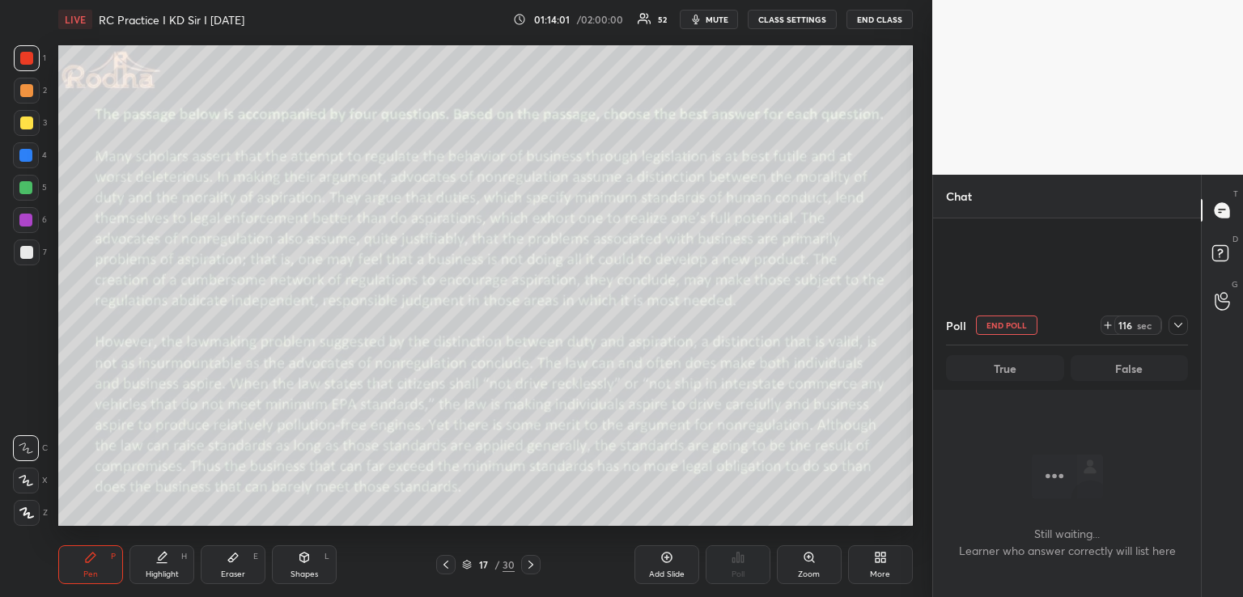
click at [1175, 327] on icon at bounding box center [1178, 325] width 13 height 13
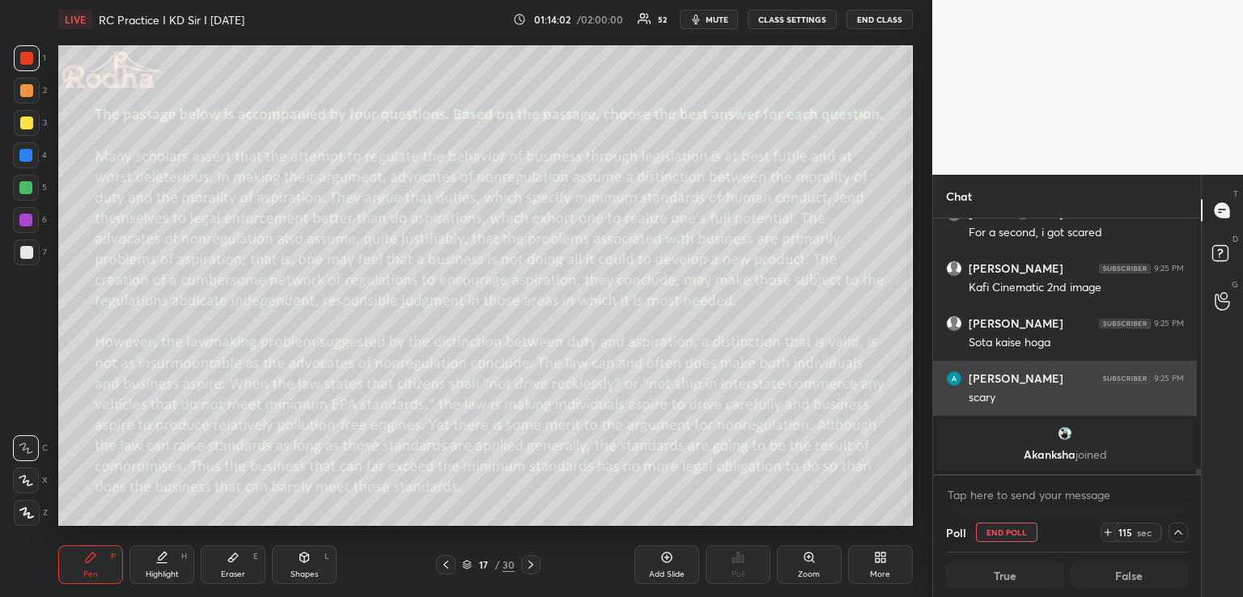
scroll to position [5, 6]
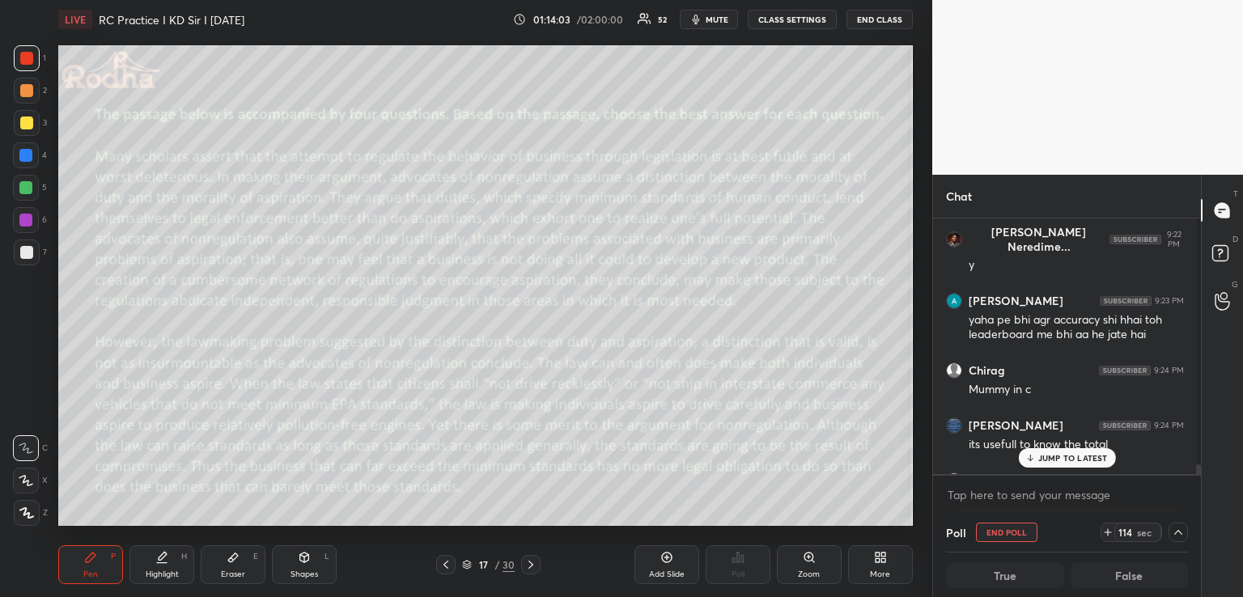
click at [1060, 459] on p "JUMP TO LATEST" at bounding box center [1073, 458] width 70 height 10
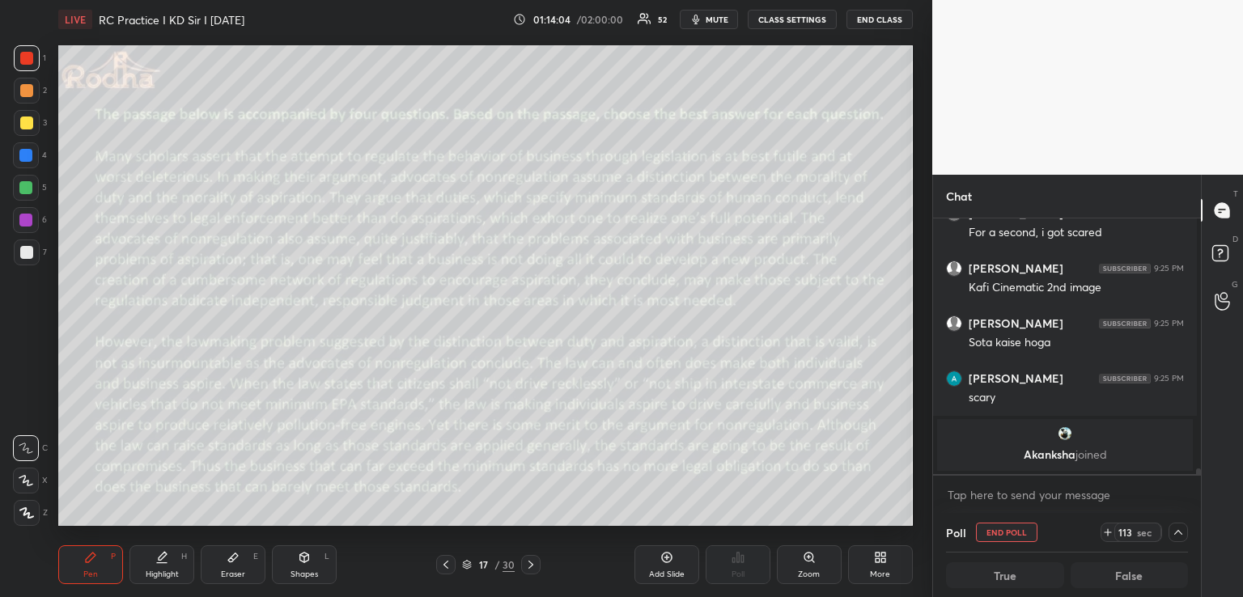
click at [717, 18] on span "mute" at bounding box center [717, 19] width 23 height 11
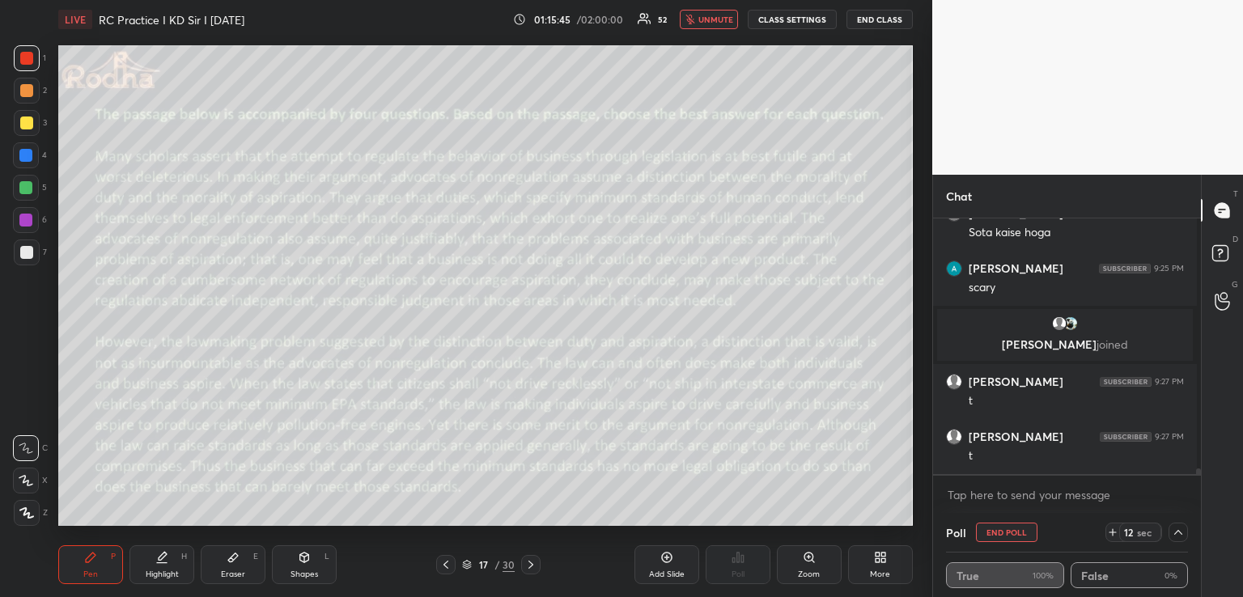
scroll to position [12004, 0]
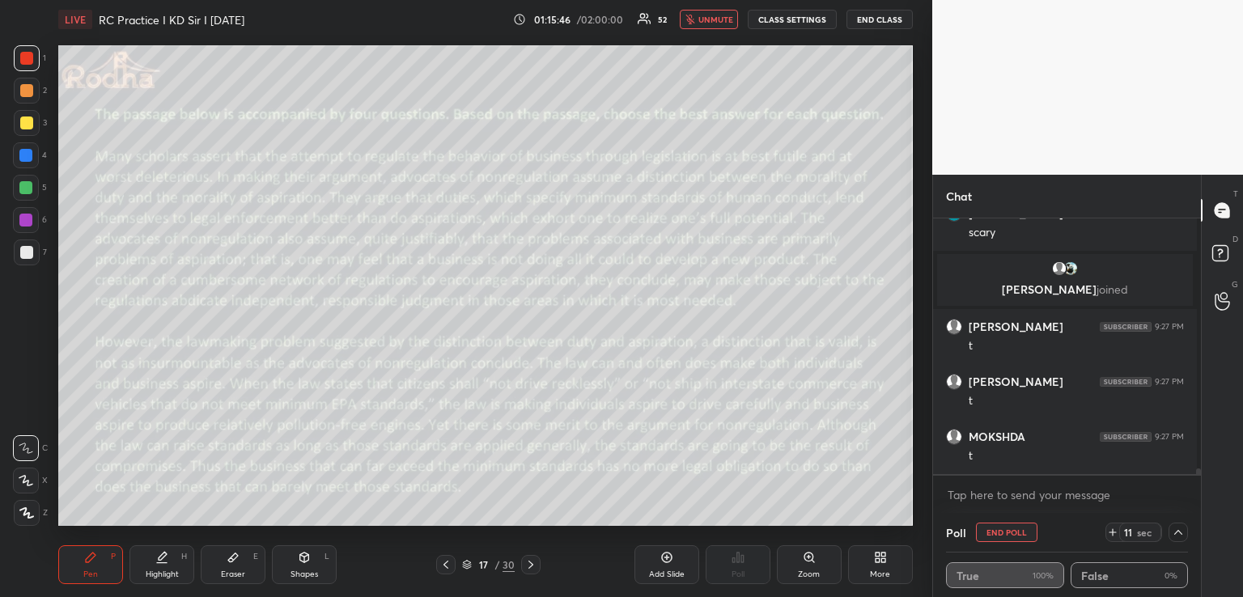
click at [1109, 532] on icon at bounding box center [1112, 532] width 6 height 0
click at [1106, 532] on icon at bounding box center [1112, 532] width 13 height 13
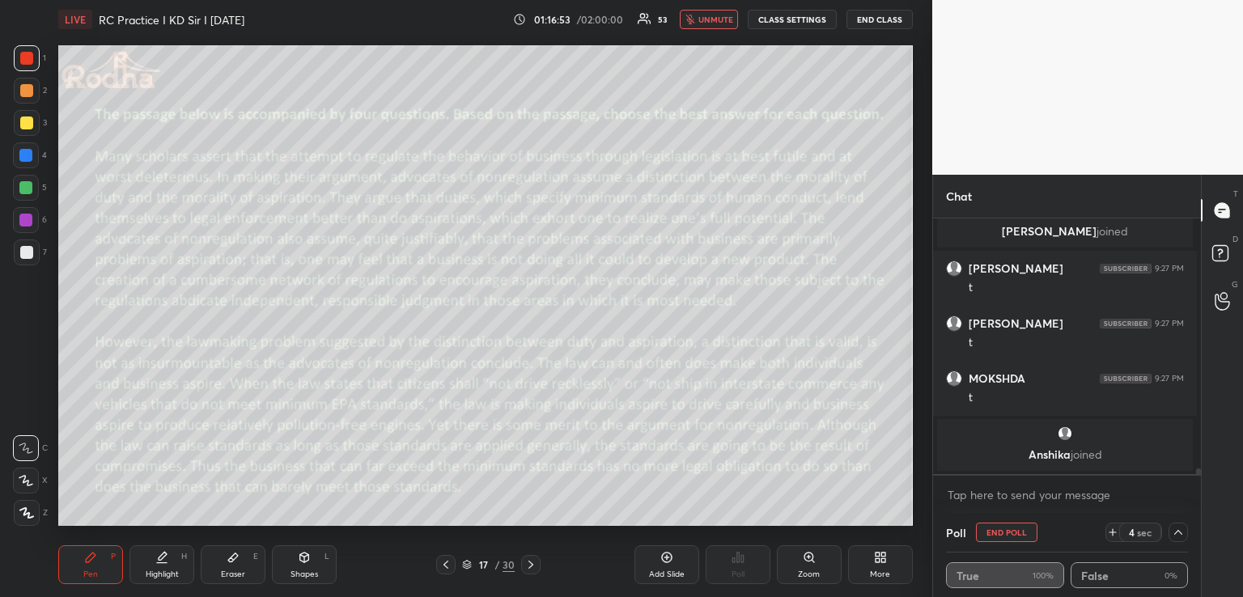
click at [533, 562] on icon at bounding box center [530, 564] width 13 height 13
click at [1107, 527] on icon at bounding box center [1112, 532] width 13 height 13
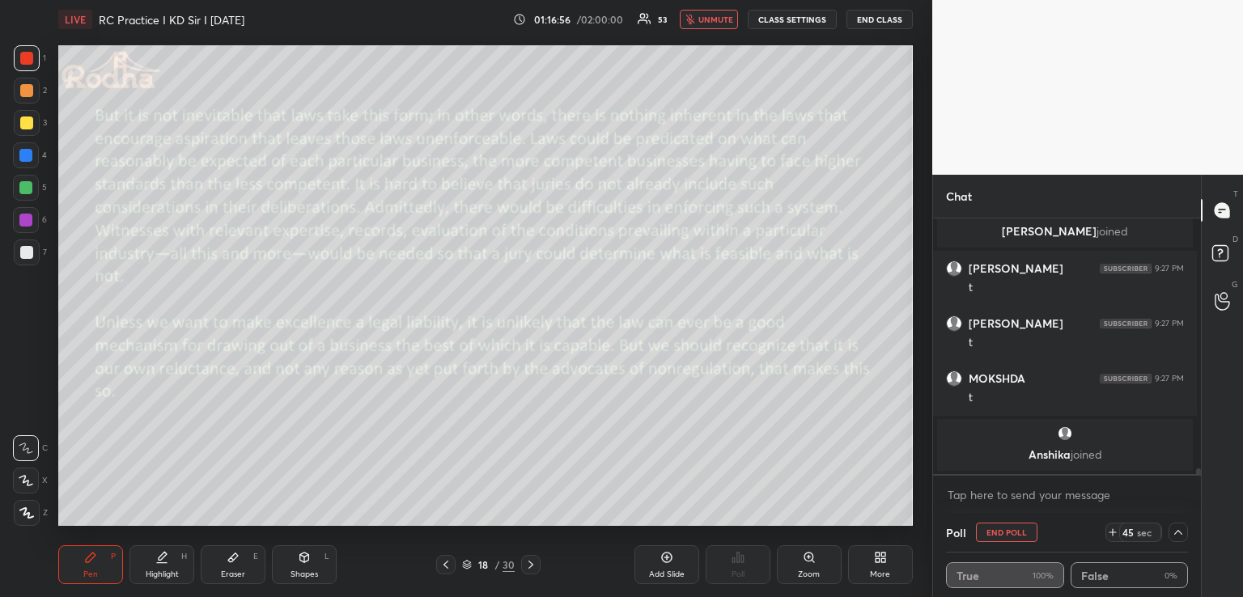
click at [1107, 527] on icon at bounding box center [1112, 532] width 13 height 13
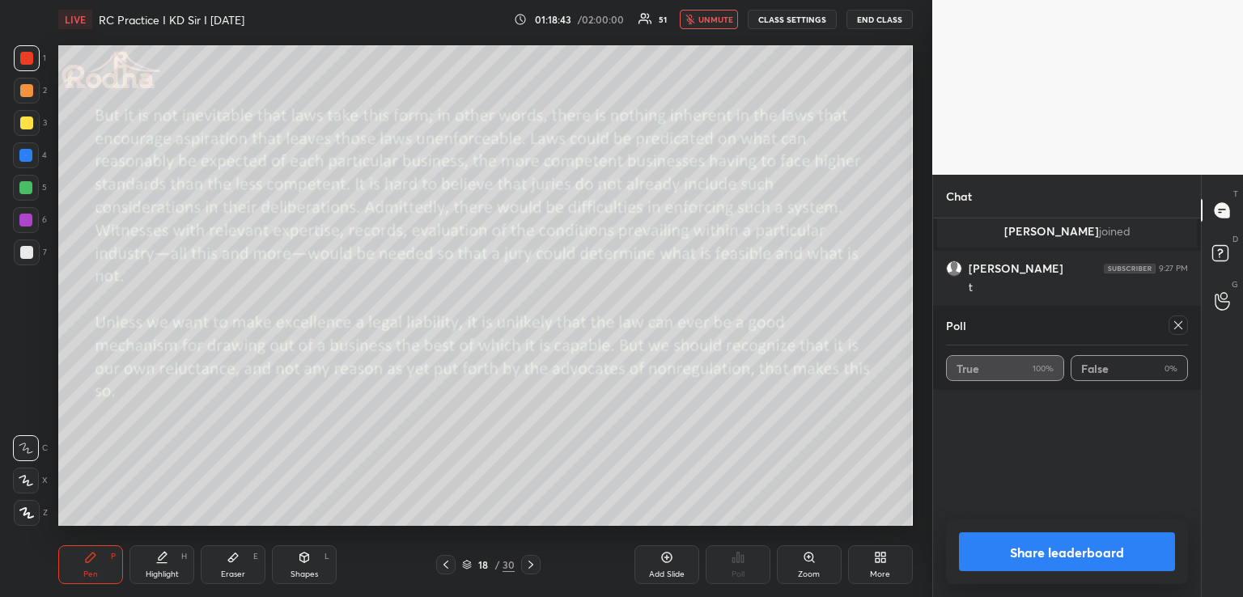
scroll to position [11711, 0]
click at [1182, 324] on icon at bounding box center [1178, 325] width 13 height 13
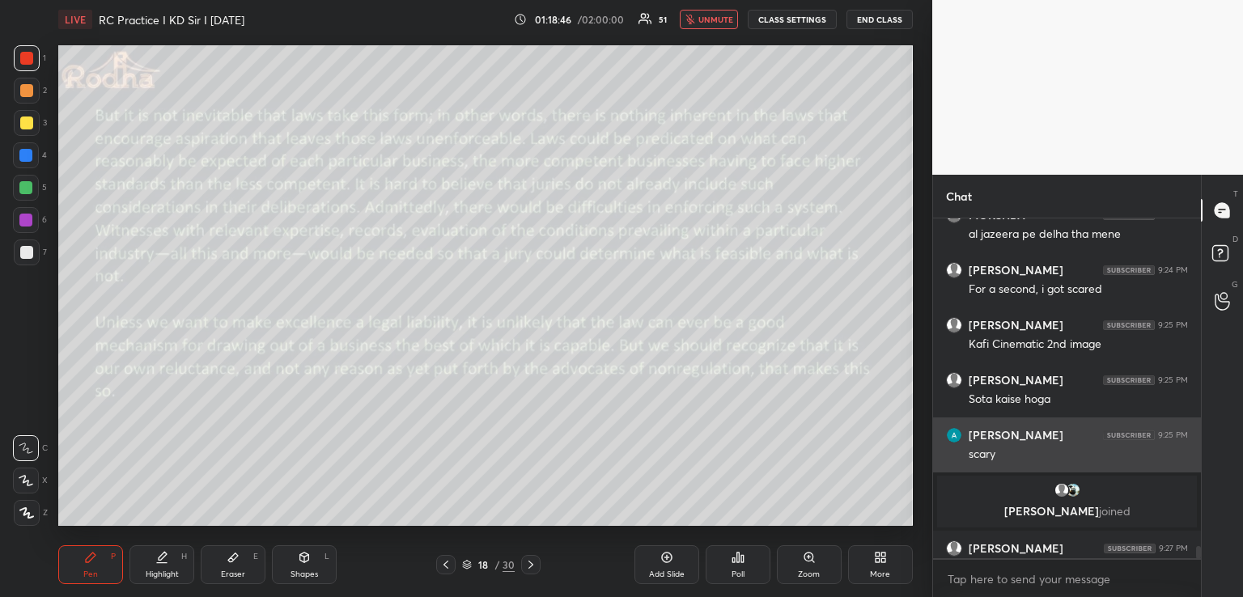
scroll to position [5, 5]
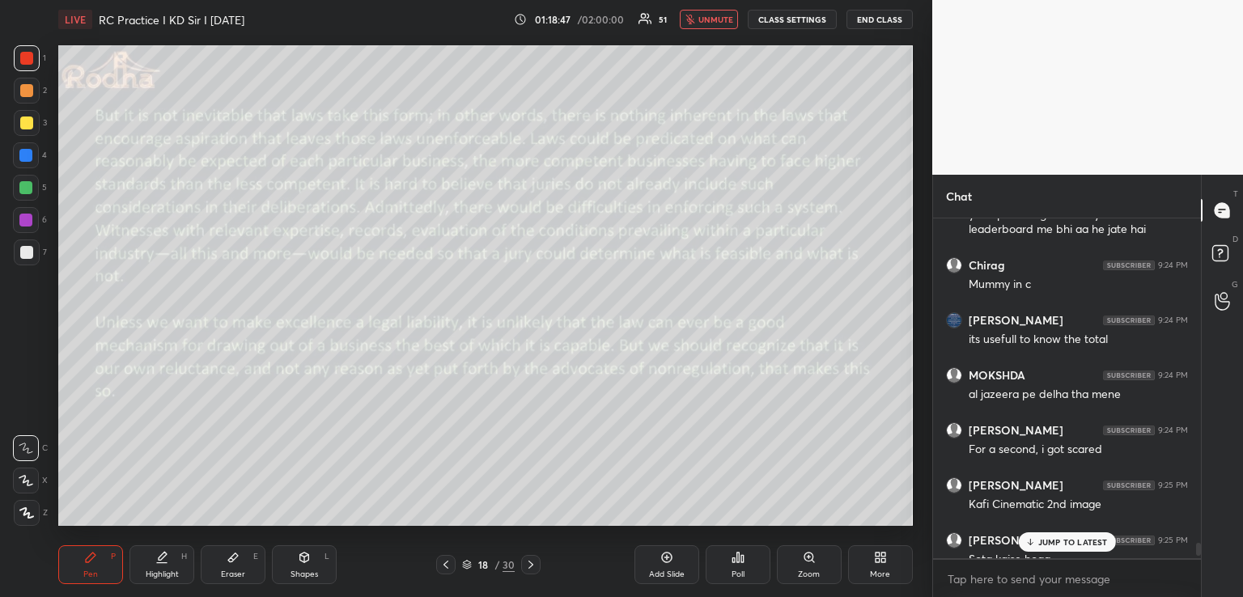
click at [1041, 535] on div "JUMP TO LATEST" at bounding box center [1066, 541] width 97 height 19
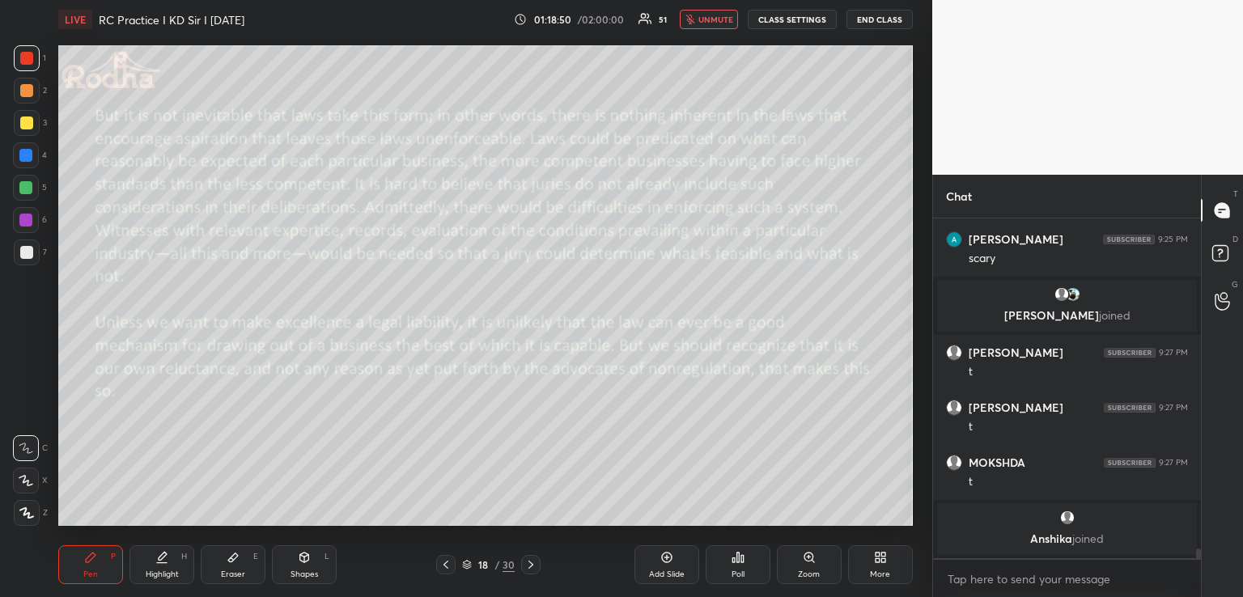
click at [530, 561] on icon at bounding box center [530, 564] width 13 height 13
click at [737, 560] on icon at bounding box center [738, 558] width 2 height 10
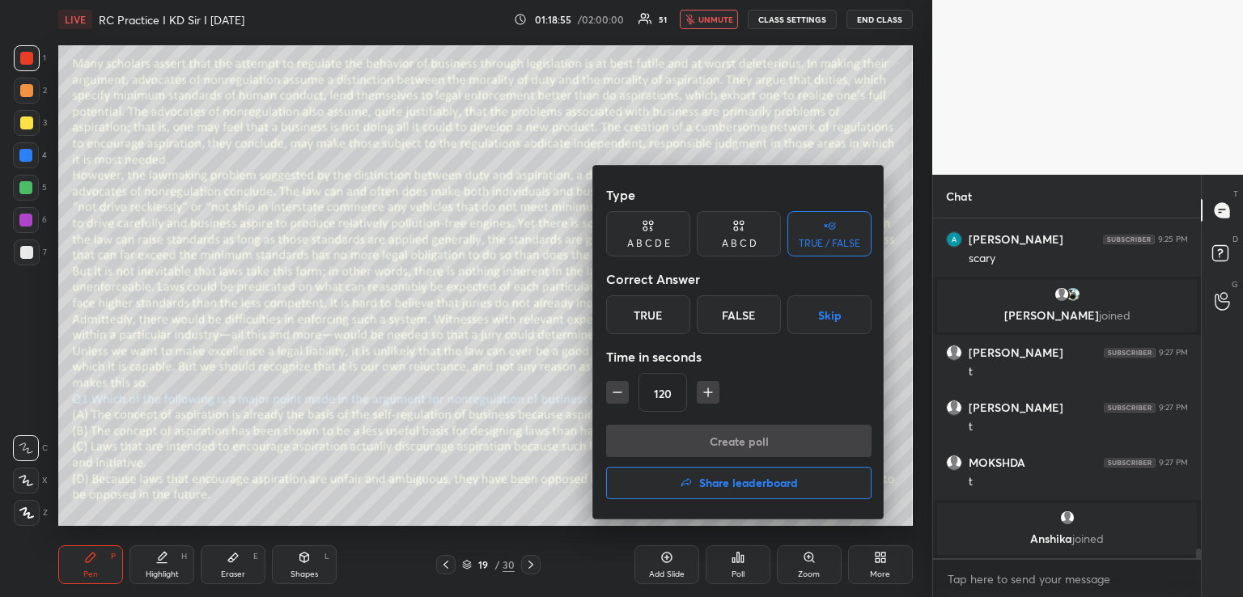
click at [743, 234] on div "A B C D" at bounding box center [739, 233] width 84 height 45
click at [740, 311] on div "C" at bounding box center [738, 314] width 48 height 39
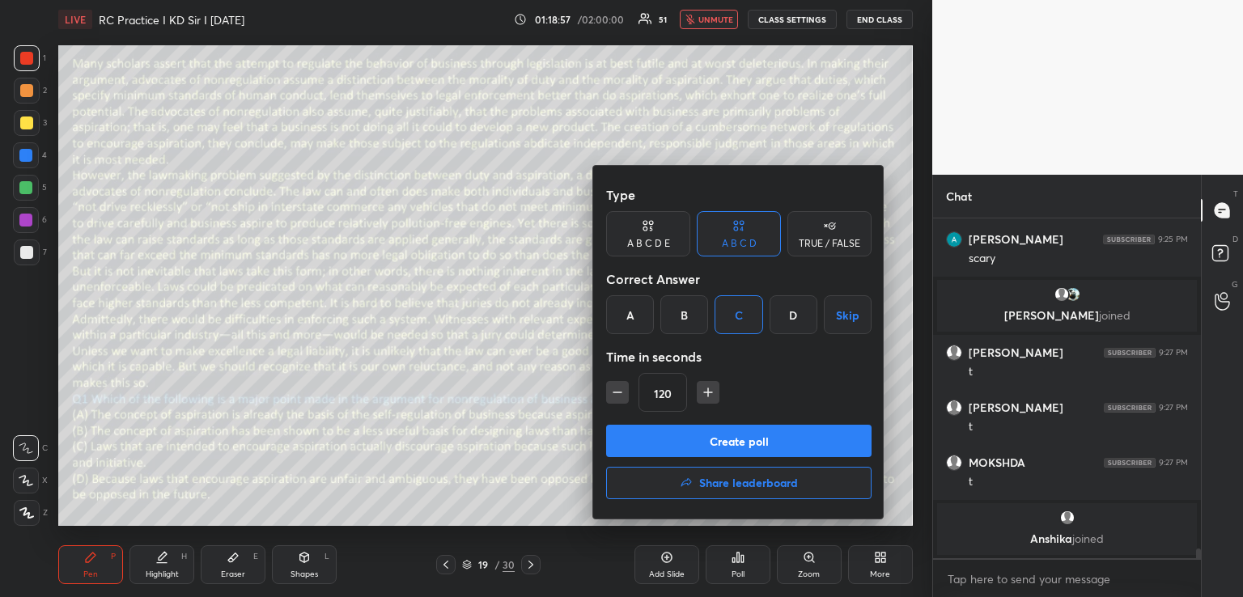
click at [673, 446] on button "Create poll" at bounding box center [738, 441] width 265 height 32
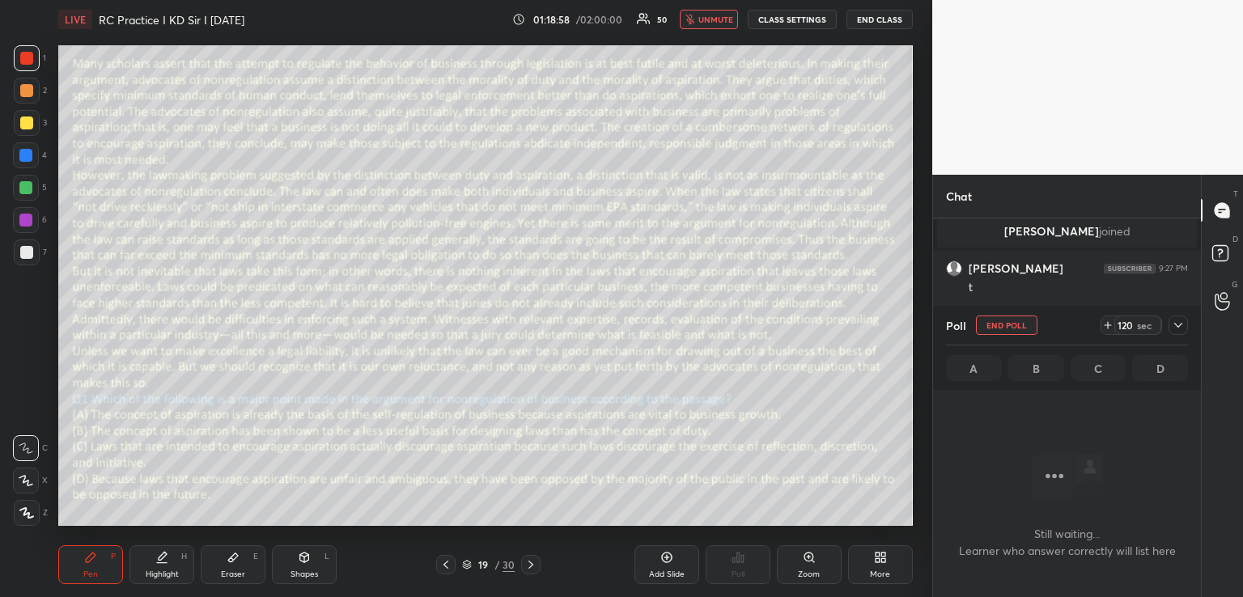
scroll to position [11904, 0]
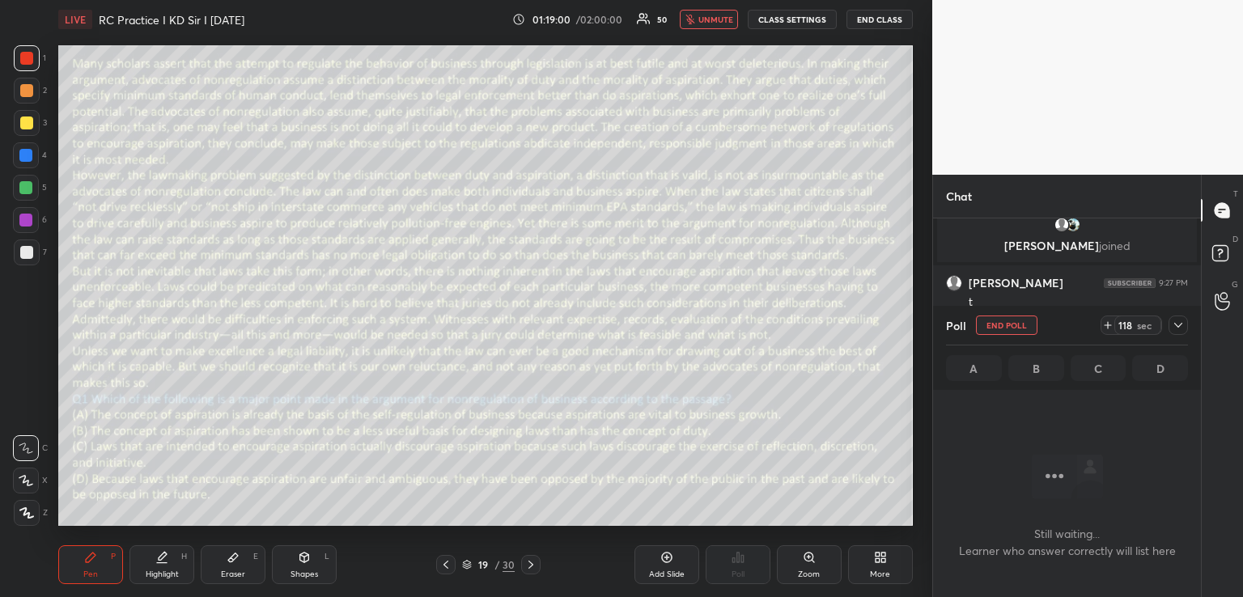
click at [1173, 323] on icon at bounding box center [1178, 325] width 13 height 13
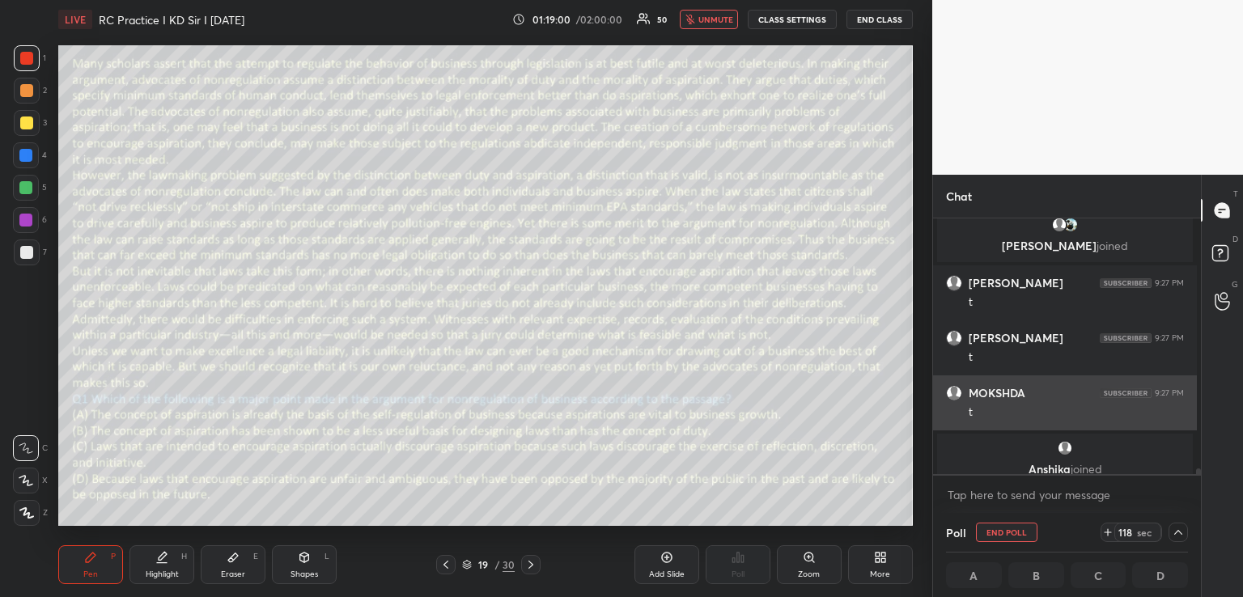
scroll to position [291, 259]
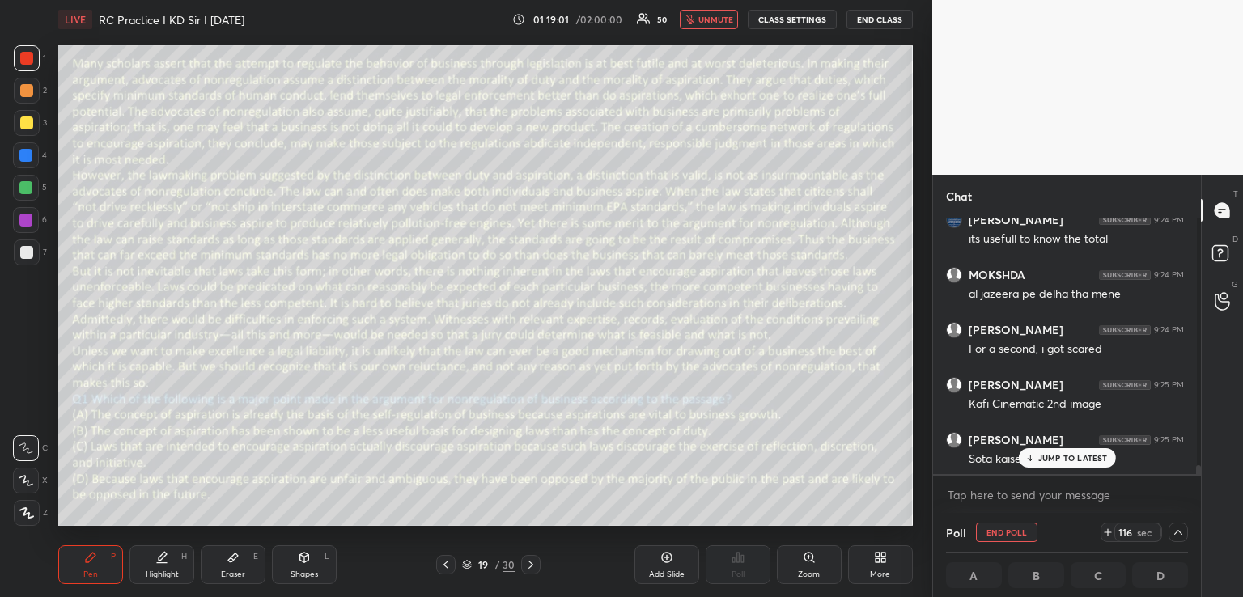
click at [1039, 460] on p "JUMP TO LATEST" at bounding box center [1073, 458] width 70 height 10
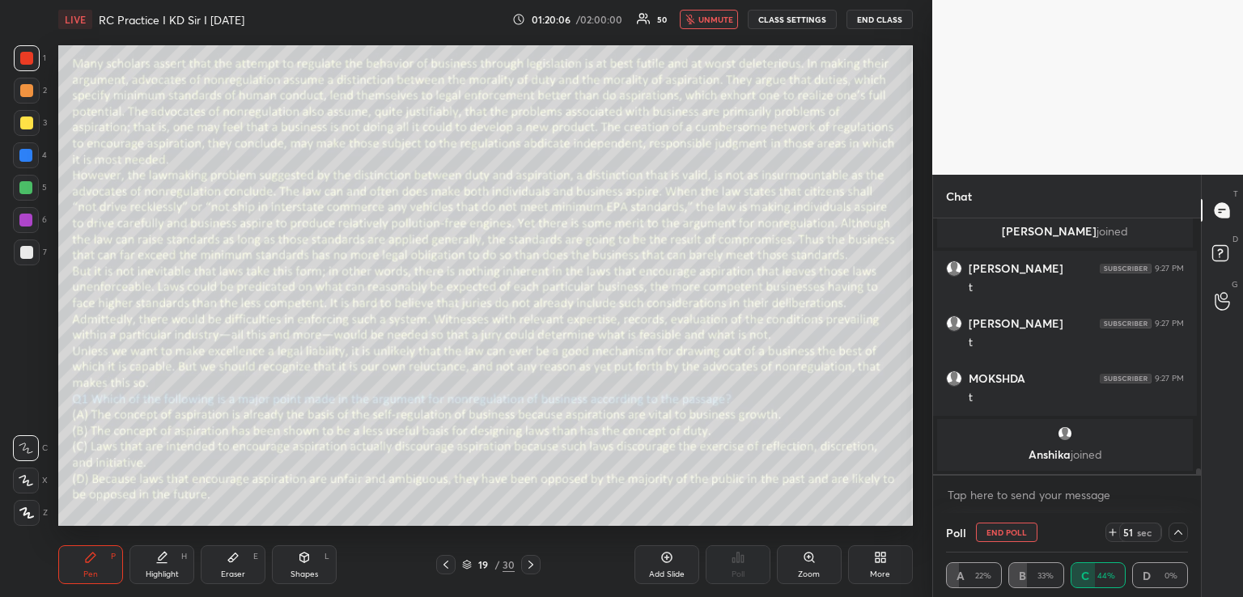
scroll to position [0, 6]
click at [709, 19] on span "unmute" at bounding box center [715, 19] width 35 height 11
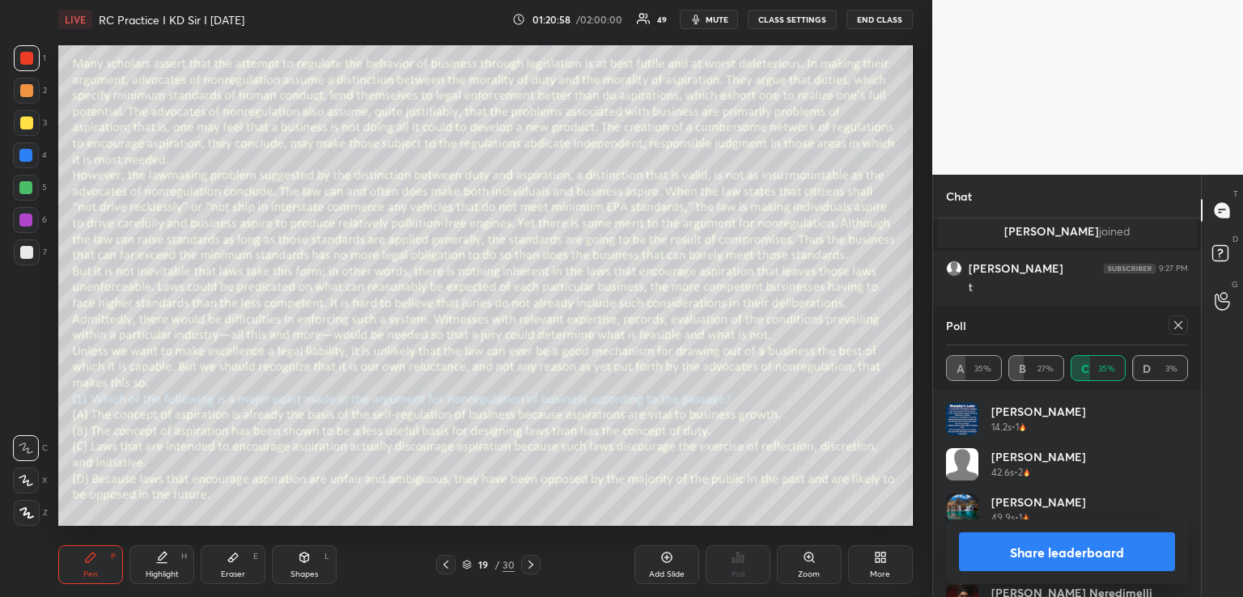
scroll to position [11860, 0]
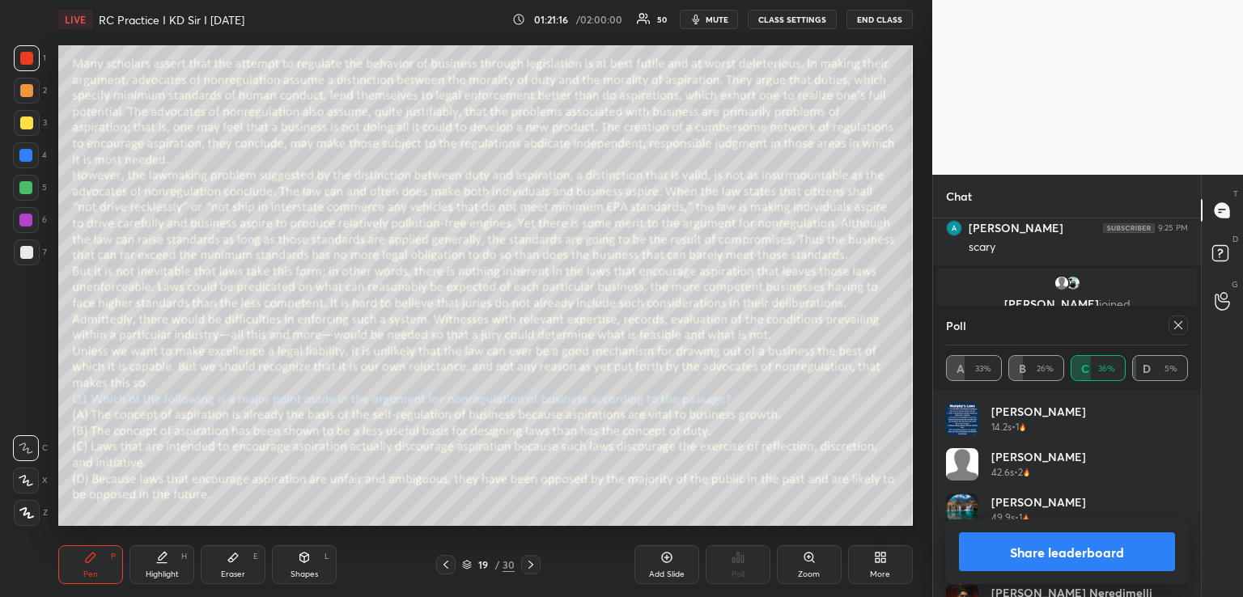
click at [1182, 324] on icon at bounding box center [1178, 325] width 13 height 13
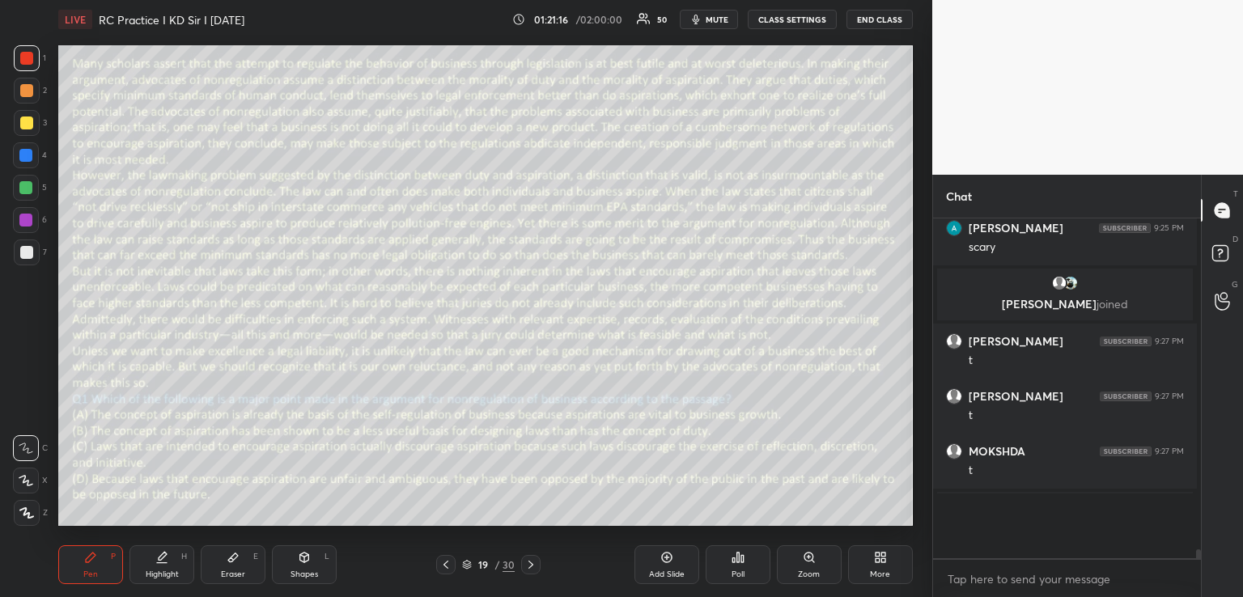
scroll to position [5, 5]
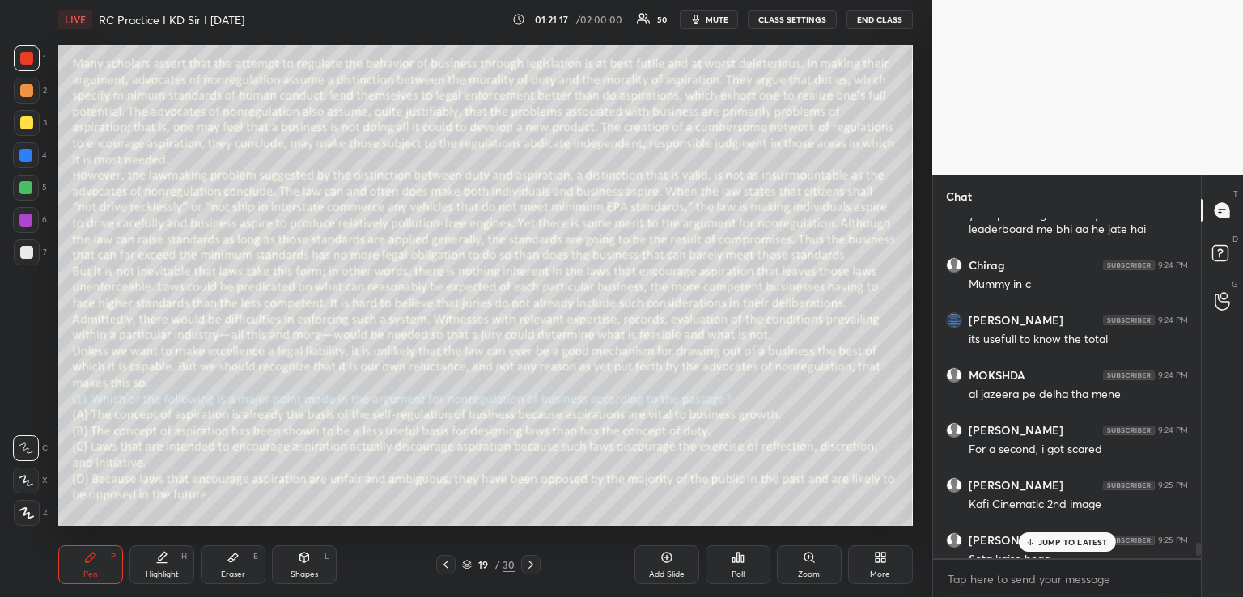
click at [1041, 538] on p "JUMP TO LATEST" at bounding box center [1073, 542] width 70 height 10
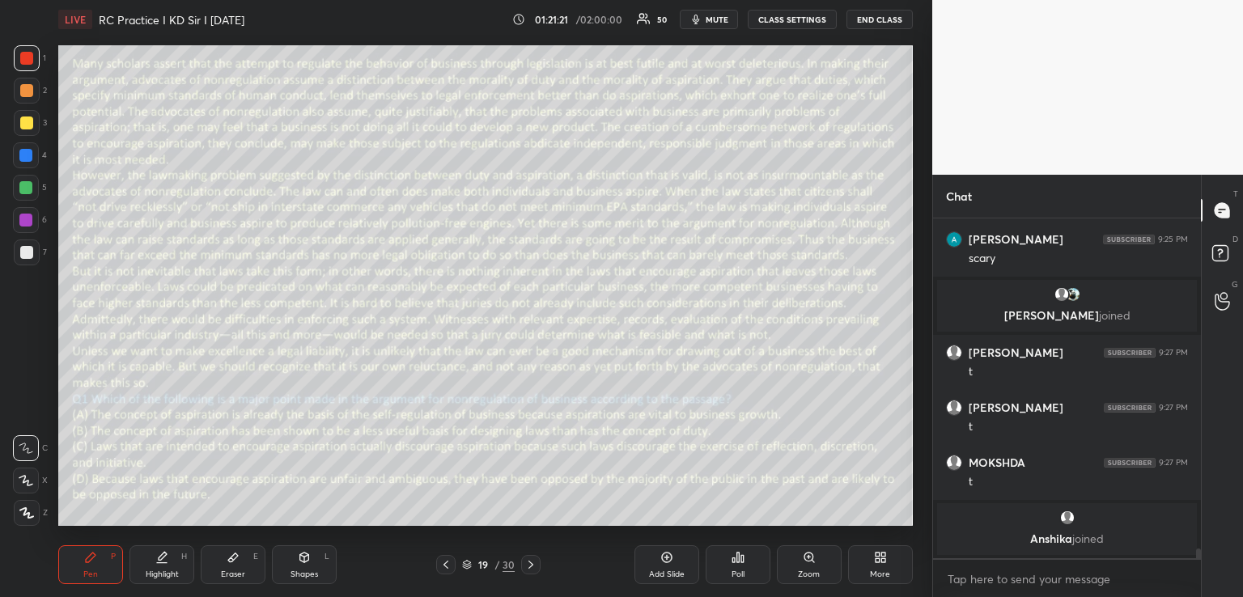
click at [535, 566] on icon at bounding box center [530, 564] width 13 height 13
click at [743, 557] on icon at bounding box center [742, 558] width 2 height 7
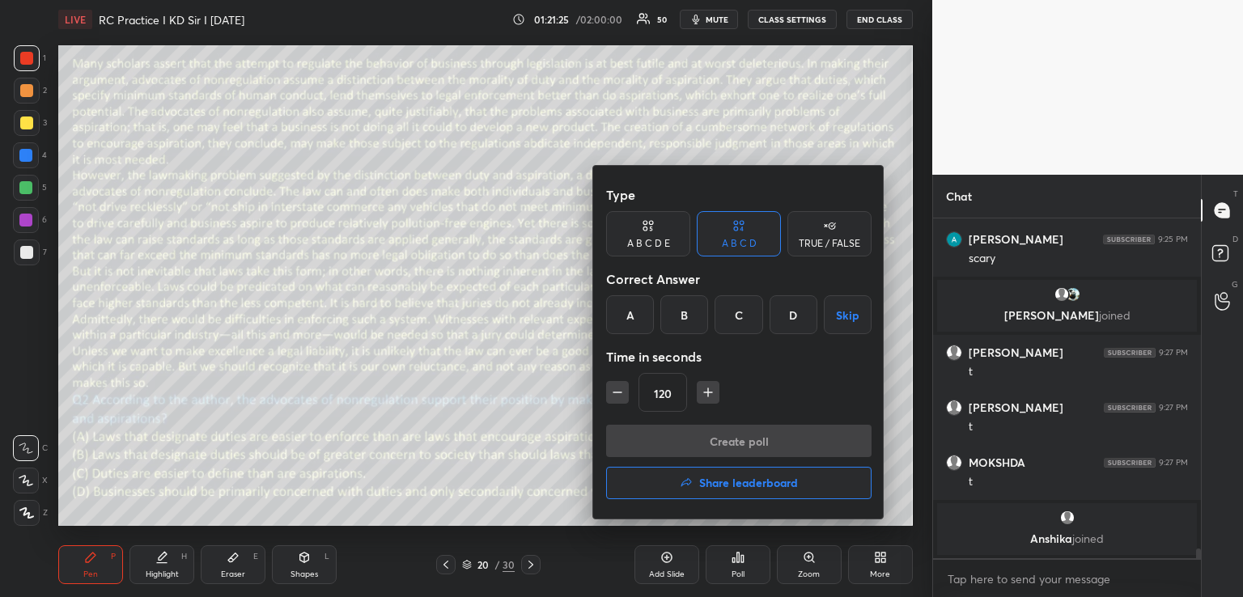
click at [634, 303] on div "A" at bounding box center [630, 314] width 48 height 39
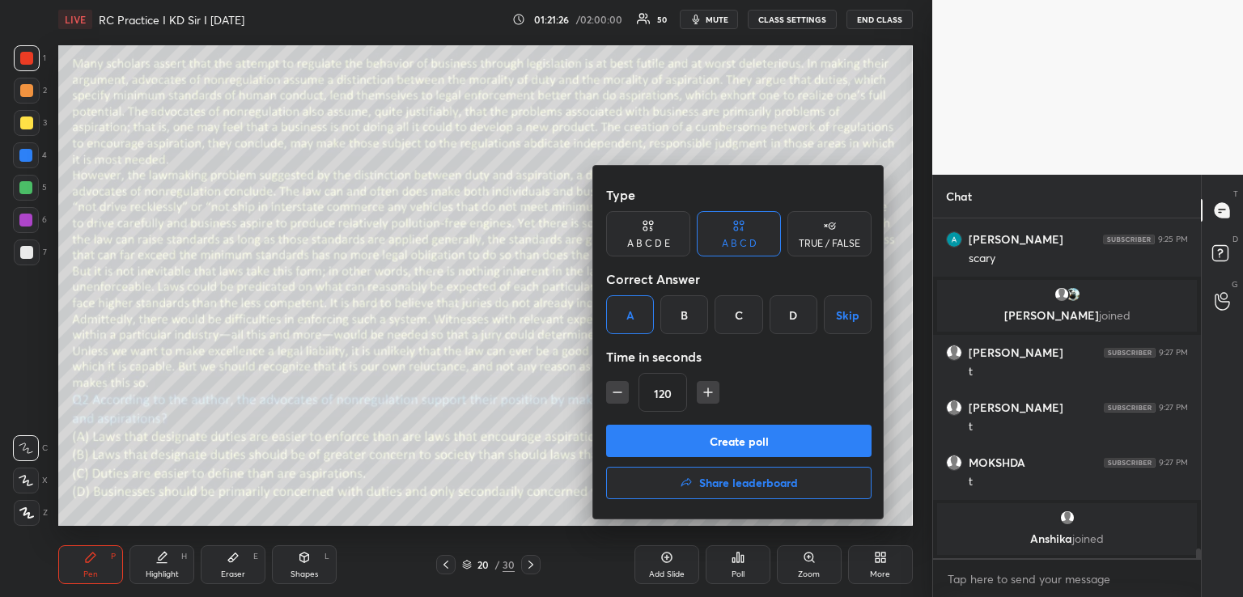
click at [728, 441] on button "Create poll" at bounding box center [738, 441] width 265 height 32
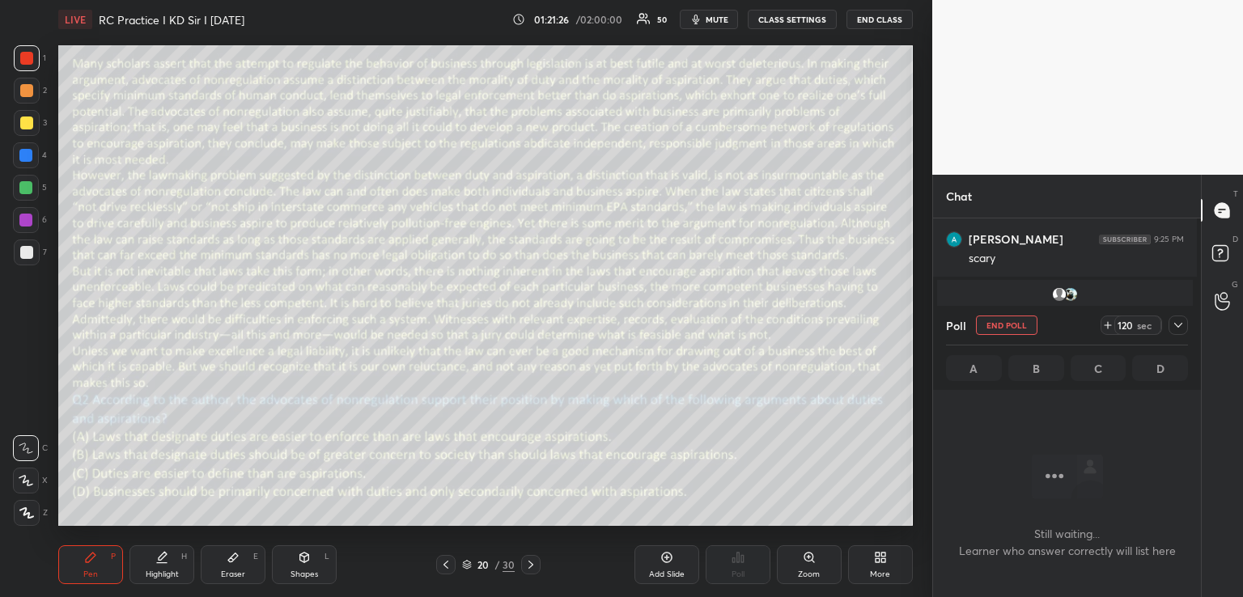
scroll to position [251, 263]
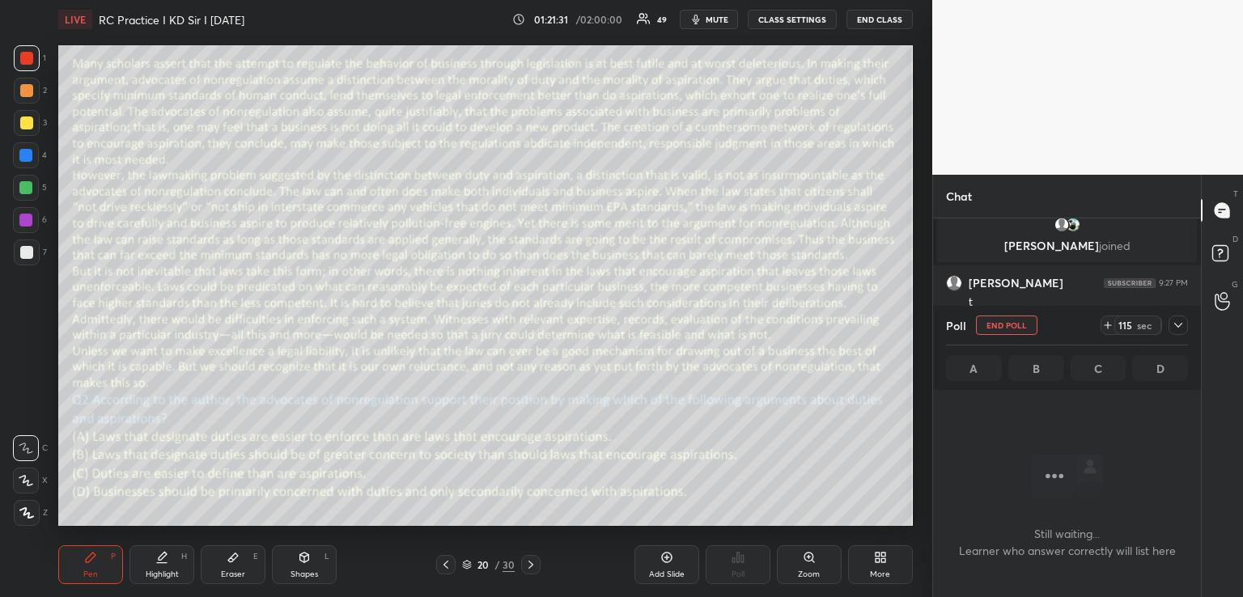
click at [1176, 322] on icon at bounding box center [1178, 325] width 13 height 13
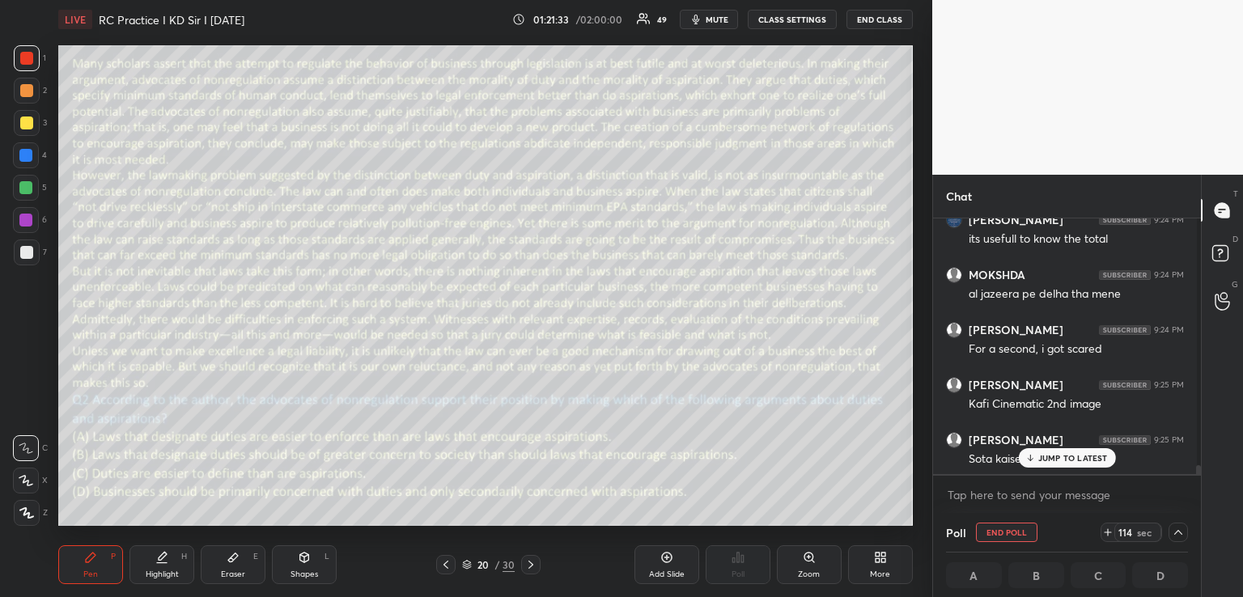
click at [1055, 456] on p "JUMP TO LATEST" at bounding box center [1073, 458] width 70 height 10
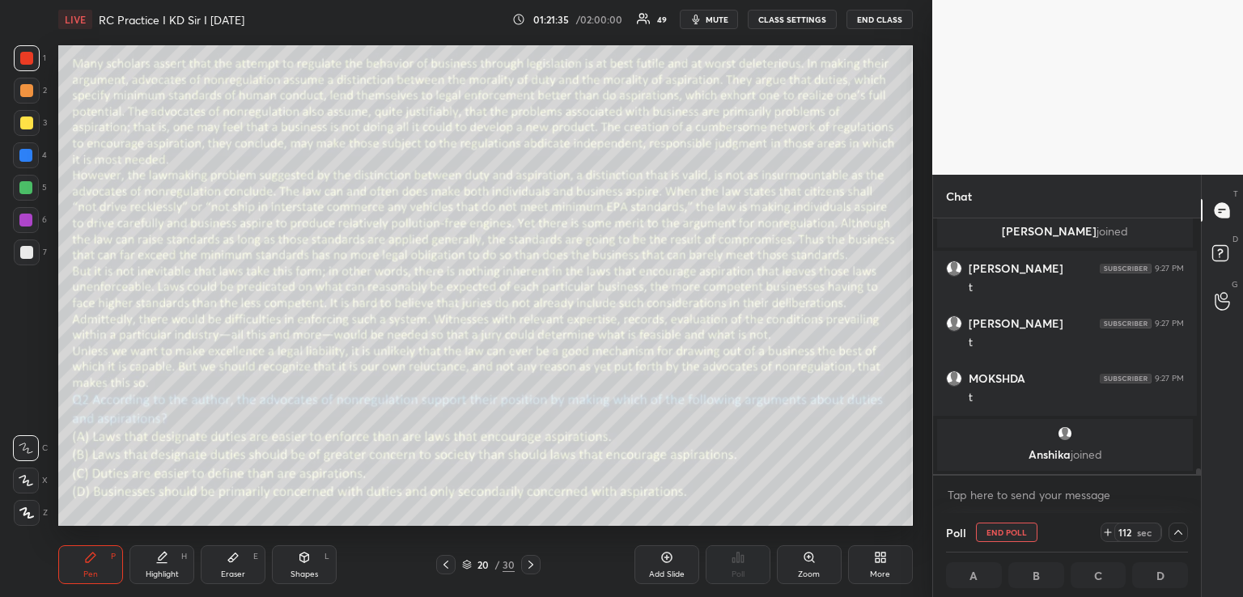
click at [706, 21] on span "mute" at bounding box center [717, 19] width 23 height 11
click at [709, 19] on span "unmute" at bounding box center [715, 19] width 35 height 11
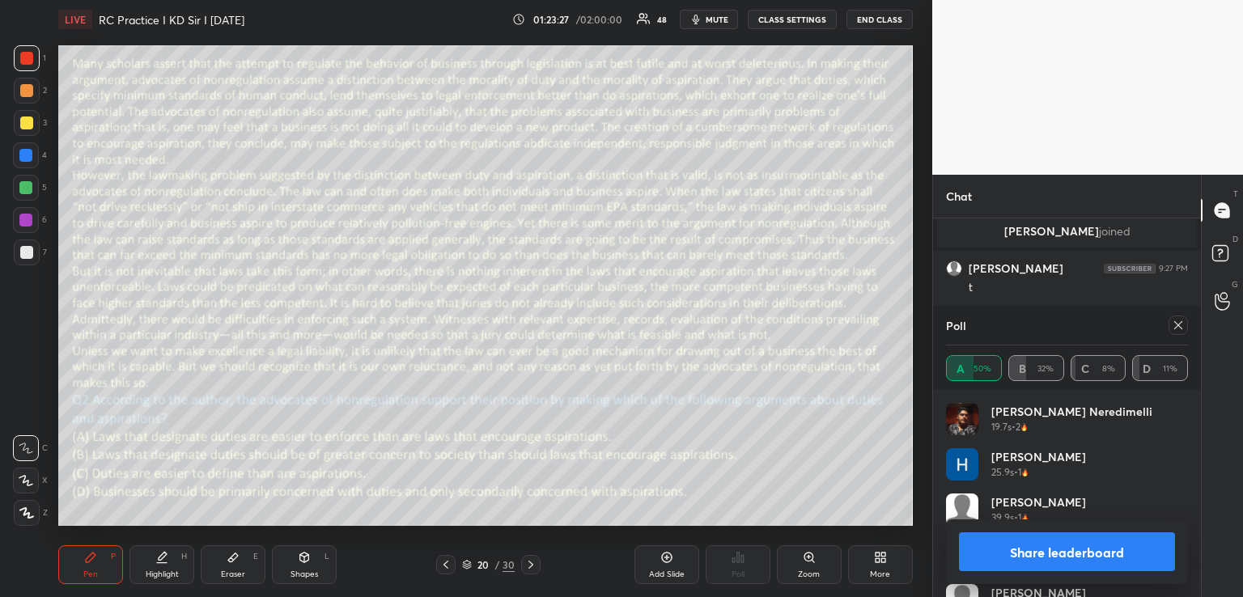
scroll to position [11860, 0]
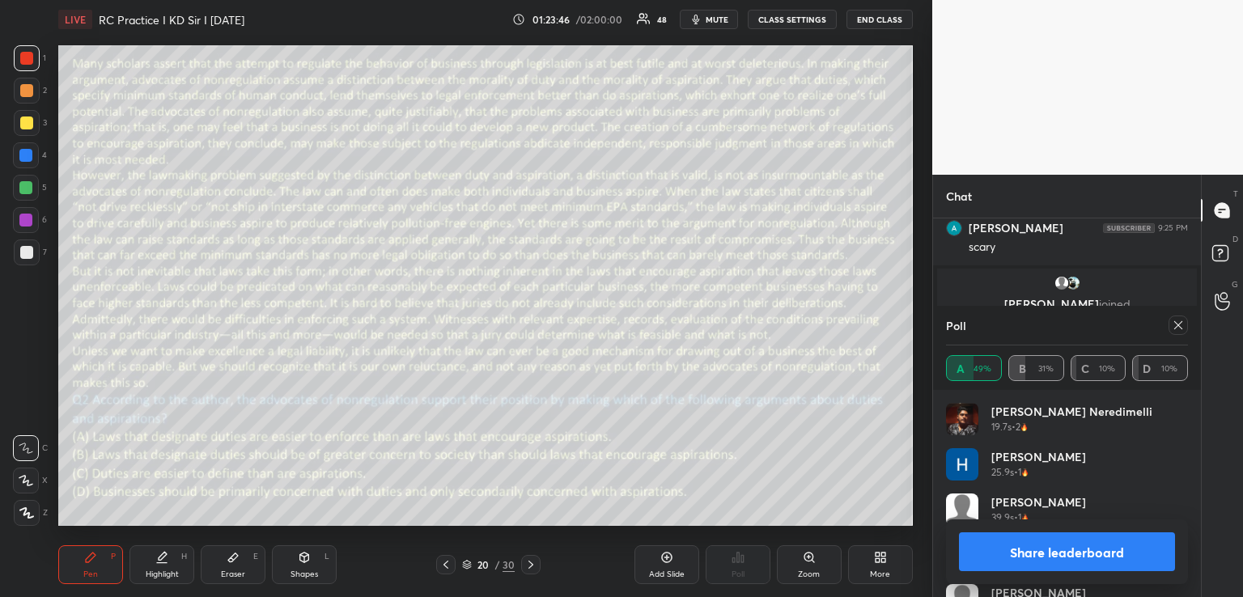
click at [22, 121] on div at bounding box center [26, 123] width 13 height 13
click at [1173, 325] on icon at bounding box center [1178, 325] width 13 height 13
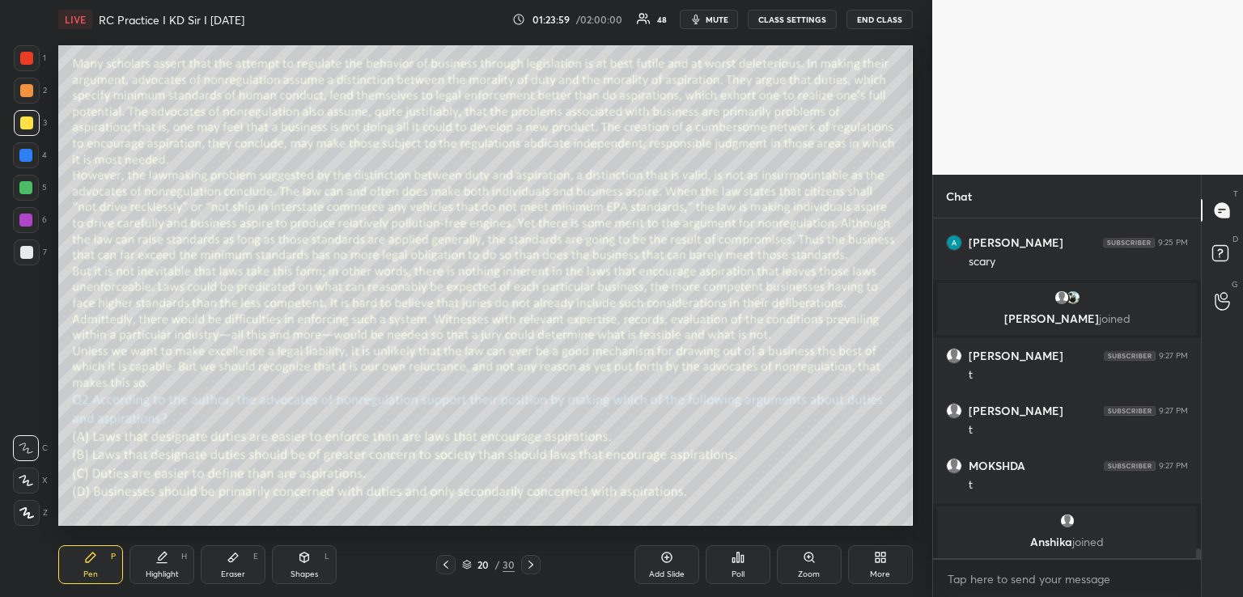
scroll to position [335, 263]
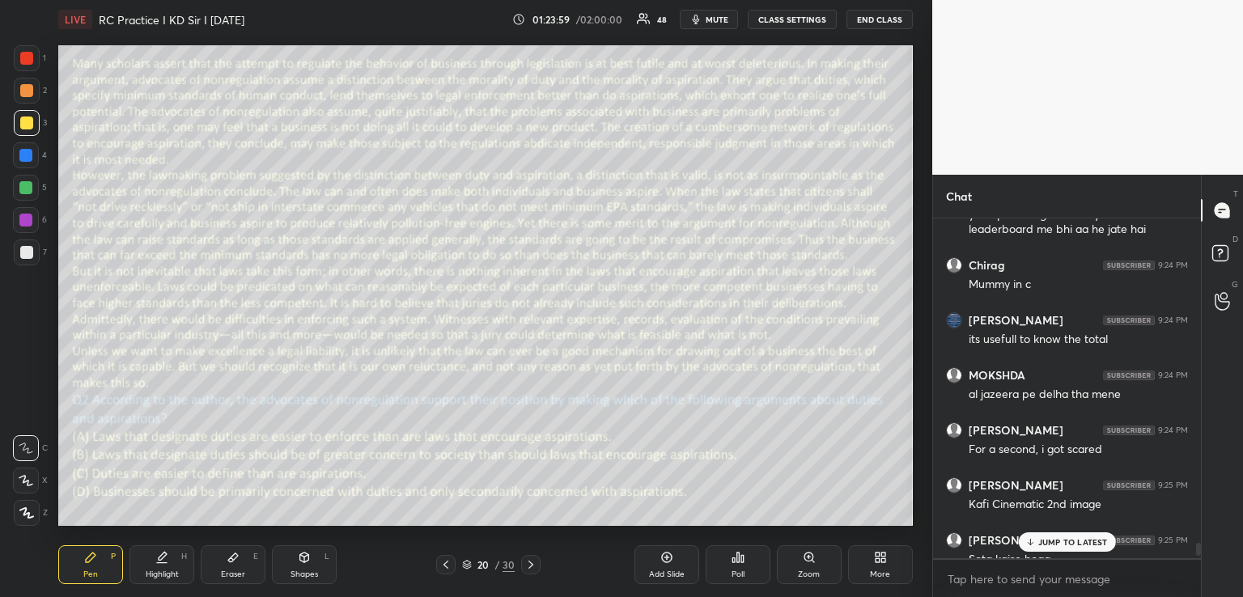
click at [1045, 539] on p "JUMP TO LATEST" at bounding box center [1073, 542] width 70 height 10
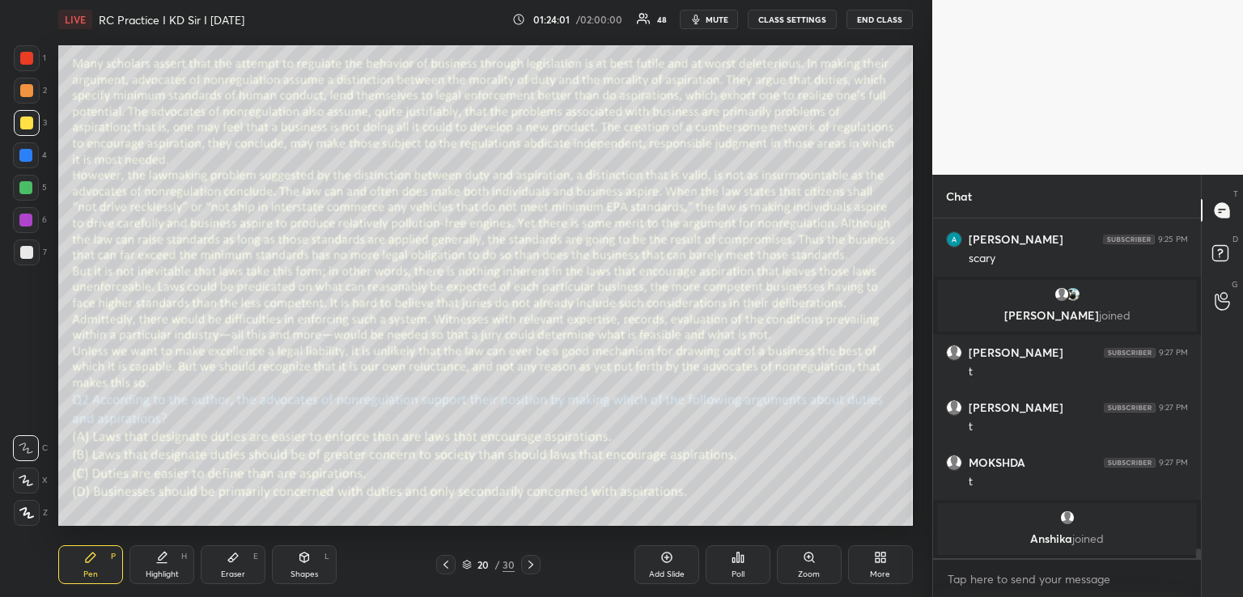
click at [529, 562] on icon at bounding box center [530, 565] width 5 height 8
click at [738, 557] on icon at bounding box center [738, 558] width 2 height 10
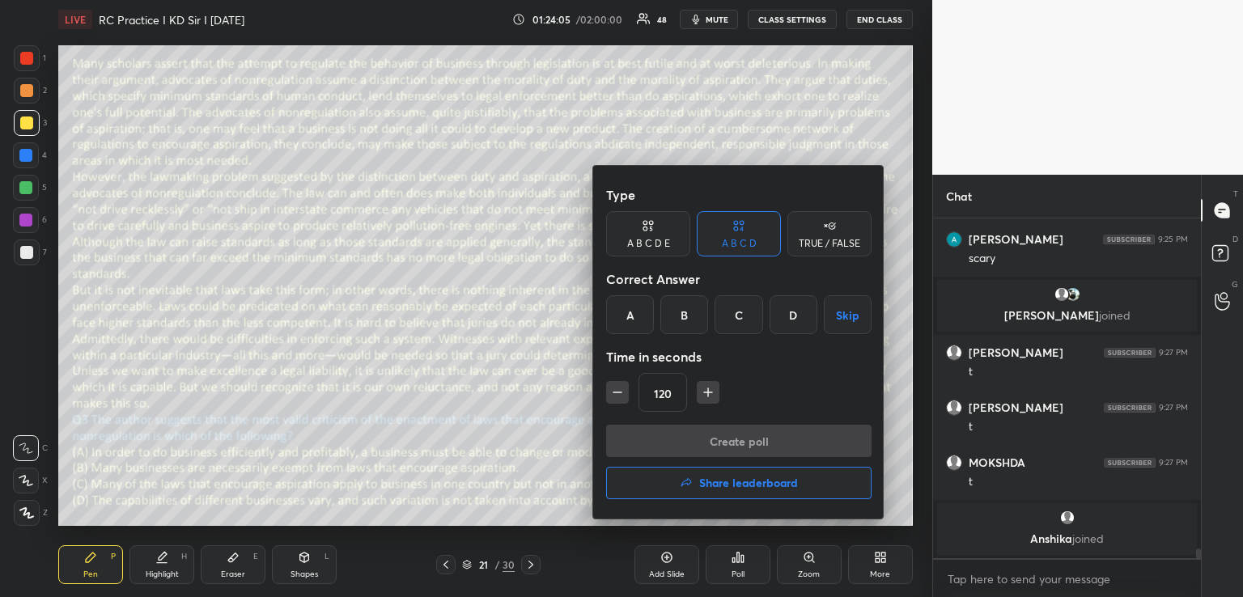
click at [792, 312] on div "D" at bounding box center [793, 314] width 48 height 39
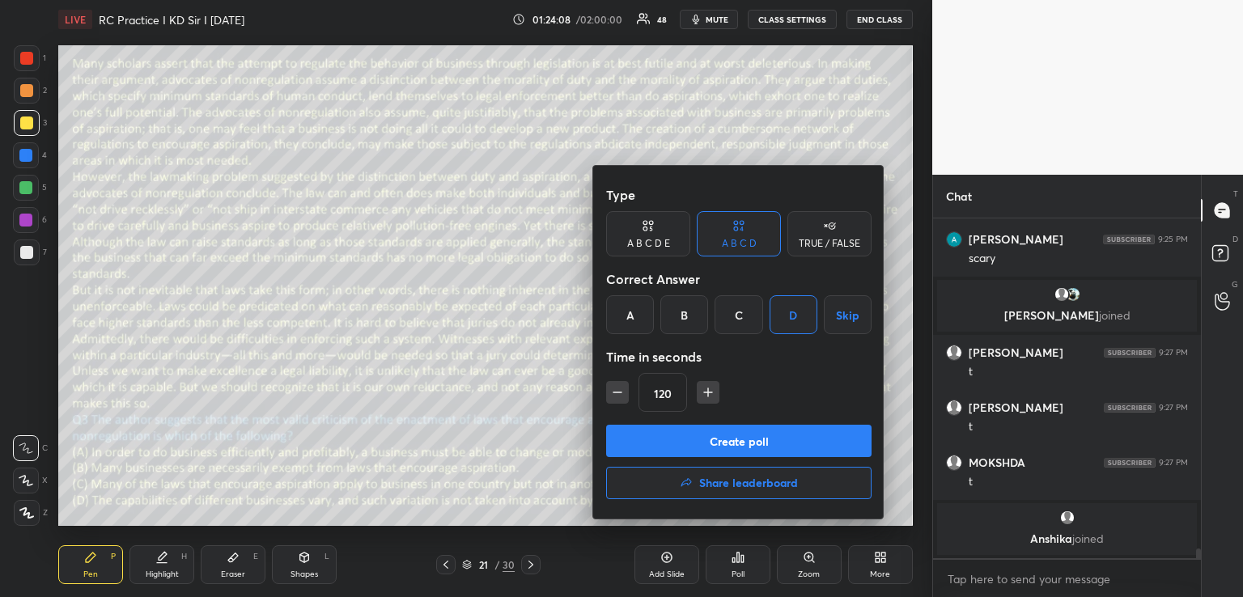
click at [715, 446] on button "Create poll" at bounding box center [738, 441] width 265 height 32
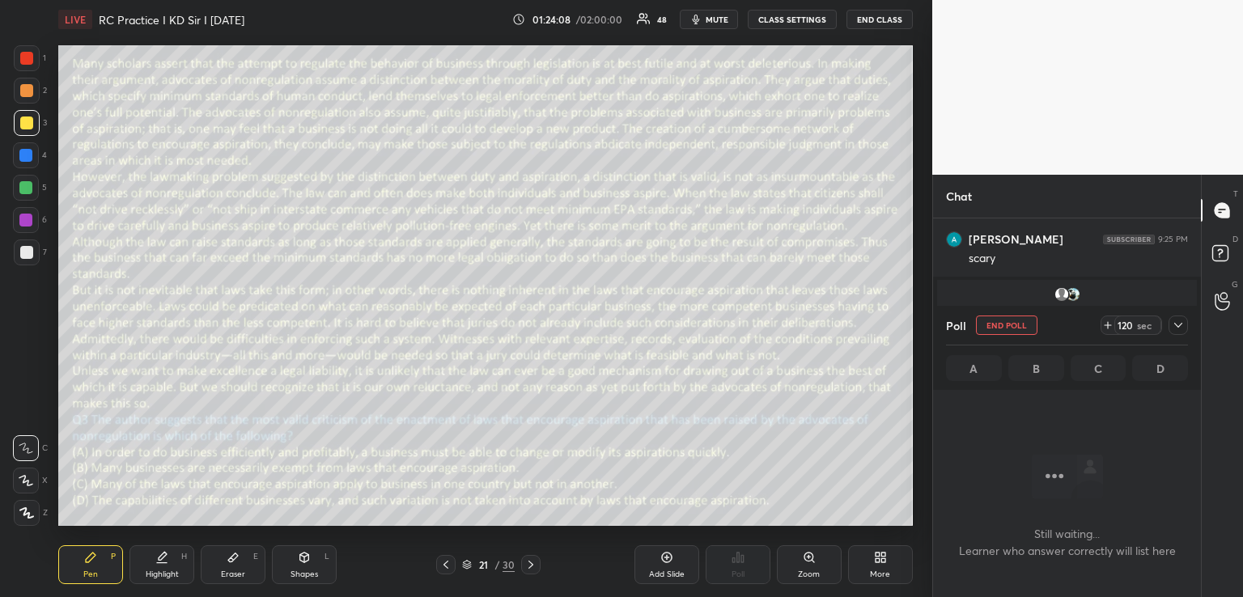
scroll to position [4, 5]
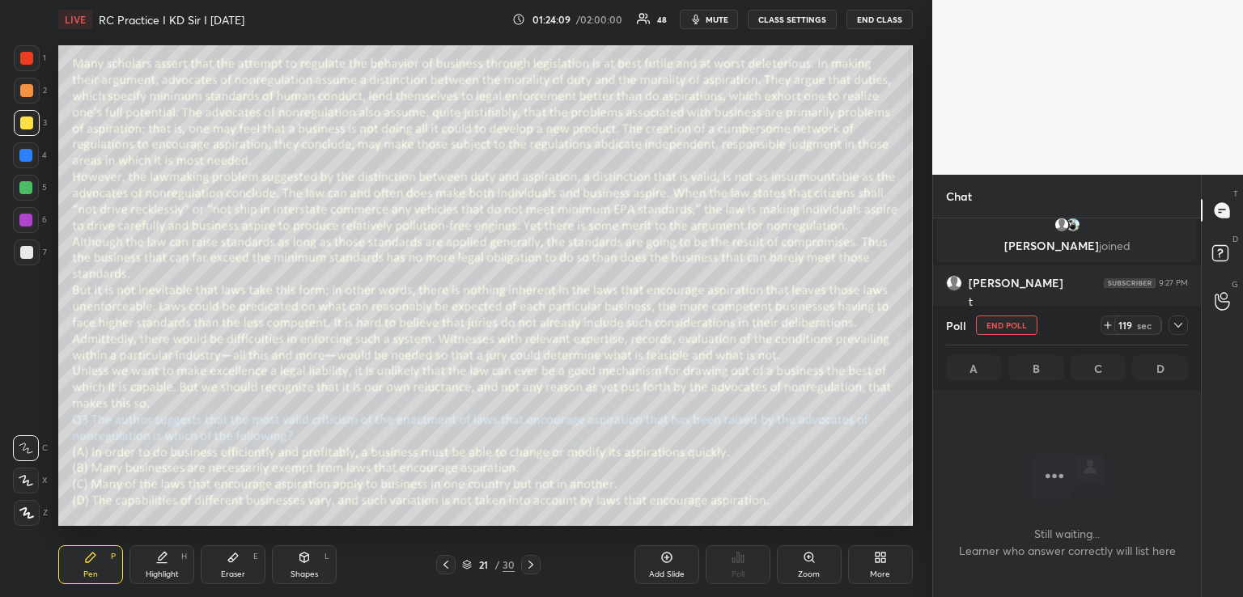
click at [1175, 326] on icon at bounding box center [1178, 325] width 13 height 13
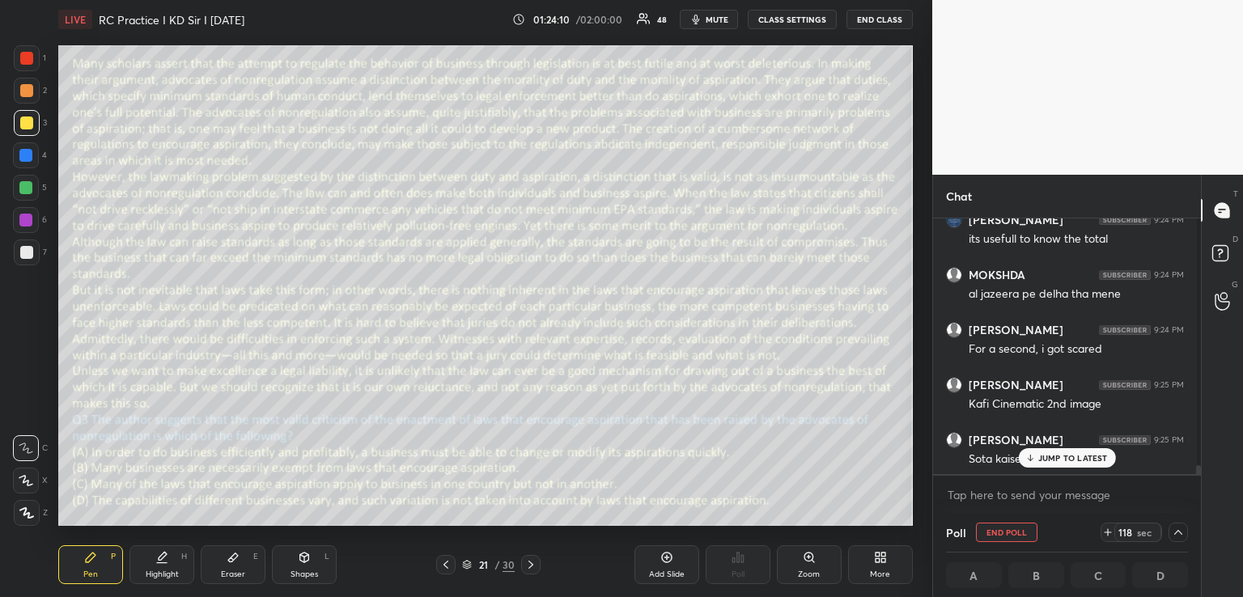
click at [1054, 458] on p "JUMP TO LATEST" at bounding box center [1073, 458] width 70 height 10
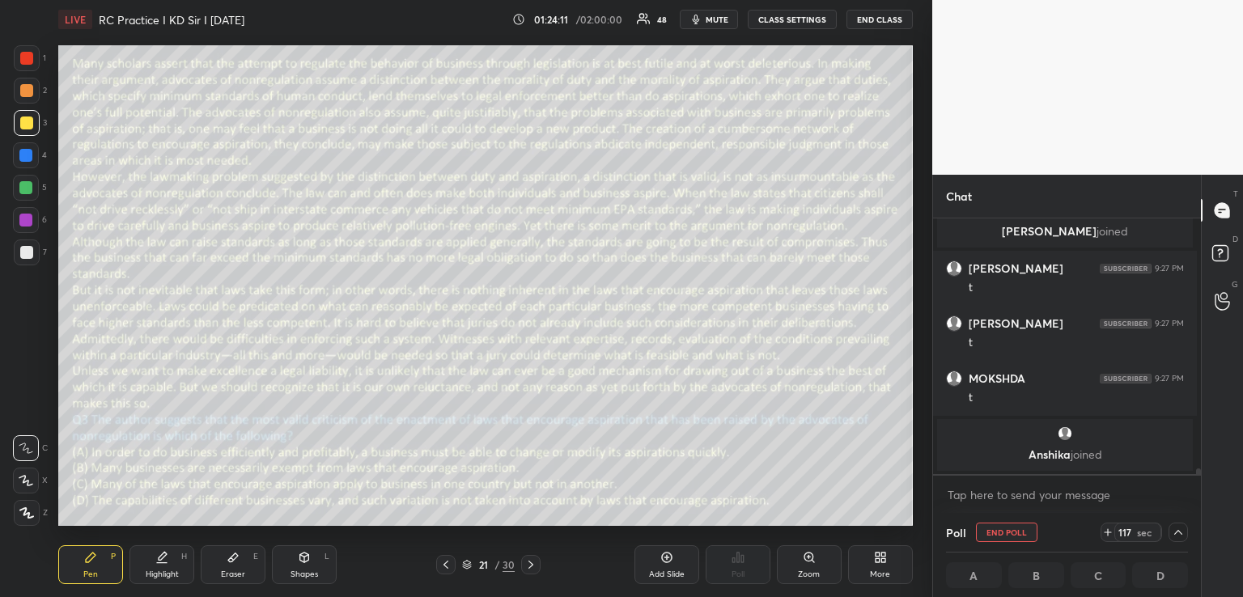
click at [701, 17] on button "mute" at bounding box center [709, 19] width 58 height 19
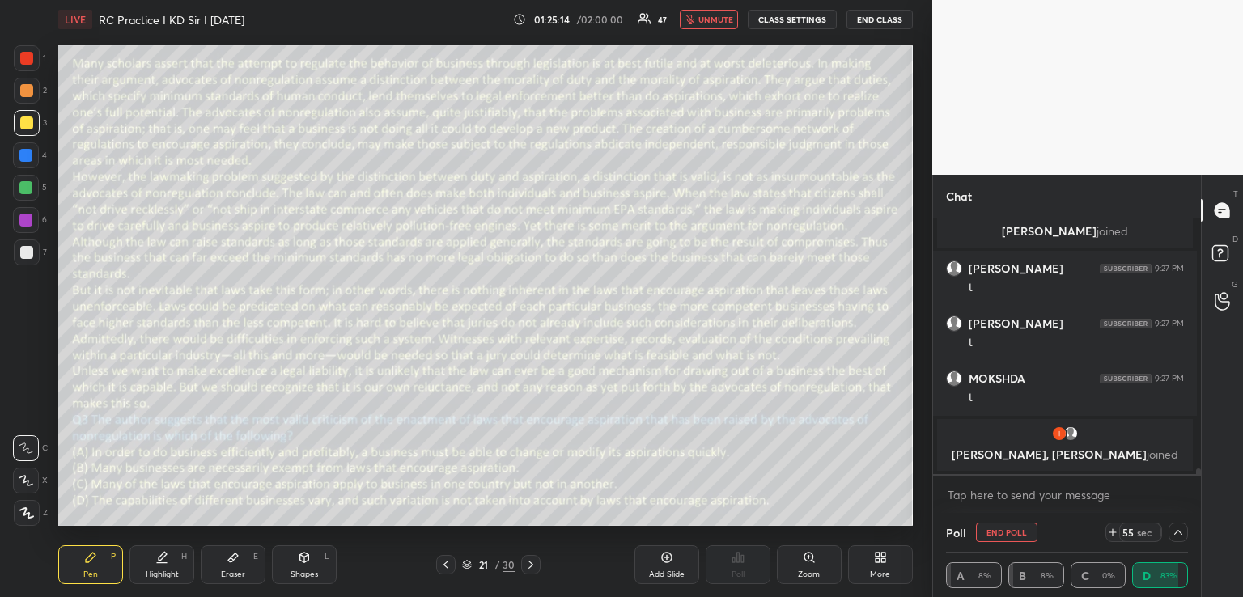
scroll to position [0, 6]
click at [702, 26] on button "unmute" at bounding box center [709, 19] width 58 height 19
click at [711, 17] on span "mute" at bounding box center [717, 19] width 23 height 11
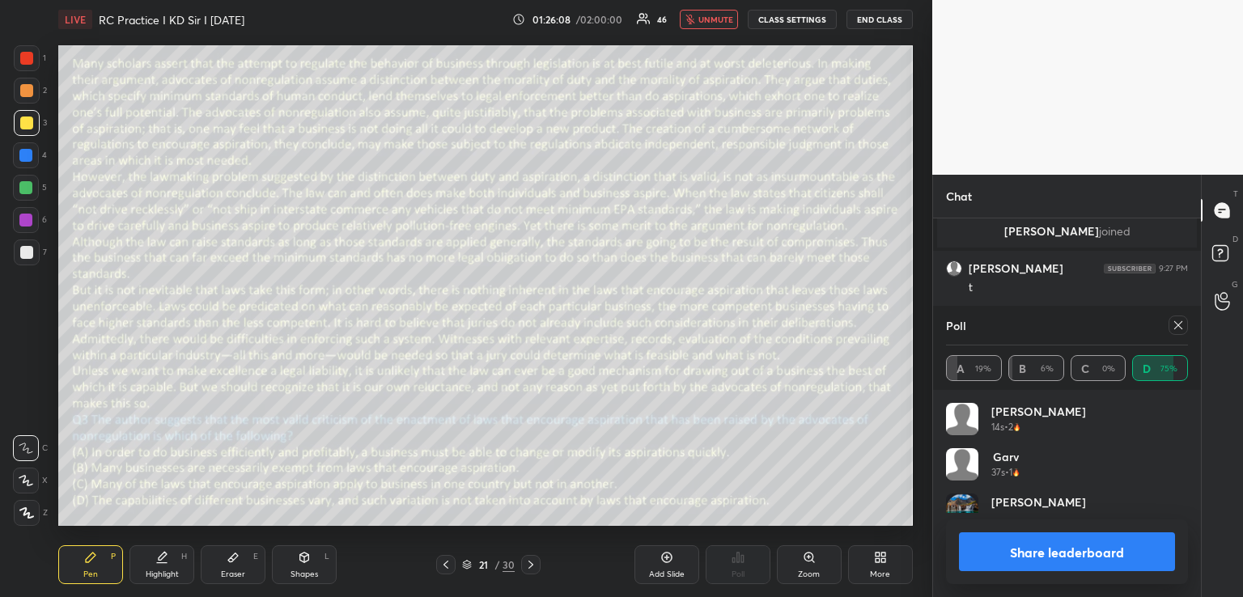
scroll to position [291, 263]
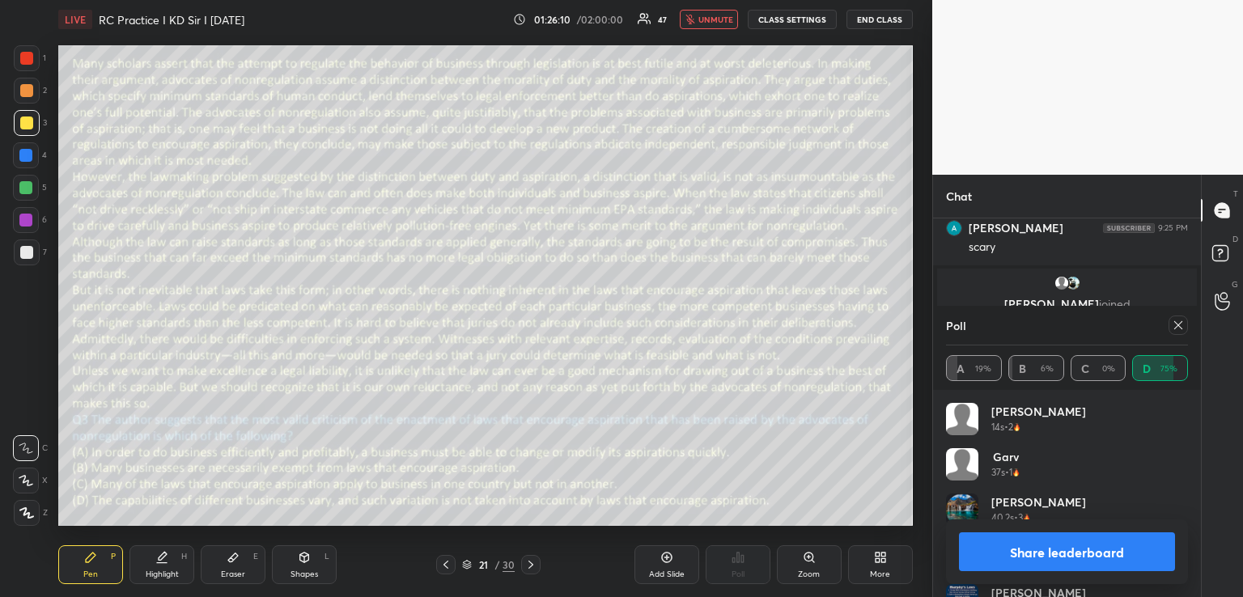
click at [731, 16] on span "unmute" at bounding box center [715, 19] width 35 height 11
click at [1177, 324] on icon at bounding box center [1178, 325] width 13 height 13
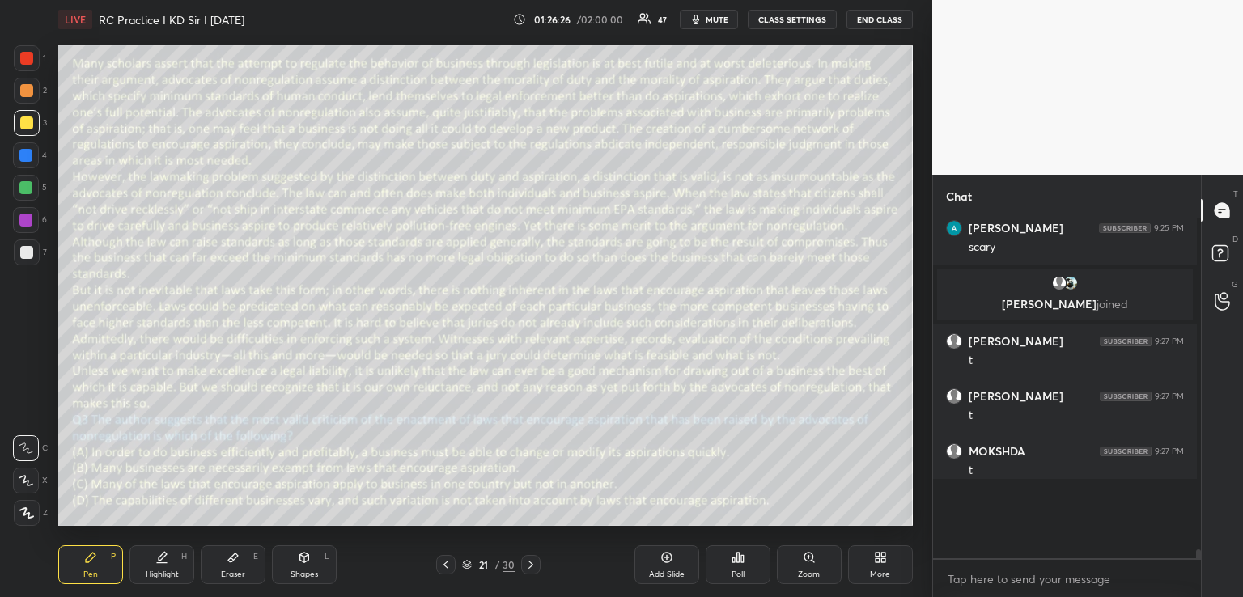
scroll to position [5, 6]
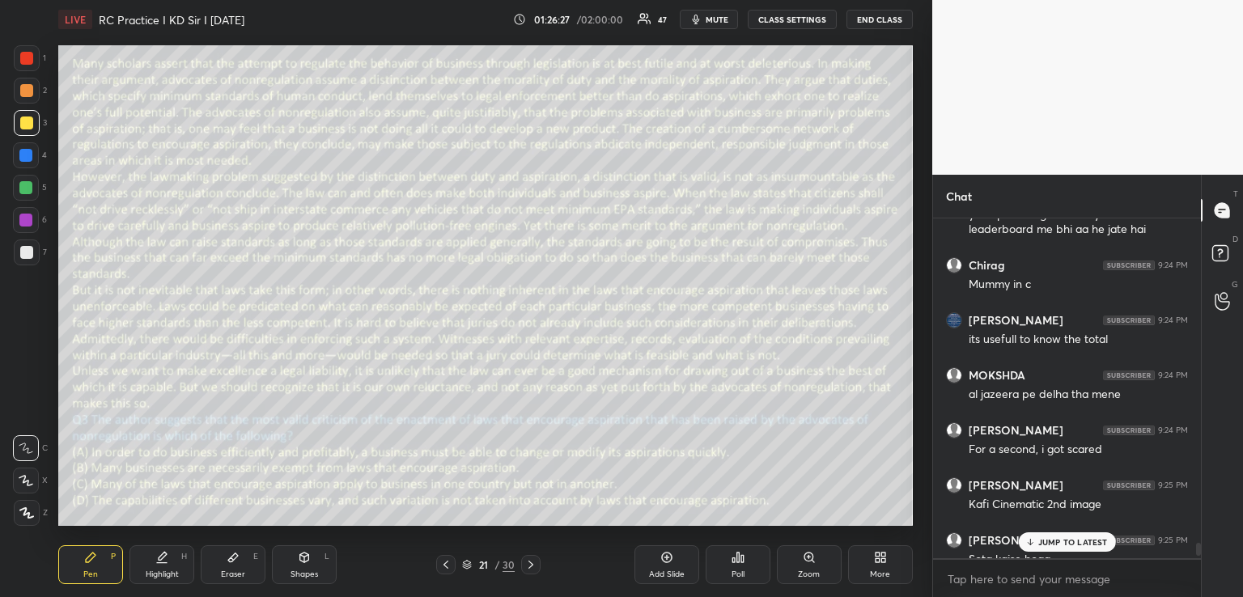
click at [1066, 543] on p "JUMP TO LATEST" at bounding box center [1073, 542] width 70 height 10
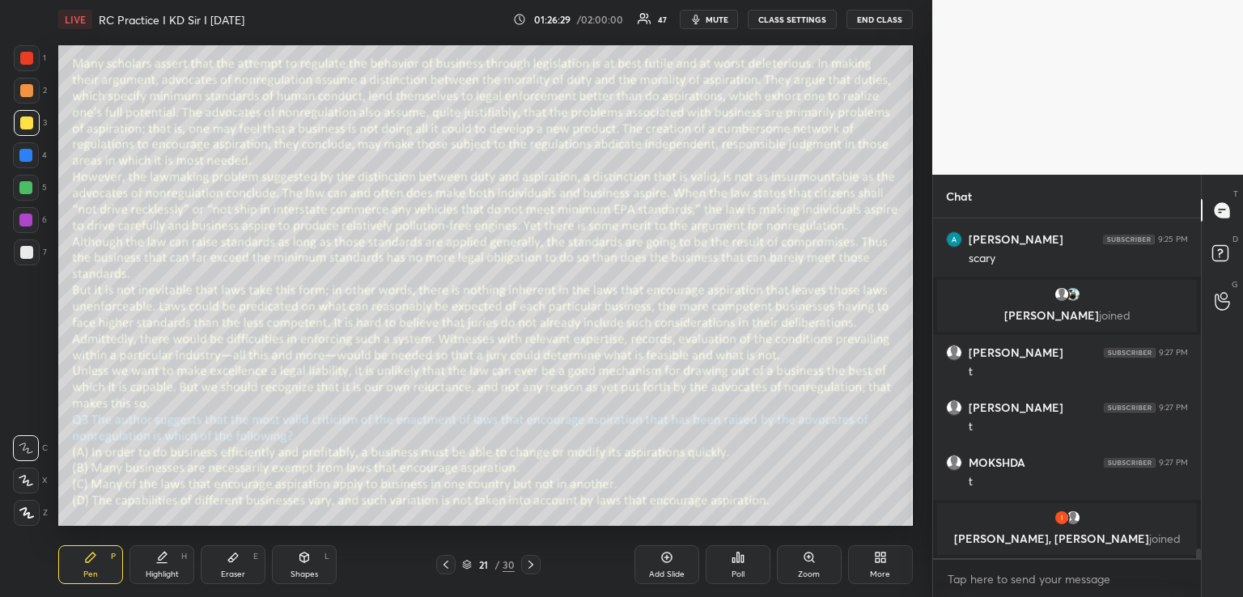
click at [537, 566] on div at bounding box center [530, 564] width 19 height 19
click at [731, 557] on icon at bounding box center [737, 557] width 13 height 13
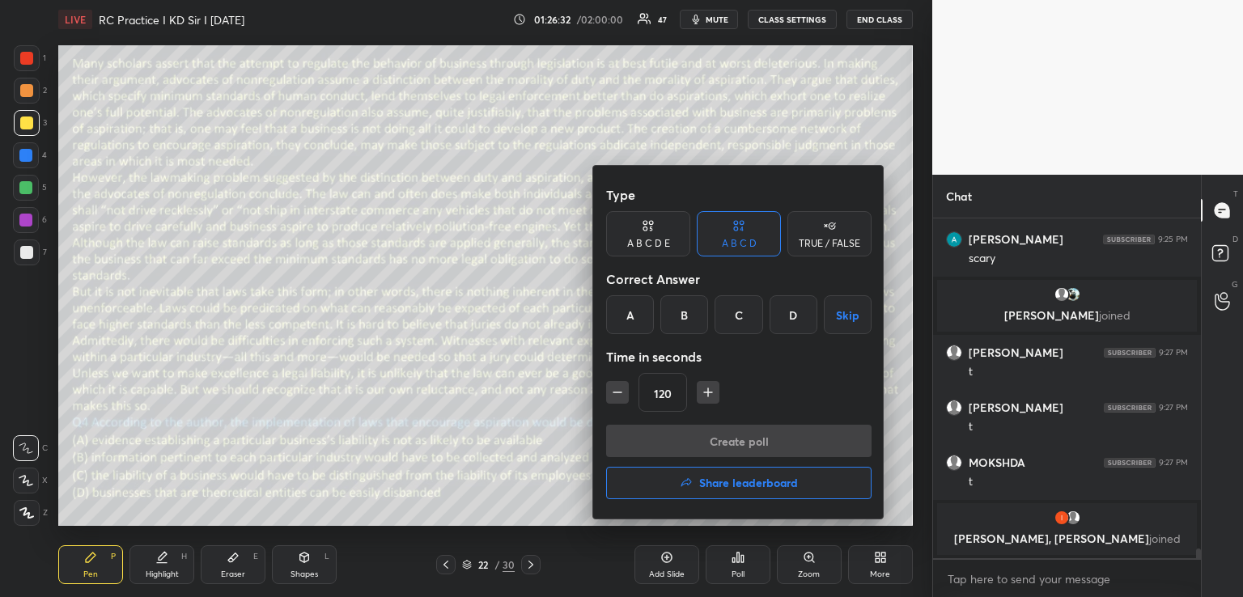
click at [689, 318] on div "B" at bounding box center [684, 314] width 48 height 39
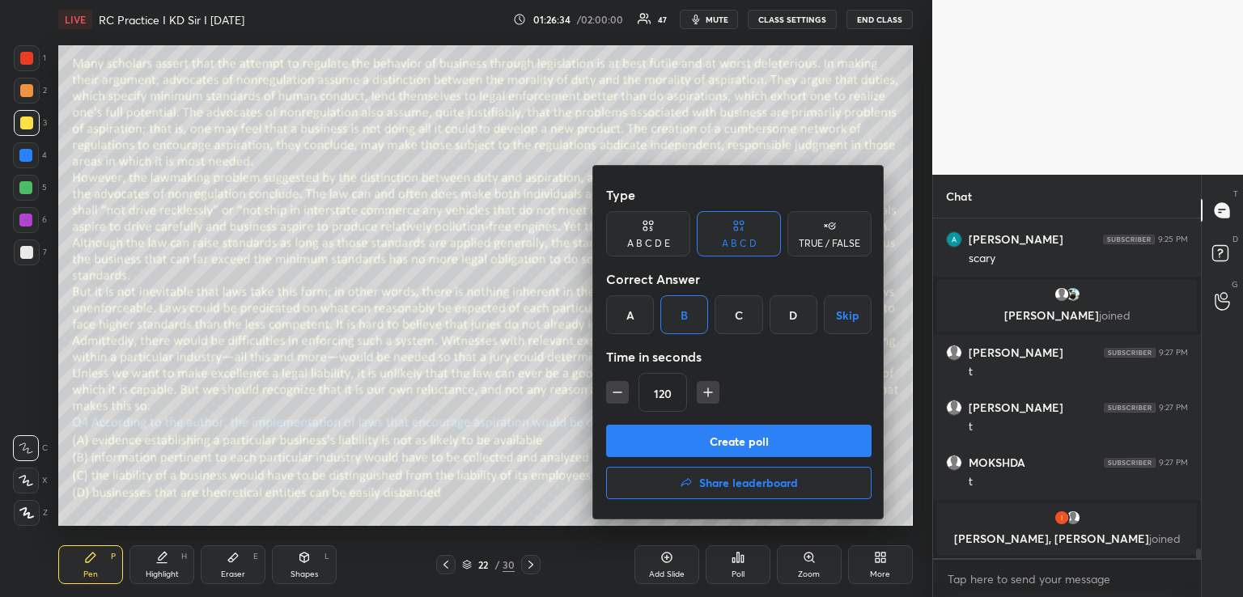
click at [711, 439] on button "Create poll" at bounding box center [738, 441] width 265 height 32
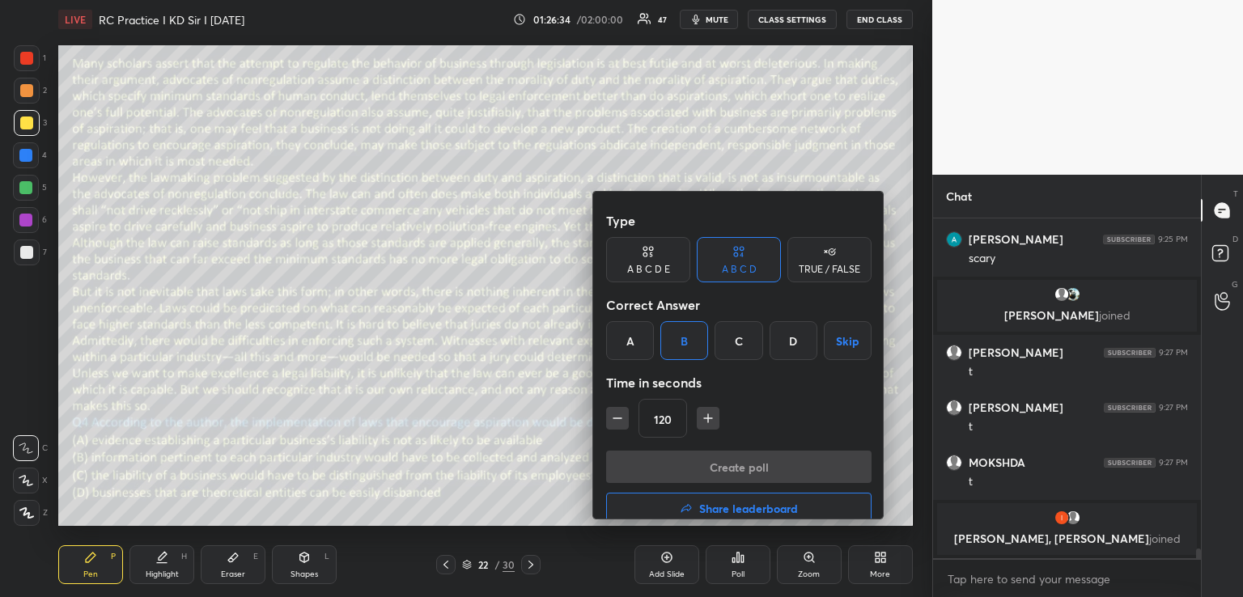
scroll to position [321, 259]
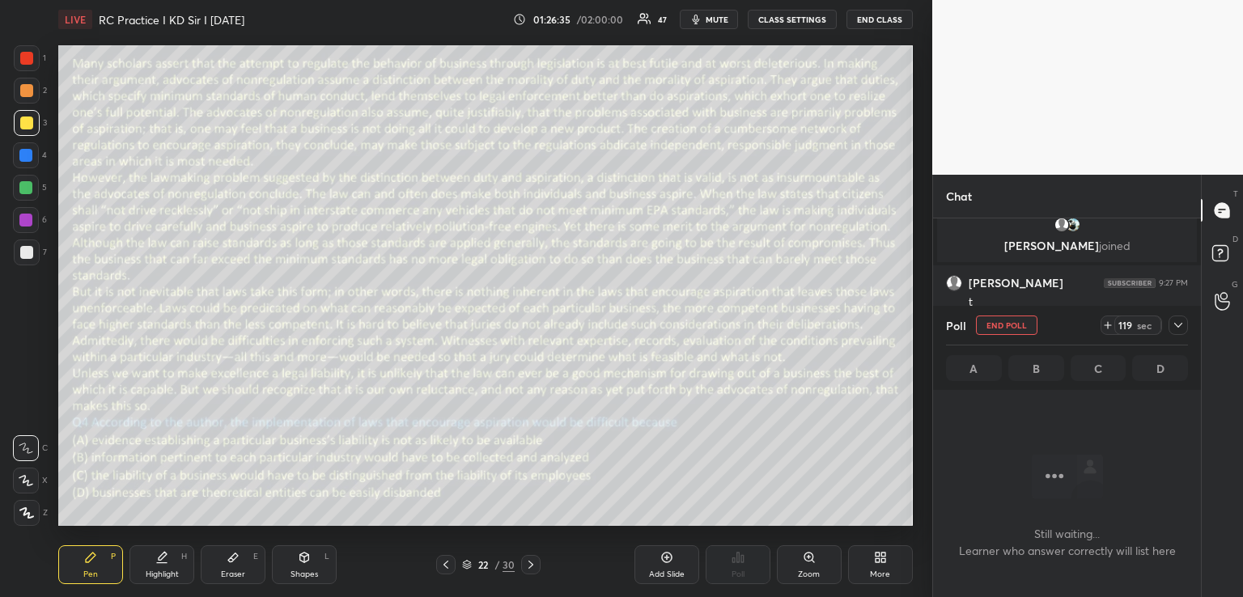
click at [1179, 326] on icon at bounding box center [1178, 325] width 8 height 5
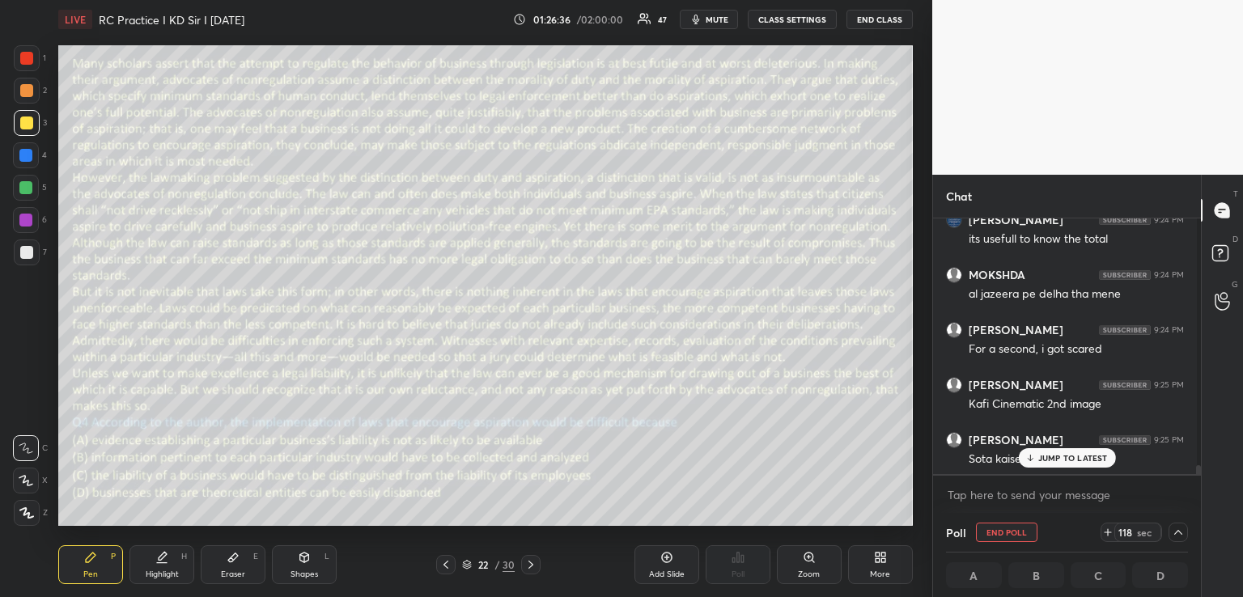
click at [1052, 455] on p "JUMP TO LATEST" at bounding box center [1073, 458] width 70 height 10
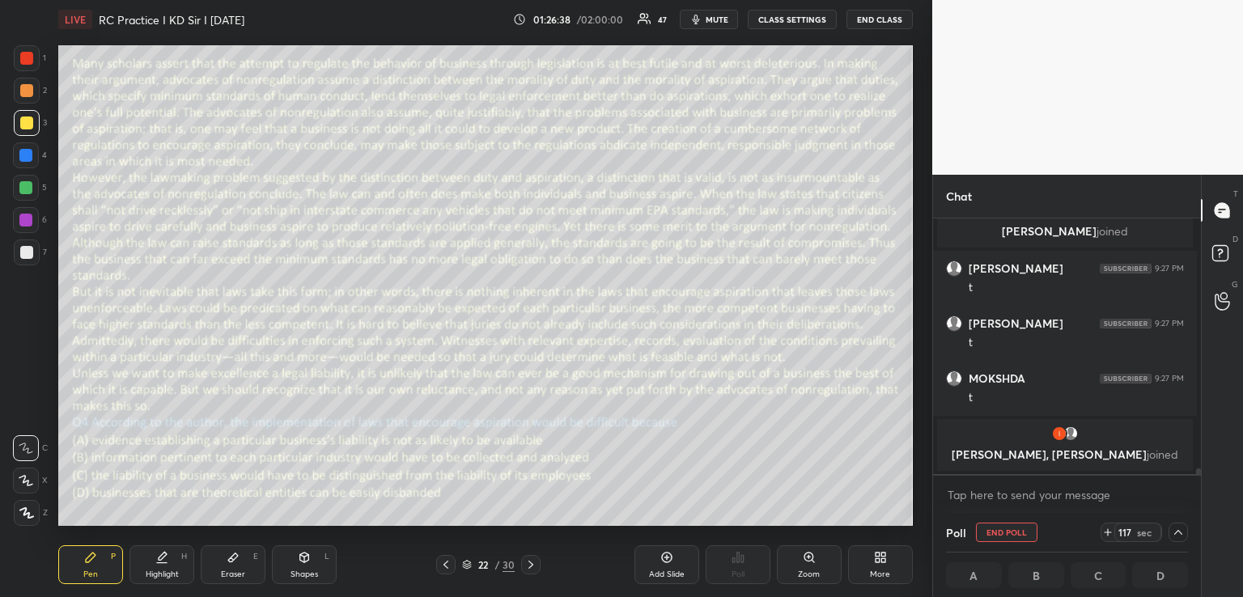
click at [700, 23] on button "mute" at bounding box center [709, 19] width 58 height 19
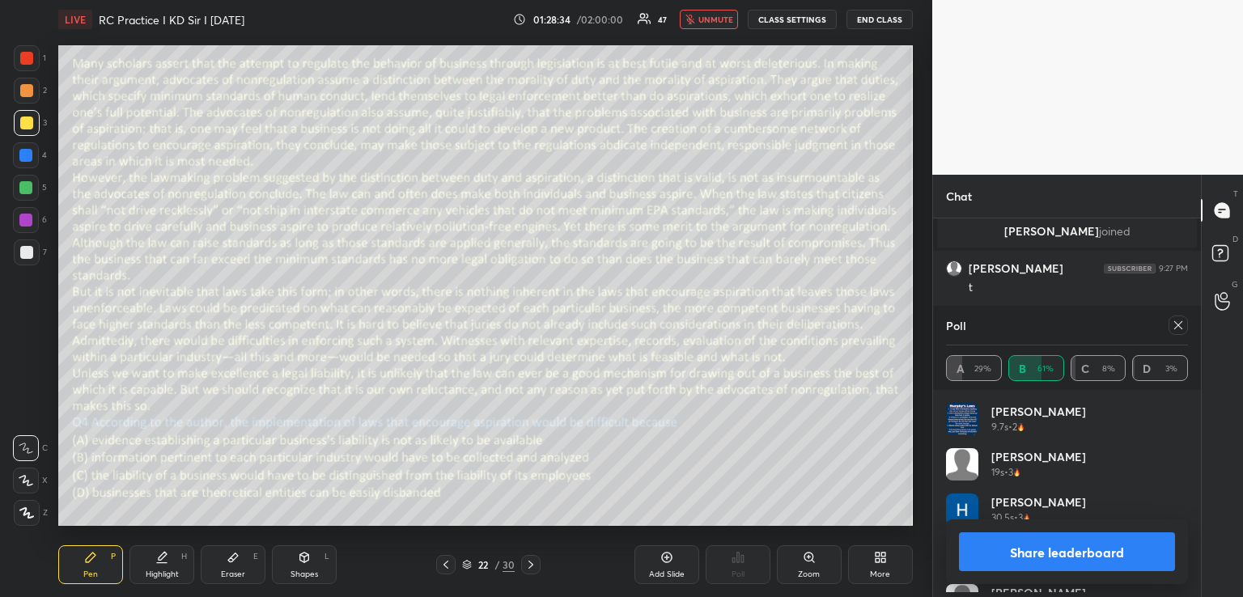
scroll to position [291, 263]
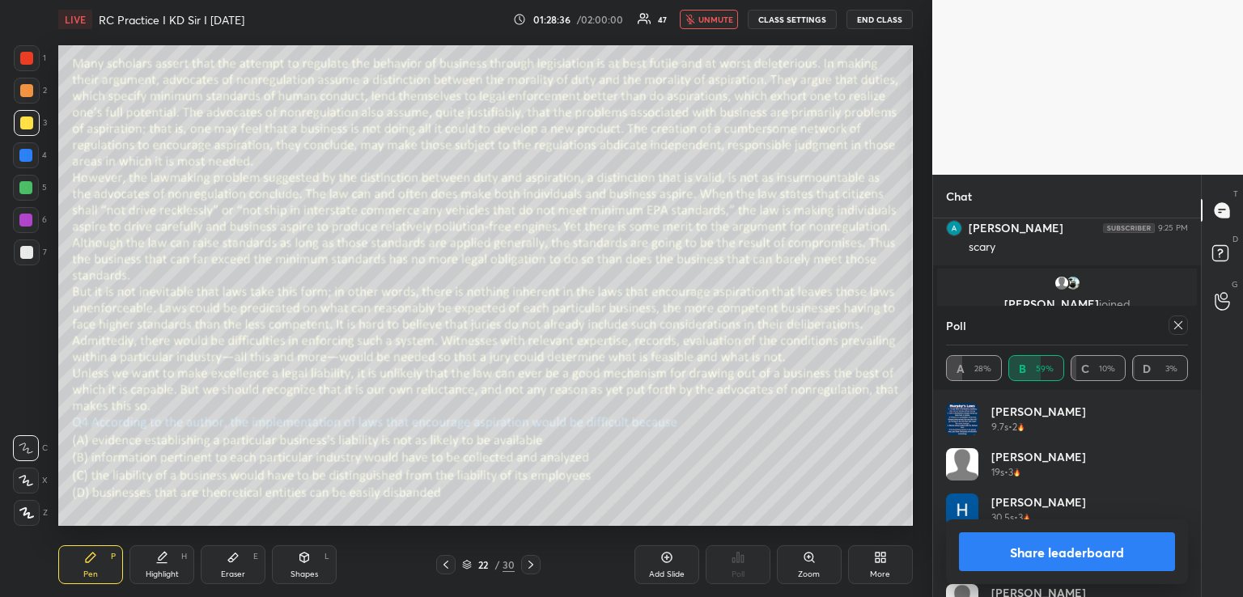
click at [714, 23] on span "unmute" at bounding box center [715, 19] width 35 height 11
click at [1172, 324] on icon at bounding box center [1178, 325] width 13 height 13
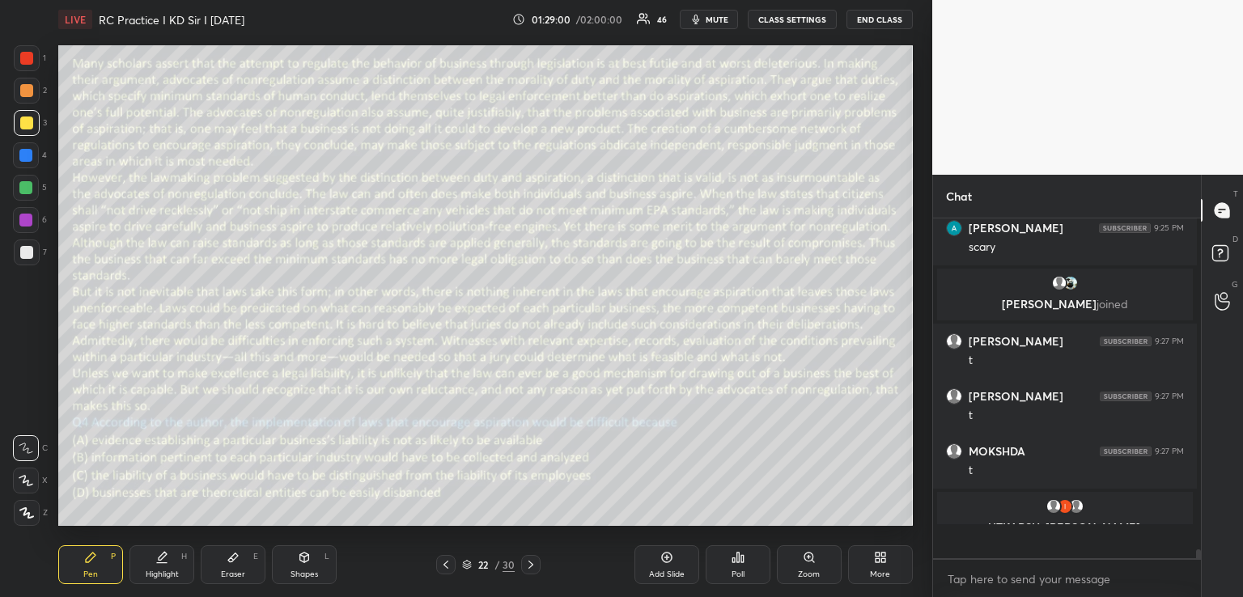
scroll to position [316, 259]
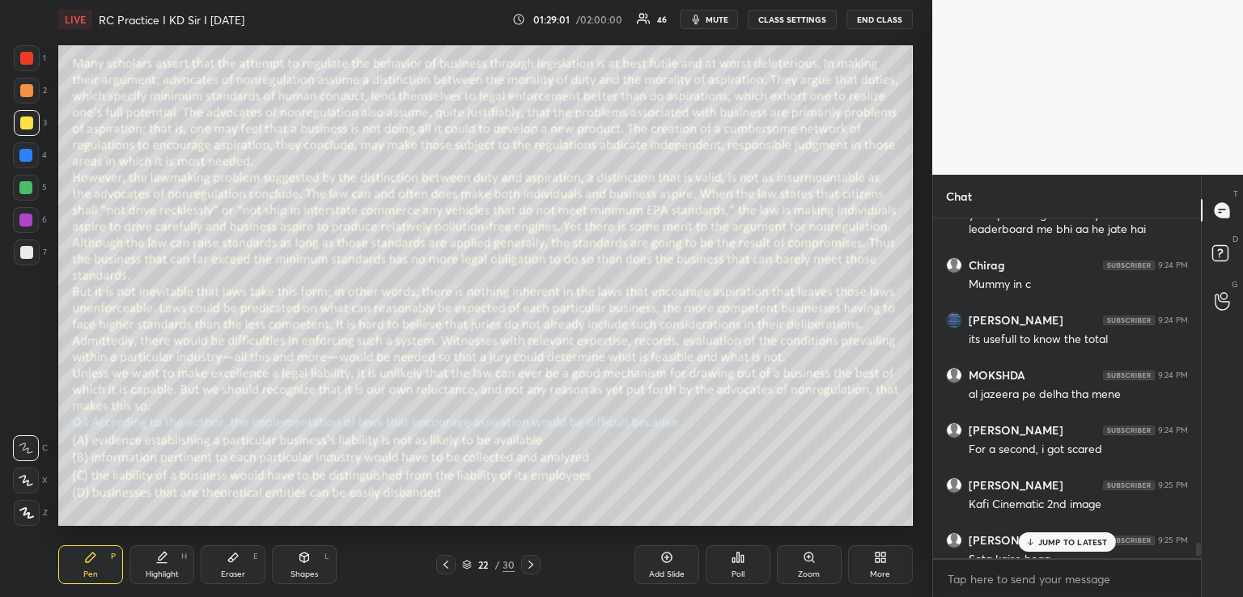
click at [1062, 540] on p "JUMP TO LATEST" at bounding box center [1073, 542] width 70 height 10
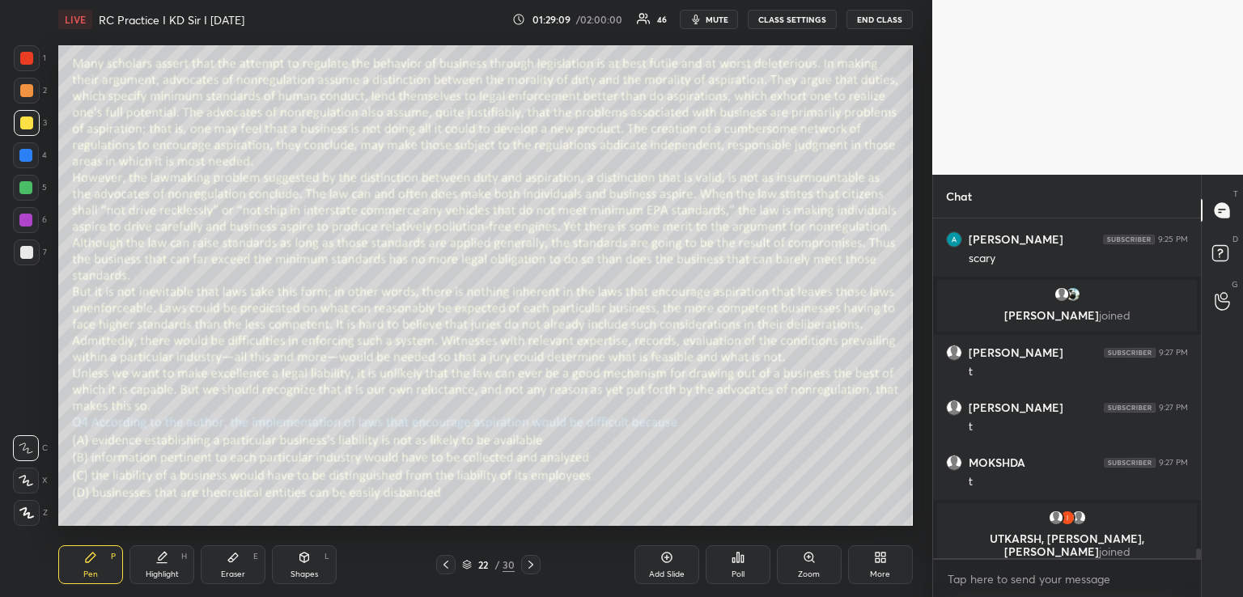
click at [445, 567] on icon at bounding box center [445, 564] width 13 height 13
click at [447, 567] on icon at bounding box center [445, 565] width 5 height 8
click at [447, 564] on icon at bounding box center [445, 564] width 13 height 13
click at [447, 562] on icon at bounding box center [445, 565] width 5 height 8
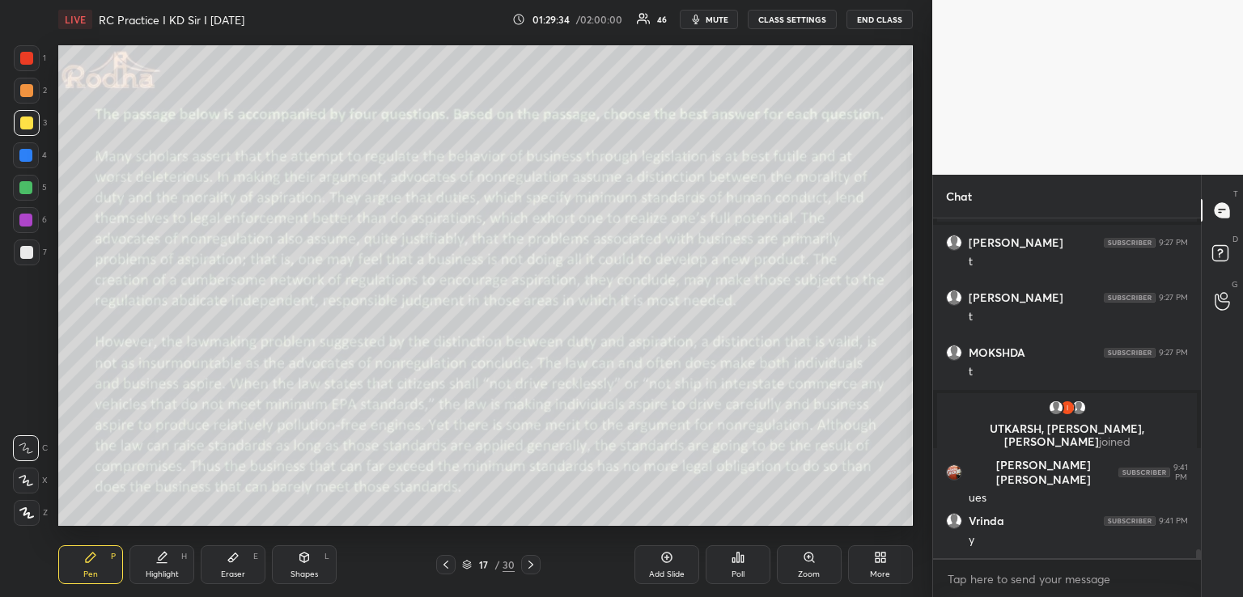
click at [304, 555] on icon at bounding box center [304, 556] width 9 height 2
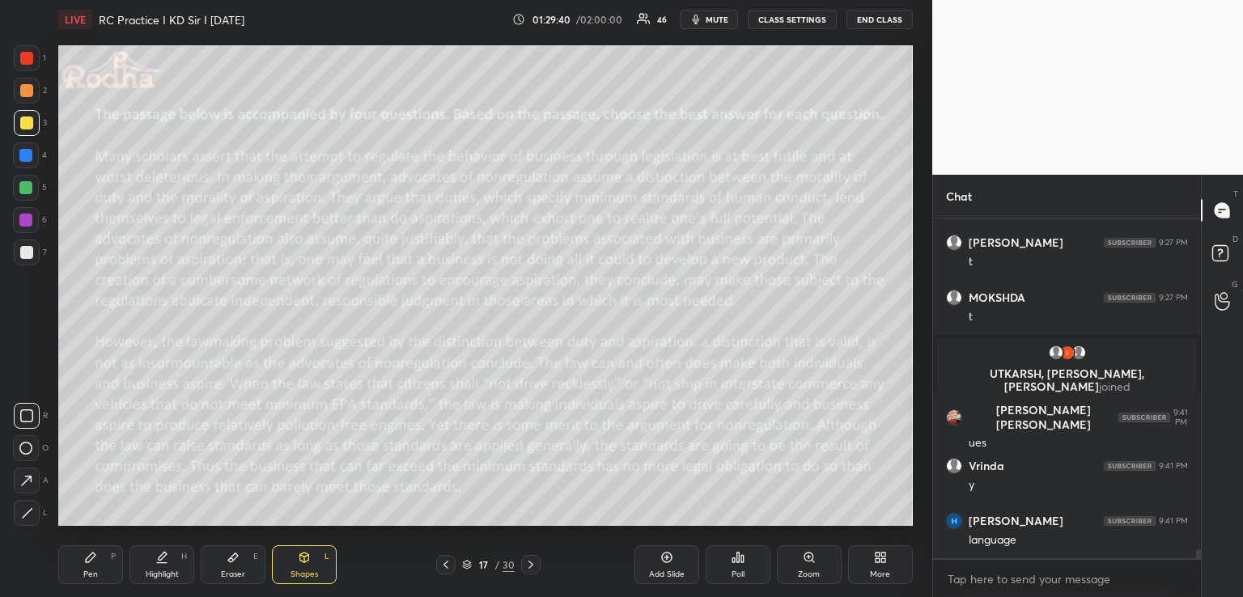
click at [97, 551] on div "Pen P" at bounding box center [90, 564] width 65 height 39
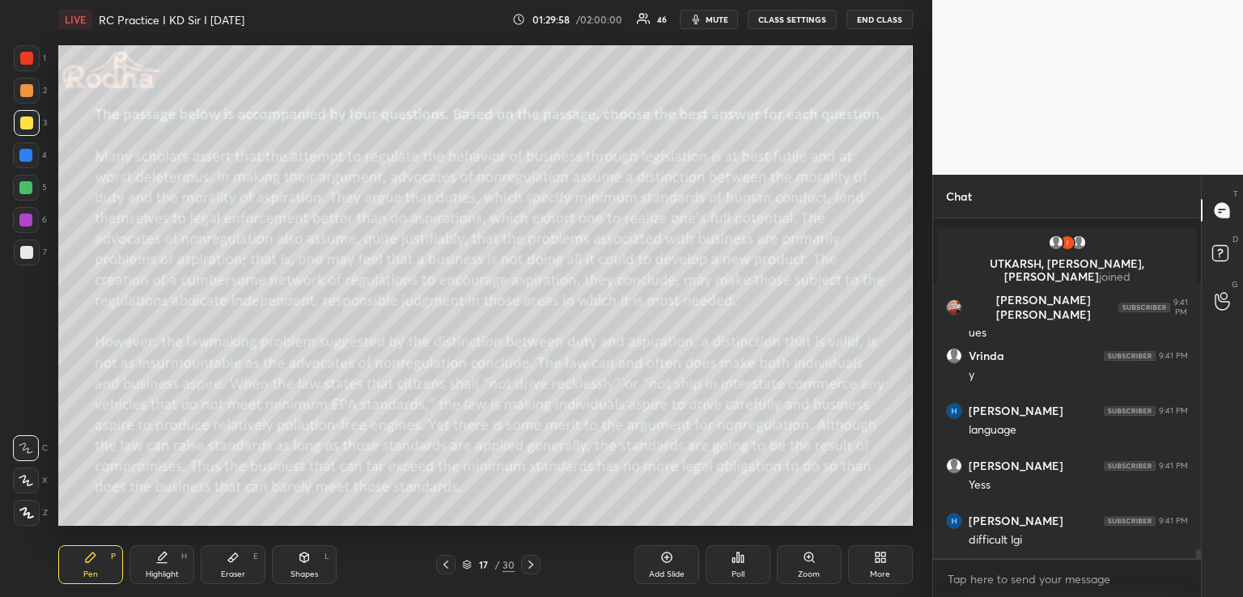
scroll to position [12295, 0]
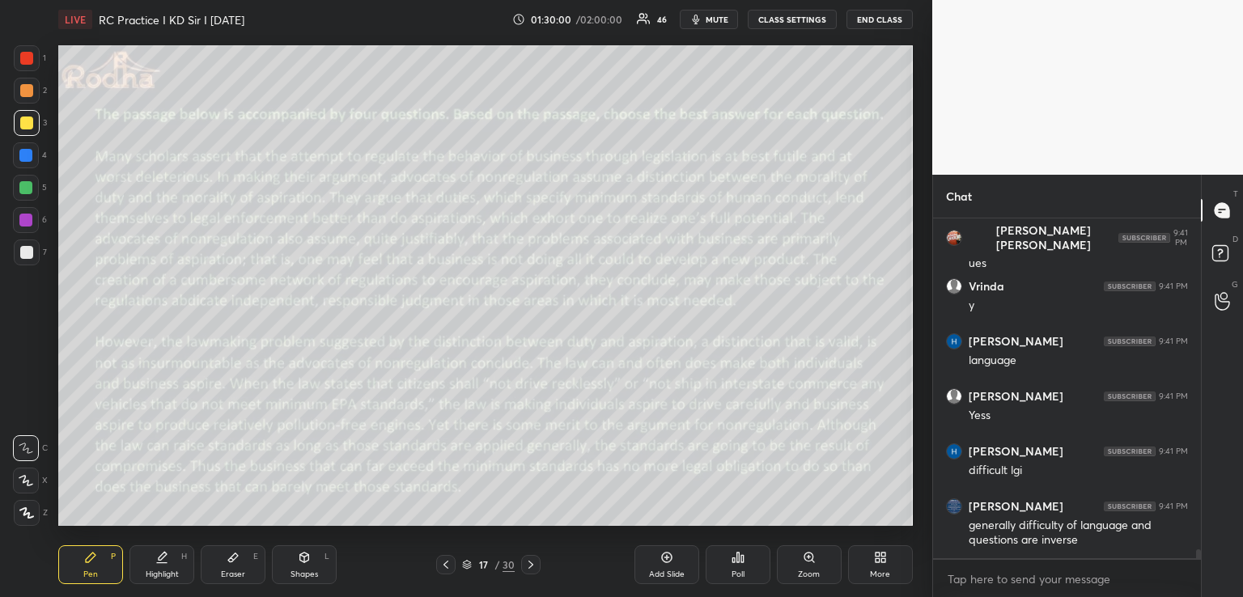
click at [307, 557] on icon at bounding box center [304, 558] width 9 height 10
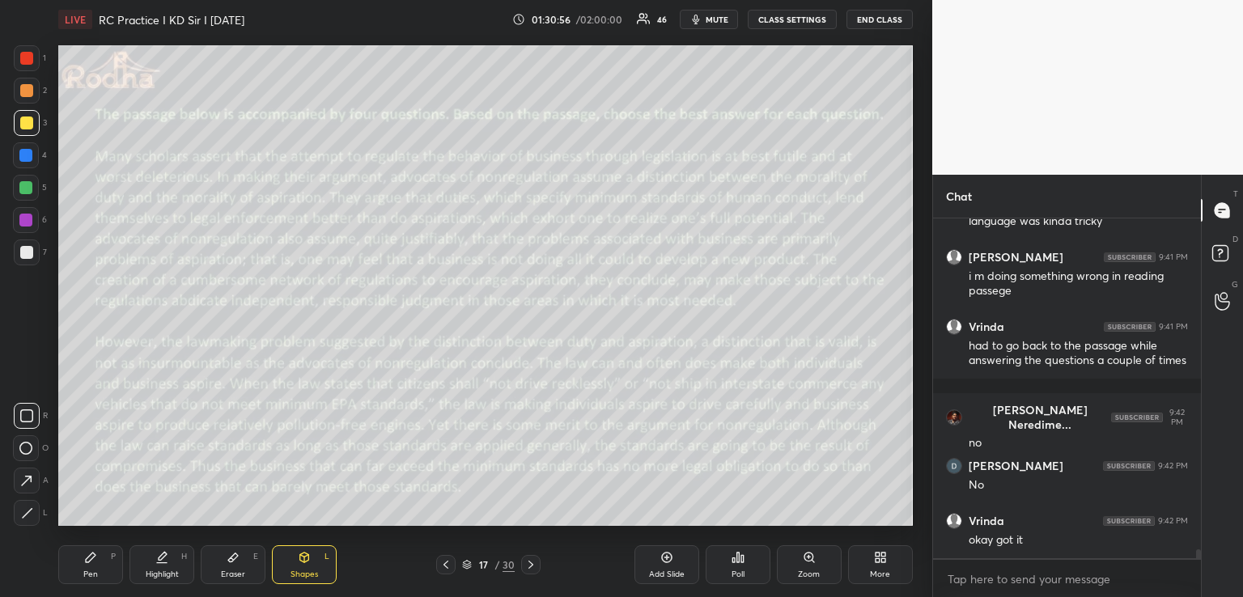
scroll to position [12739, 0]
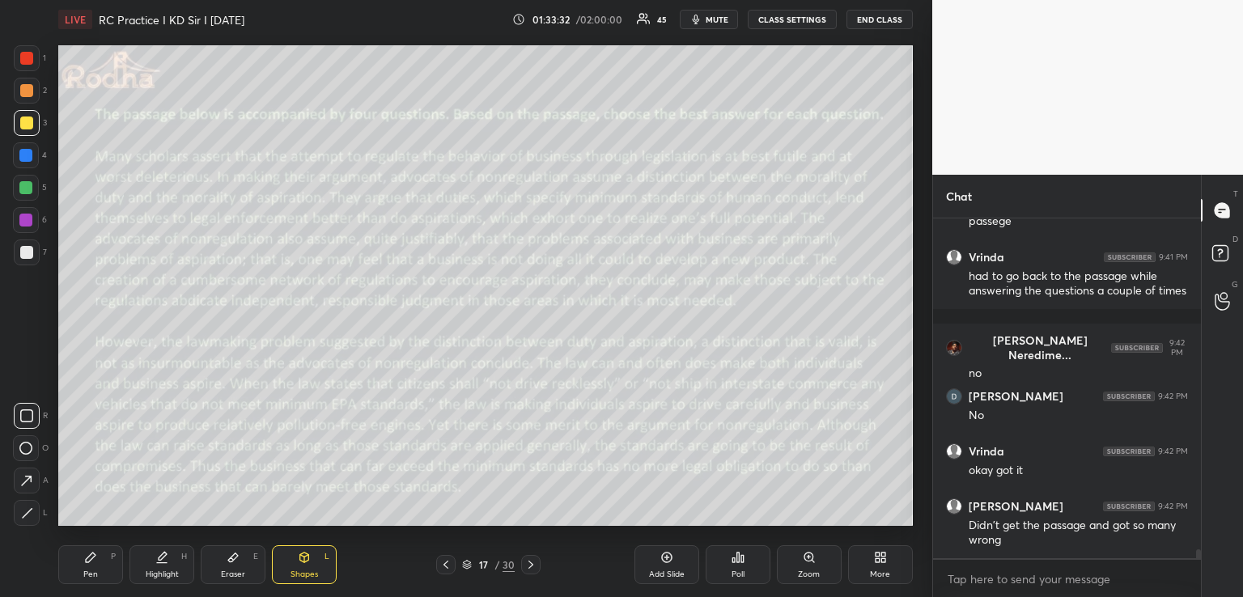
click at [668, 554] on icon at bounding box center [666, 557] width 13 height 13
click at [98, 563] on div "Pen P" at bounding box center [90, 564] width 65 height 39
click at [447, 566] on icon at bounding box center [447, 564] width 13 height 13
click at [305, 564] on div "Shapes L" at bounding box center [304, 564] width 65 height 39
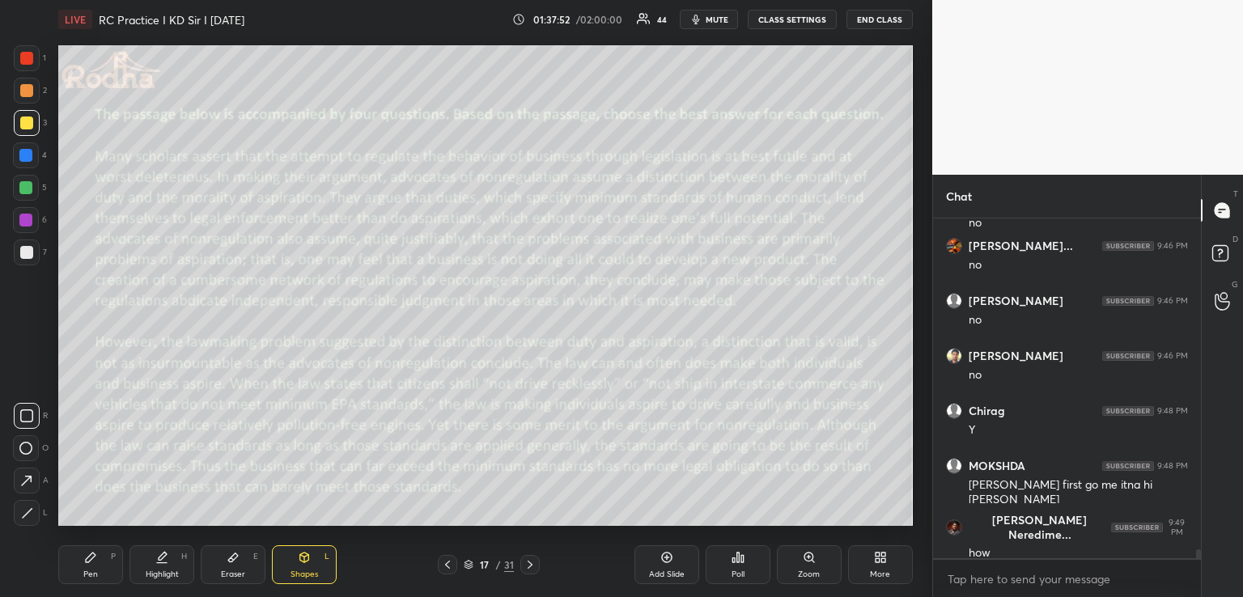
scroll to position [13234, 0]
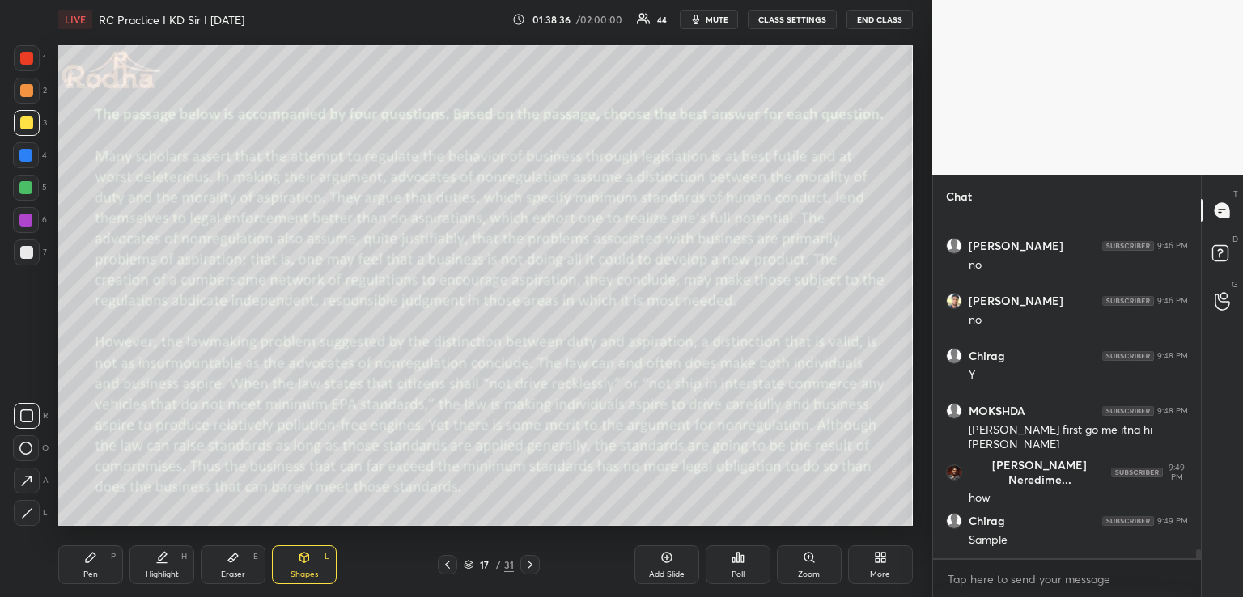
click at [534, 567] on icon at bounding box center [529, 564] width 13 height 13
click at [532, 564] on icon at bounding box center [529, 564] width 13 height 13
click at [97, 570] on div "Pen P" at bounding box center [90, 564] width 65 height 39
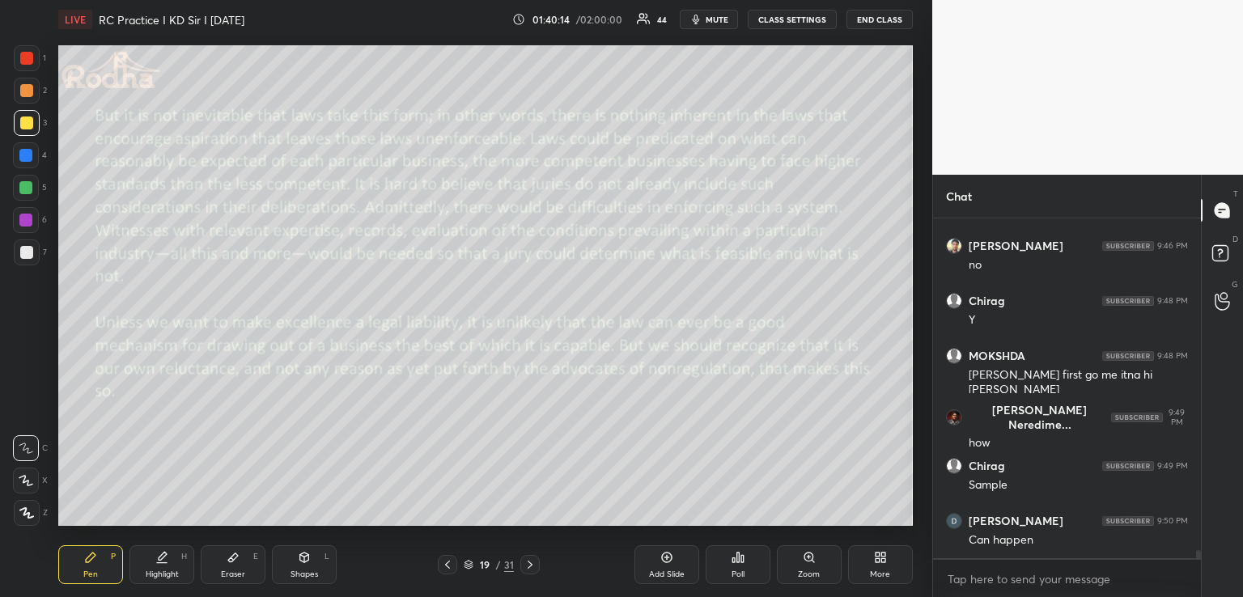
click at [446, 567] on icon at bounding box center [447, 564] width 13 height 13
click at [446, 570] on icon at bounding box center [447, 564] width 13 height 13
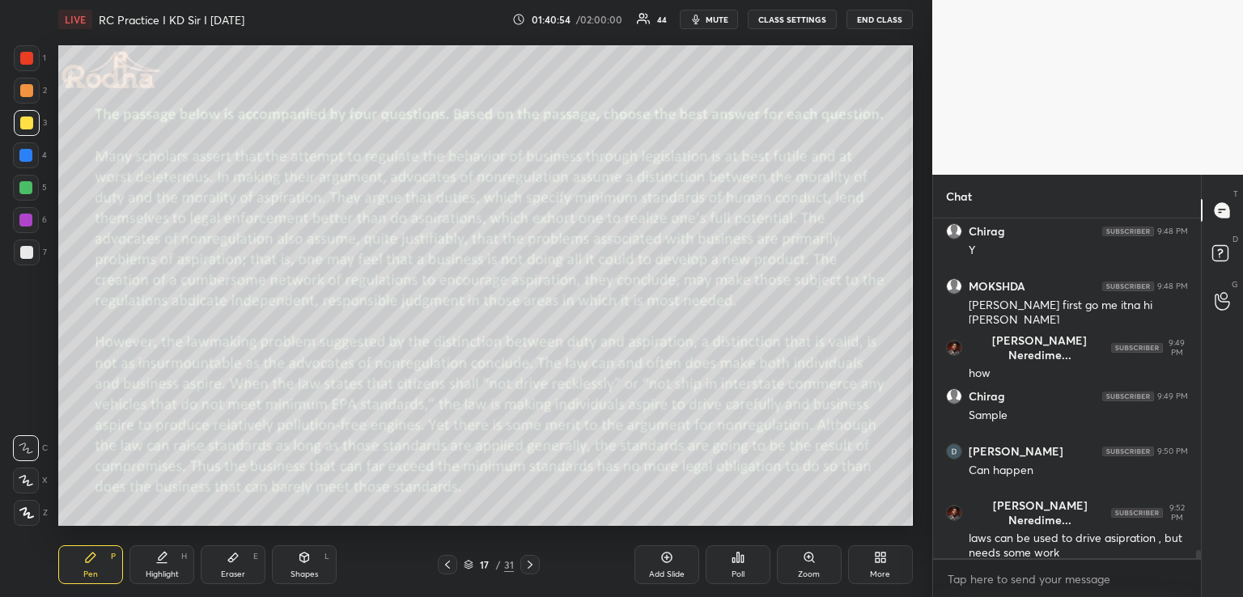
click at [531, 562] on icon at bounding box center [529, 564] width 13 height 13
click at [532, 565] on icon at bounding box center [530, 565] width 5 height 8
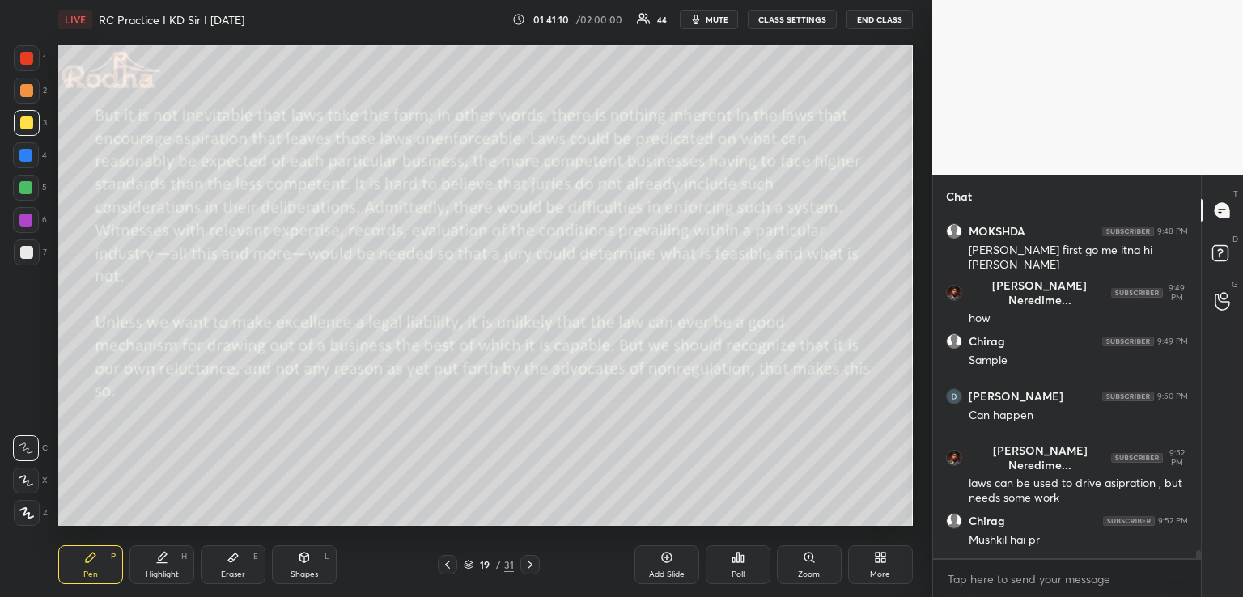
click at [528, 565] on icon at bounding box center [529, 564] width 13 height 13
click at [308, 560] on icon at bounding box center [304, 558] width 9 height 10
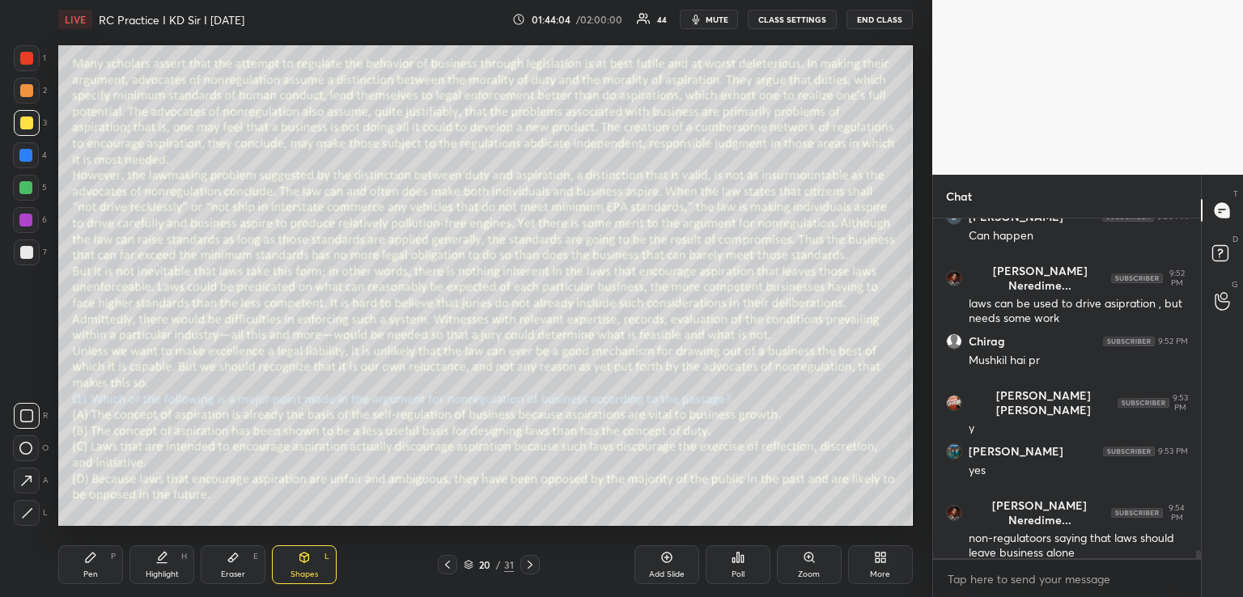
scroll to position [13648, 0]
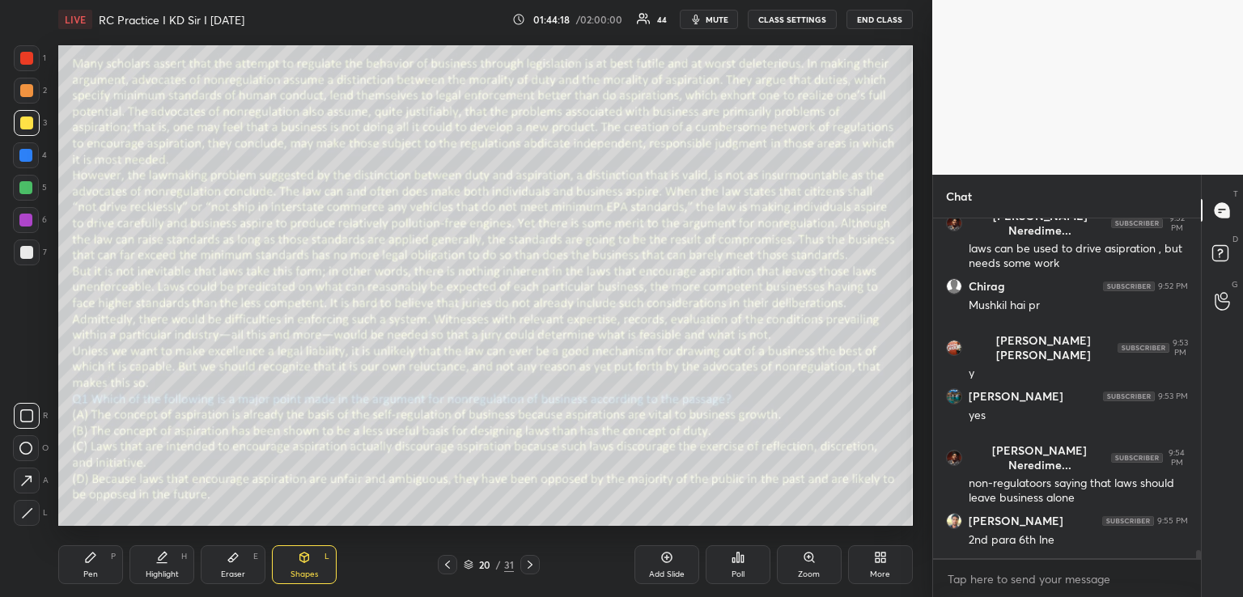
click at [446, 565] on icon at bounding box center [447, 565] width 5 height 8
click at [447, 564] on icon at bounding box center [447, 564] width 13 height 13
click at [447, 562] on icon at bounding box center [447, 564] width 13 height 13
click at [528, 563] on icon at bounding box center [529, 564] width 13 height 13
click at [527, 565] on icon at bounding box center [529, 564] width 13 height 13
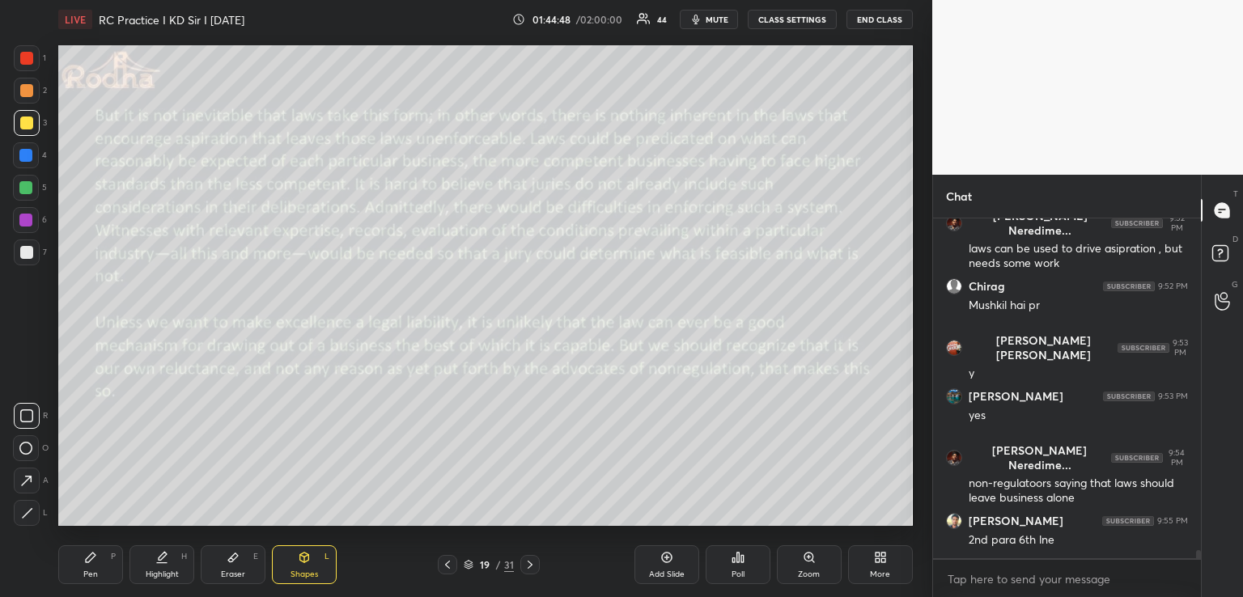
click at [446, 571] on div at bounding box center [447, 564] width 19 height 19
click at [442, 573] on div at bounding box center [447, 564] width 19 height 19
click at [532, 564] on icon at bounding box center [529, 564] width 13 height 13
click at [528, 567] on icon at bounding box center [530, 565] width 5 height 8
click at [528, 566] on icon at bounding box center [529, 564] width 13 height 13
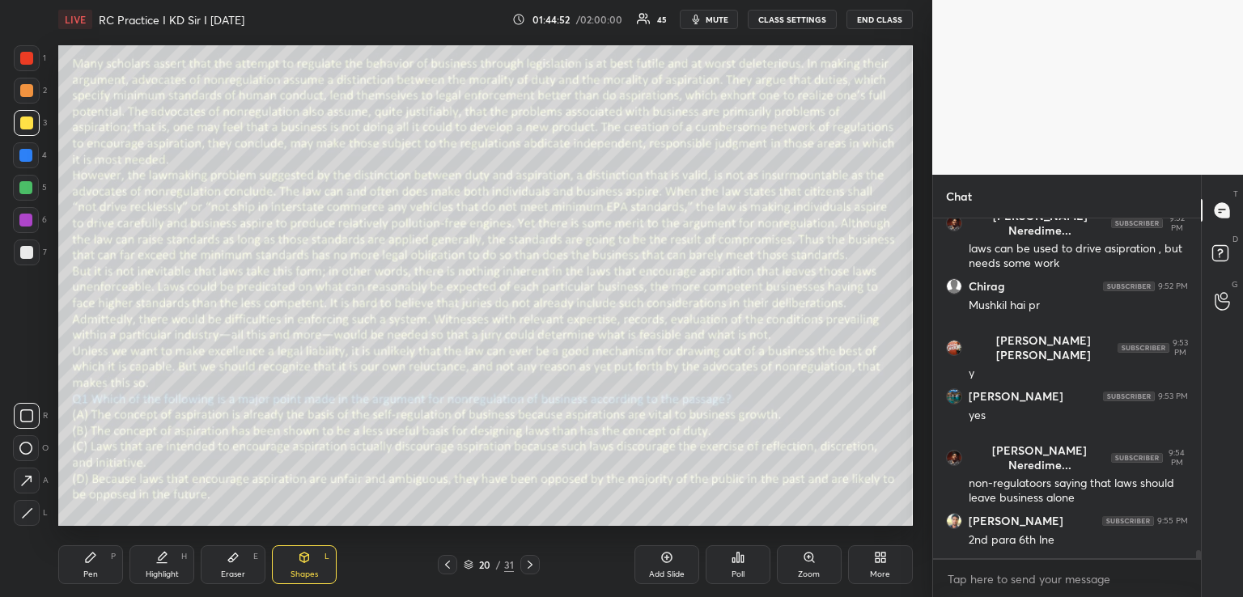
click at [528, 566] on icon at bounding box center [529, 564] width 13 height 13
click at [449, 564] on icon at bounding box center [447, 564] width 13 height 13
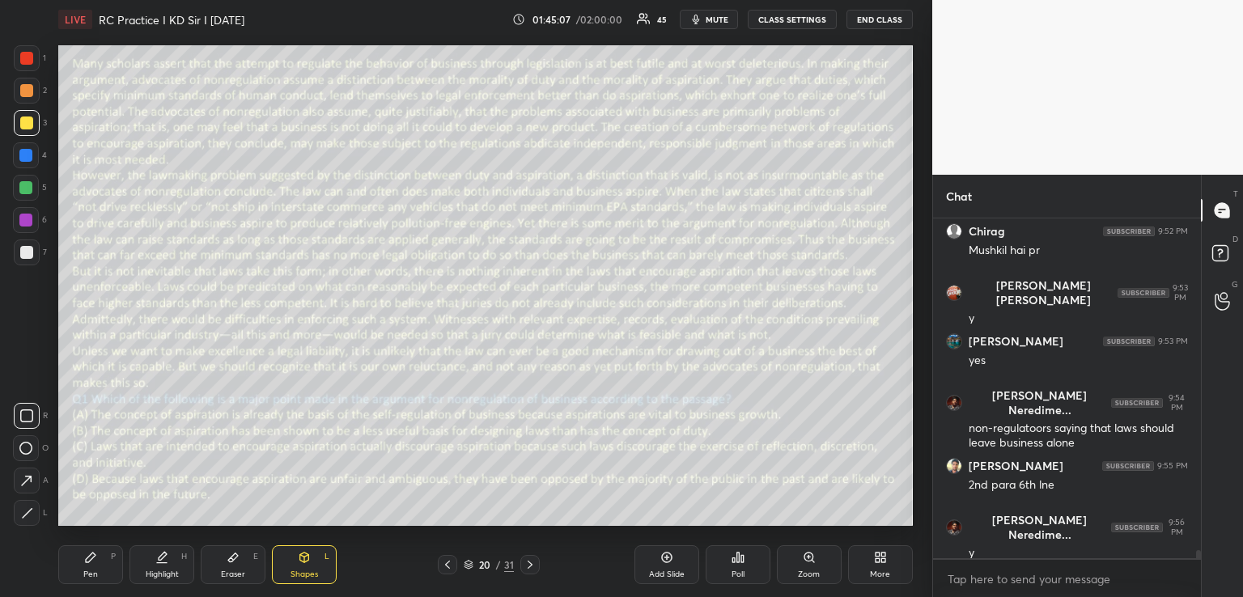
click at [102, 560] on div "Pen P" at bounding box center [90, 564] width 65 height 39
click at [532, 565] on icon at bounding box center [530, 565] width 5 height 8
click at [303, 555] on icon at bounding box center [304, 556] width 9 height 2
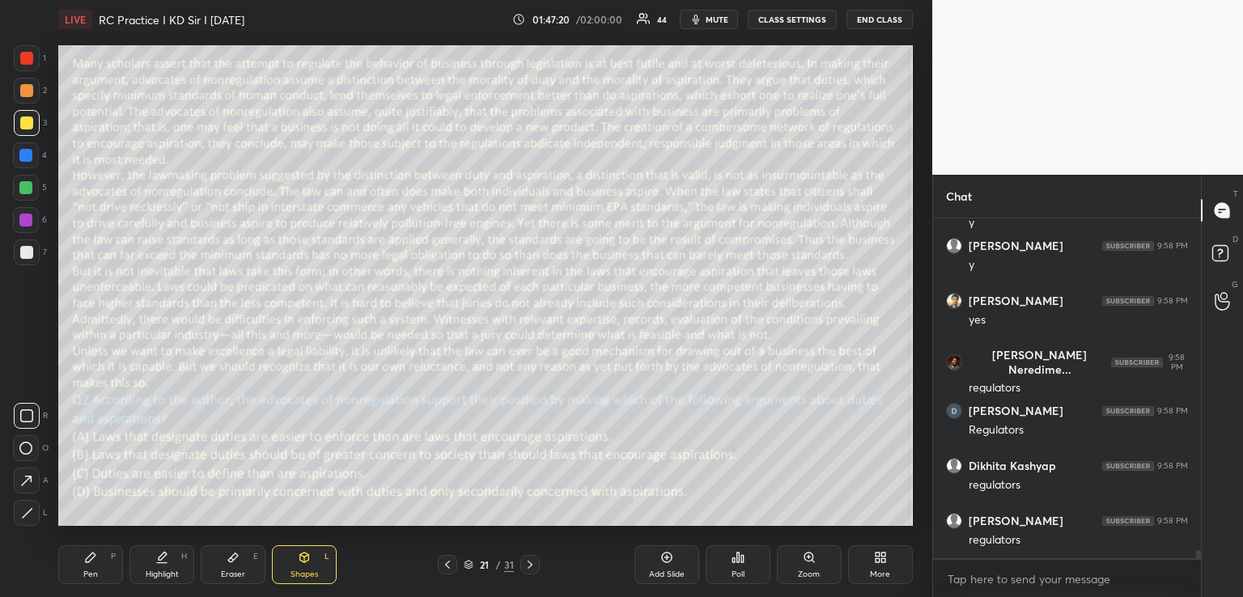
scroll to position [14198, 0]
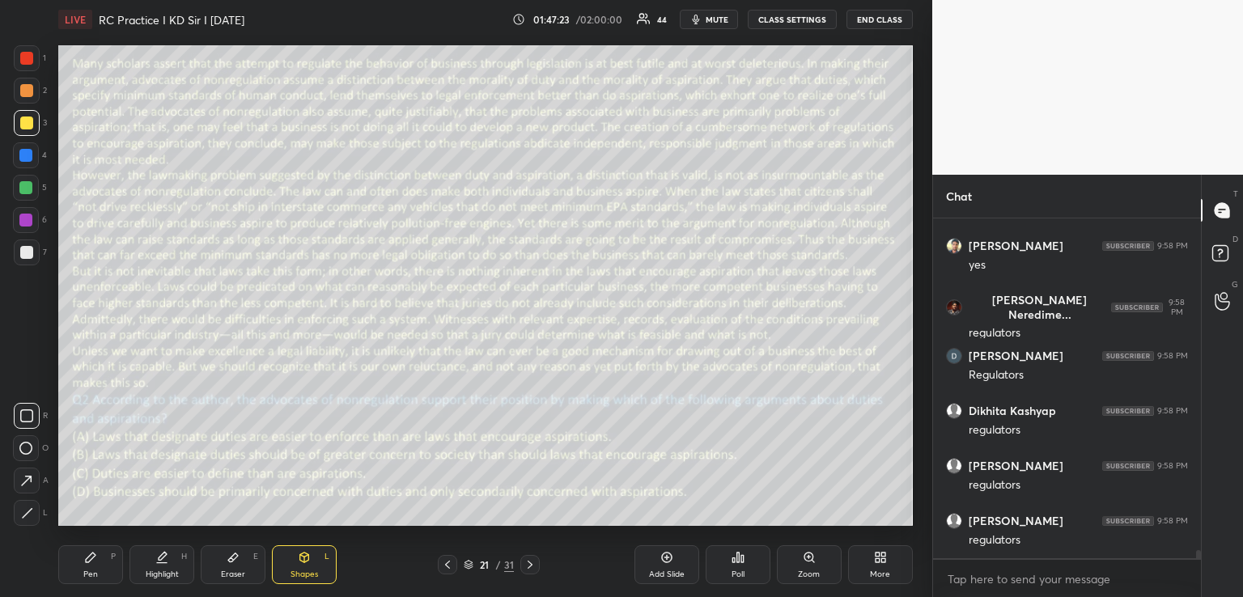
click at [93, 565] on div "Pen P" at bounding box center [90, 564] width 65 height 39
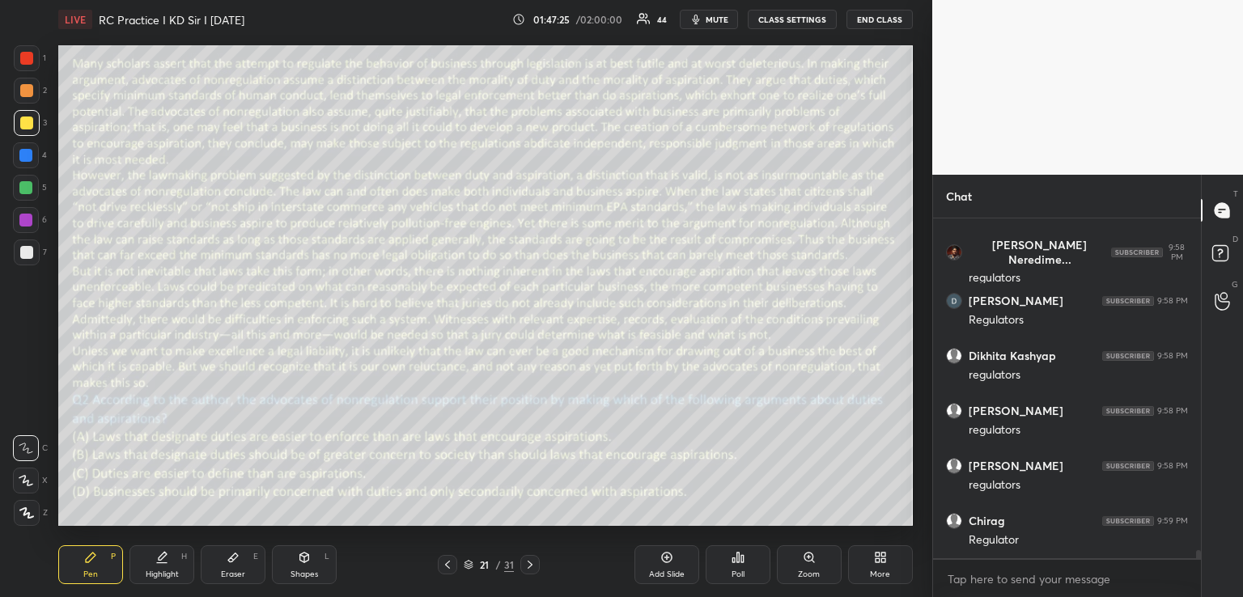
scroll to position [14308, 0]
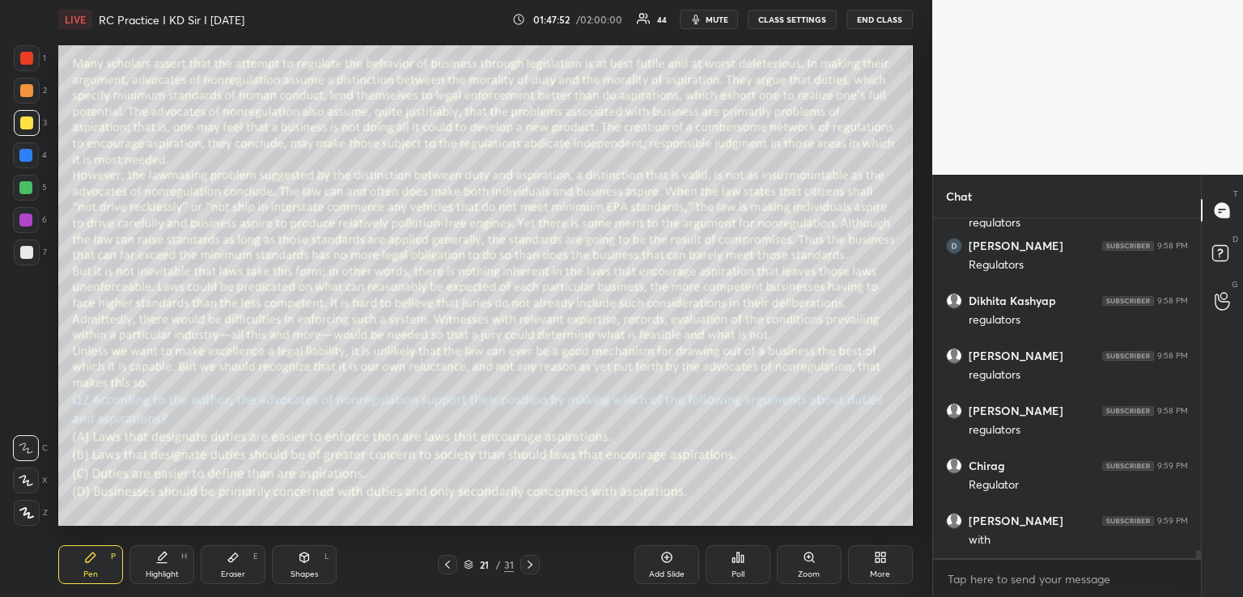
click at [531, 563] on icon at bounding box center [529, 564] width 13 height 13
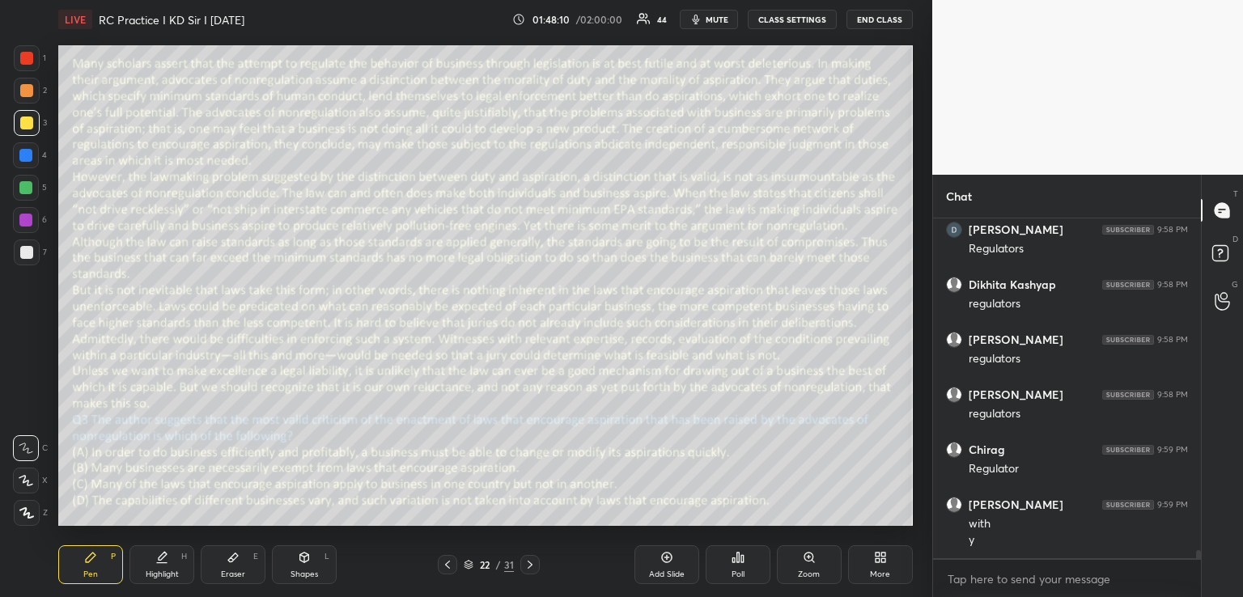
click at [291, 556] on div "Shapes L" at bounding box center [304, 564] width 65 height 39
click at [95, 554] on icon at bounding box center [90, 557] width 13 height 13
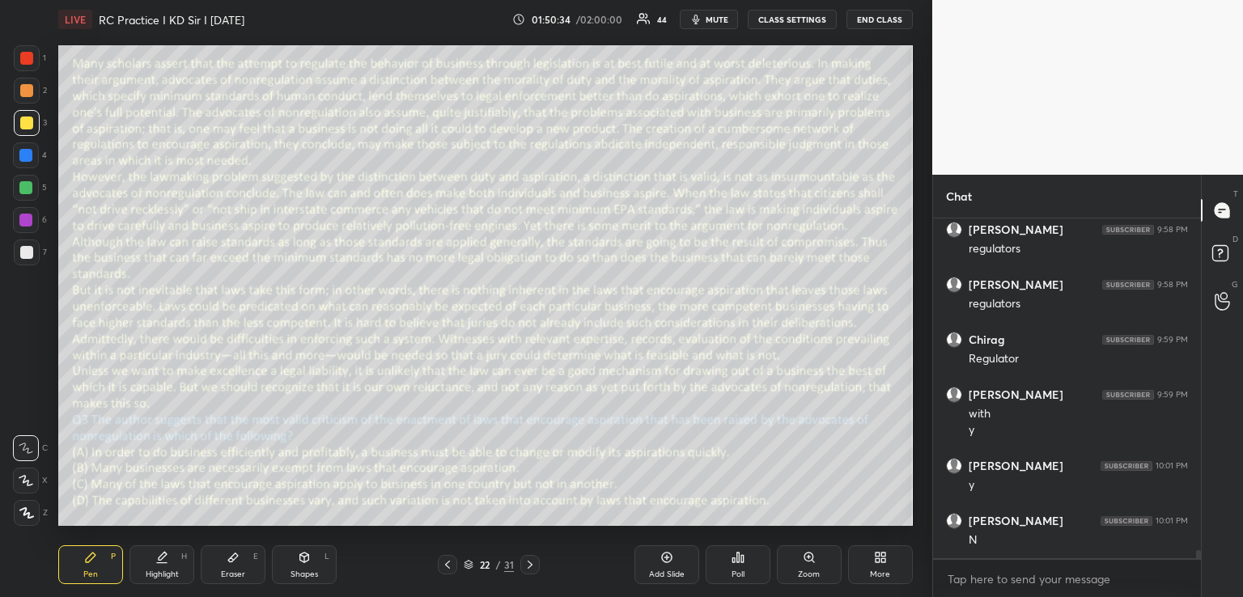
click at [528, 565] on icon at bounding box center [529, 564] width 13 height 13
click at [305, 554] on icon at bounding box center [304, 558] width 9 height 10
click at [29, 61] on div at bounding box center [26, 58] width 13 height 13
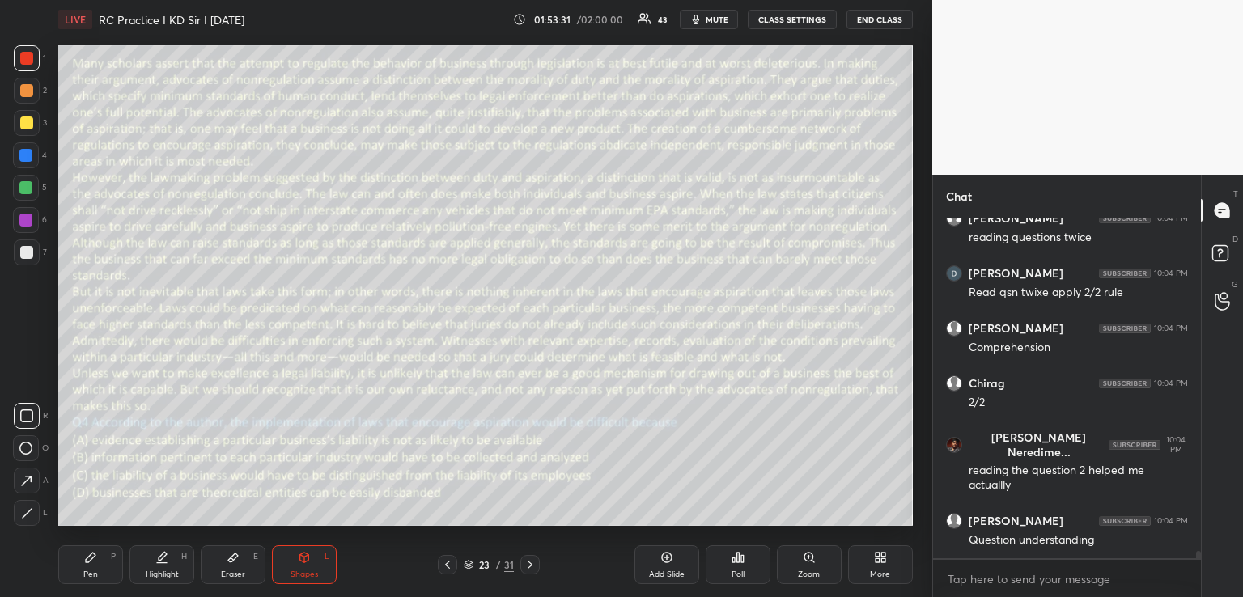
scroll to position [15342, 0]
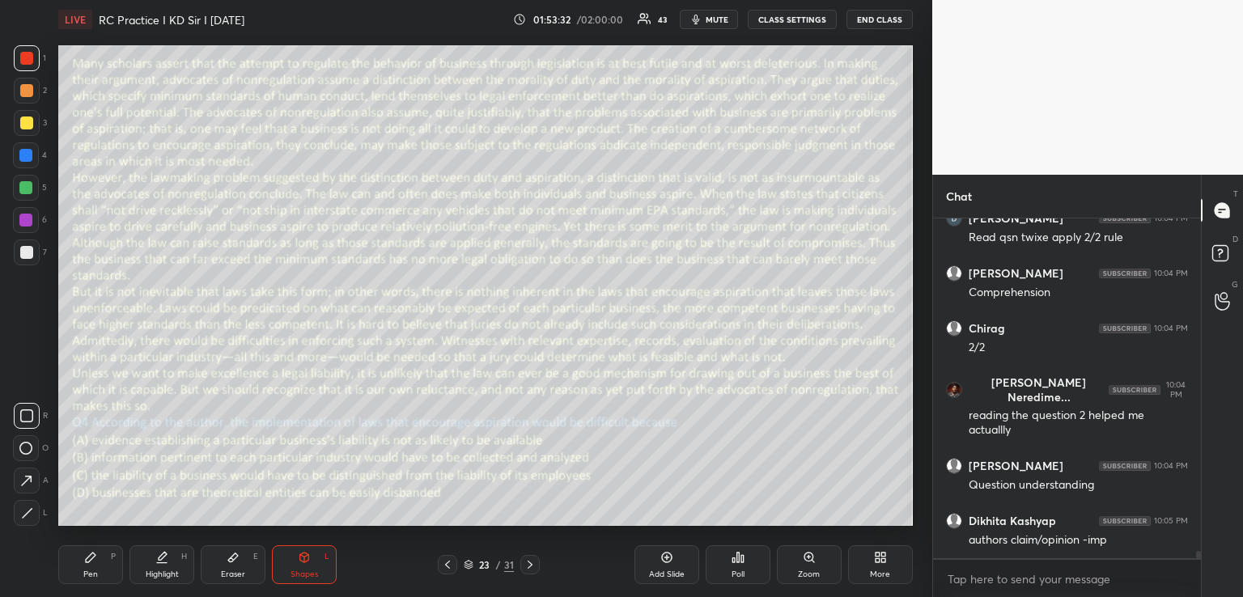
click at [745, 562] on div "Poll" at bounding box center [738, 564] width 65 height 39
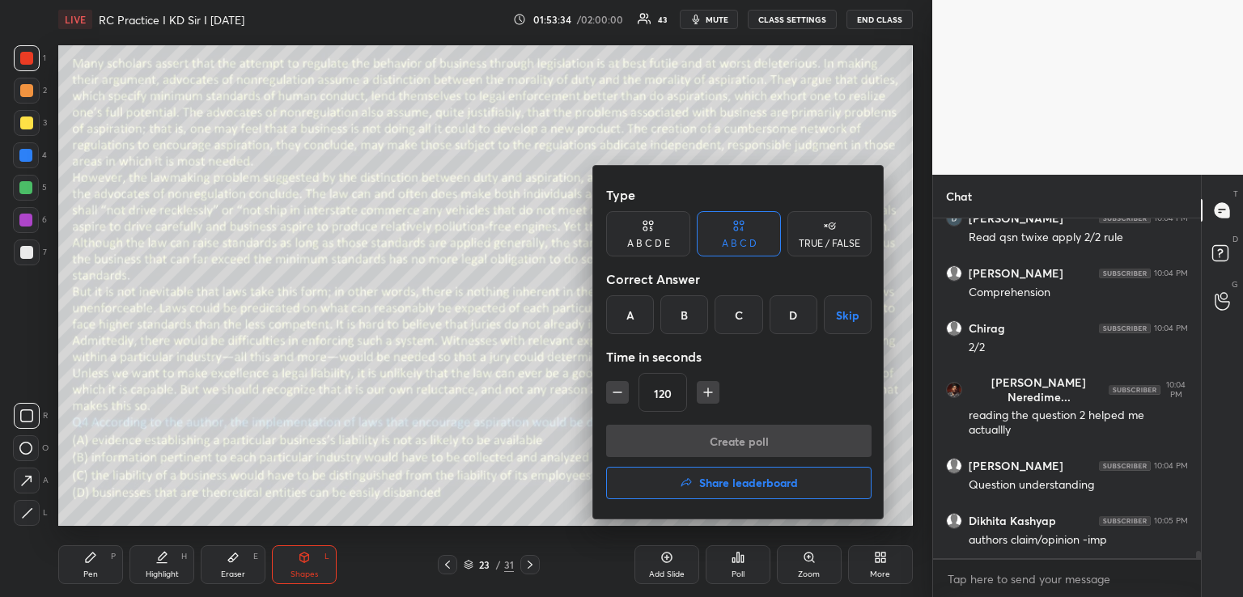
scroll to position [15397, 0]
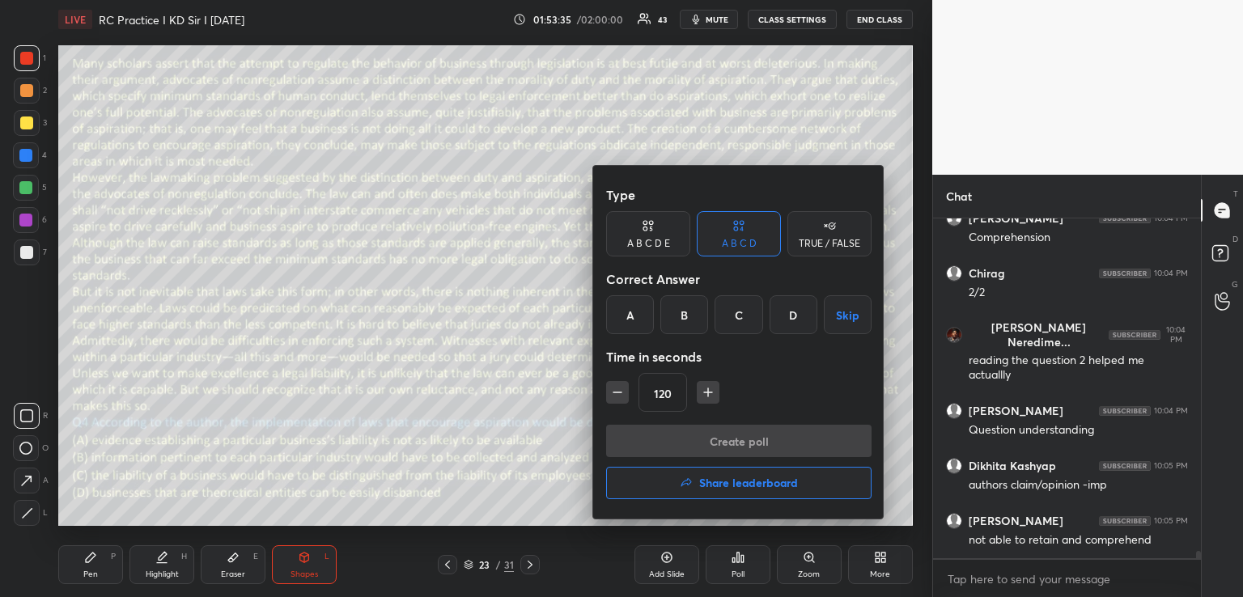
click at [737, 489] on h4 "Share leaderboard" at bounding box center [748, 482] width 99 height 11
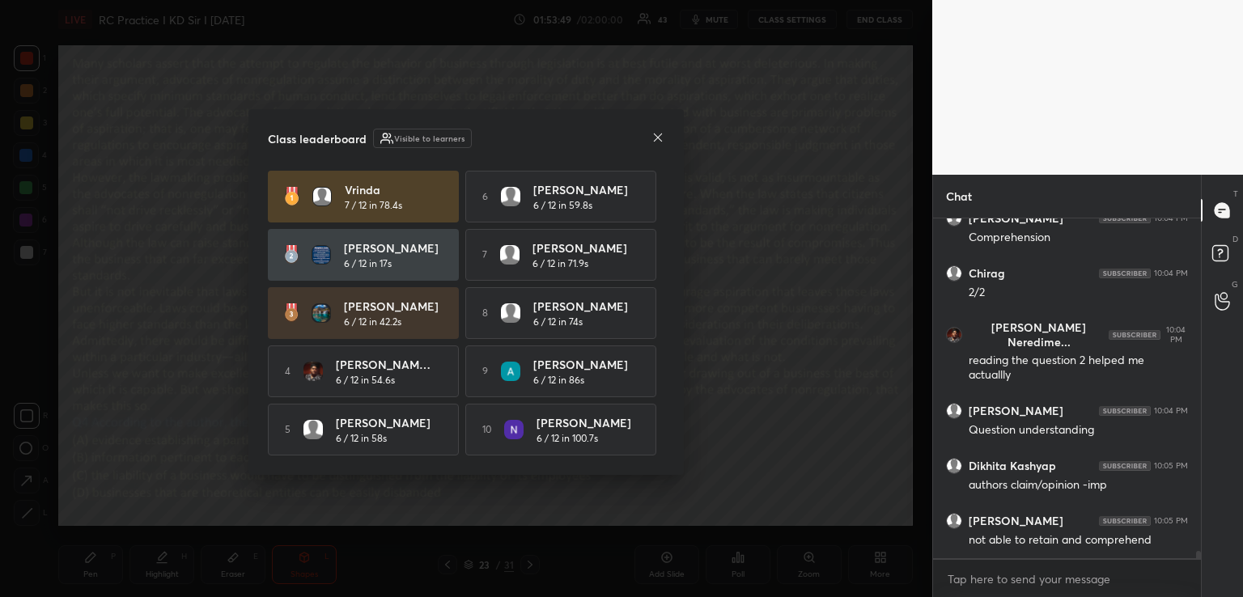
click at [660, 133] on icon at bounding box center [658, 137] width 8 height 8
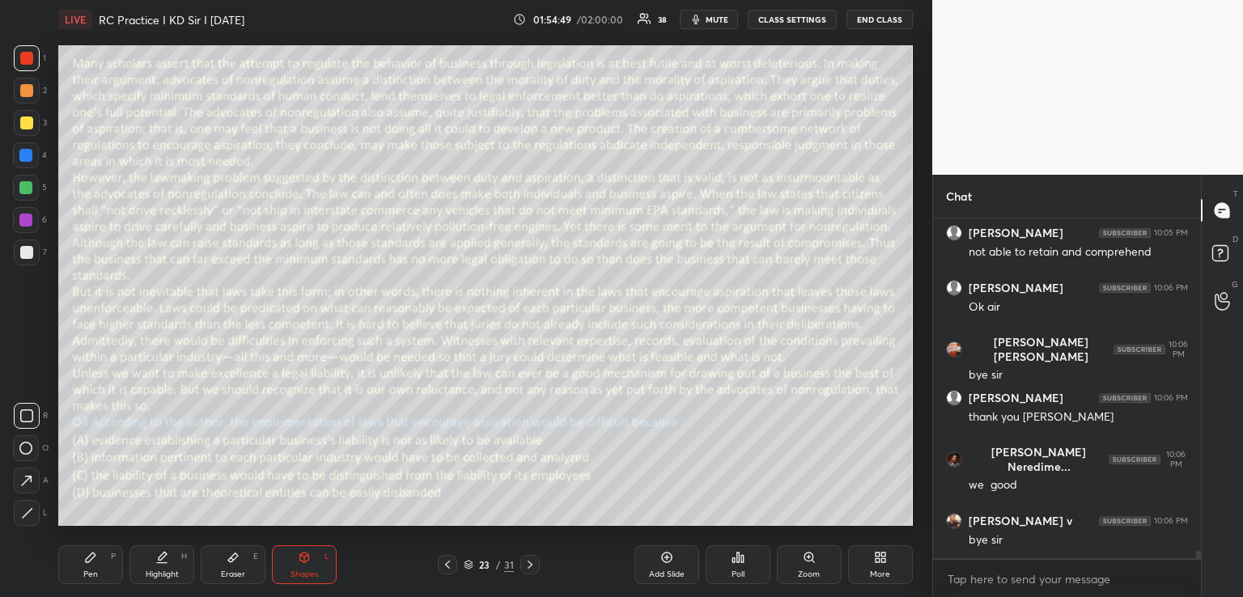
scroll to position [15740, 0]
click at [869, 23] on button "END CLASS" at bounding box center [879, 19] width 66 height 19
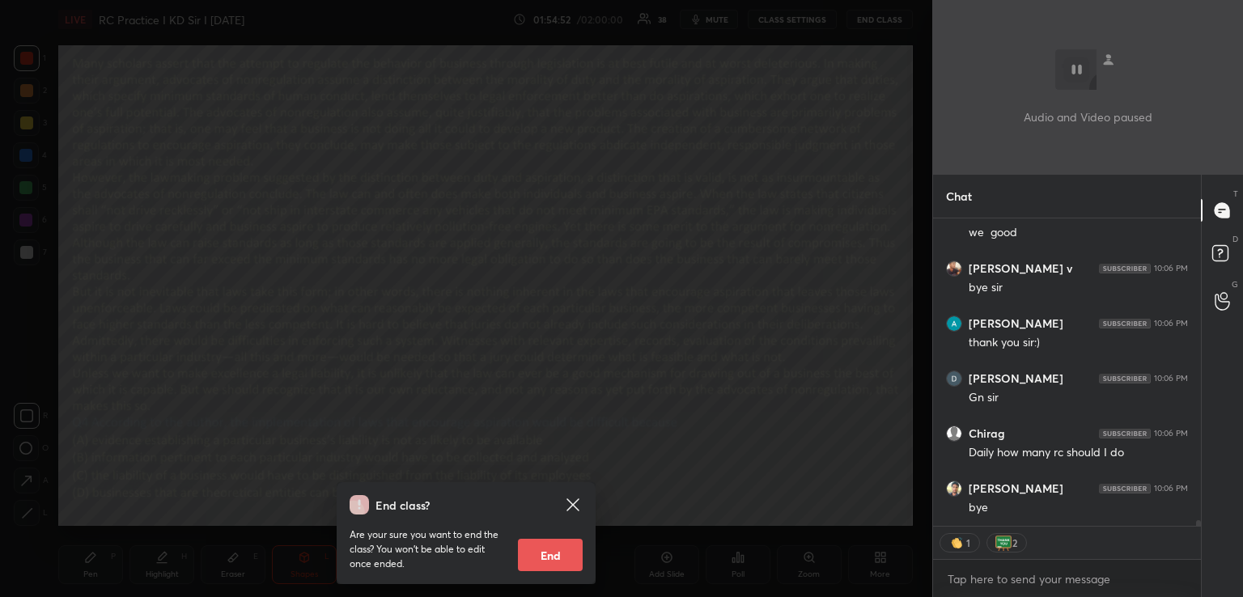
scroll to position [15938, 0]
click at [529, 559] on button "End" at bounding box center [550, 555] width 65 height 32
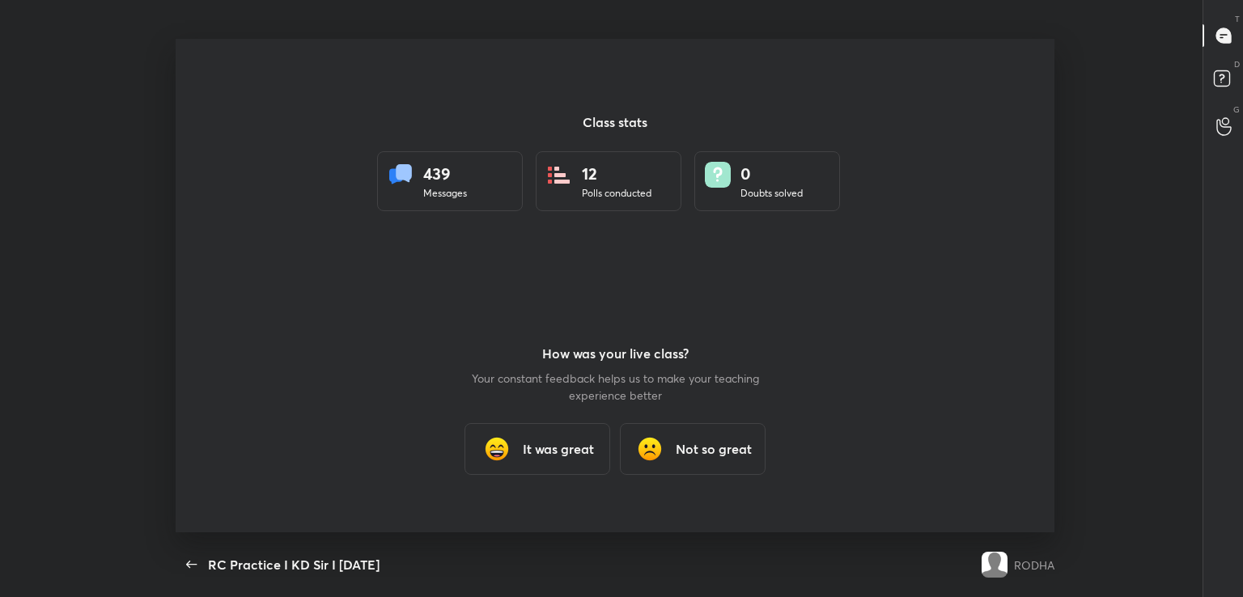
scroll to position [0, 0]
type textarea "x"
